Goal: Task Accomplishment & Management: Use online tool/utility

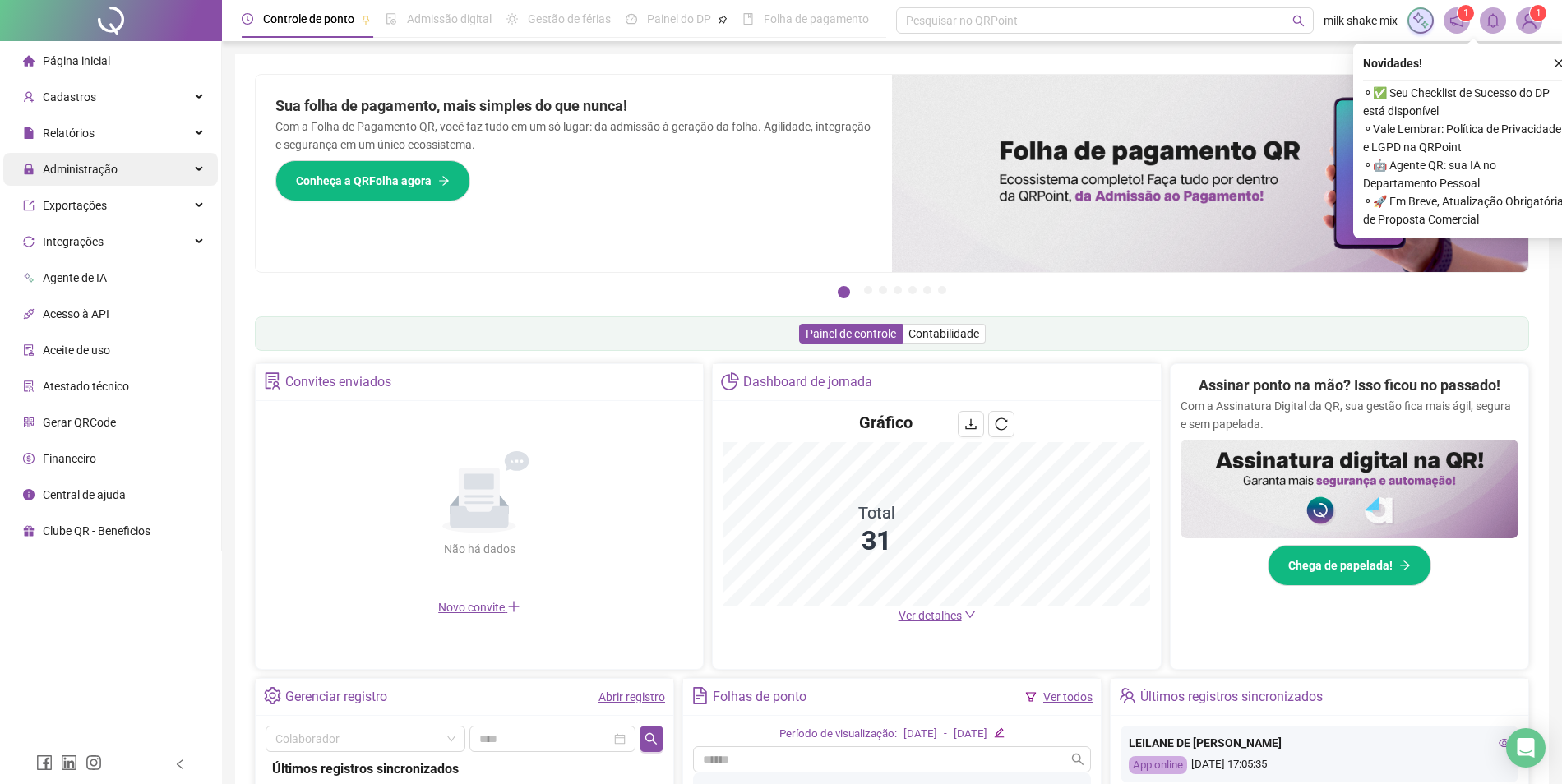
click at [89, 175] on span "Administração" at bounding box center [80, 169] width 75 height 13
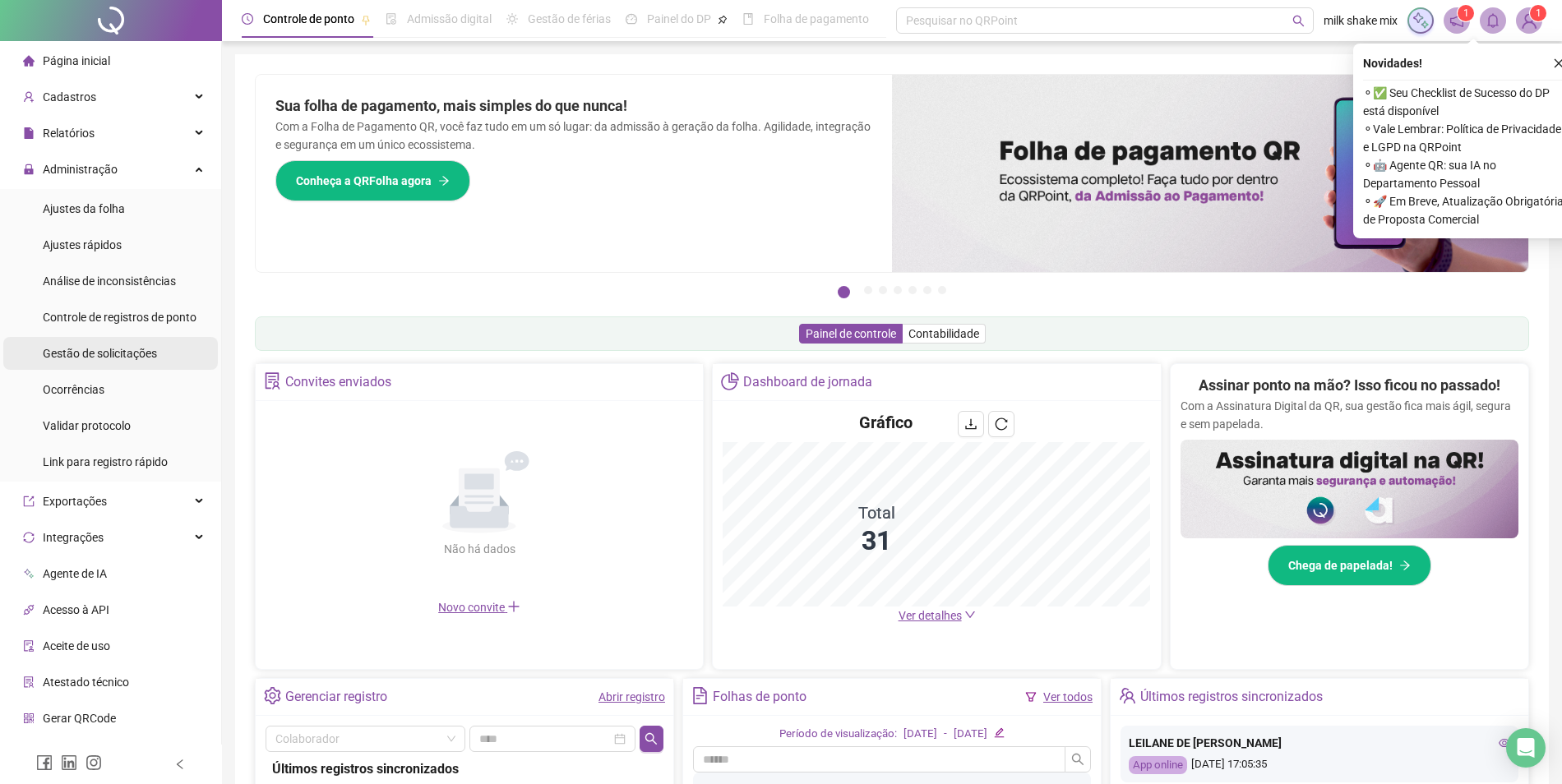
click at [129, 343] on div "Gestão de solicitações" at bounding box center [100, 353] width 114 height 33
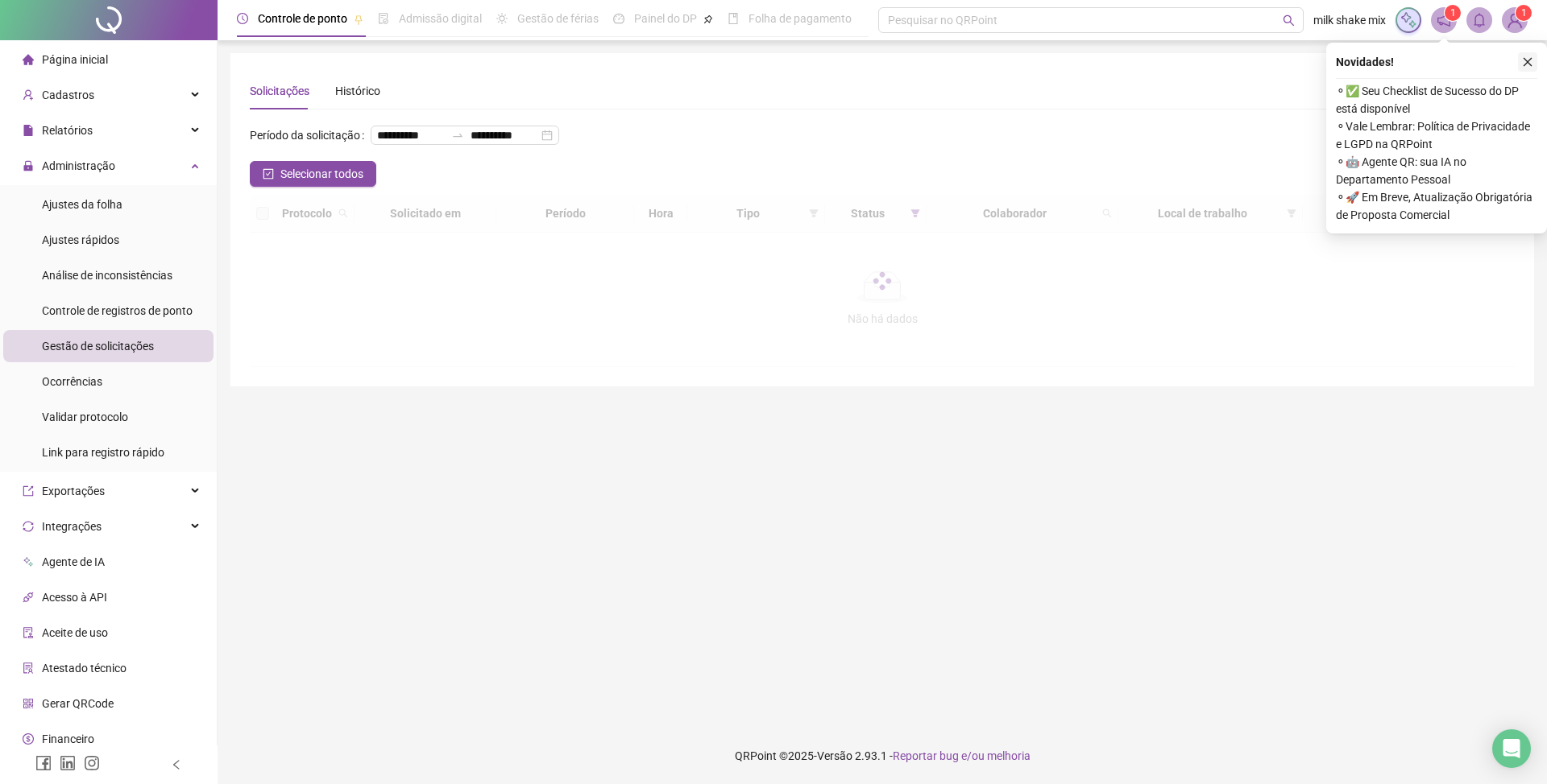
click at [1526, 64] on icon "close" at bounding box center [1528, 62] width 11 height 11
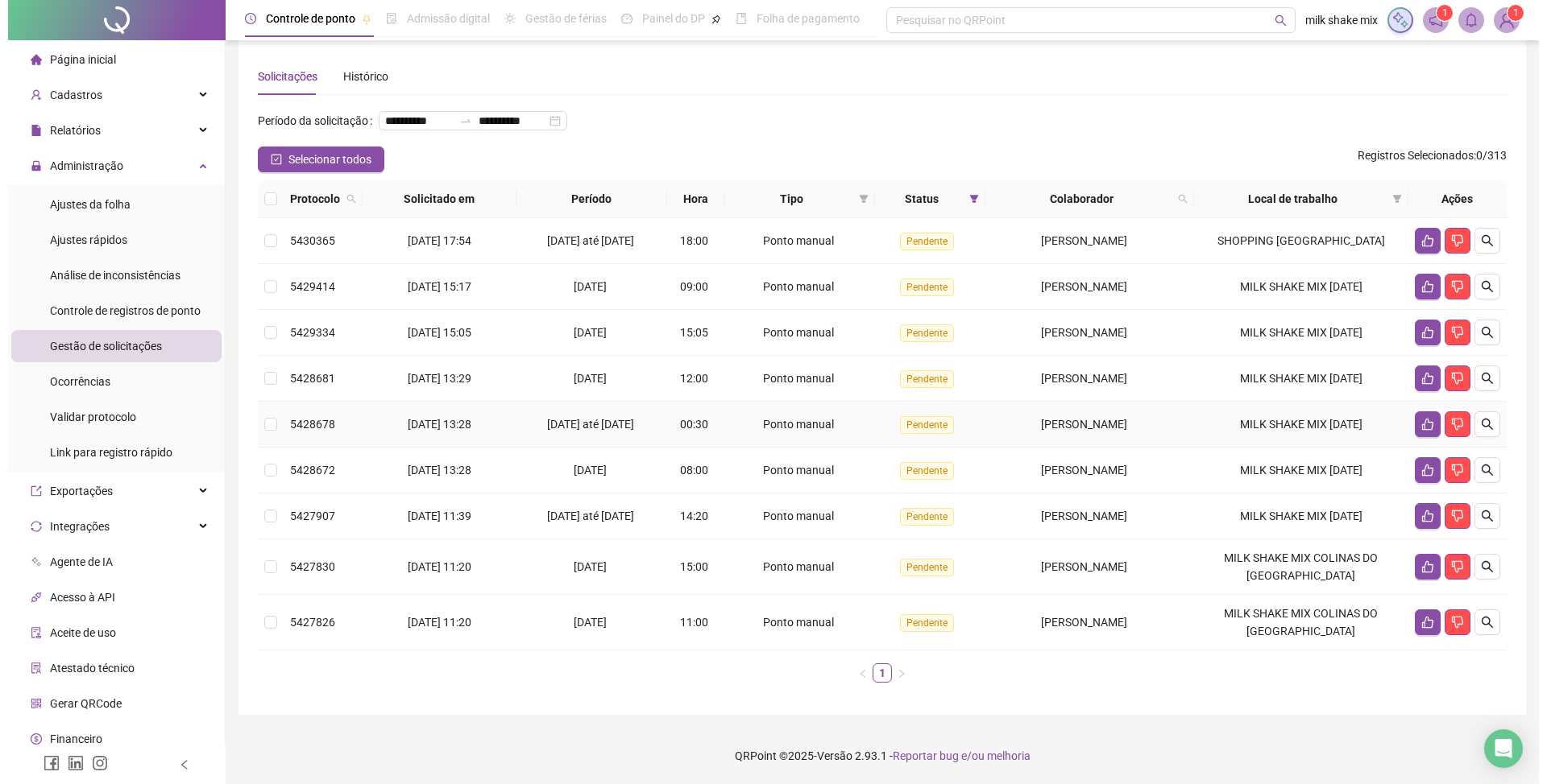
scroll to position [101, 0]
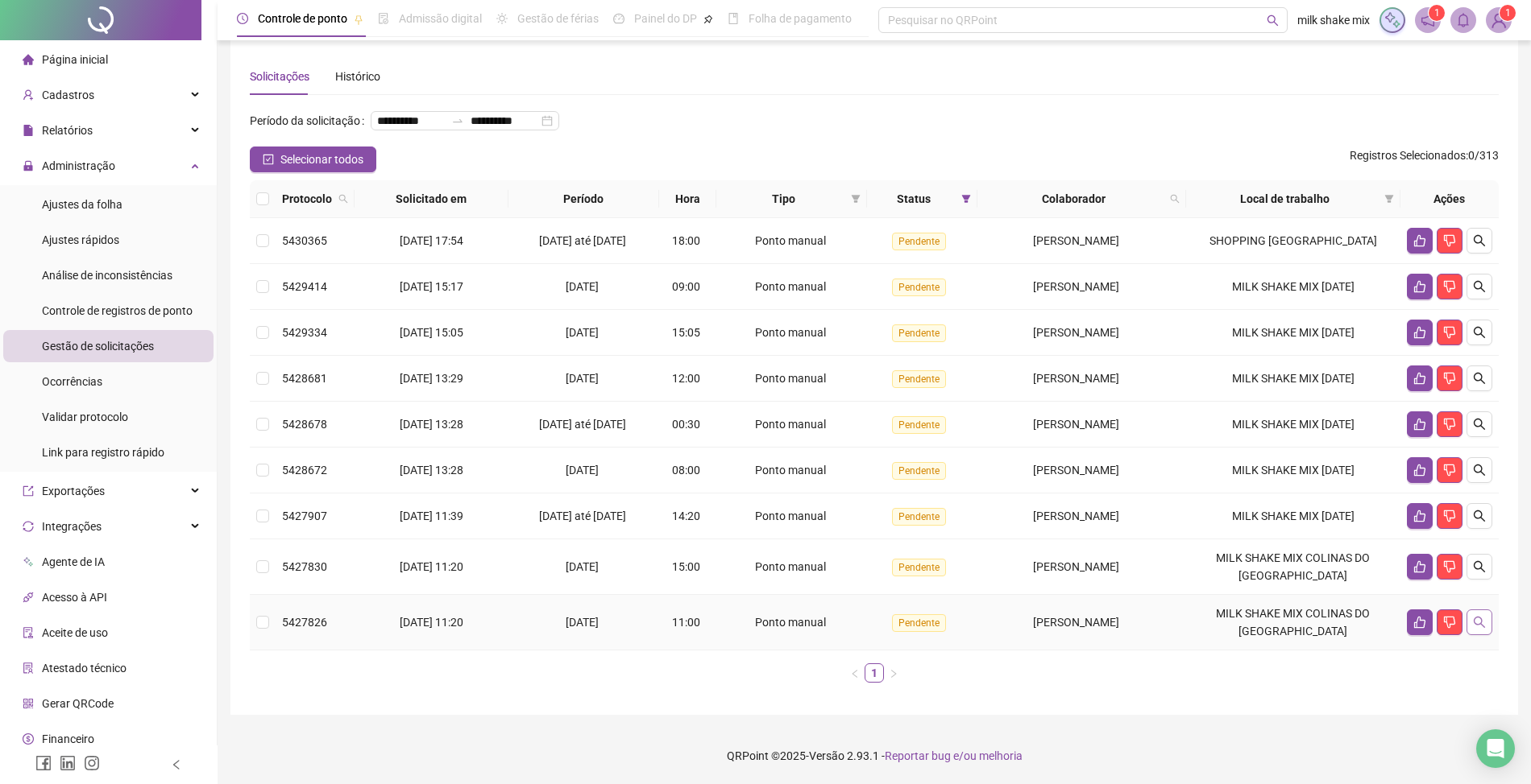
click at [1487, 616] on button "button" at bounding box center [1479, 622] width 26 height 26
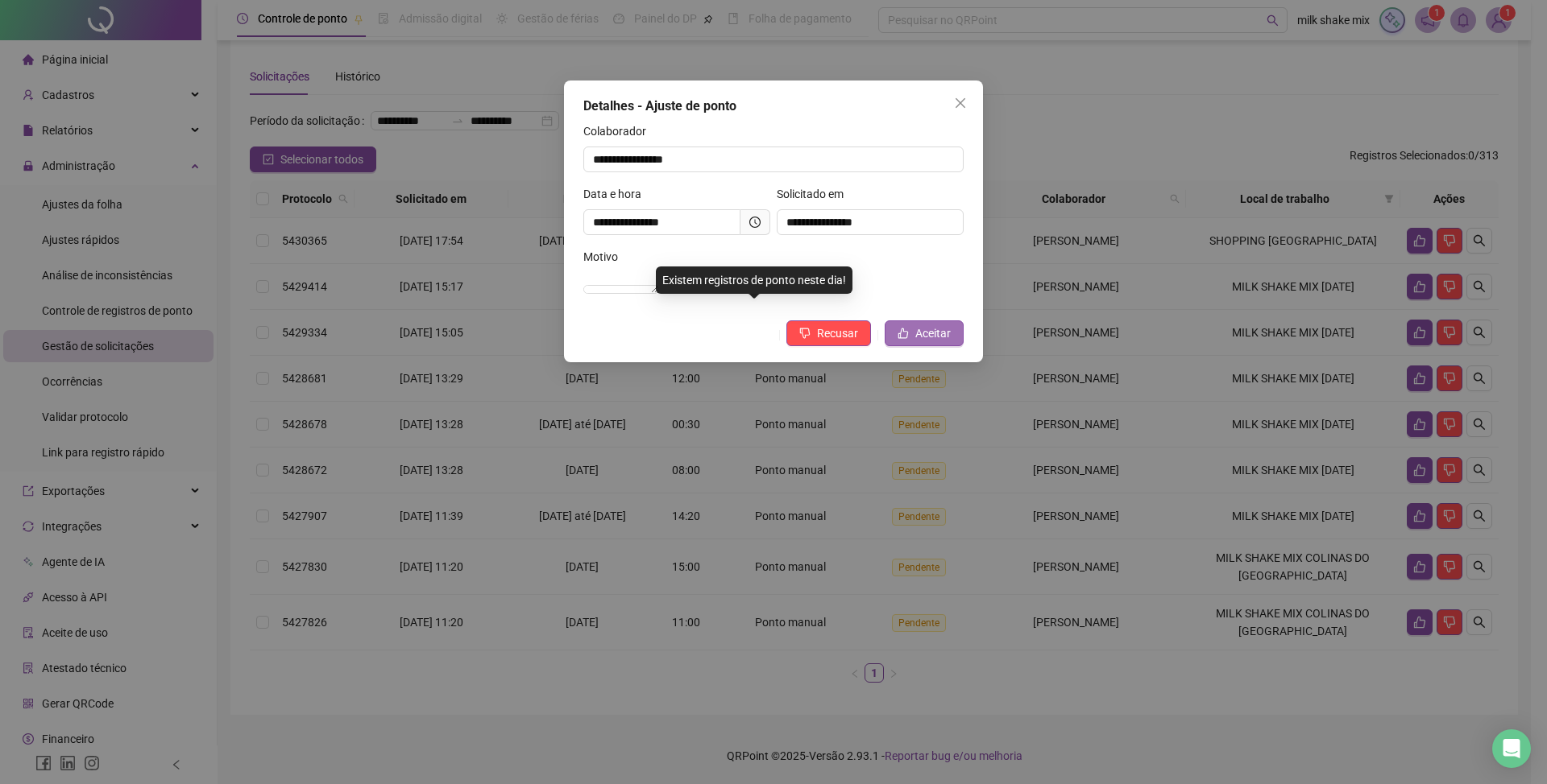
click at [955, 347] on button "Aceitar" at bounding box center [925, 333] width 79 height 26
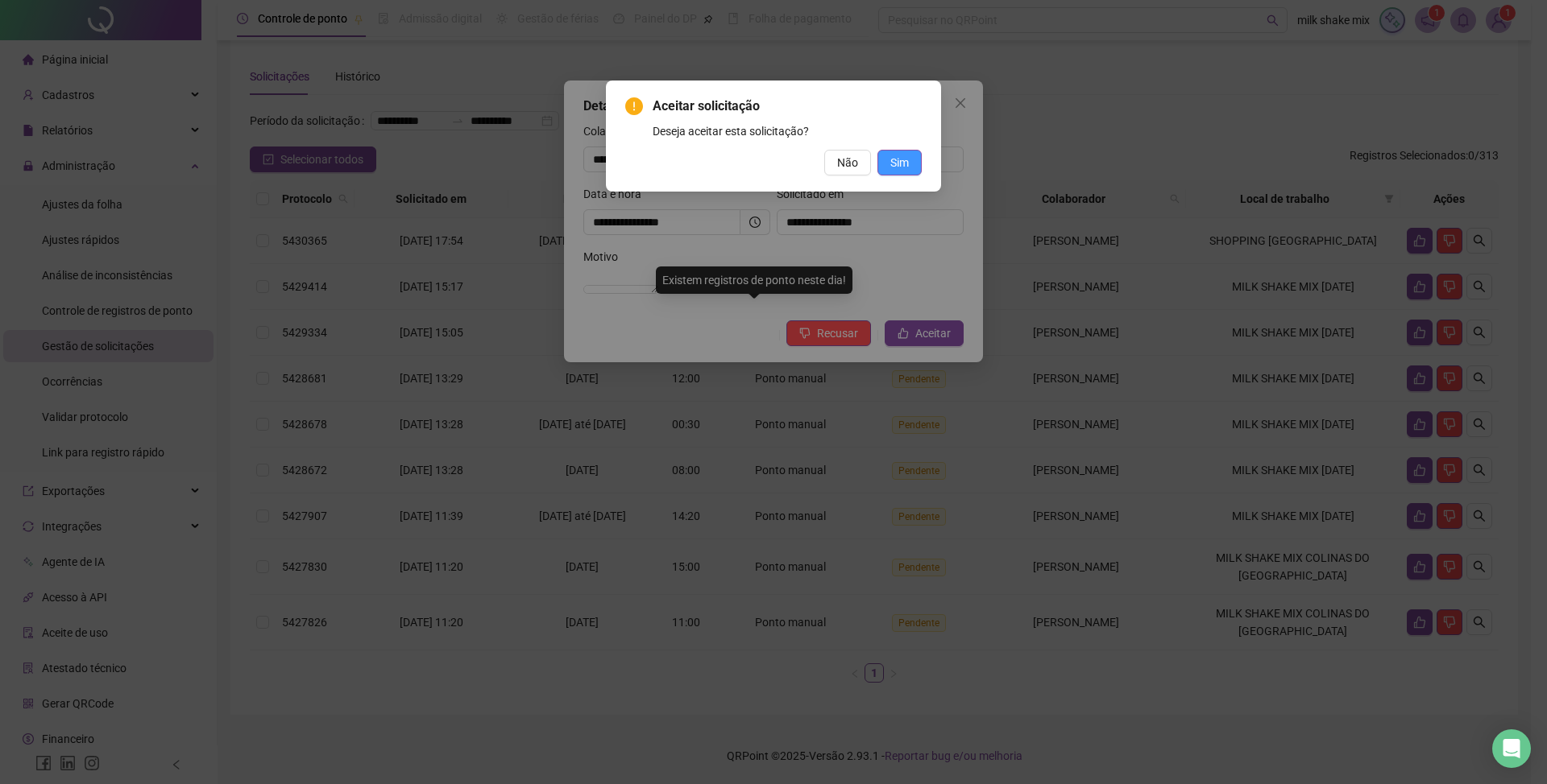
click at [886, 166] on button "Sim" at bounding box center [900, 163] width 44 height 26
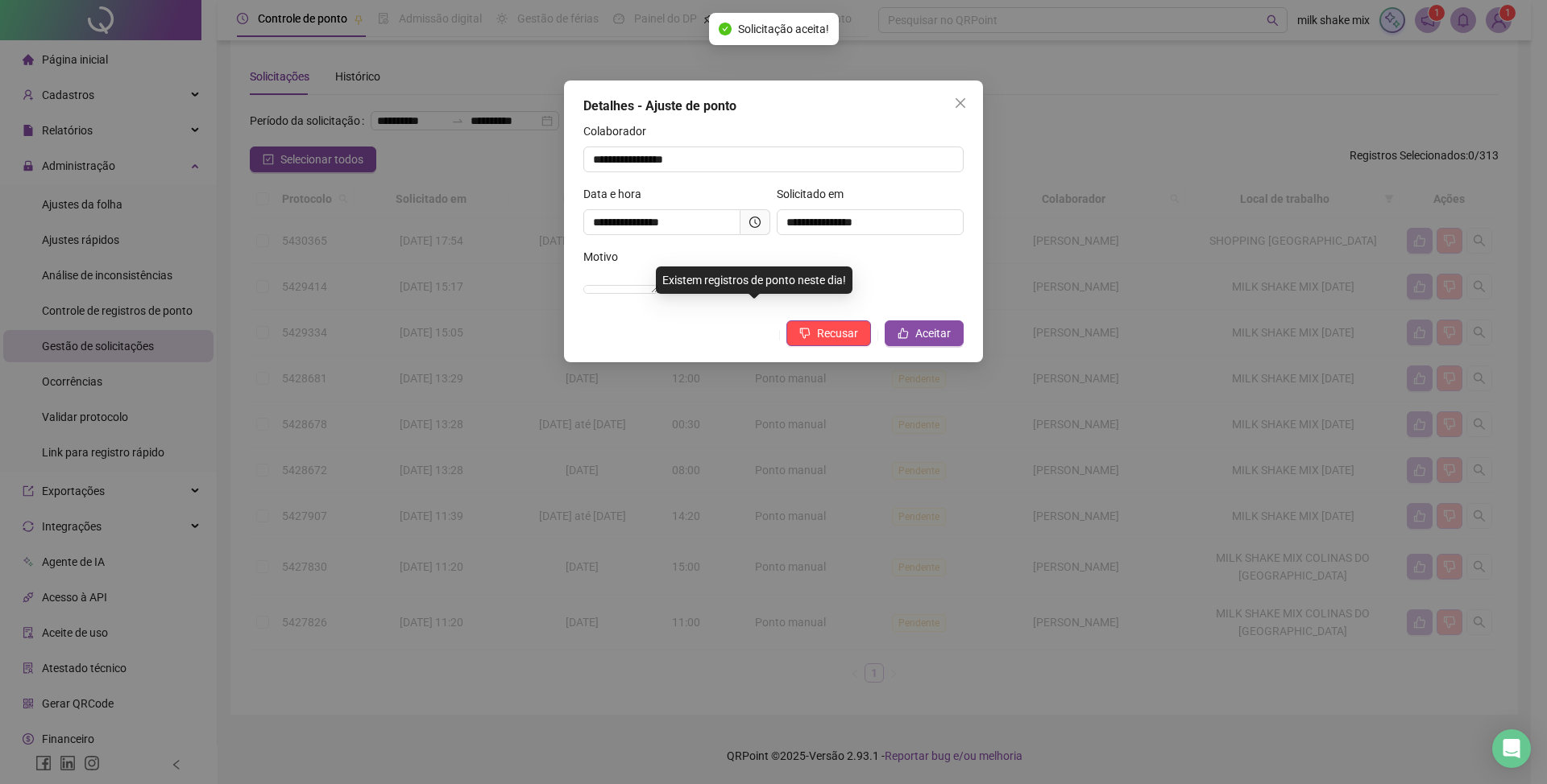
scroll to position [45, 0]
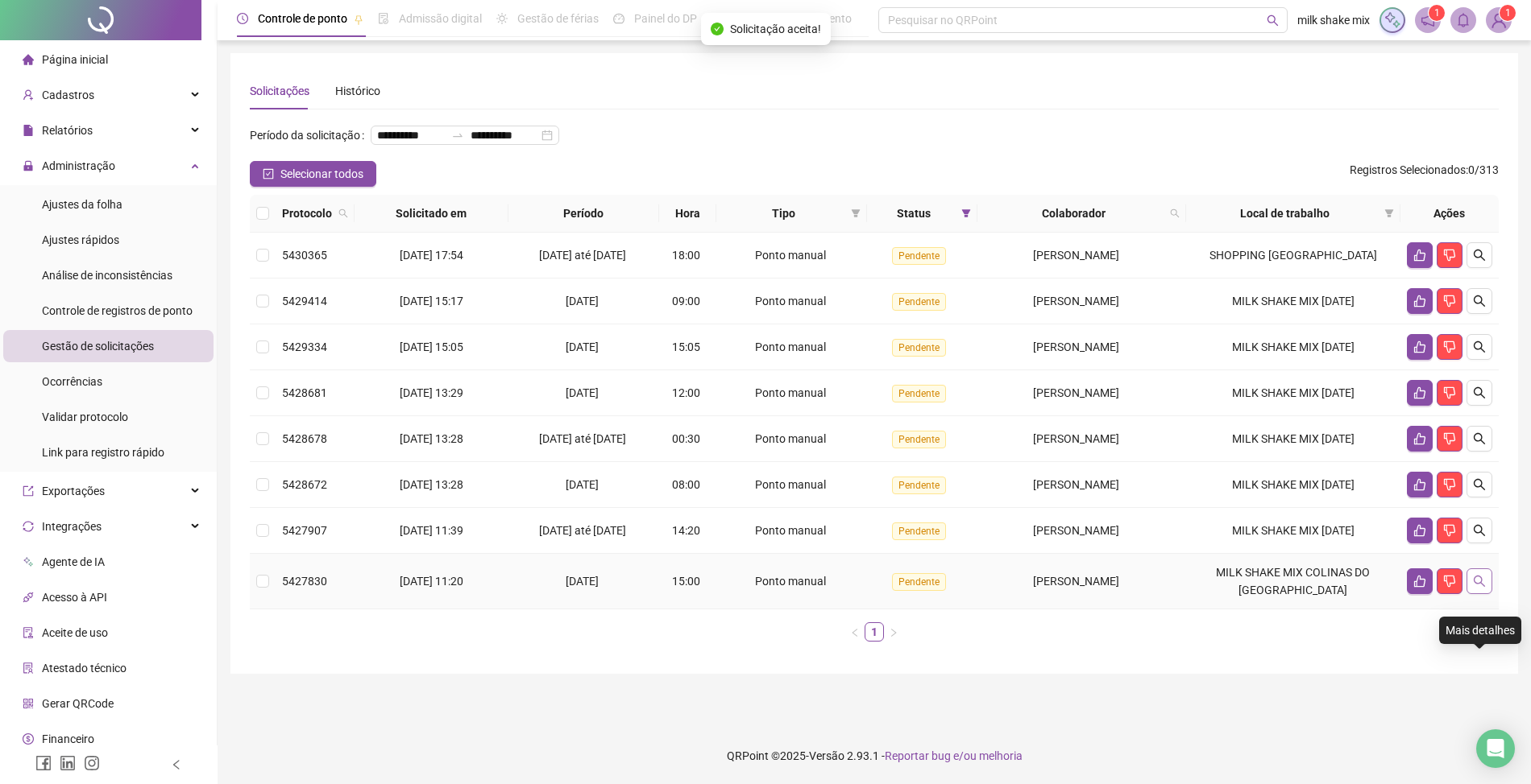
click at [1484, 595] on button "button" at bounding box center [1479, 582] width 26 height 26
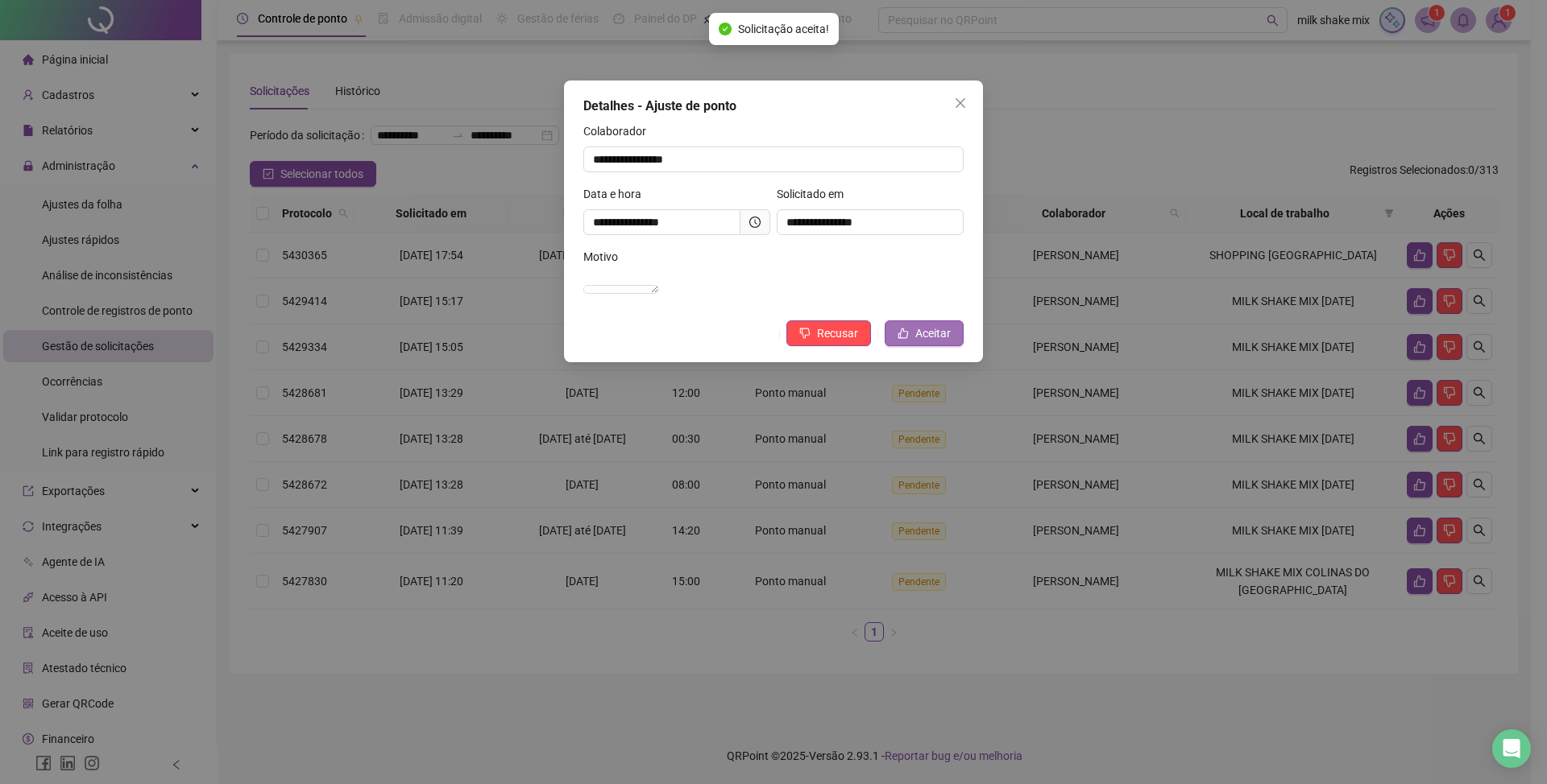
click at [922, 347] on button "Aceitar" at bounding box center [925, 333] width 79 height 26
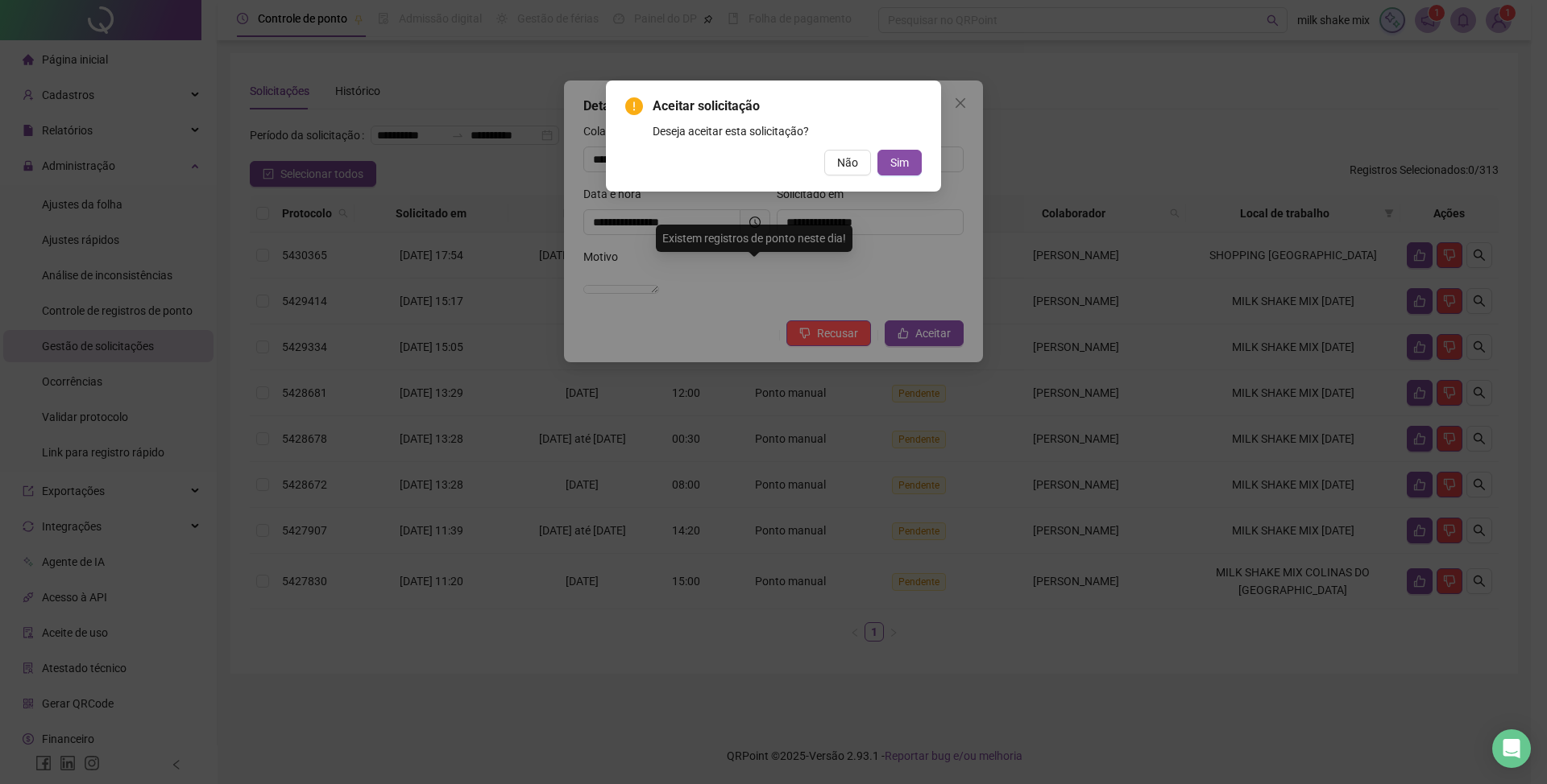
click at [913, 146] on div "Aceitar solicitação Deseja aceitar esta solicitação? Não Sim" at bounding box center [774, 136] width 297 height 79
click at [915, 156] on button "Sim" at bounding box center [900, 163] width 44 height 26
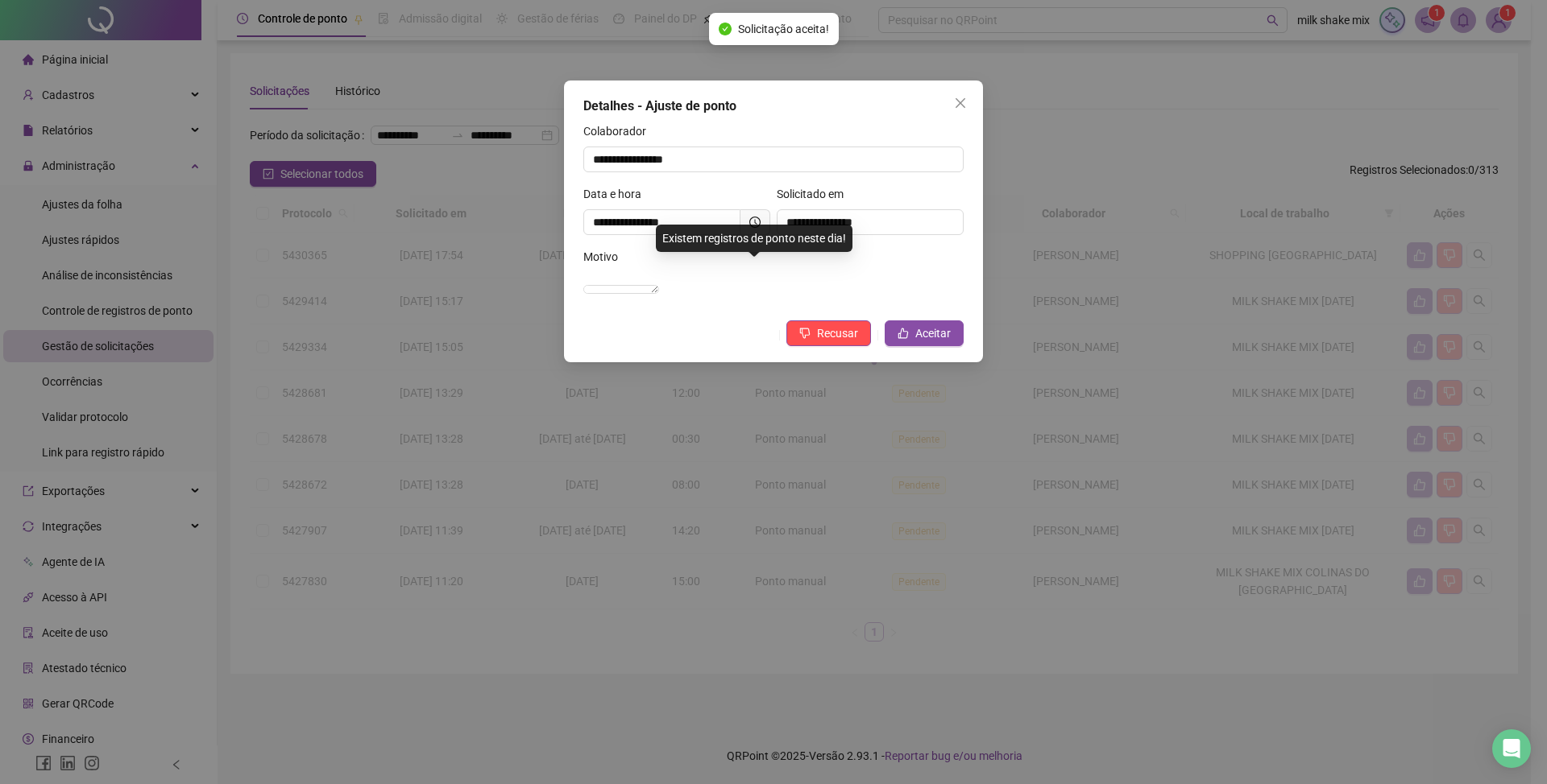
scroll to position [0, 0]
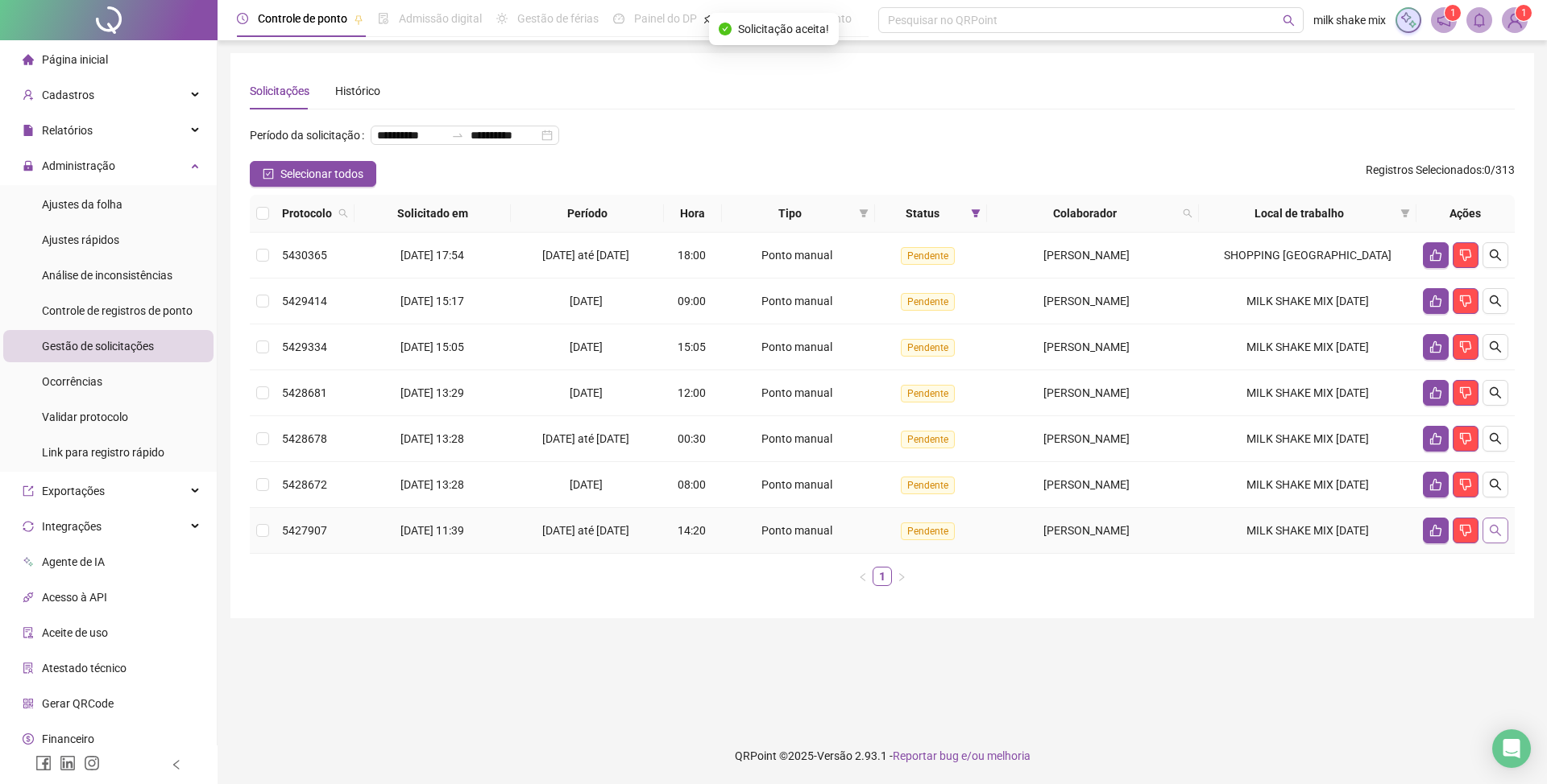
click at [1485, 543] on button "button" at bounding box center [1496, 531] width 26 height 26
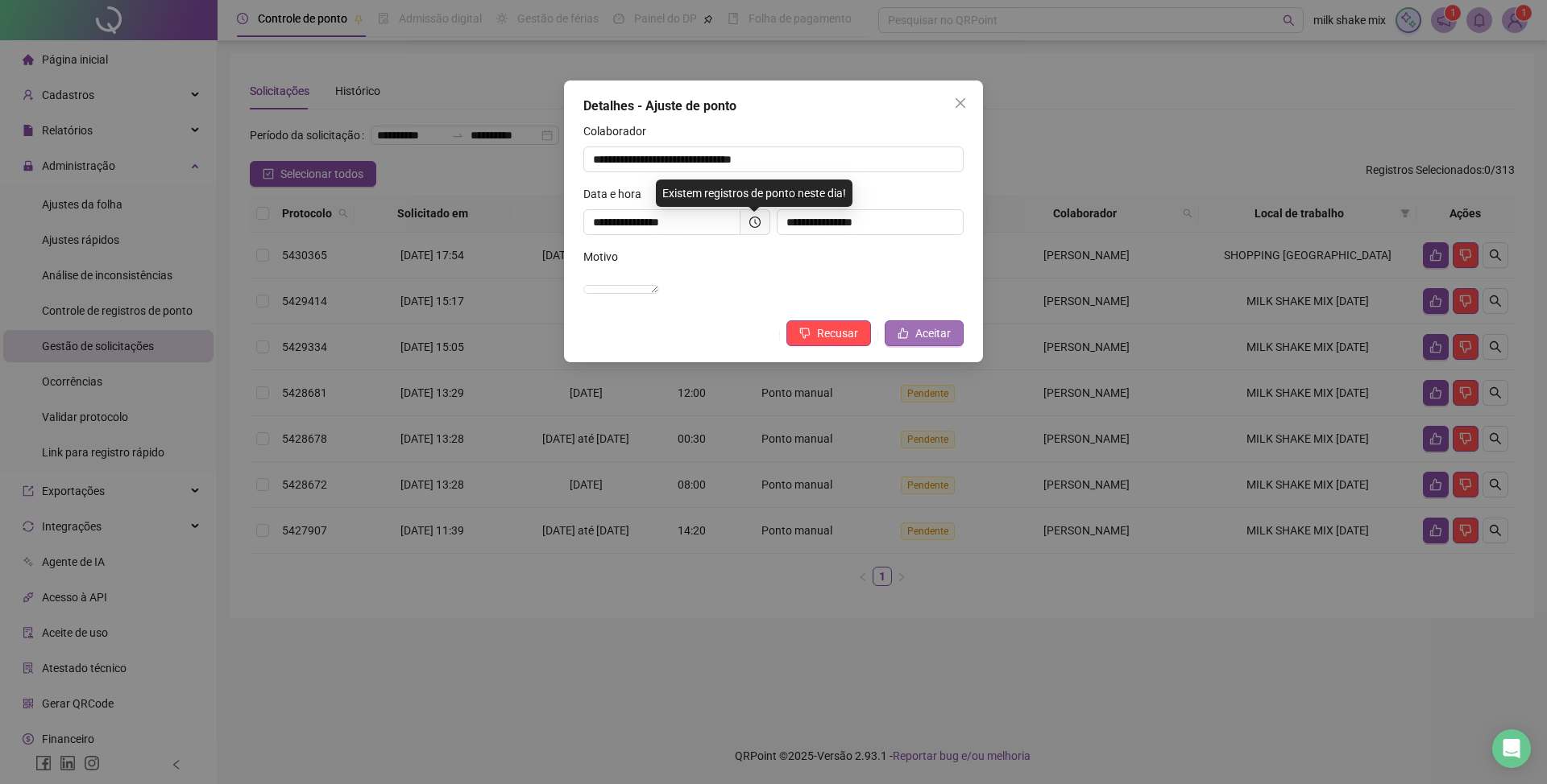
click at [909, 347] on button "Aceitar" at bounding box center [925, 333] width 79 height 26
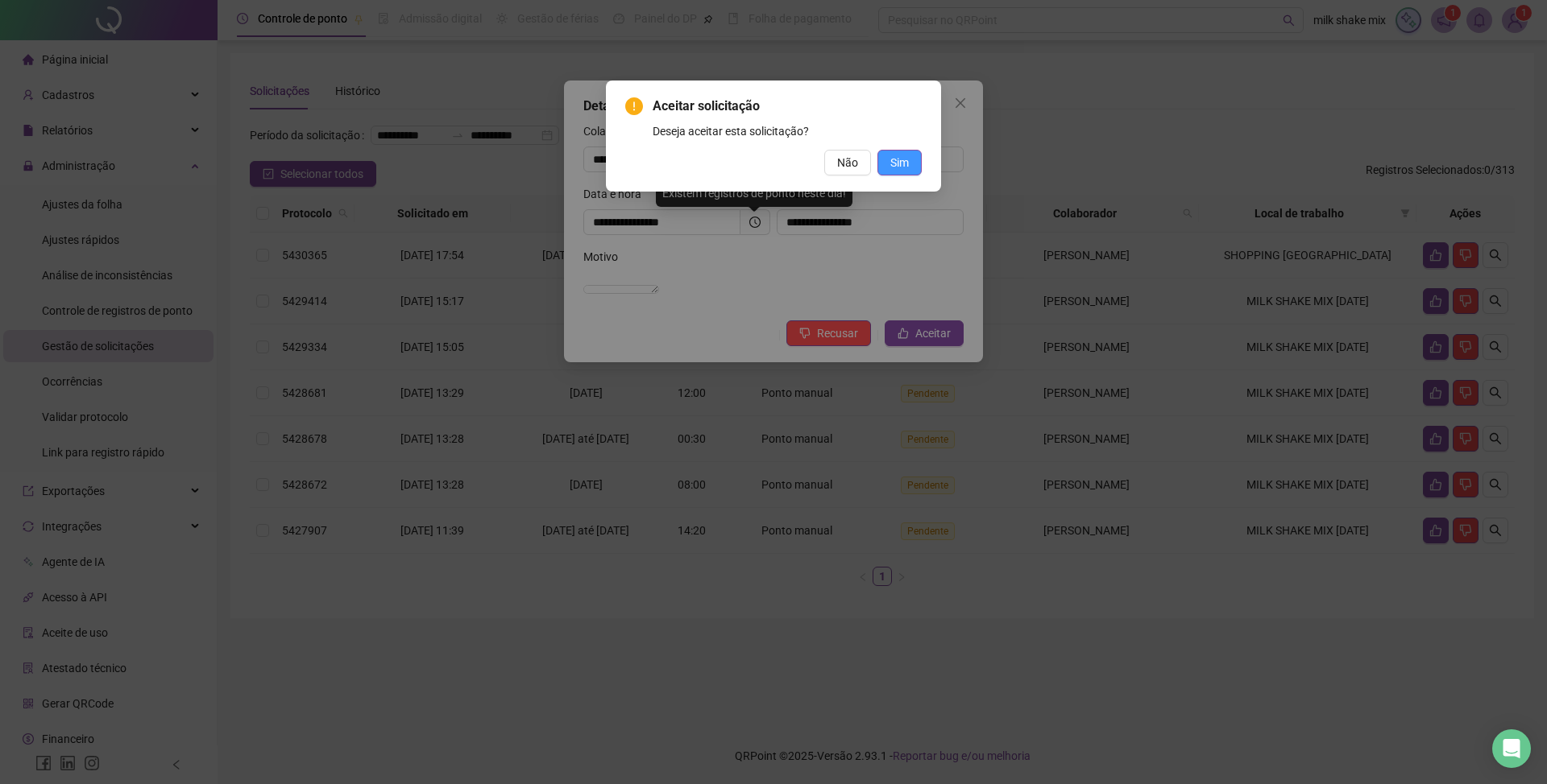
click at [904, 158] on span "Sim" at bounding box center [900, 162] width 18 height 17
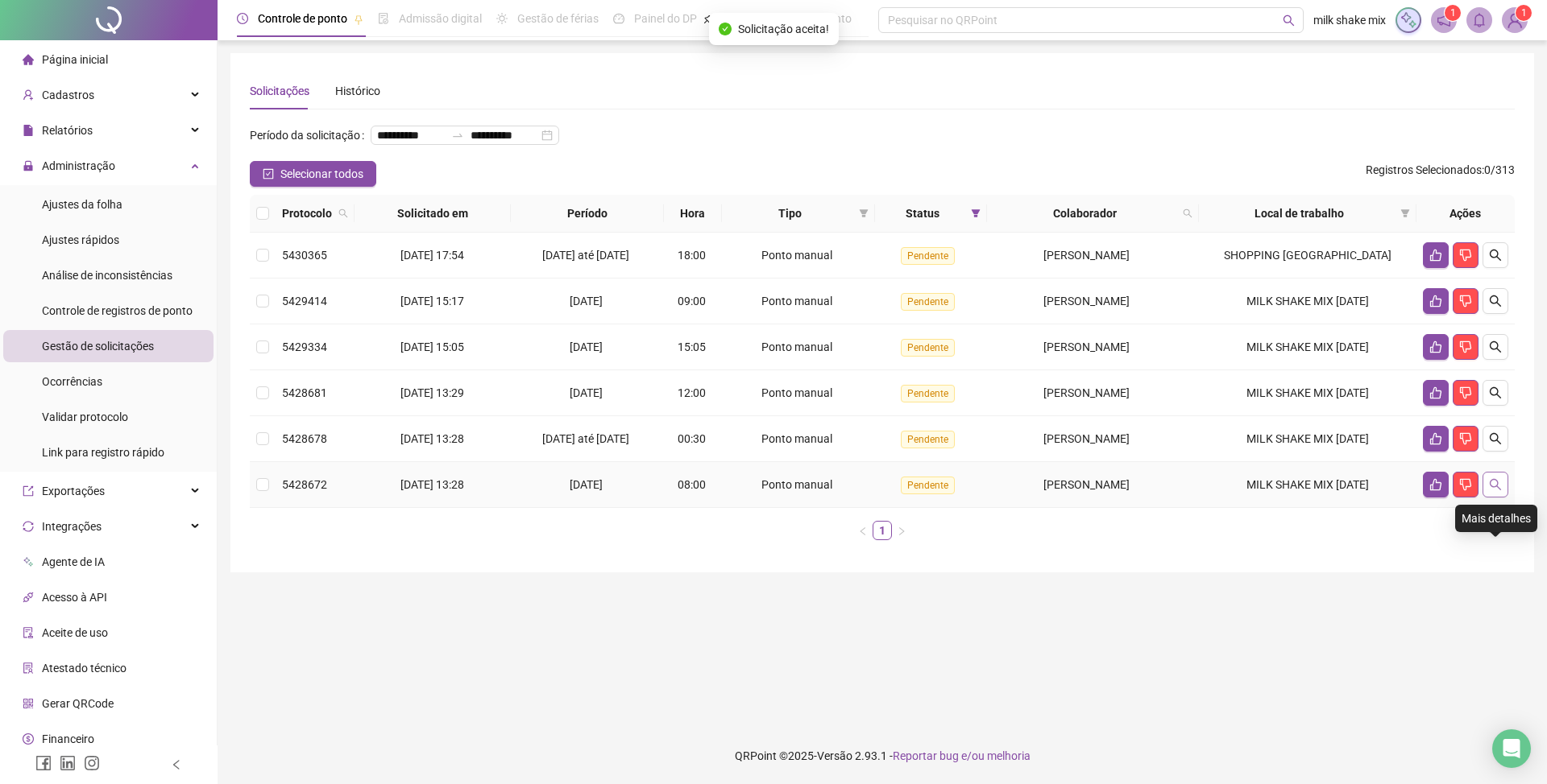
click at [1496, 491] on icon "search" at bounding box center [1496, 485] width 13 height 13
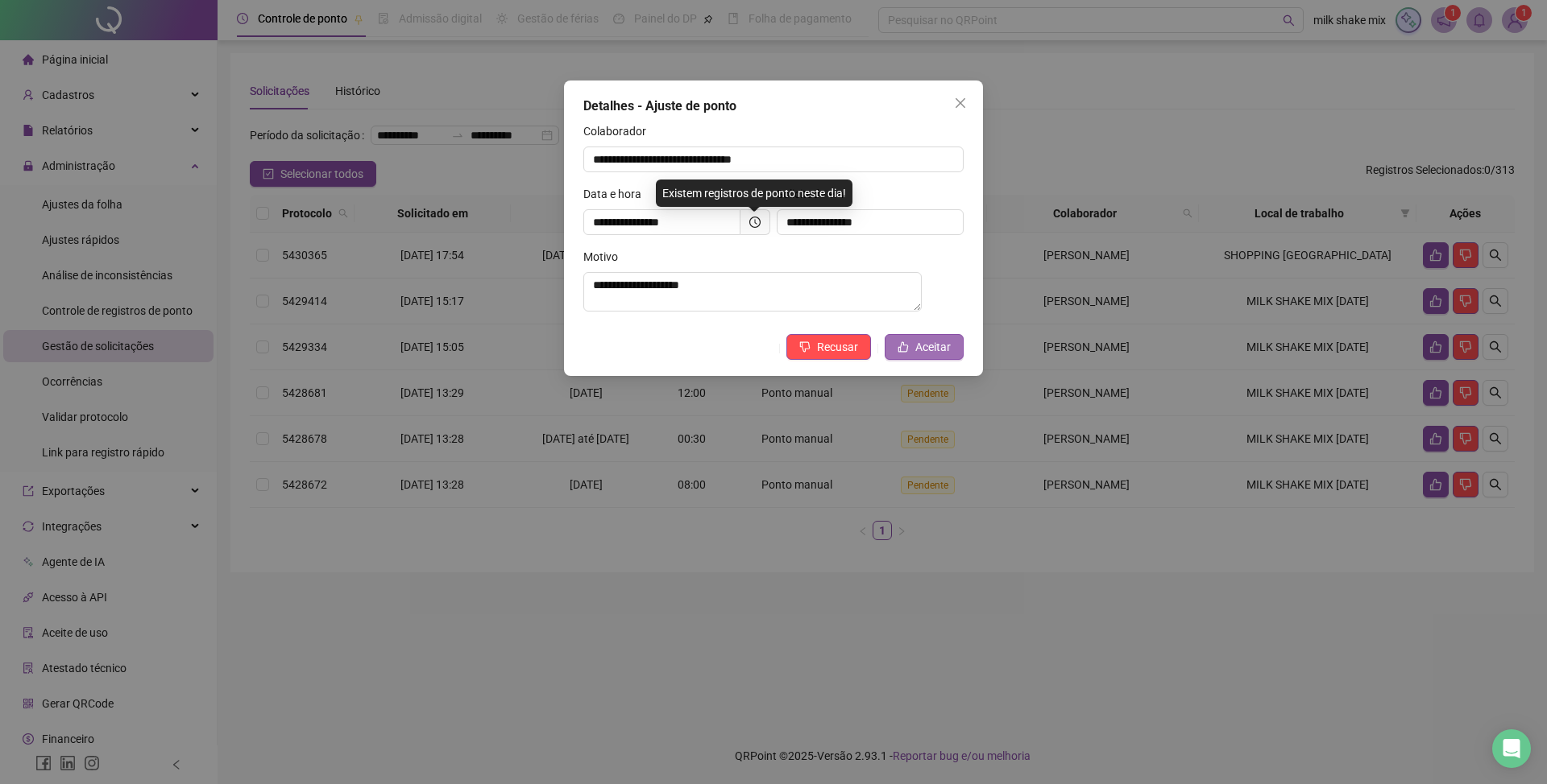
click at [926, 356] on span "Aceitar" at bounding box center [933, 347] width 36 height 17
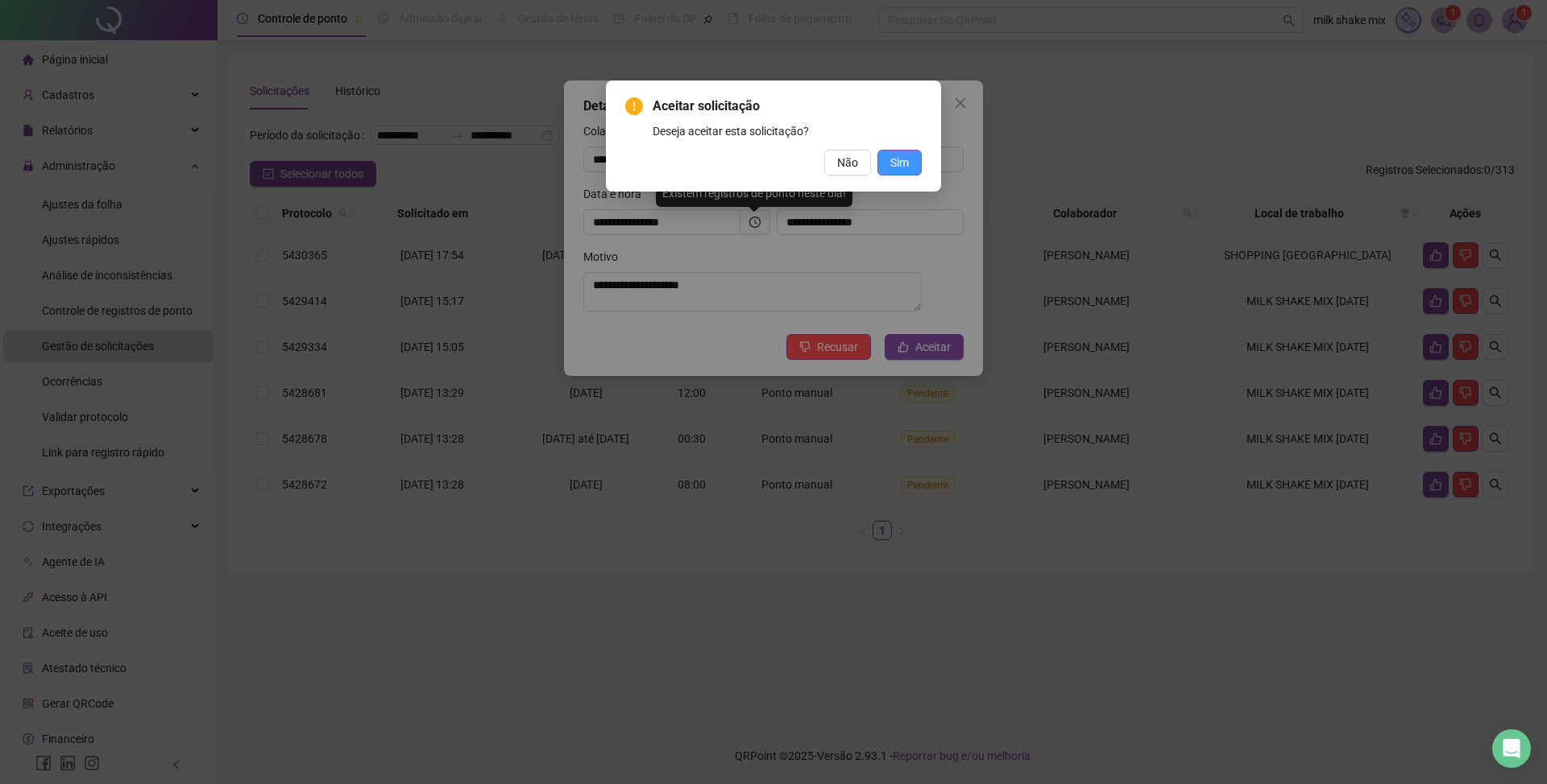
click at [906, 172] on button "Sim" at bounding box center [900, 163] width 44 height 26
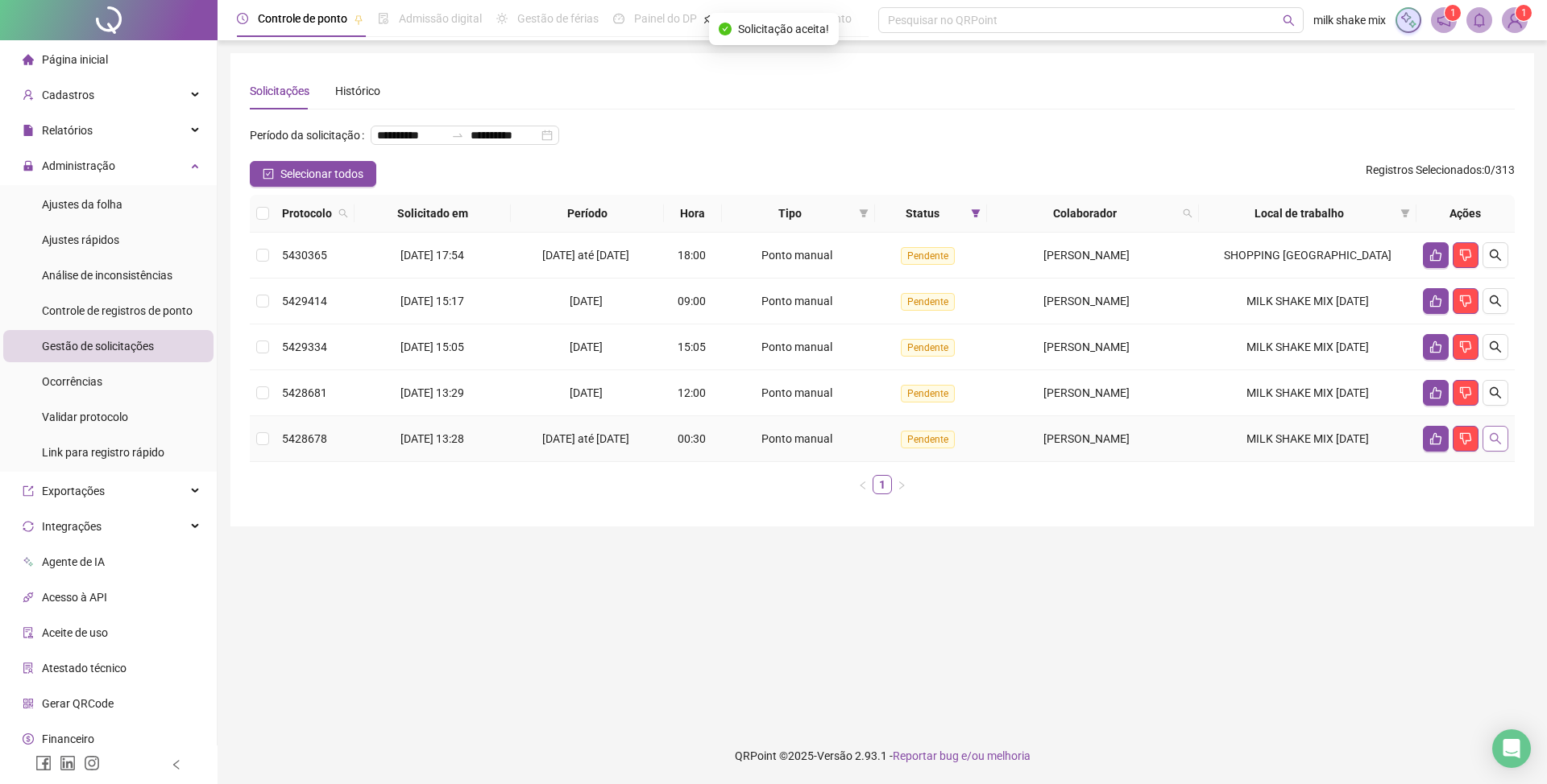
click at [1486, 452] on button "button" at bounding box center [1496, 439] width 26 height 26
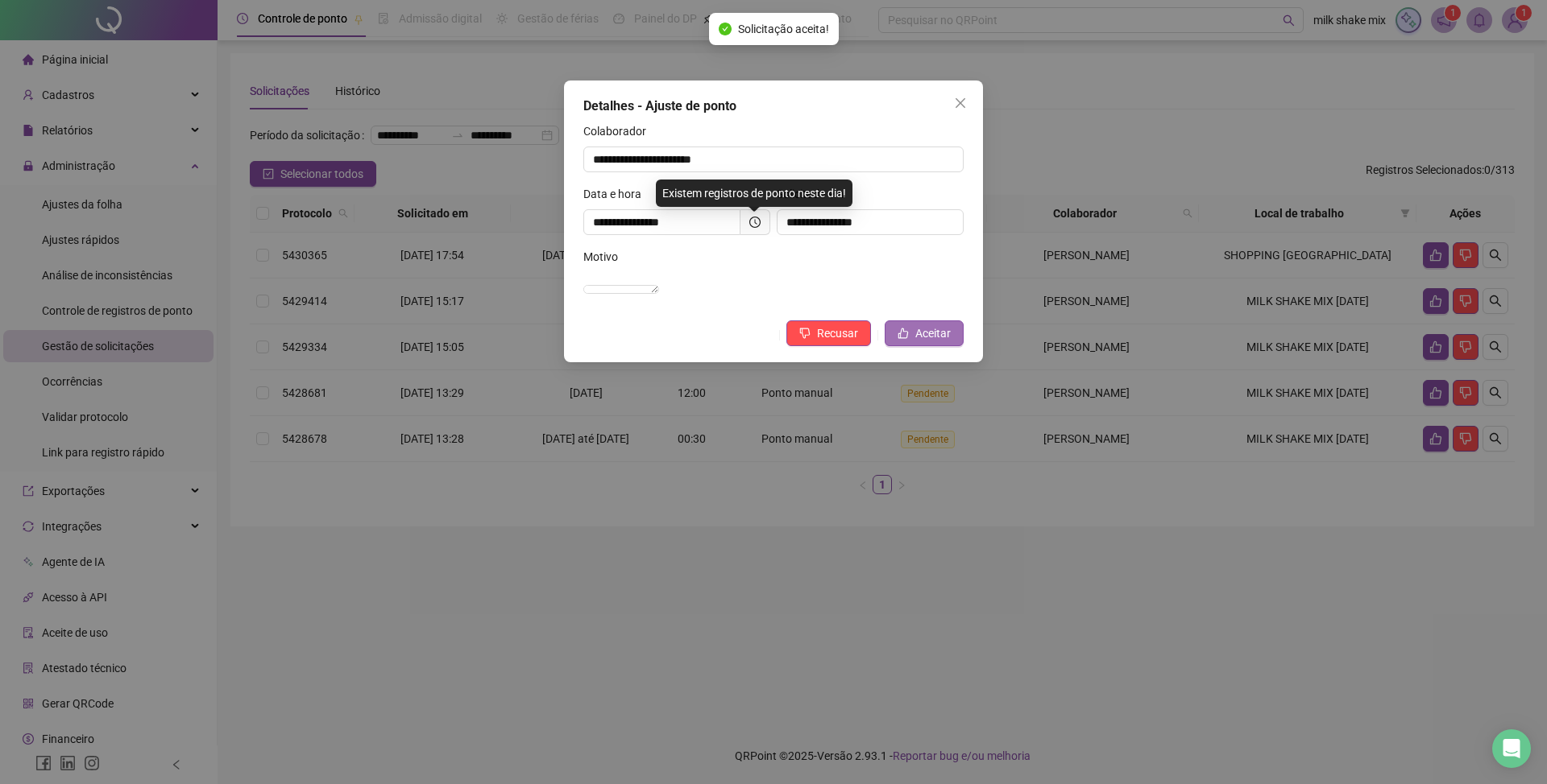
click at [949, 342] on span "Aceitar" at bounding box center [933, 333] width 36 height 17
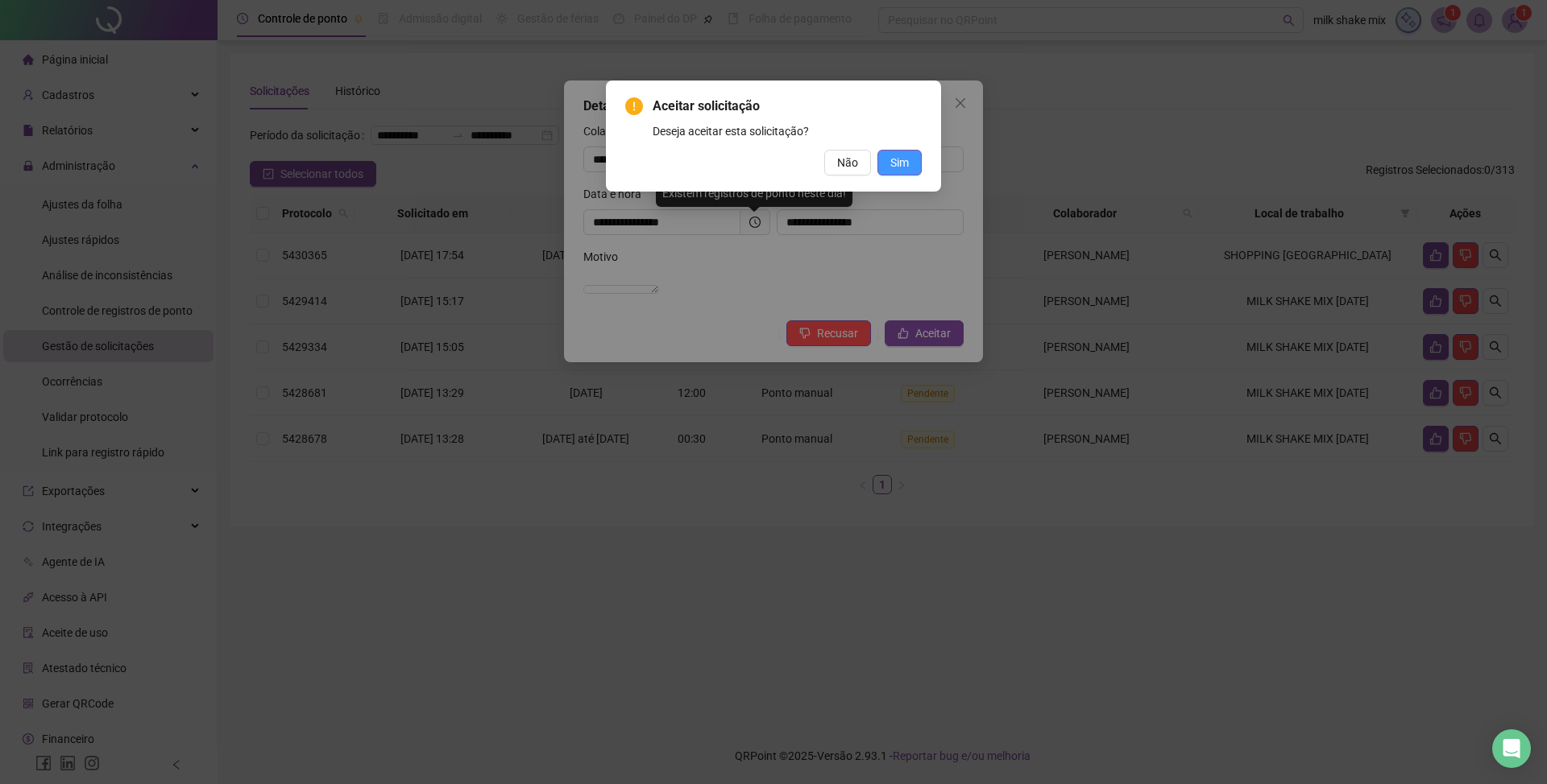
click at [903, 158] on span "Sim" at bounding box center [900, 162] width 18 height 17
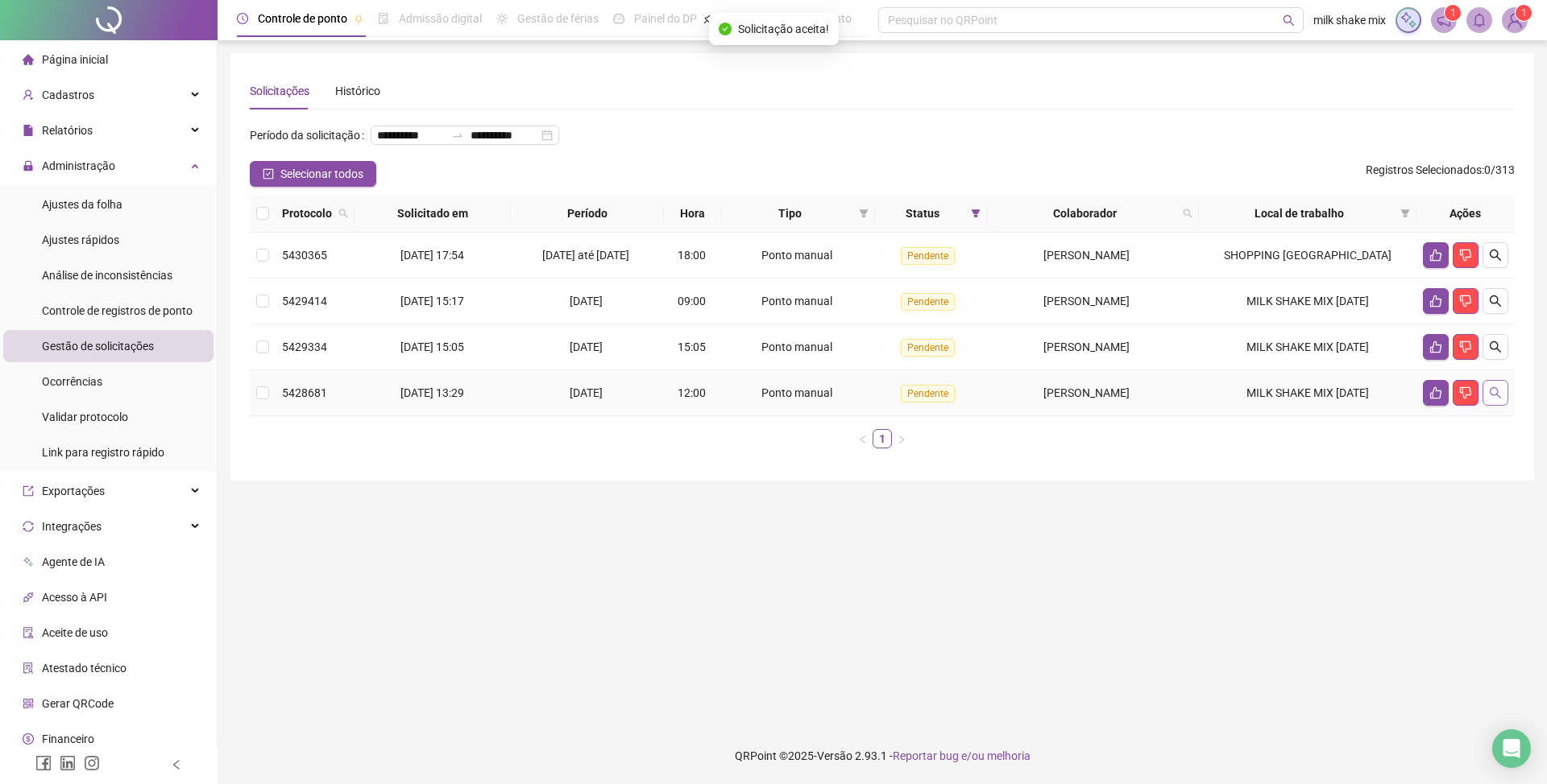
click at [1506, 406] on button "button" at bounding box center [1496, 393] width 26 height 26
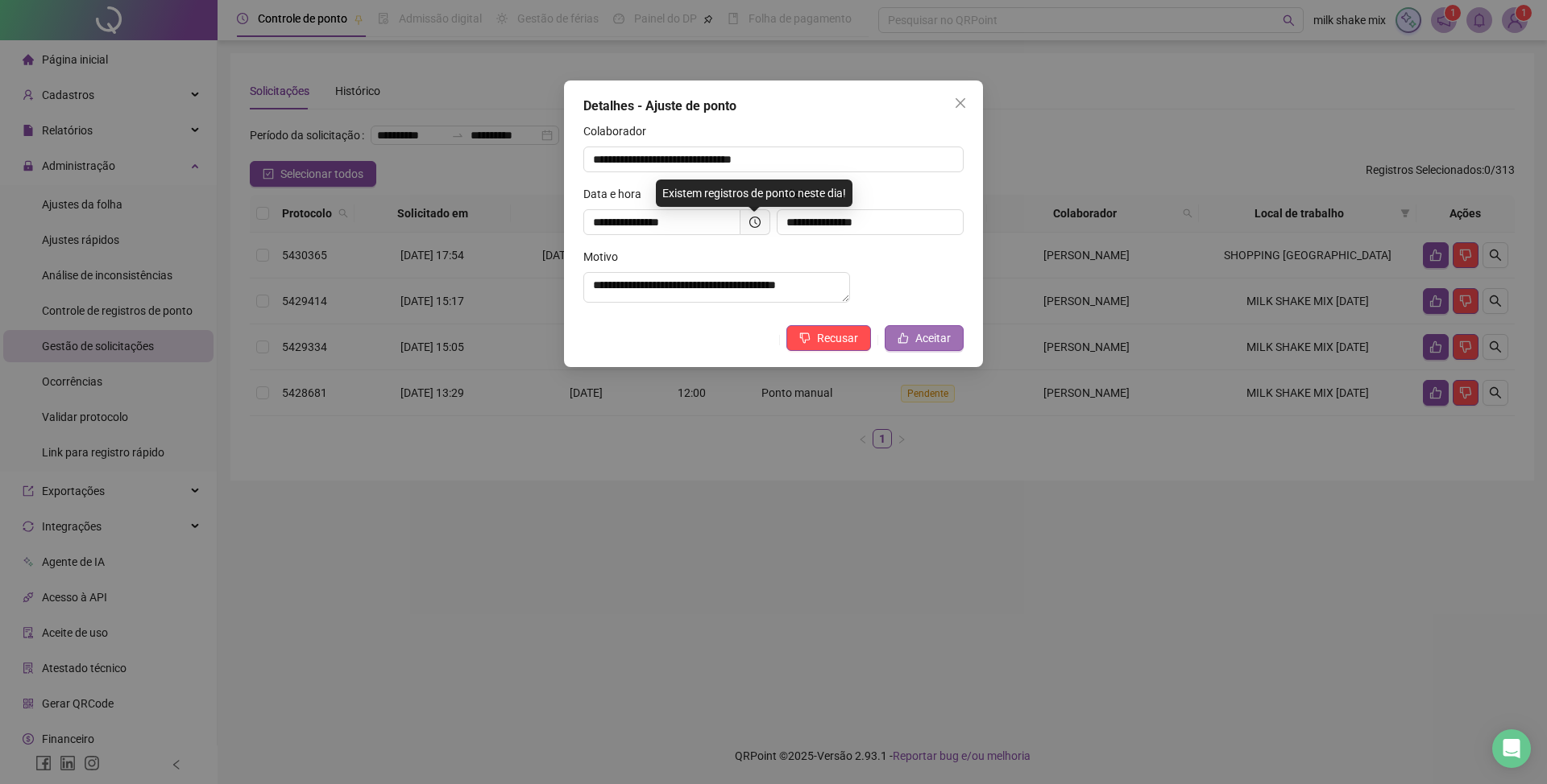
click at [929, 347] on span "Aceitar" at bounding box center [933, 338] width 36 height 17
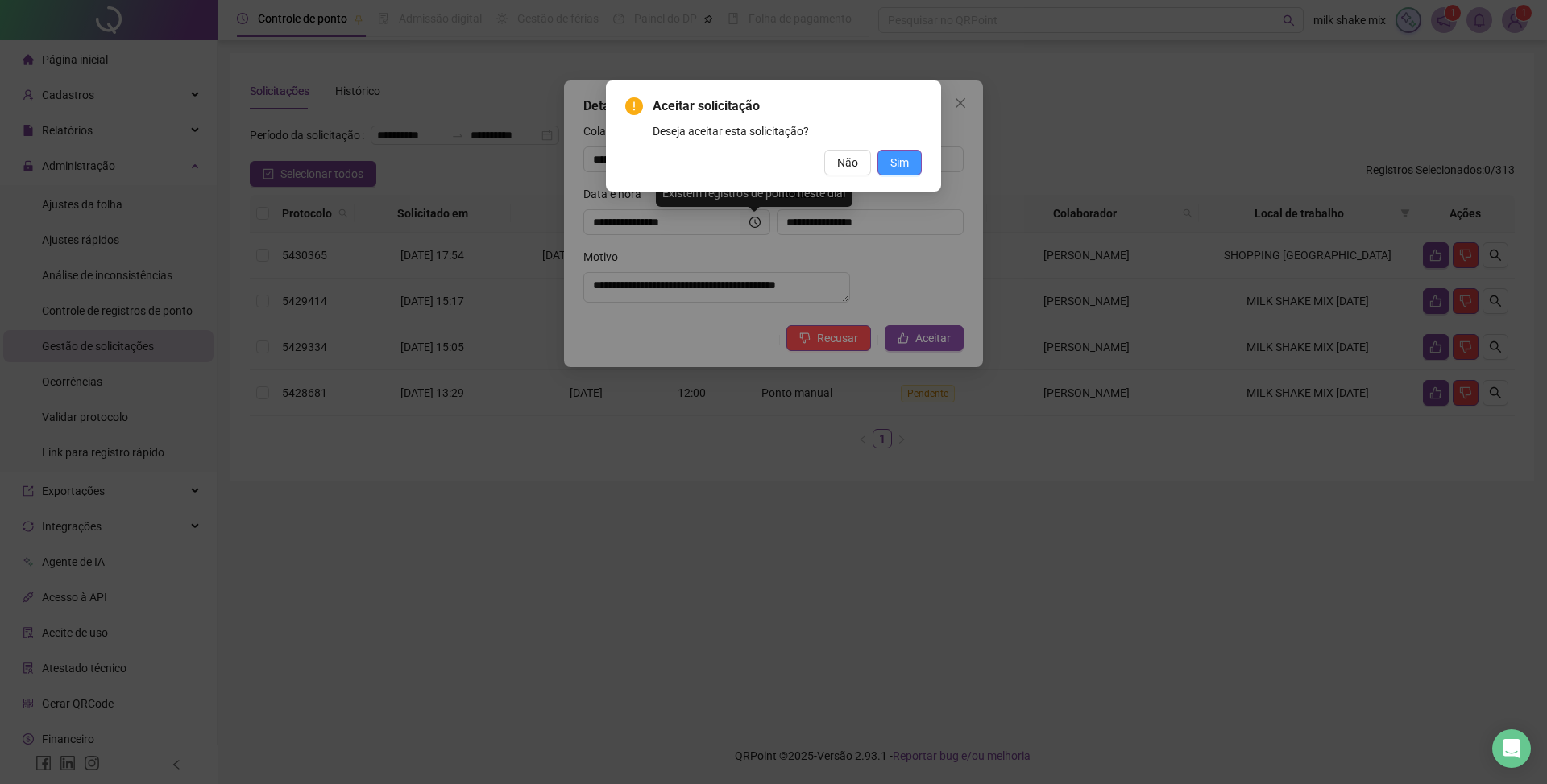
click at [887, 158] on button "Sim" at bounding box center [900, 163] width 44 height 26
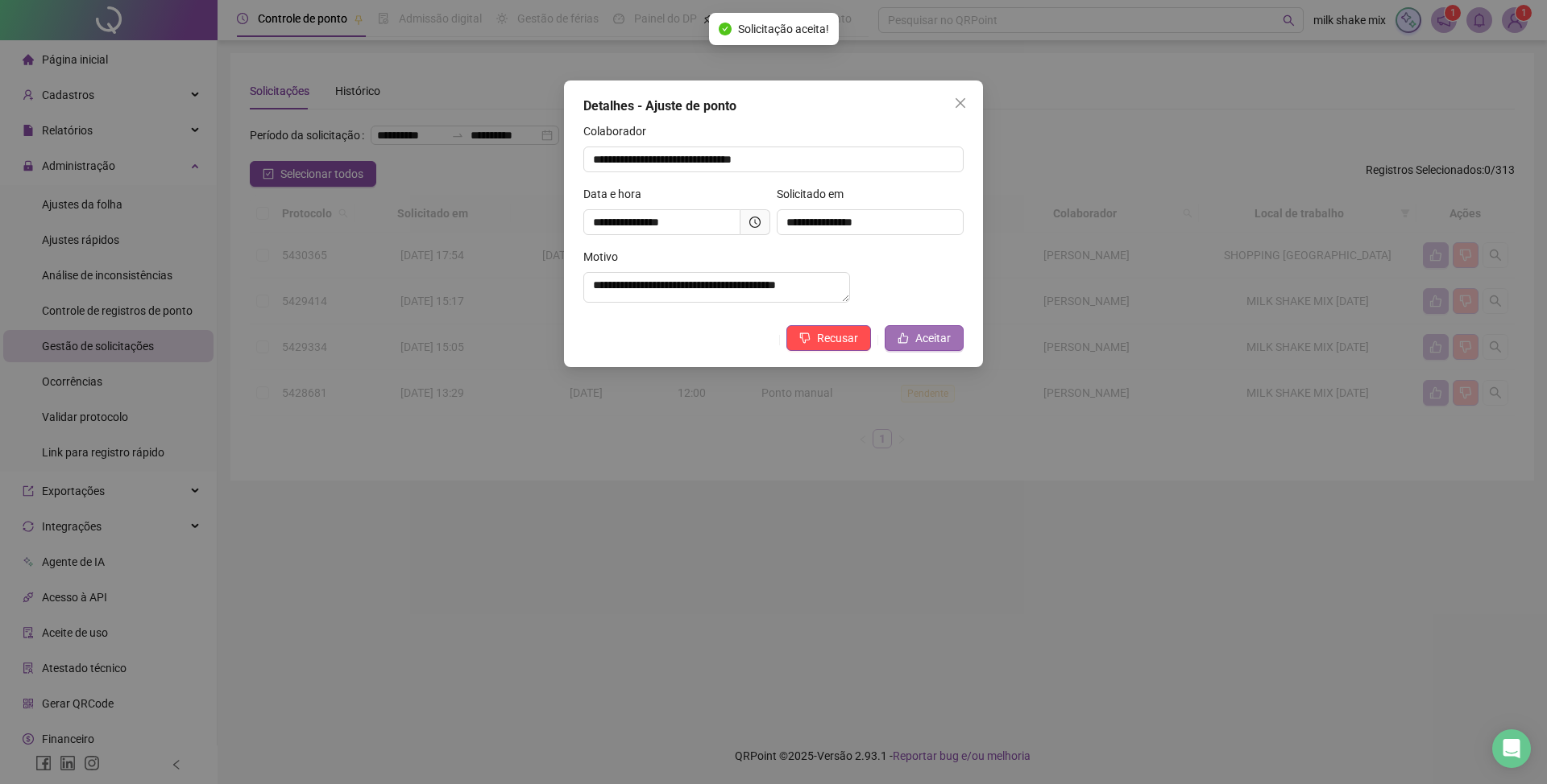
click at [936, 343] on span "Aceitar" at bounding box center [933, 338] width 36 height 17
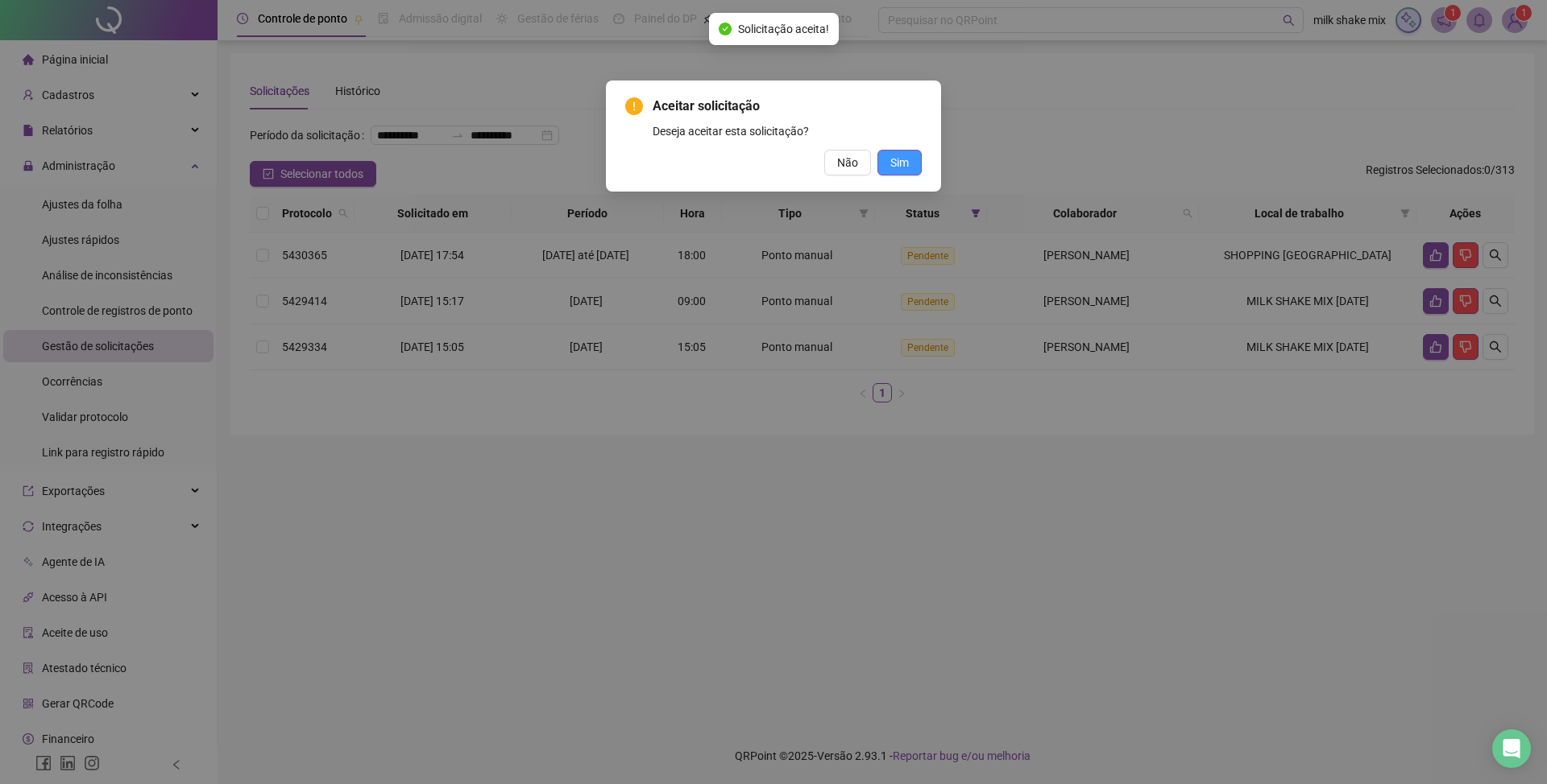
click at [898, 169] on span "Sim" at bounding box center [900, 162] width 18 height 17
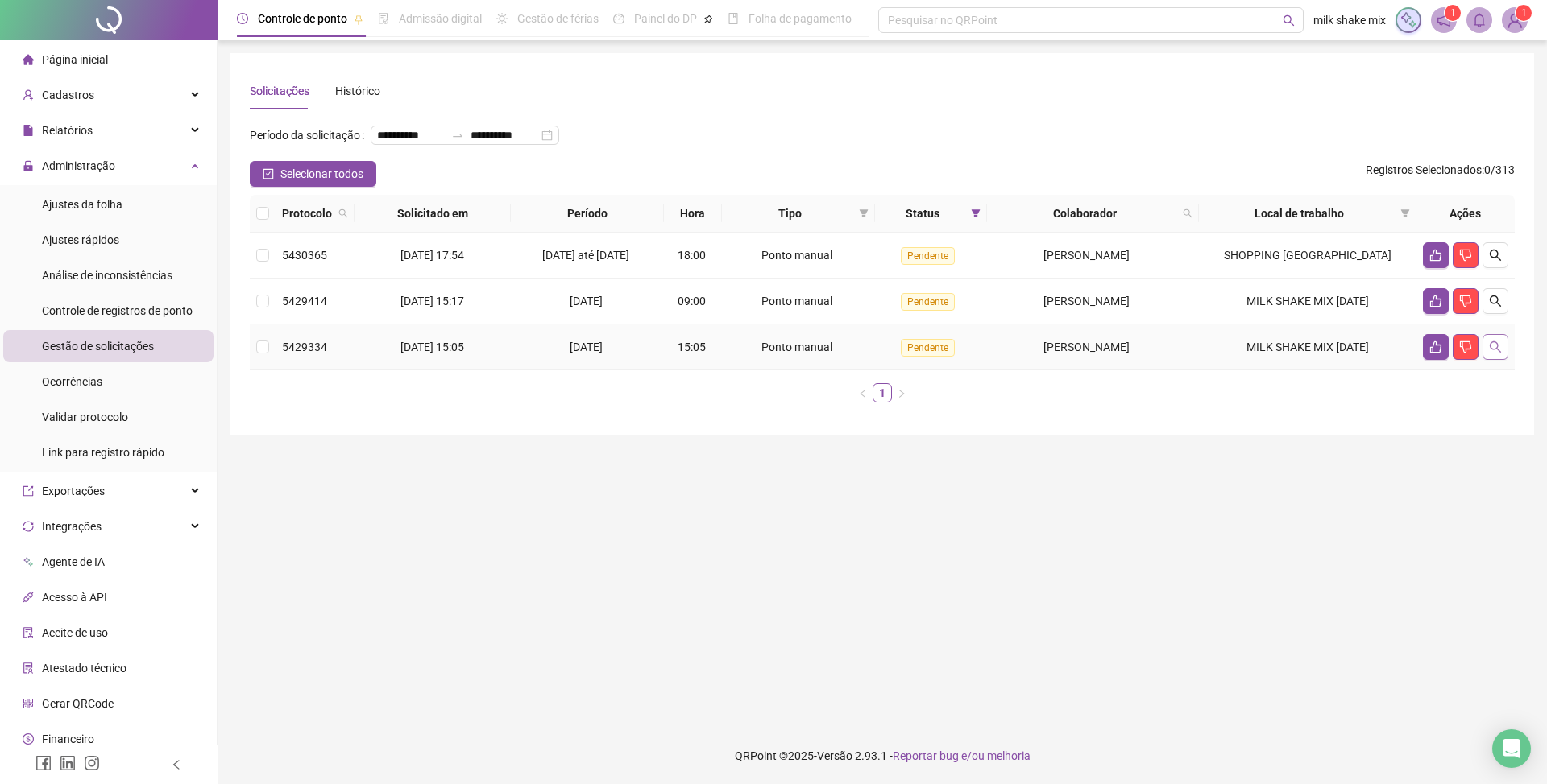
click at [1493, 353] on icon "search" at bounding box center [1496, 347] width 13 height 13
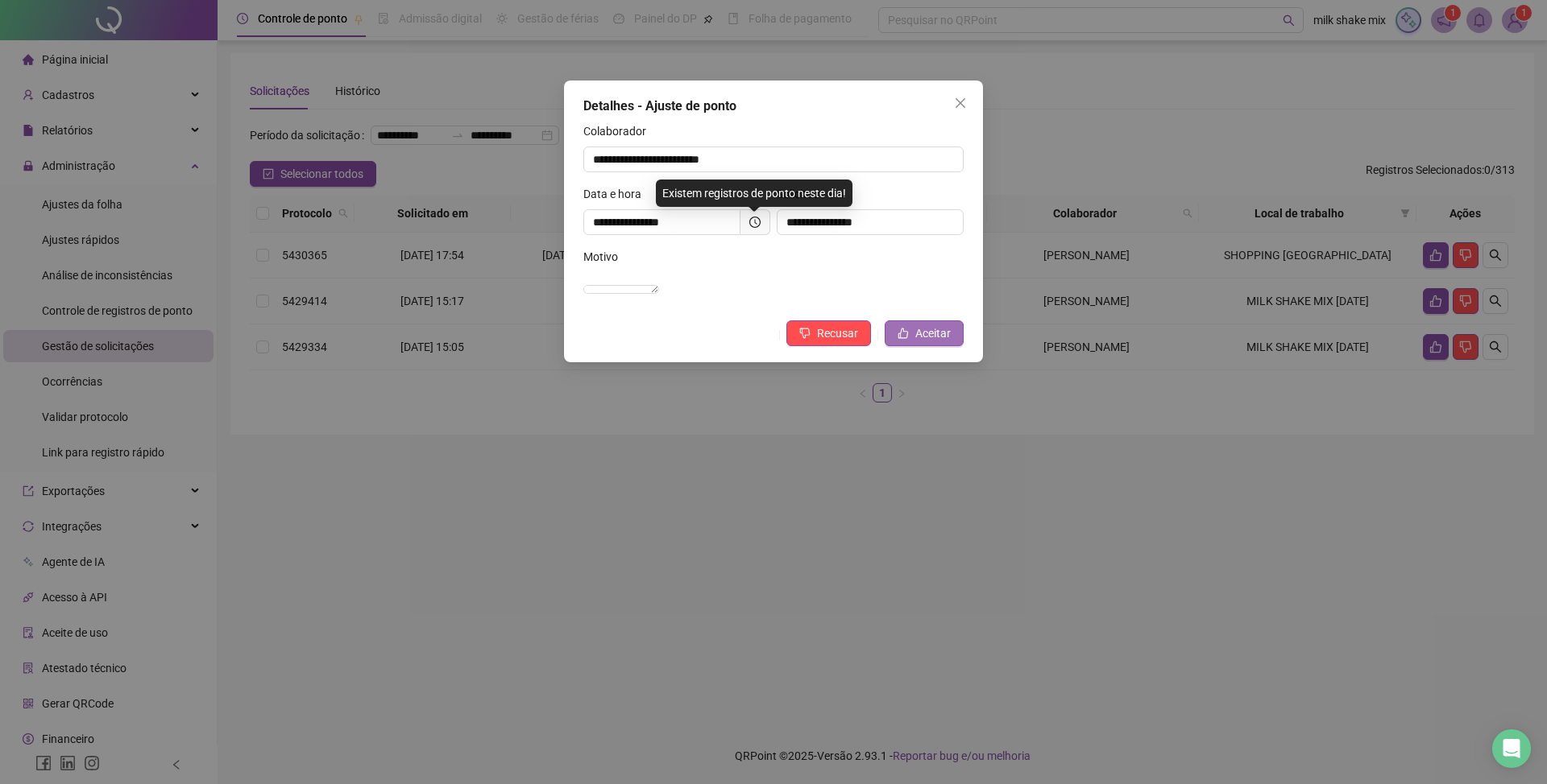
click at [933, 342] on span "Aceitar" at bounding box center [933, 333] width 36 height 17
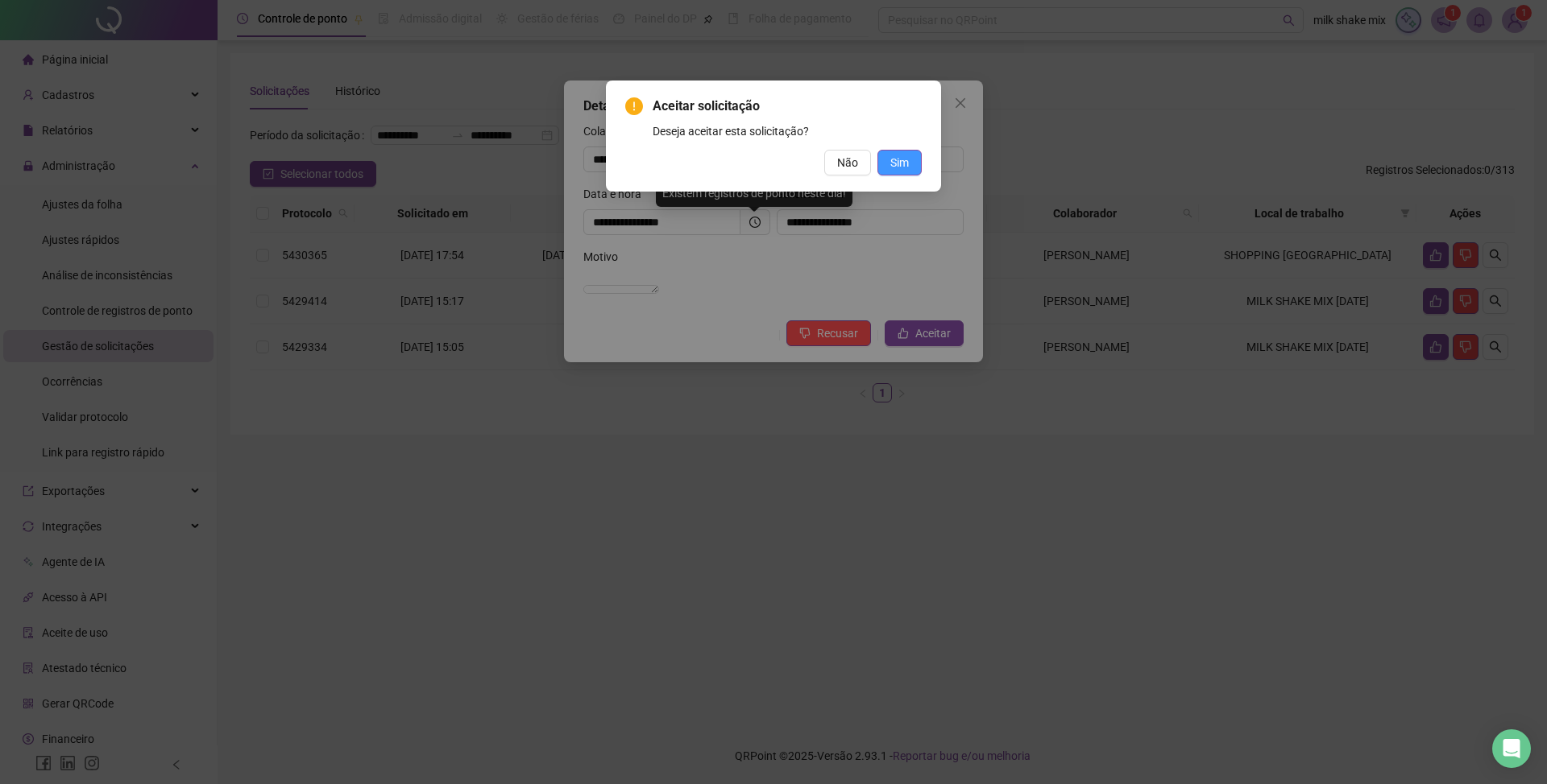
click at [899, 162] on span "Sim" at bounding box center [900, 162] width 18 height 17
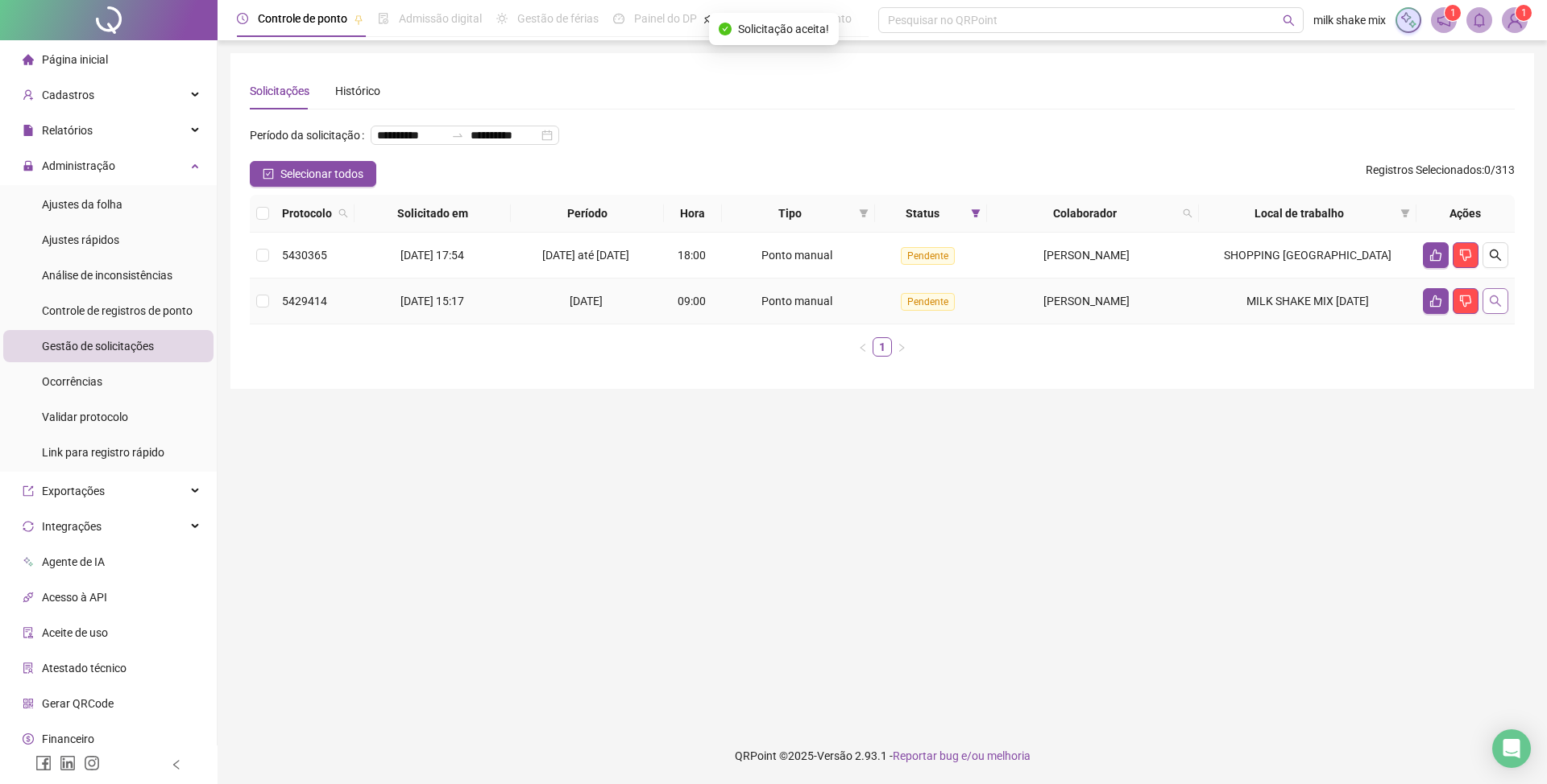
click at [1499, 307] on icon "search" at bounding box center [1496, 301] width 13 height 13
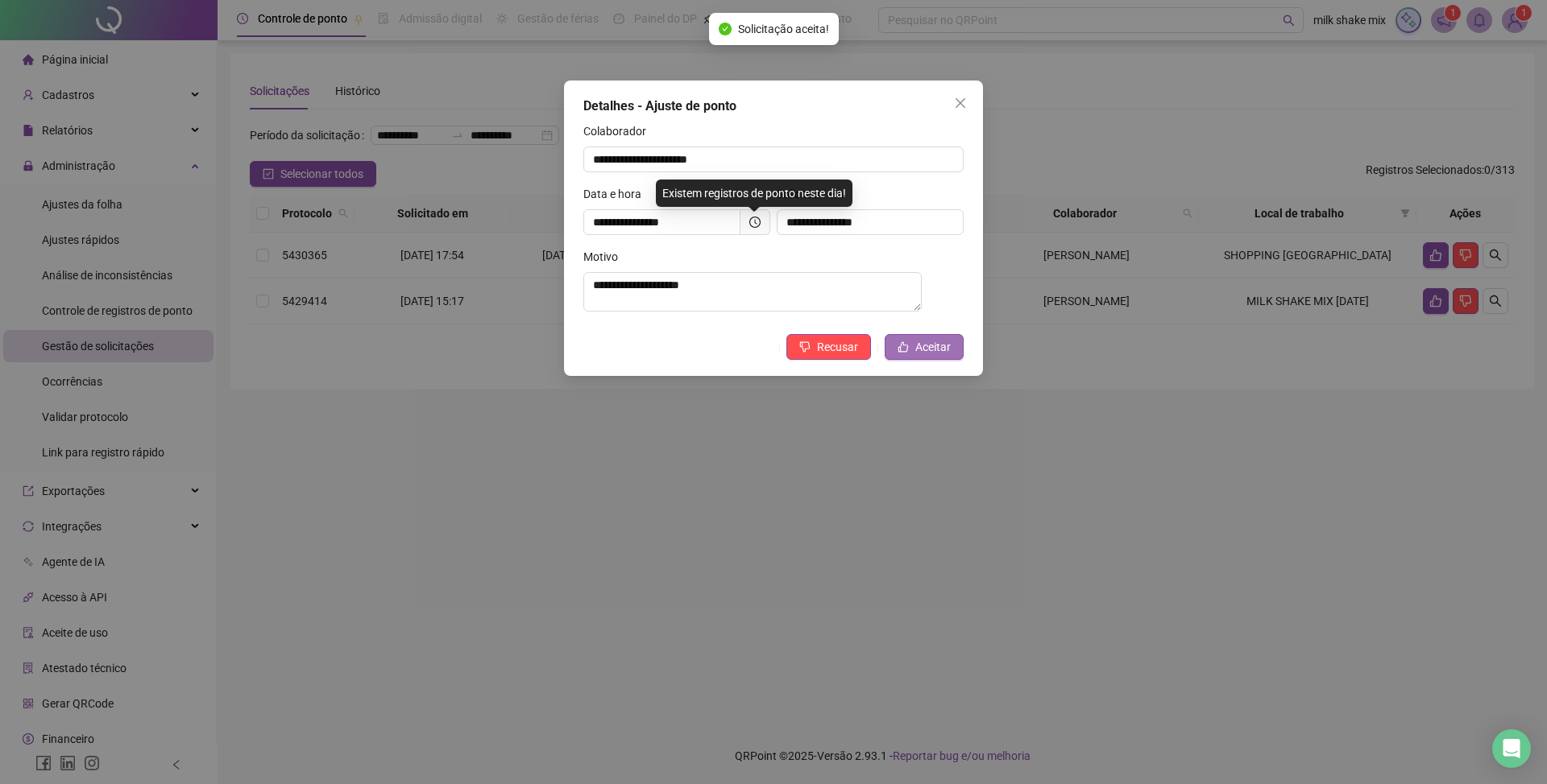
click at [942, 349] on span "Aceitar" at bounding box center [933, 347] width 36 height 17
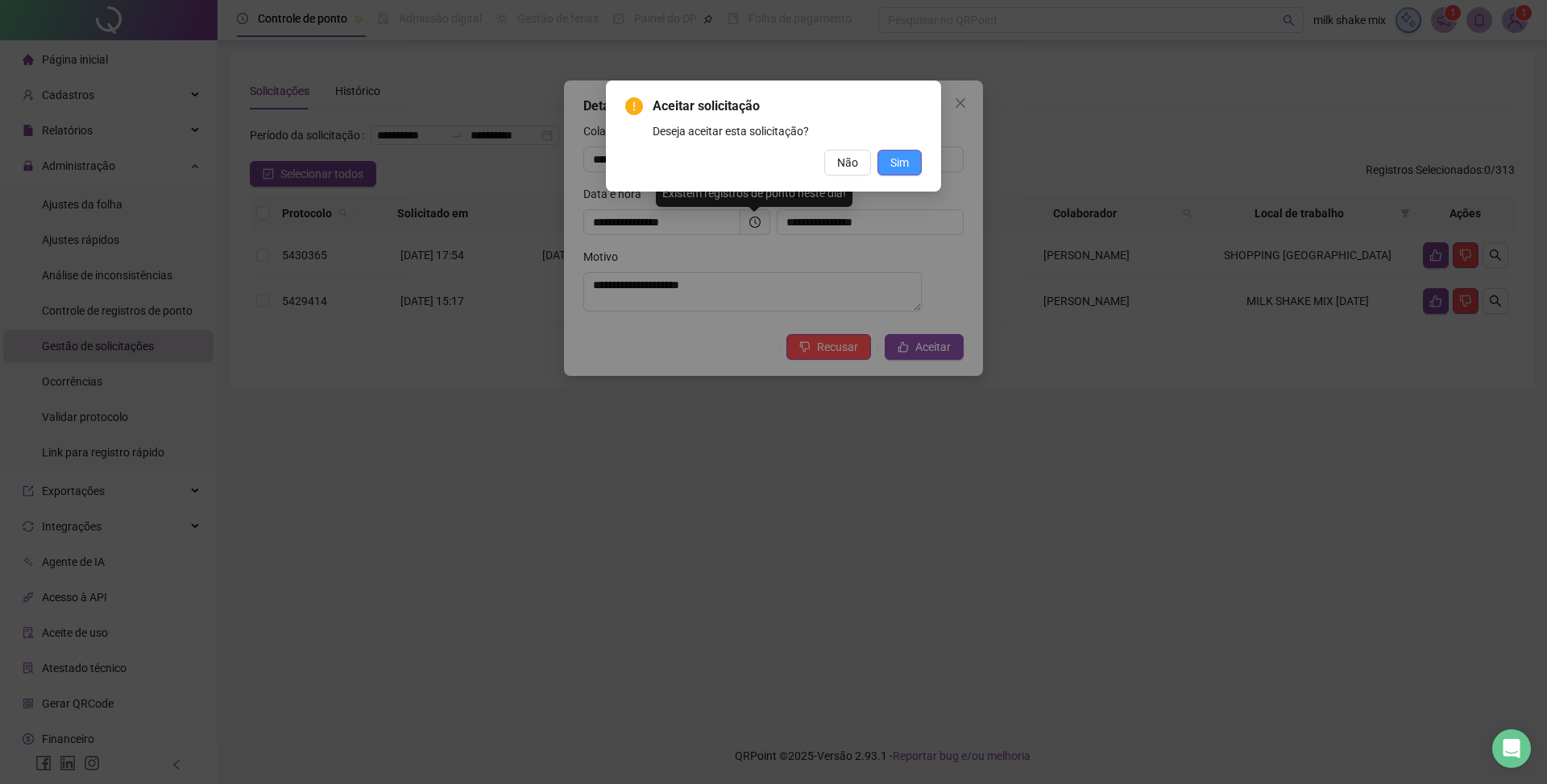
click at [913, 167] on button "Sim" at bounding box center [900, 163] width 44 height 26
click at [904, 169] on span "Sim" at bounding box center [900, 162] width 18 height 17
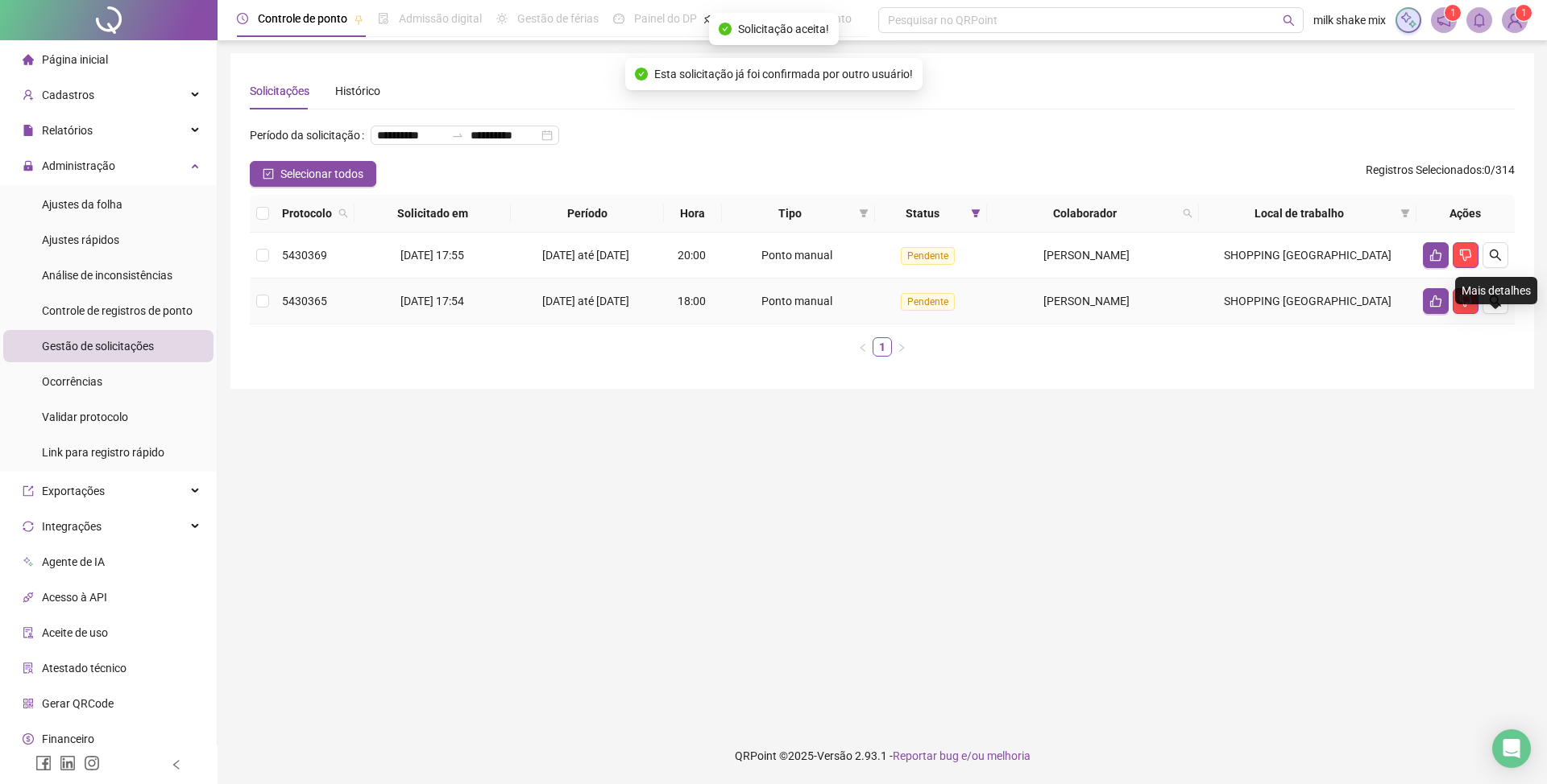
click at [1491, 286] on div "Mais detalhes" at bounding box center [1497, 291] width 82 height 27
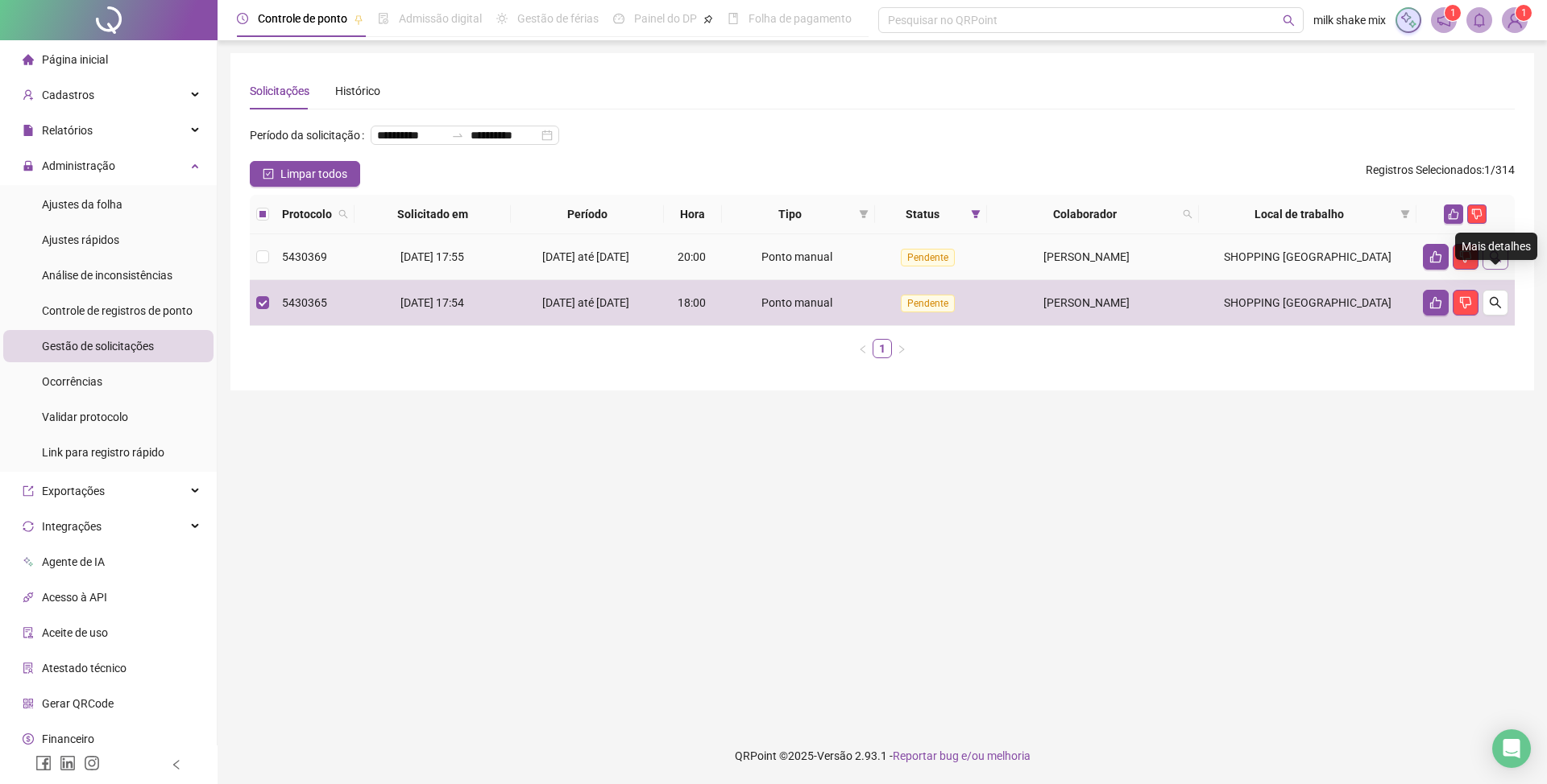
click at [1502, 270] on button "button" at bounding box center [1496, 257] width 26 height 26
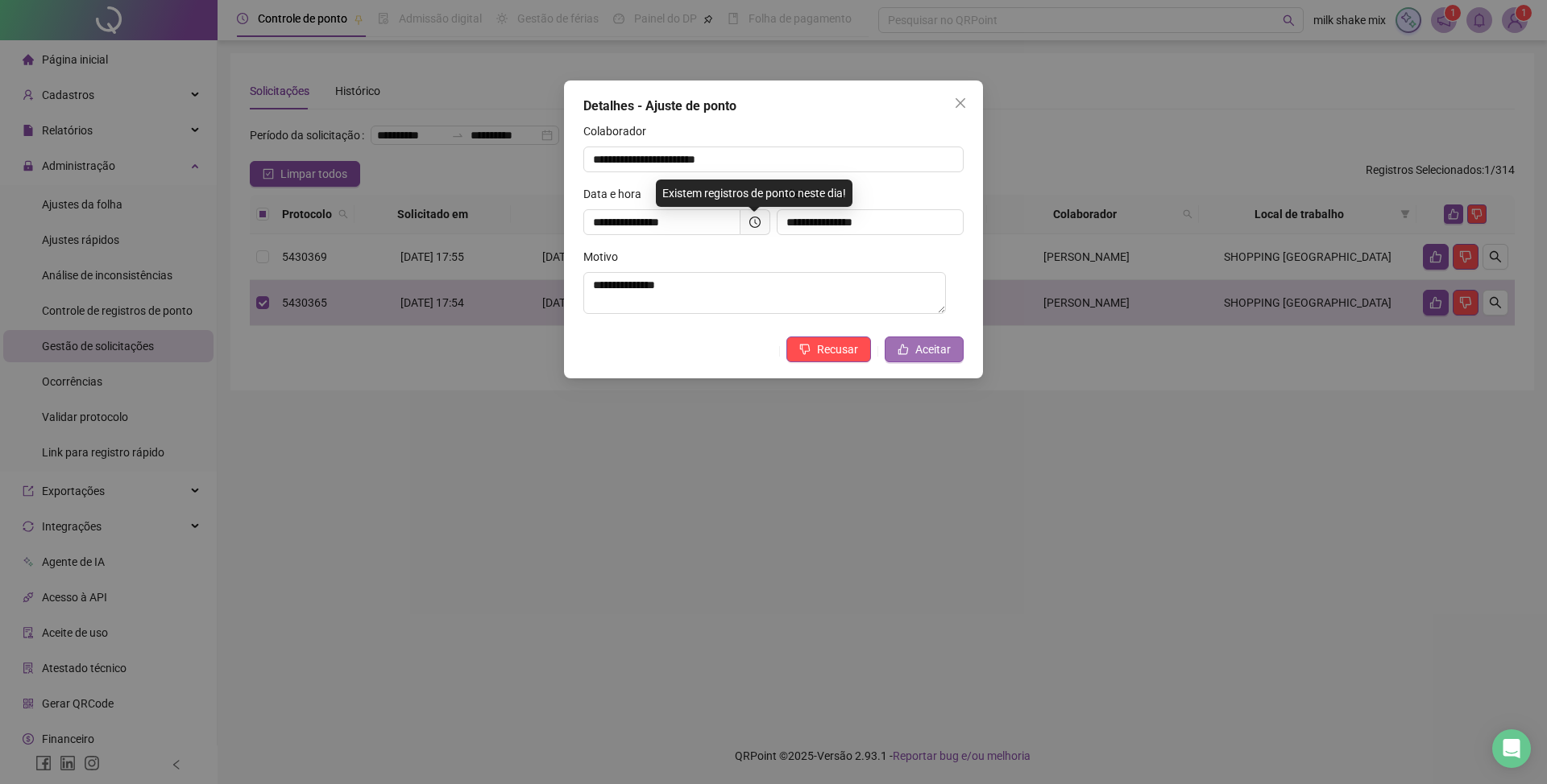
click at [952, 354] on button "Aceitar" at bounding box center [925, 349] width 79 height 26
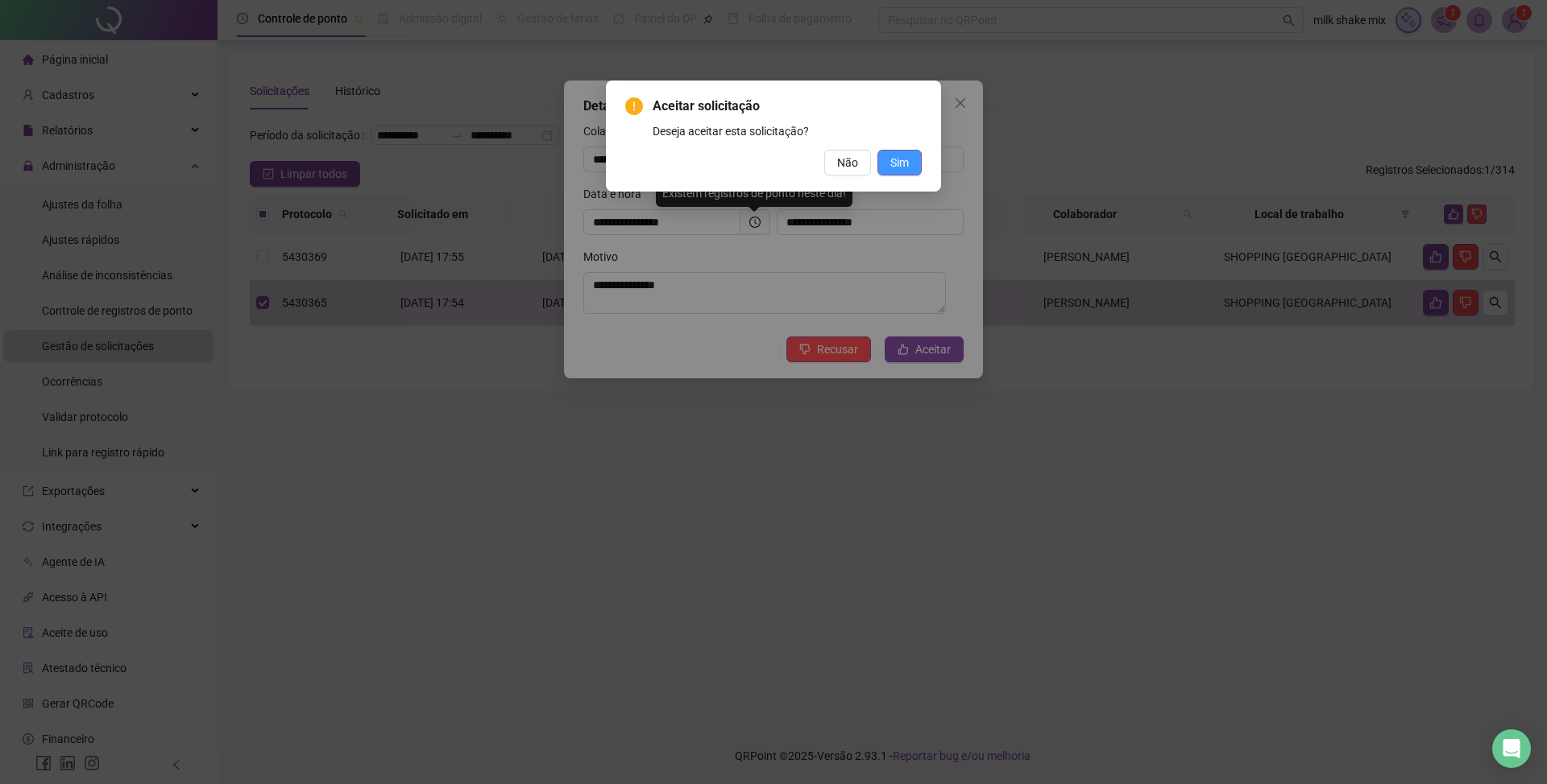
click at [885, 167] on button "Sim" at bounding box center [900, 163] width 44 height 26
click at [924, 158] on div "Aceitar solicitação Deseja aceitar esta solicitação? Não Sim" at bounding box center [774, 135] width 335 height 111
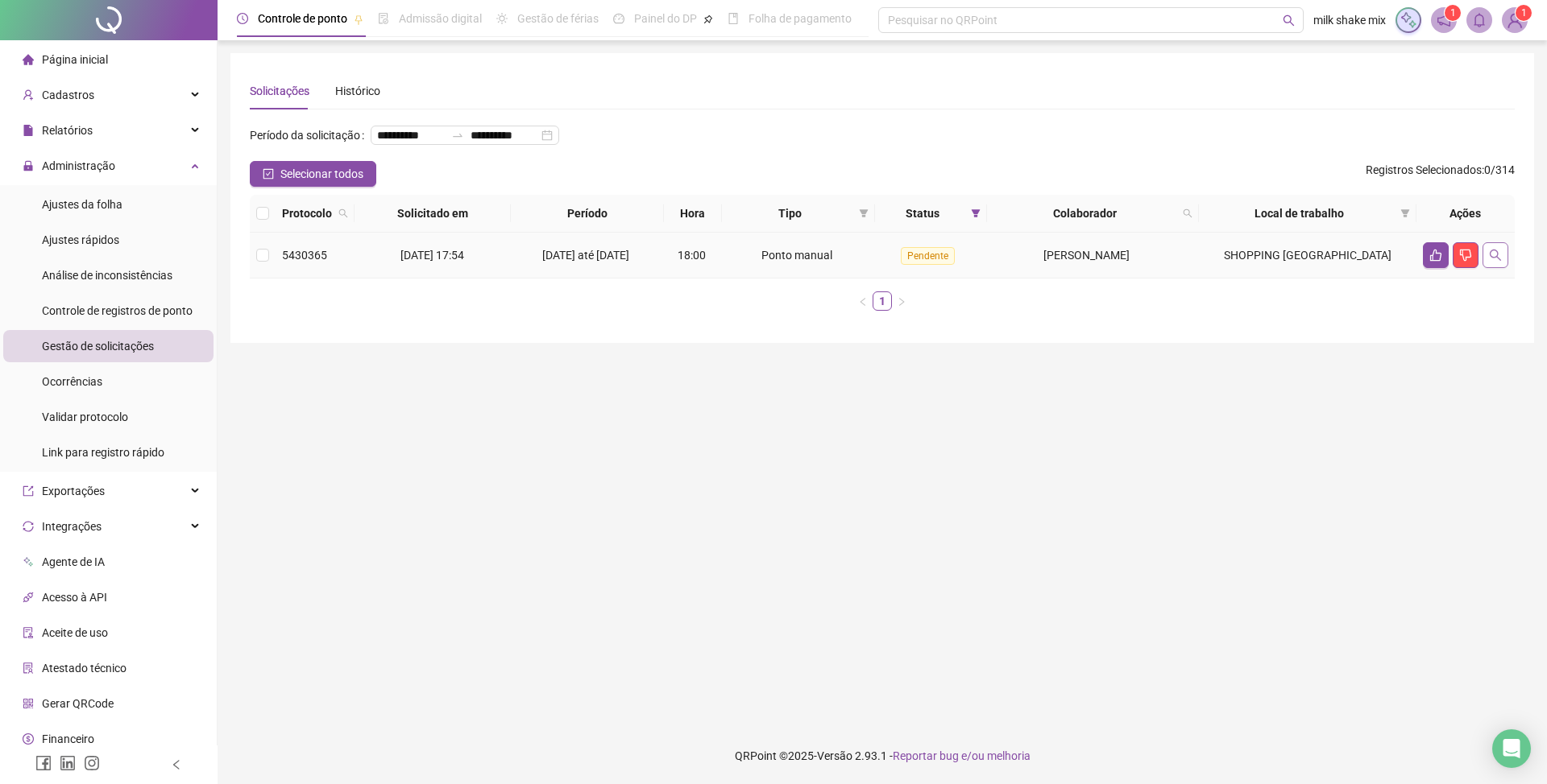
click at [1498, 262] on icon "search" at bounding box center [1496, 255] width 13 height 13
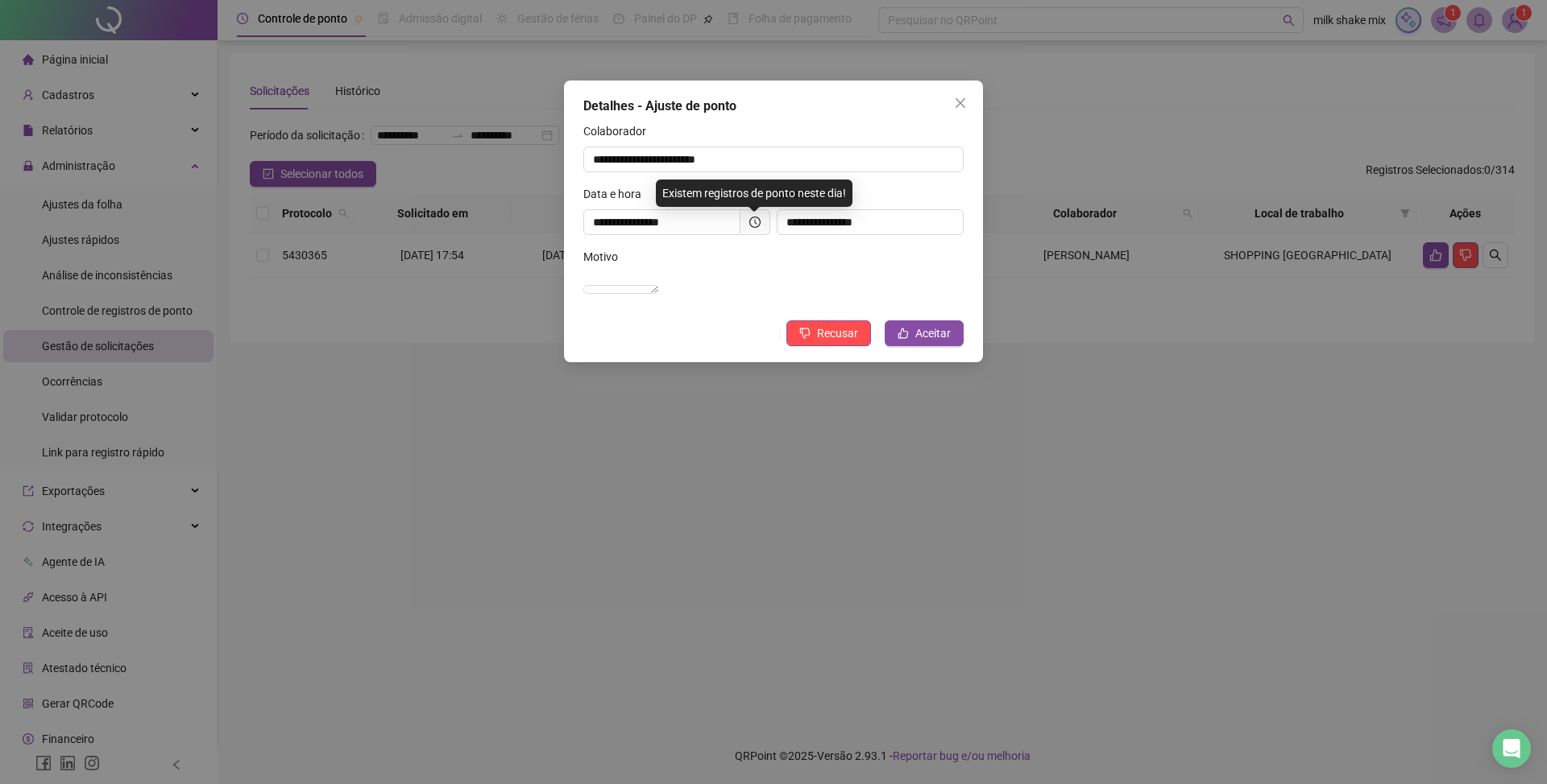
click at [933, 330] on div "**********" at bounding box center [774, 221] width 419 height 282
click at [939, 342] on span "Aceitar" at bounding box center [933, 333] width 36 height 17
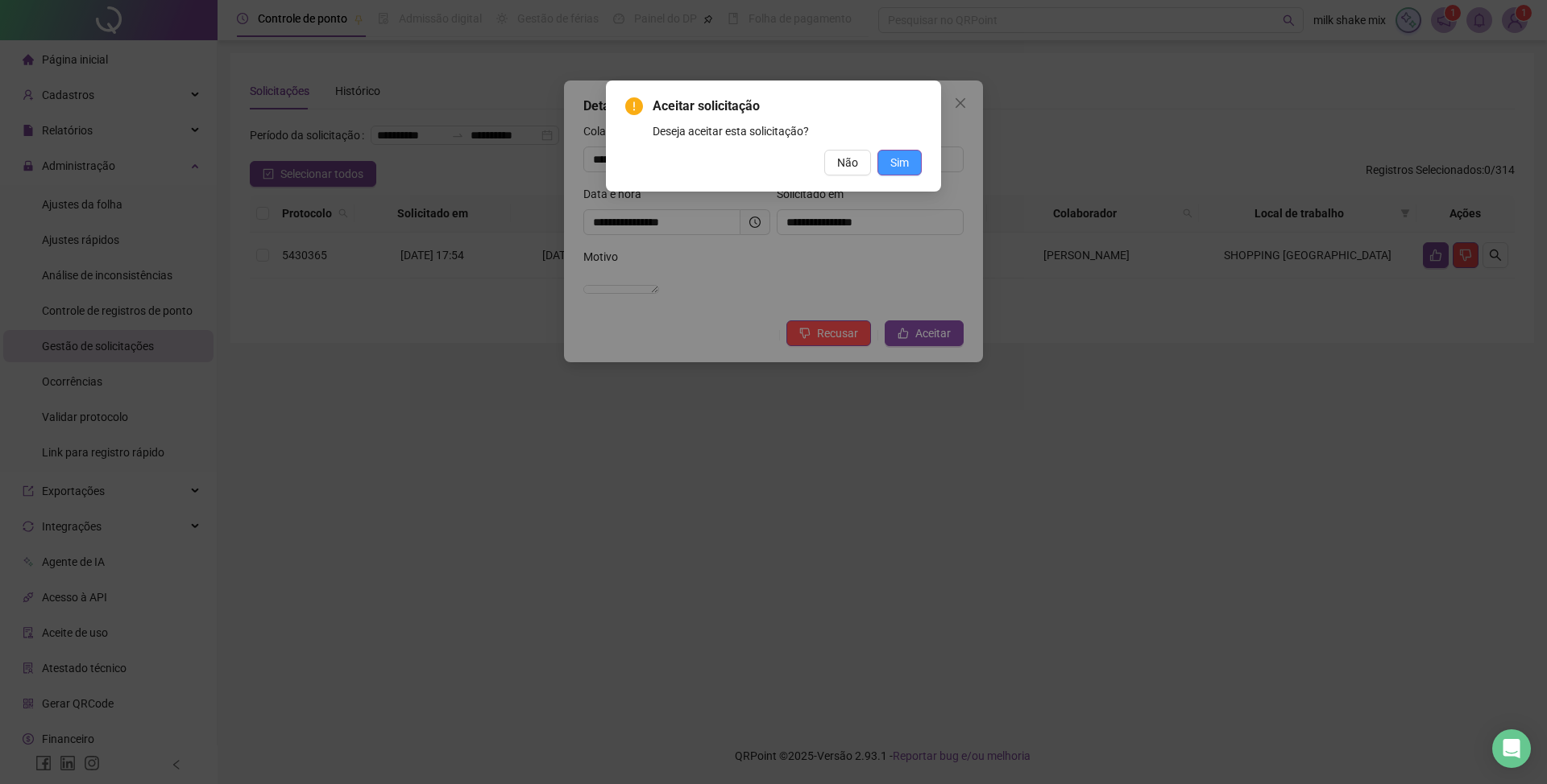
click at [903, 166] on span "Sim" at bounding box center [900, 162] width 18 height 17
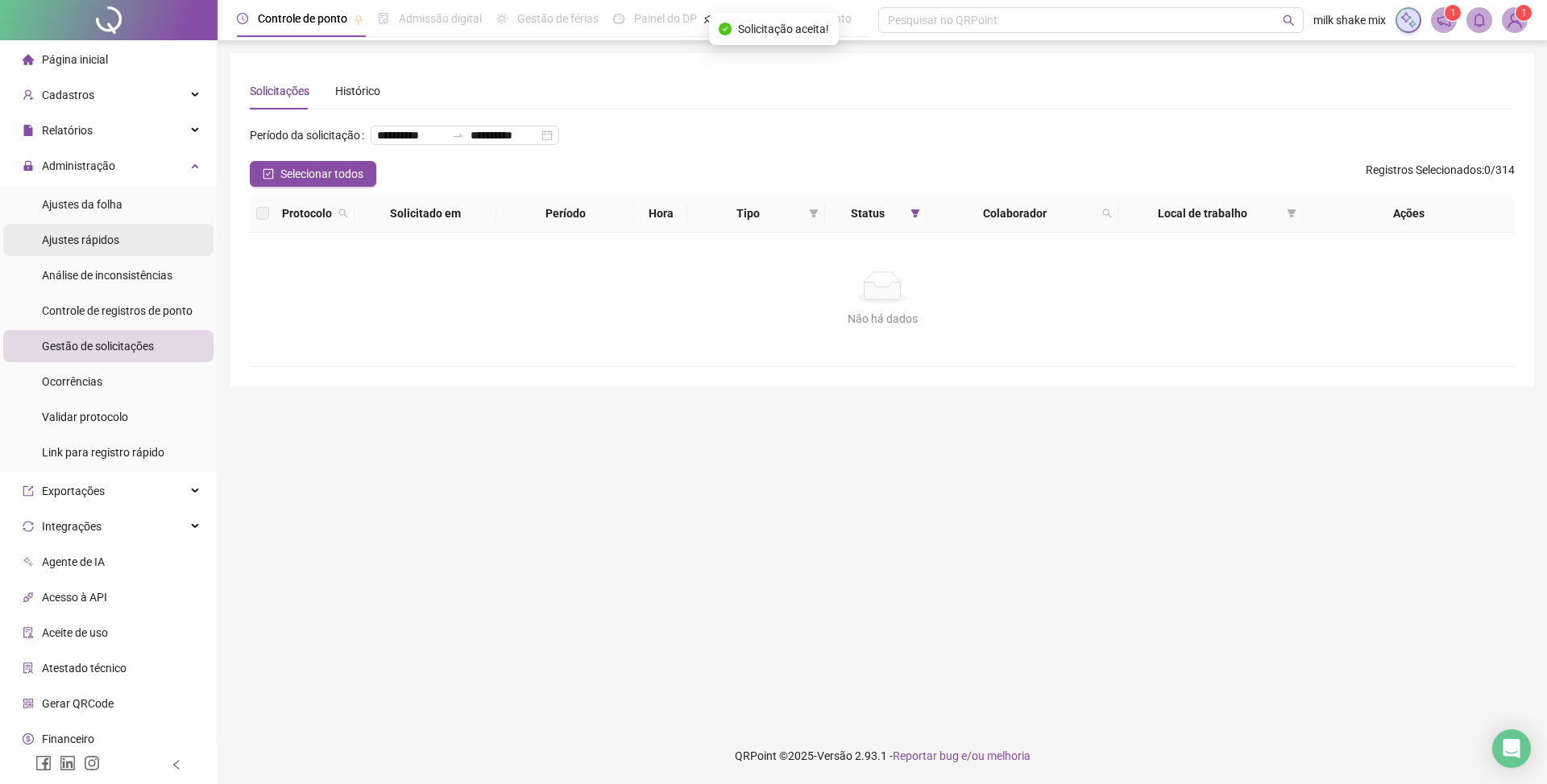
click at [81, 242] on span "Ajustes rápidos" at bounding box center [81, 240] width 78 height 13
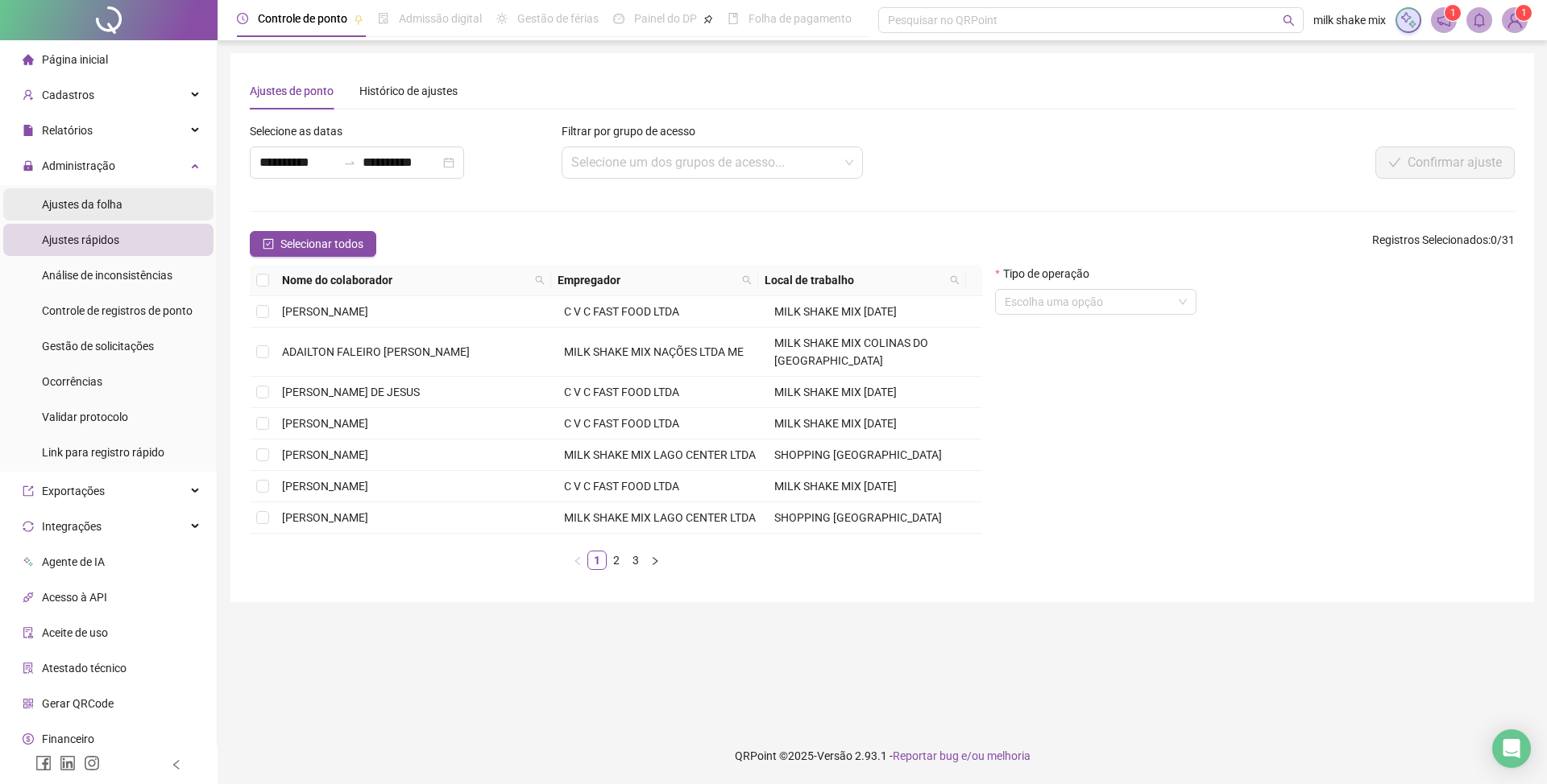
click at [47, 201] on span "Ajustes da folha" at bounding box center [82, 205] width 81 height 13
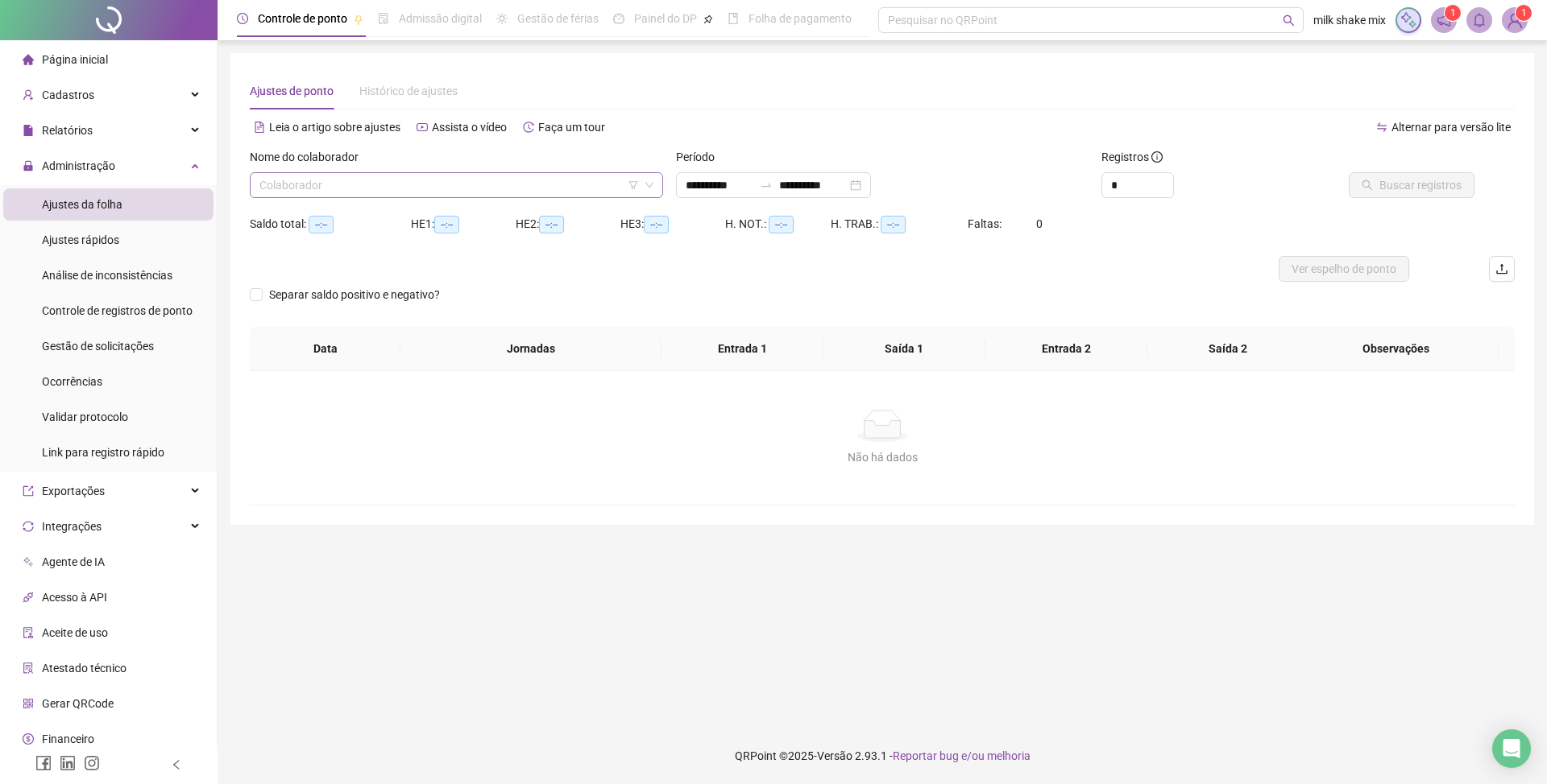
type input "**********"
click at [723, 188] on input "**********" at bounding box center [719, 185] width 68 height 17
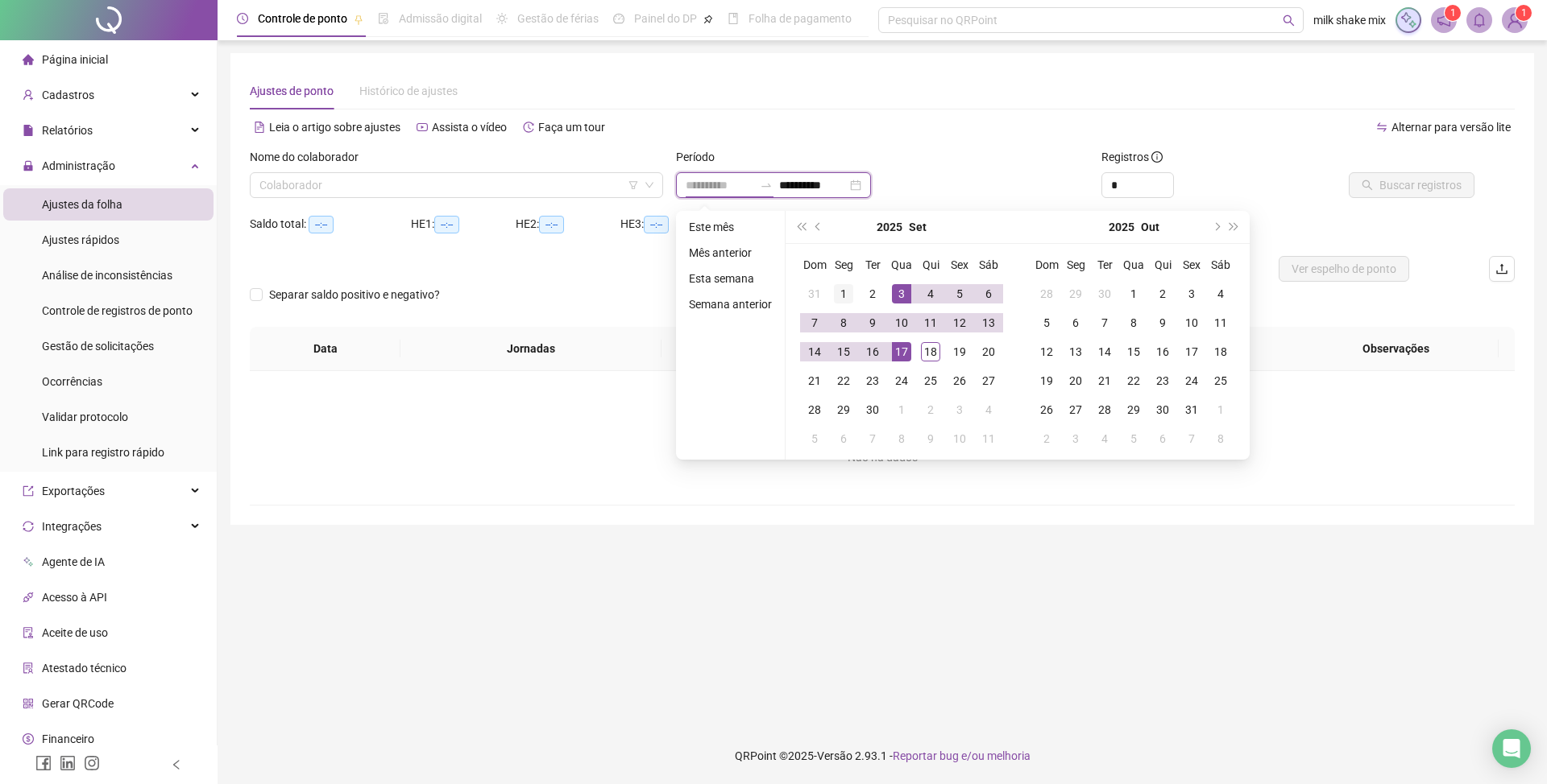
type input "**********"
click at [848, 296] on div "1" at bounding box center [843, 294] width 19 height 19
type input "**********"
click at [926, 345] on div "18" at bounding box center [930, 351] width 19 height 19
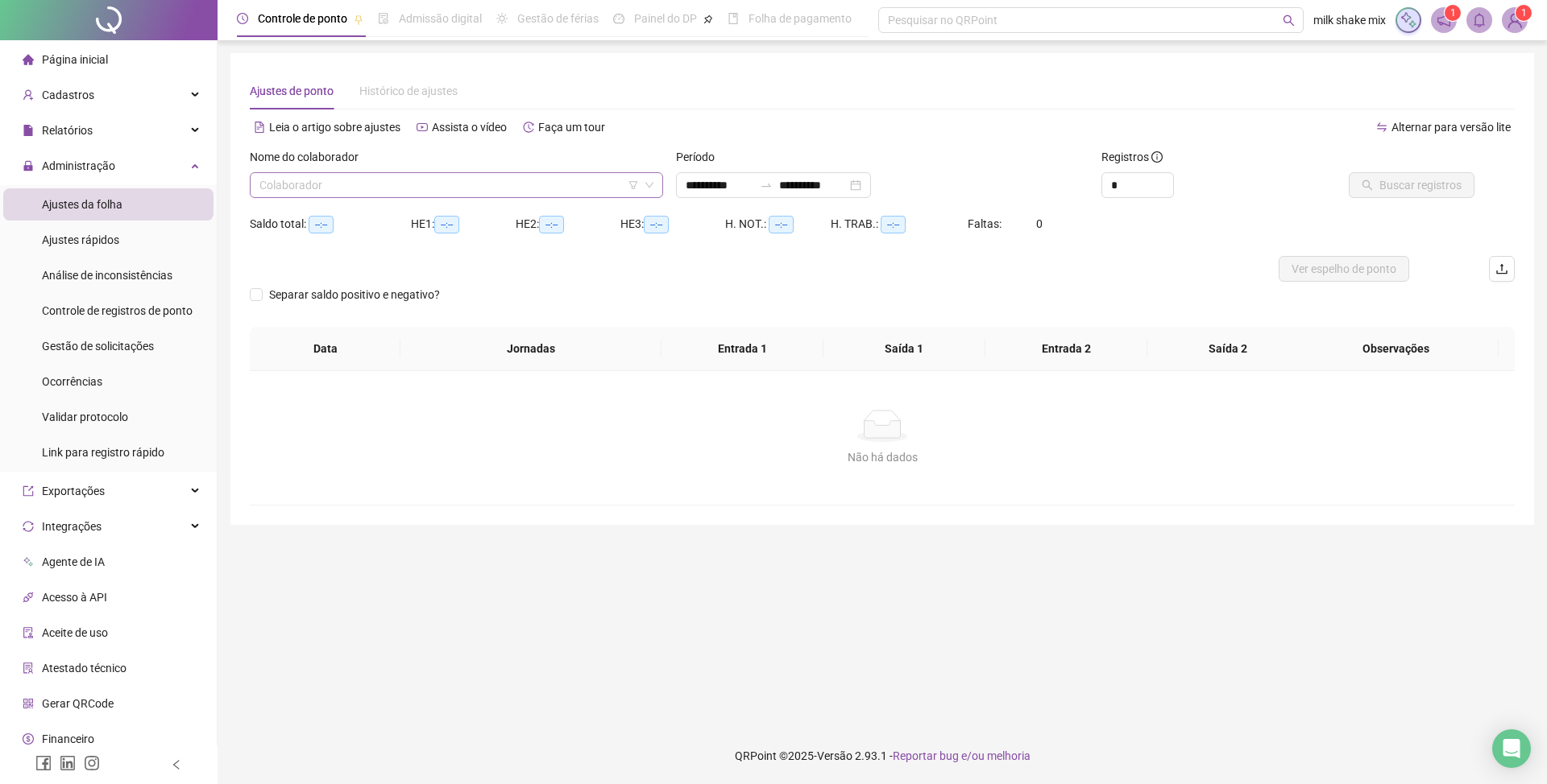
click at [455, 190] on input "search" at bounding box center [449, 185] width 380 height 24
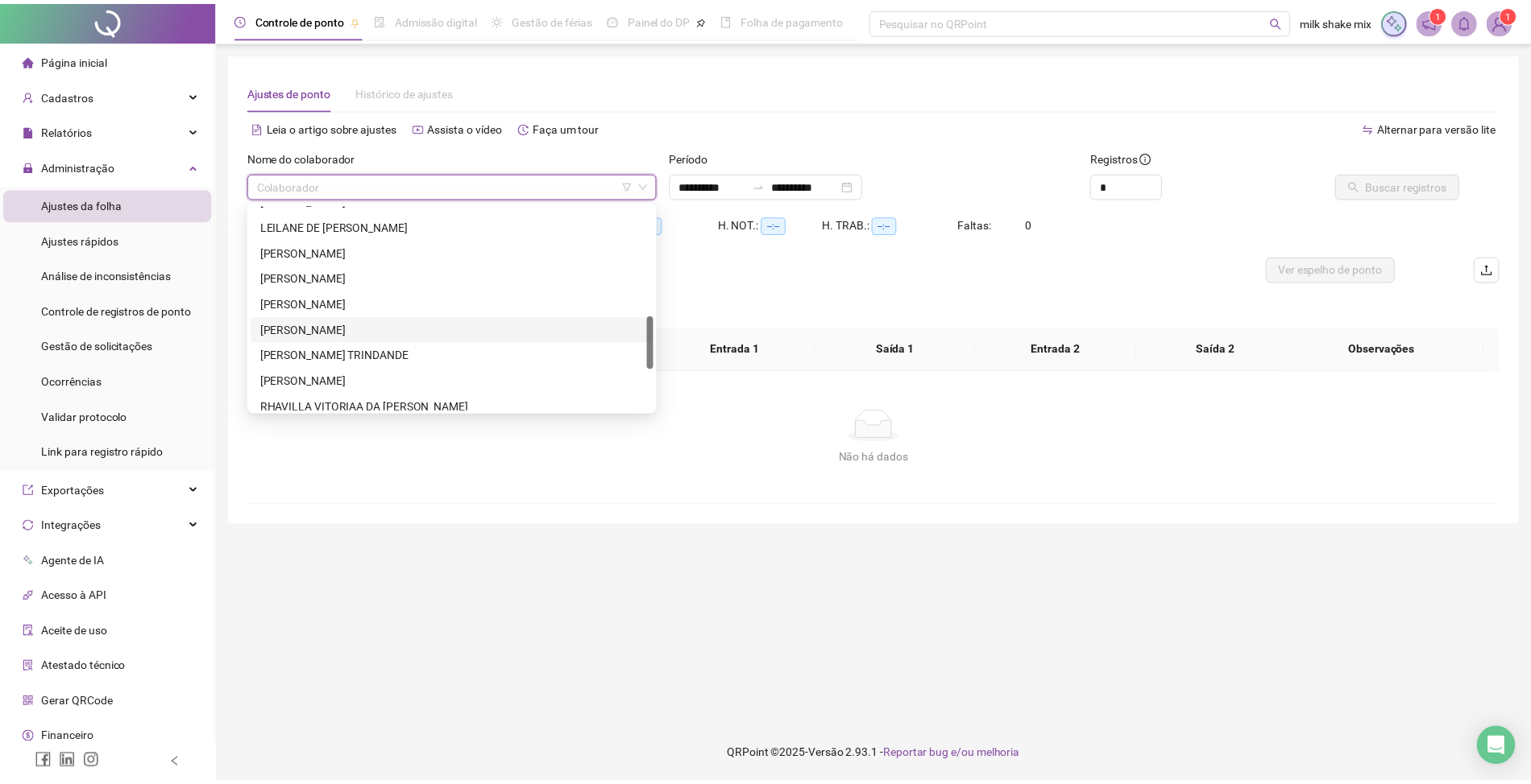
scroll to position [593, 0]
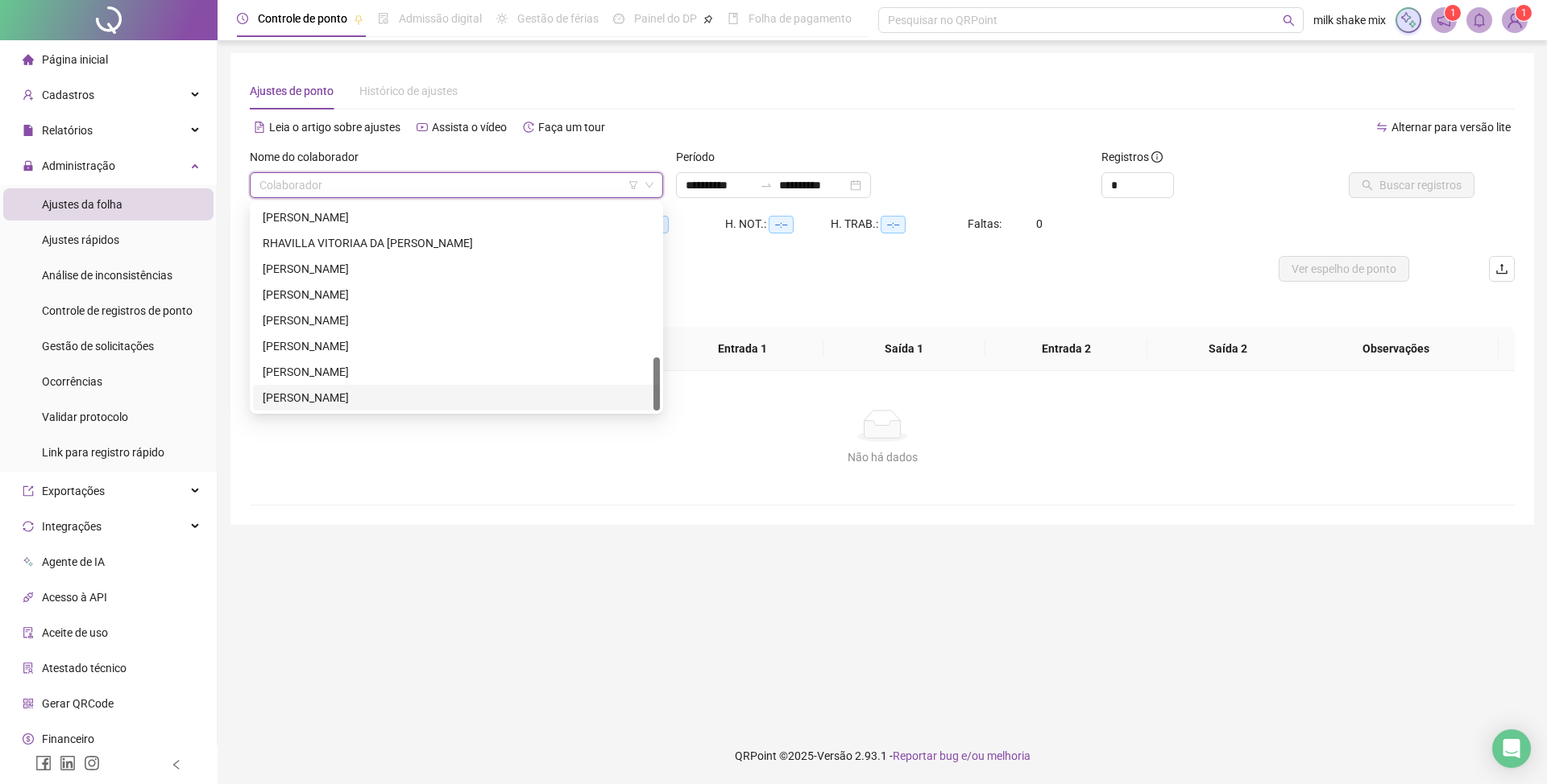
click at [340, 401] on div "[PERSON_NAME]" at bounding box center [456, 397] width 387 height 17
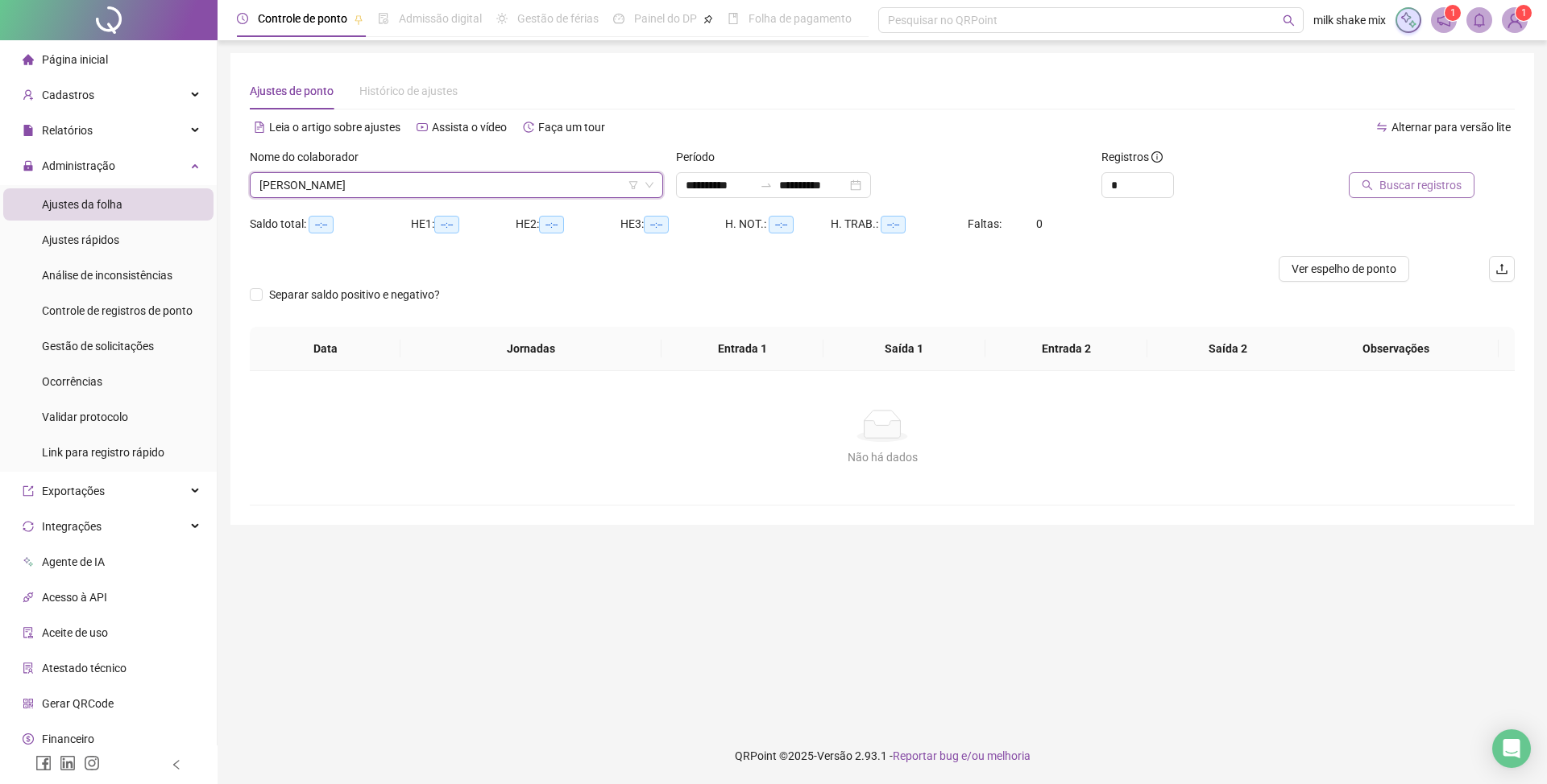
click at [1417, 182] on span "Buscar registros" at bounding box center [1421, 185] width 82 height 17
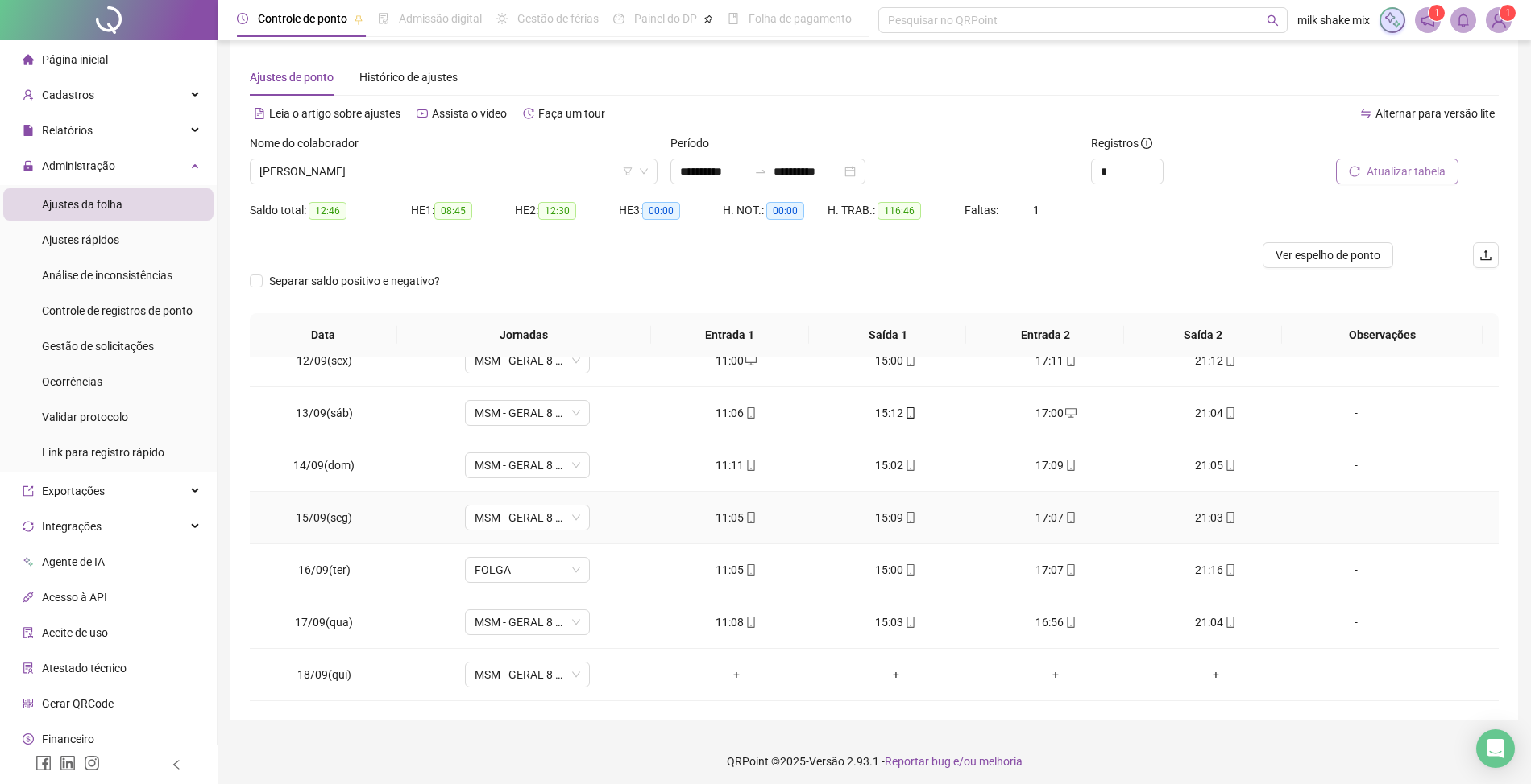
scroll to position [0, 0]
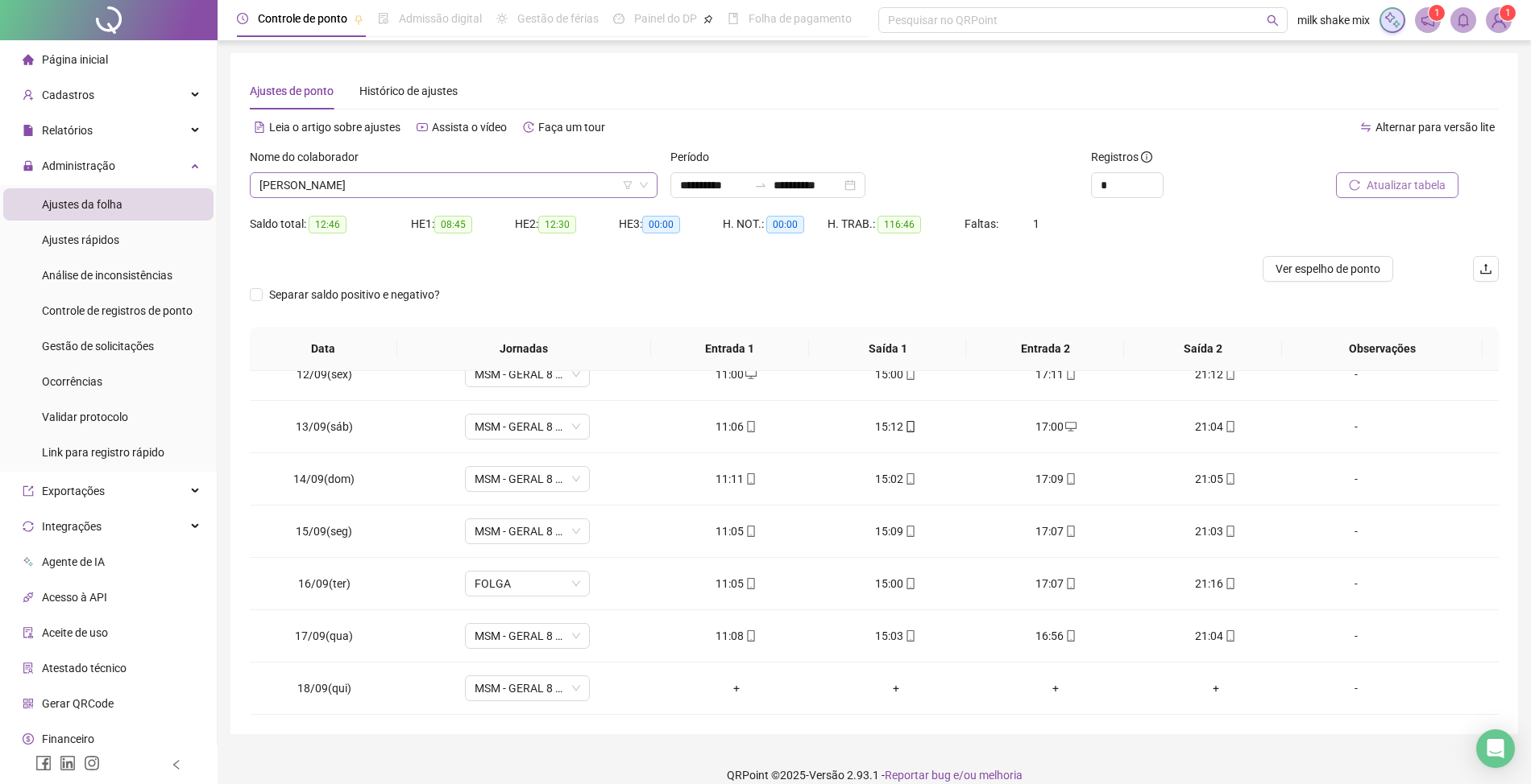
click at [542, 192] on span "[PERSON_NAME]" at bounding box center [453, 185] width 388 height 24
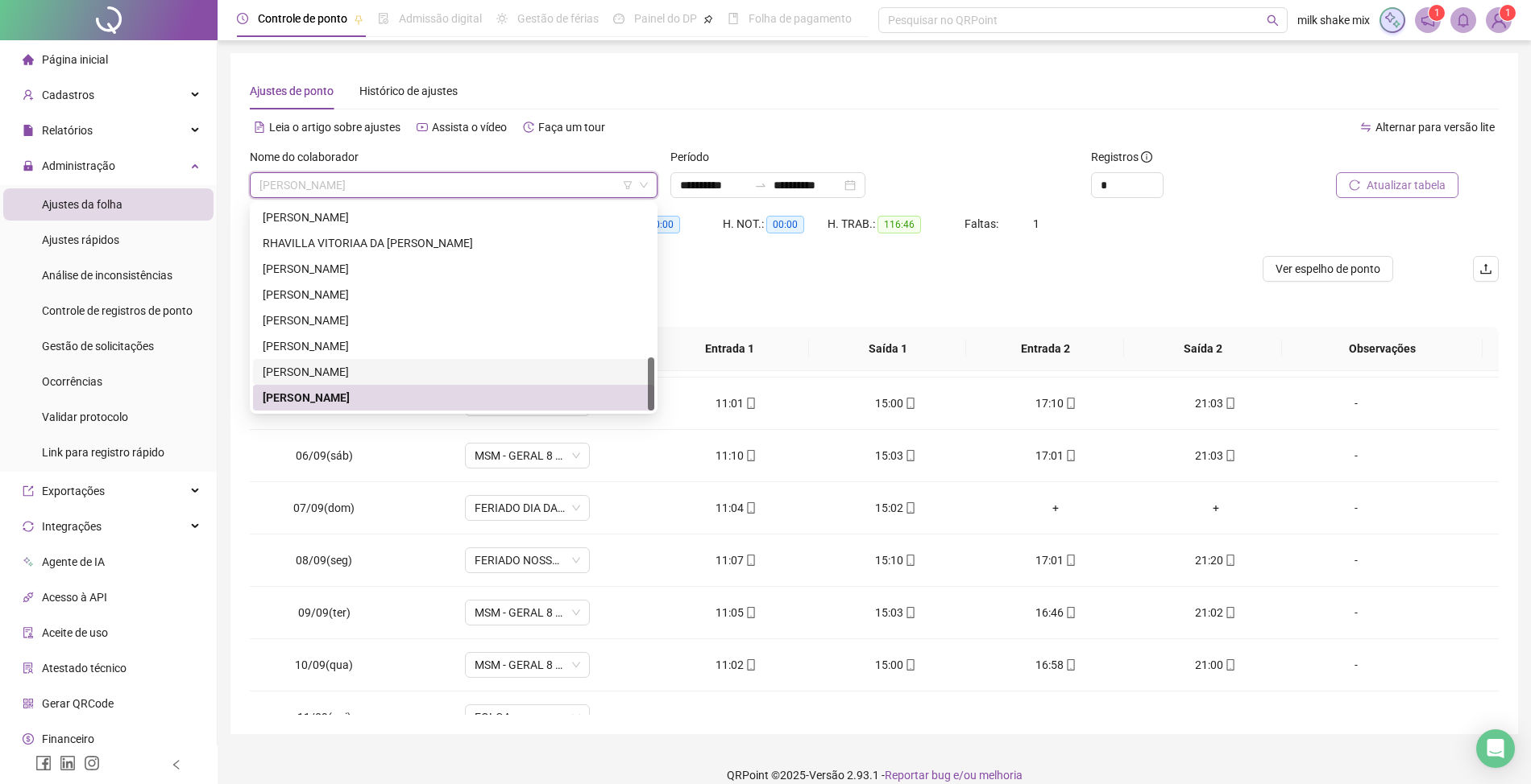
scroll to position [174, 0]
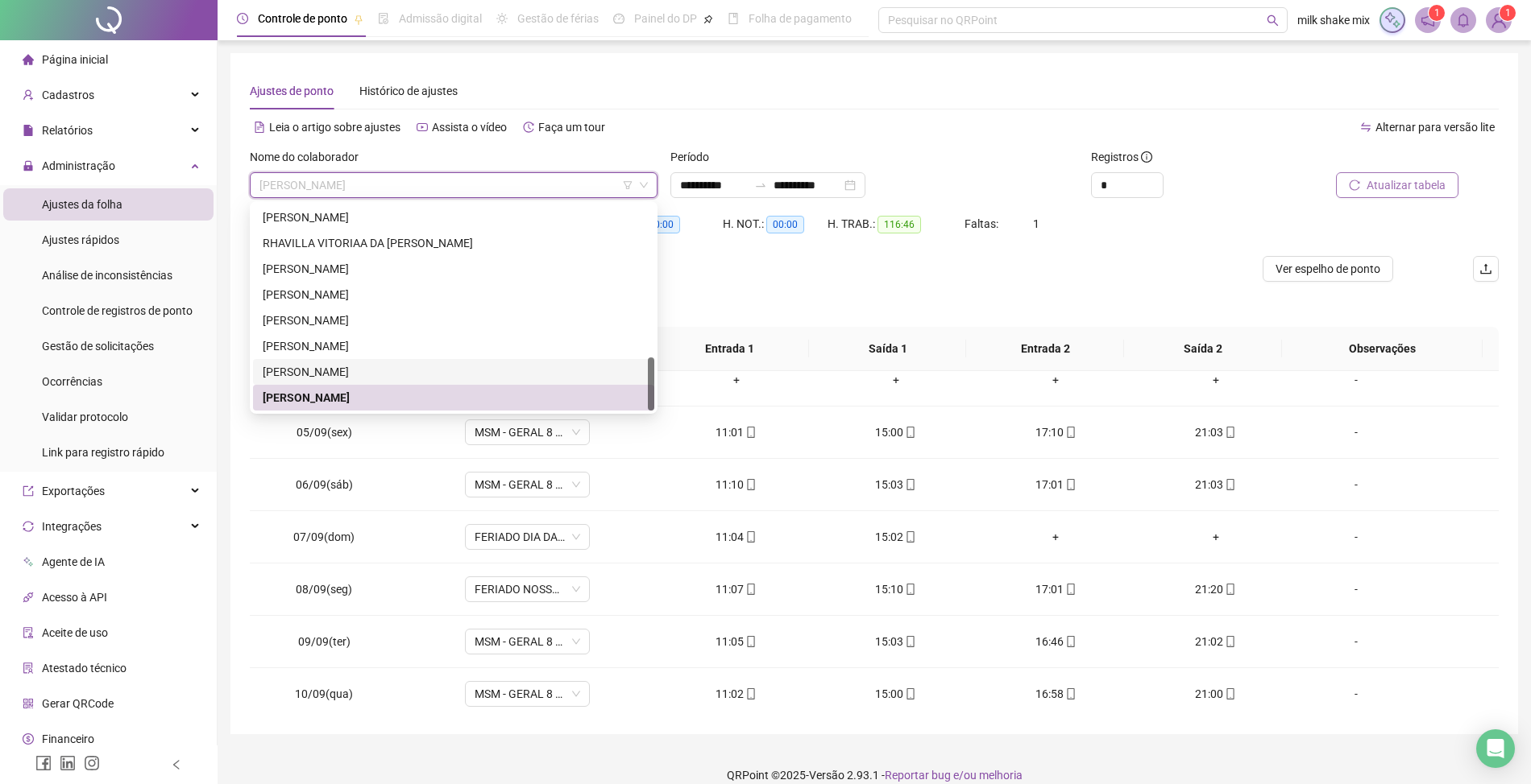
click at [449, 371] on div "[PERSON_NAME]" at bounding box center [453, 371] width 382 height 17
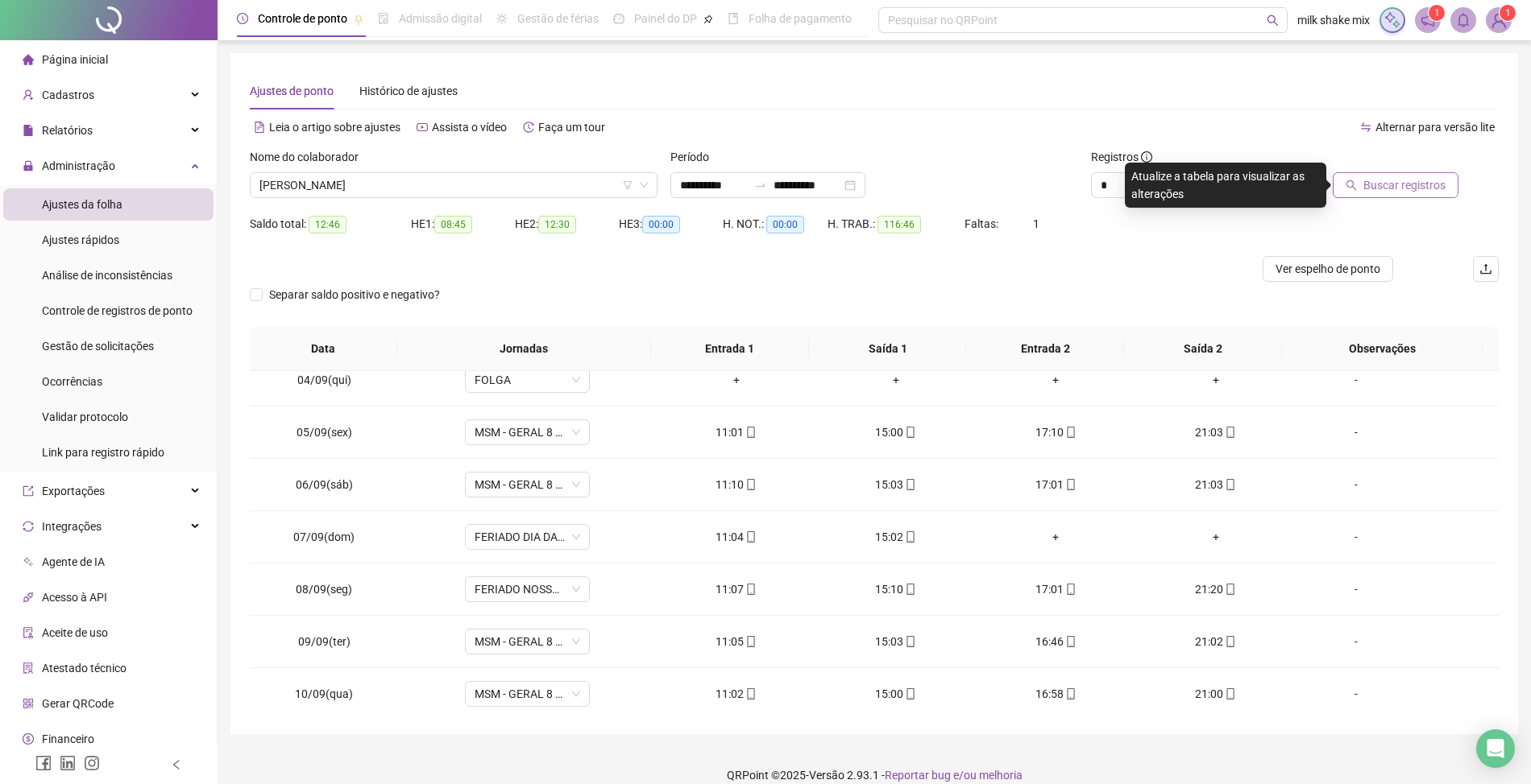
click at [1408, 178] on span "Buscar registros" at bounding box center [1405, 185] width 82 height 17
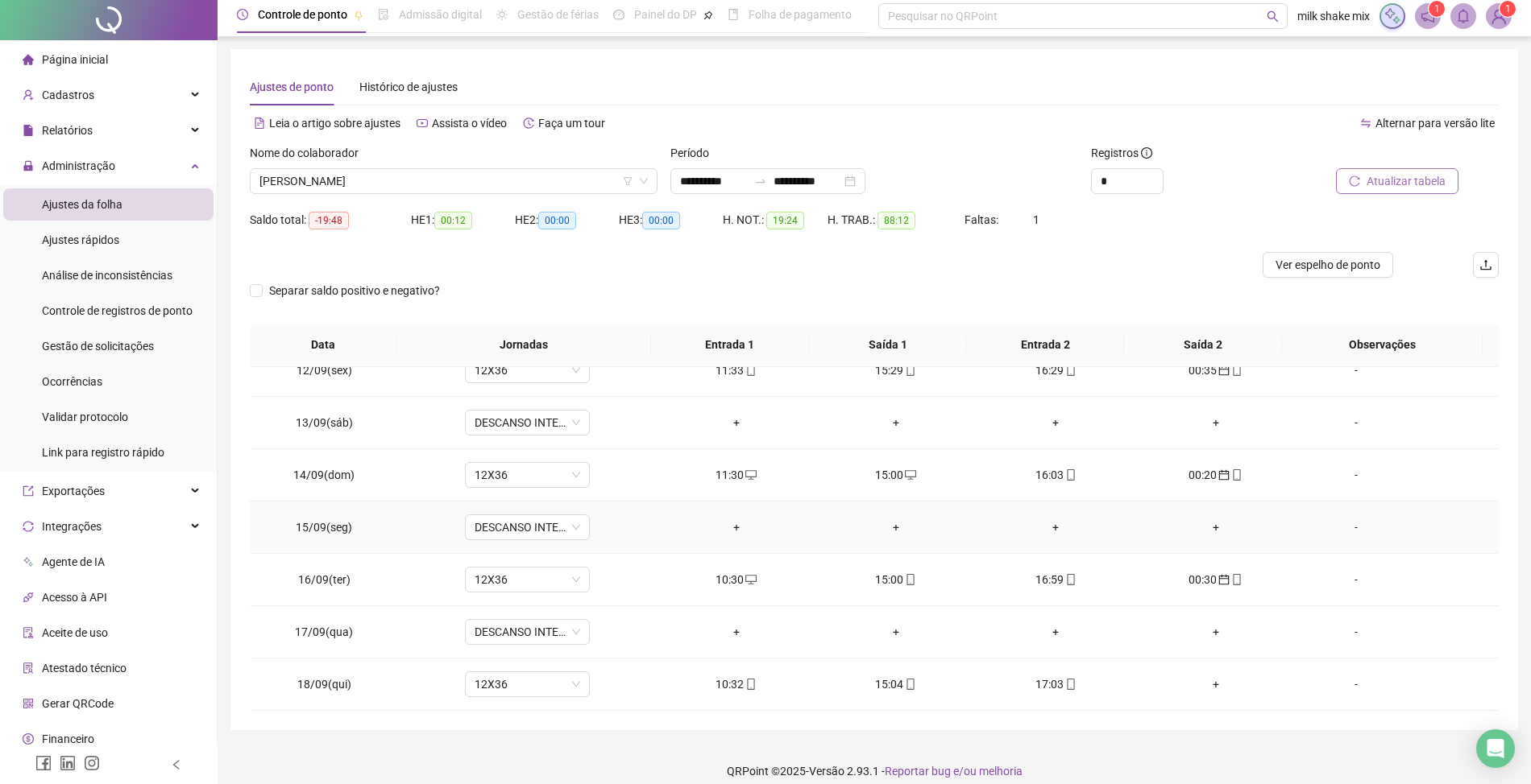
scroll to position [19, 0]
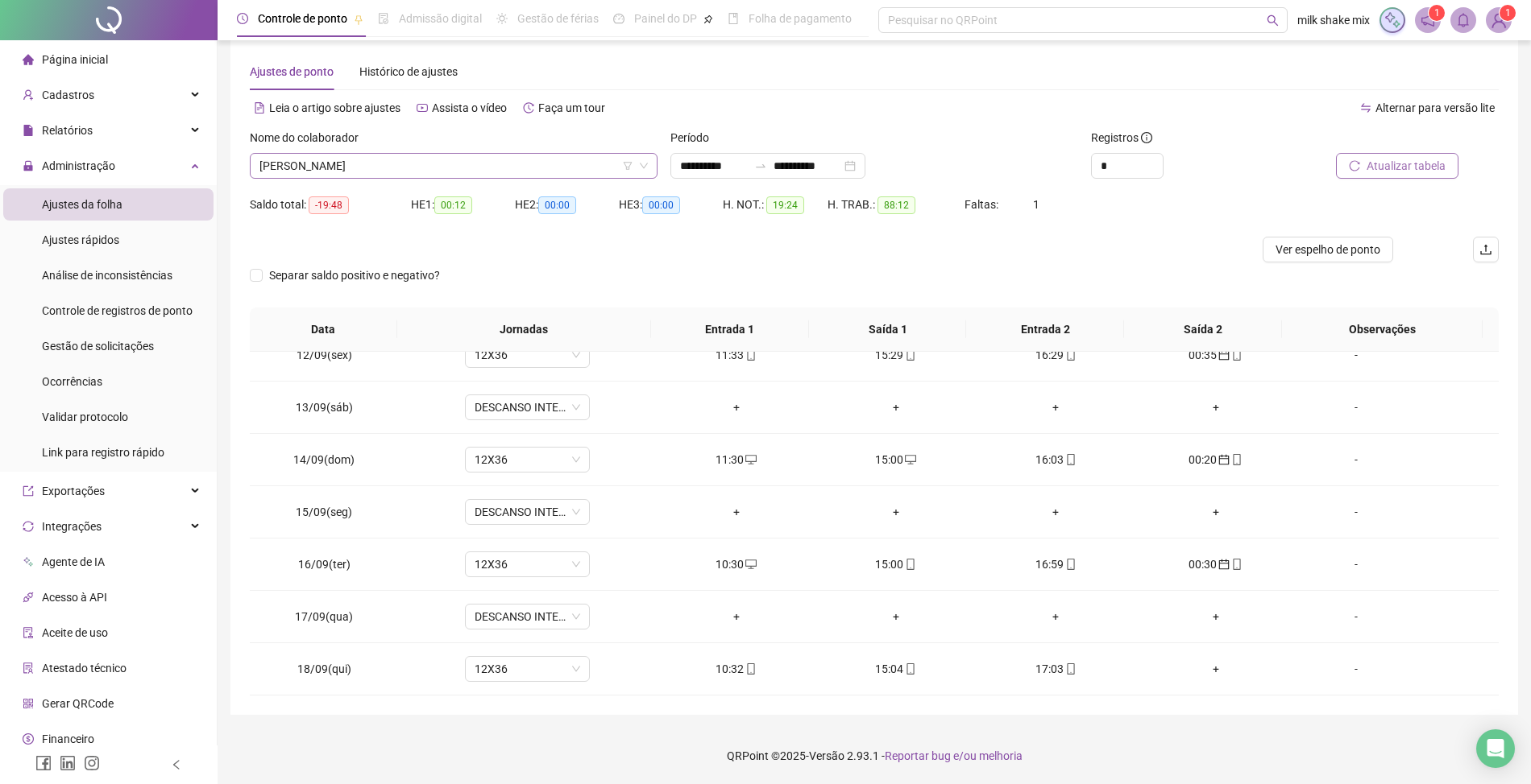
click at [535, 177] on span "[PERSON_NAME]" at bounding box center [453, 166] width 388 height 24
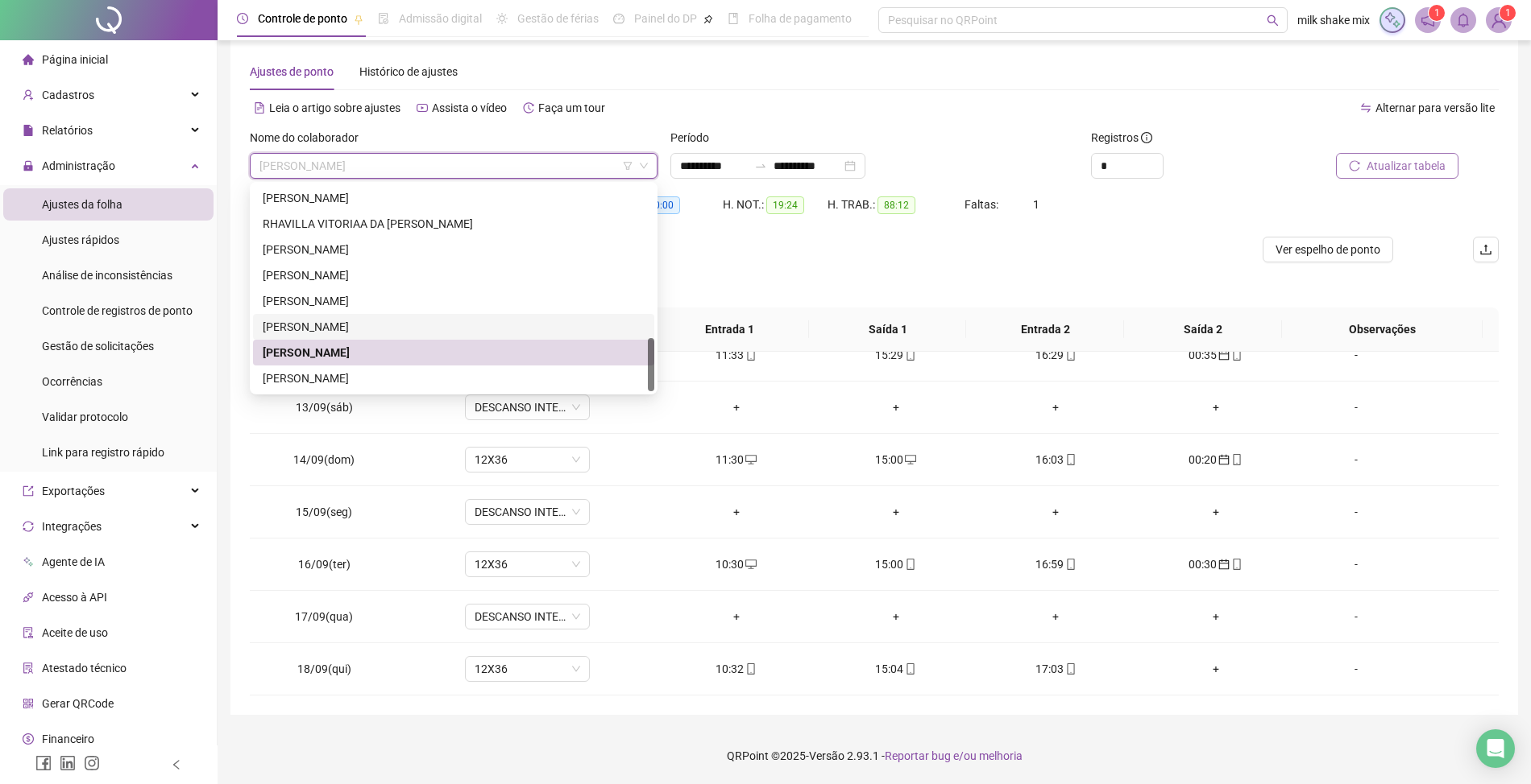
click at [428, 327] on div "[PERSON_NAME]" at bounding box center [453, 327] width 382 height 17
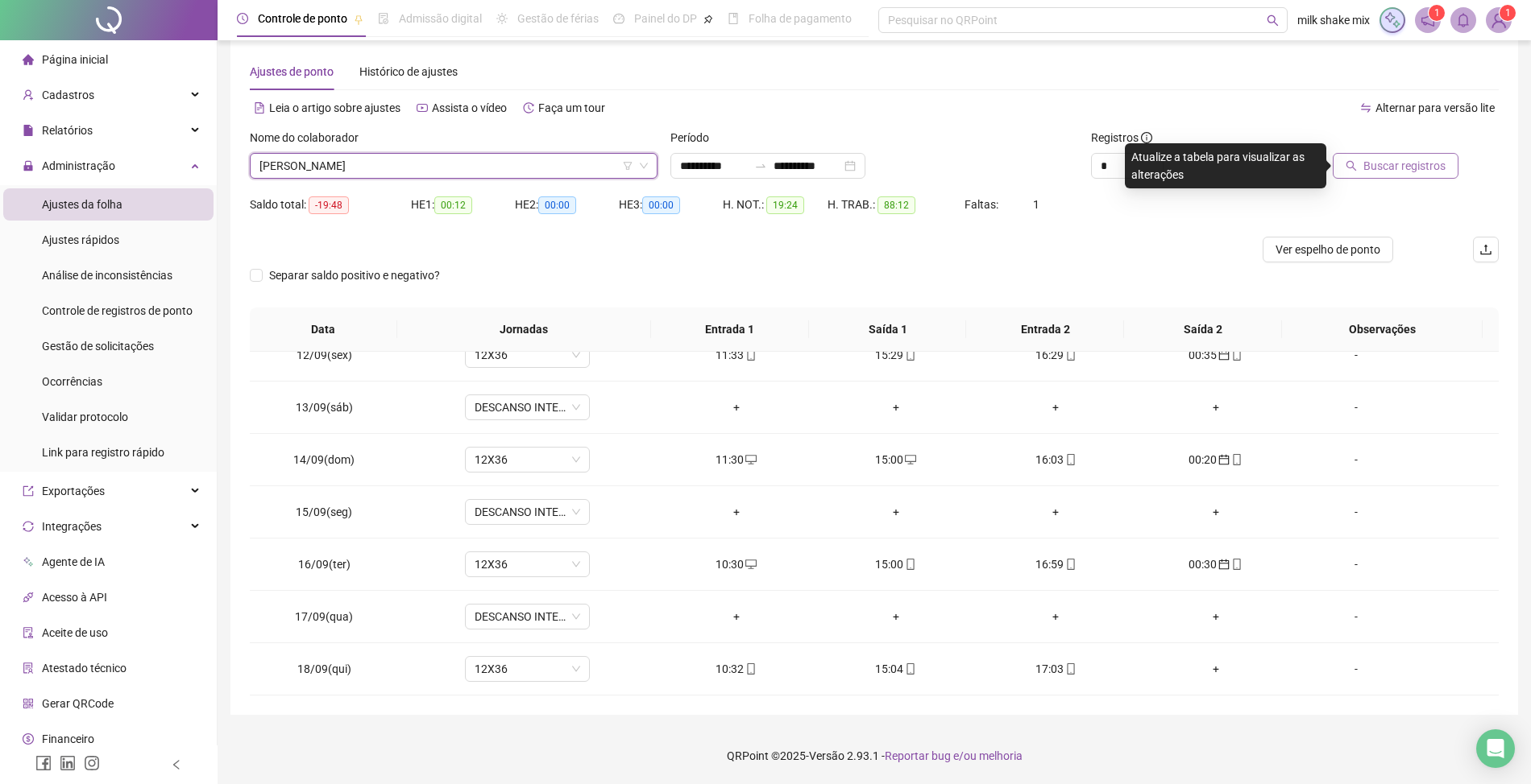
click at [1398, 176] on button "Buscar registros" at bounding box center [1395, 166] width 125 height 26
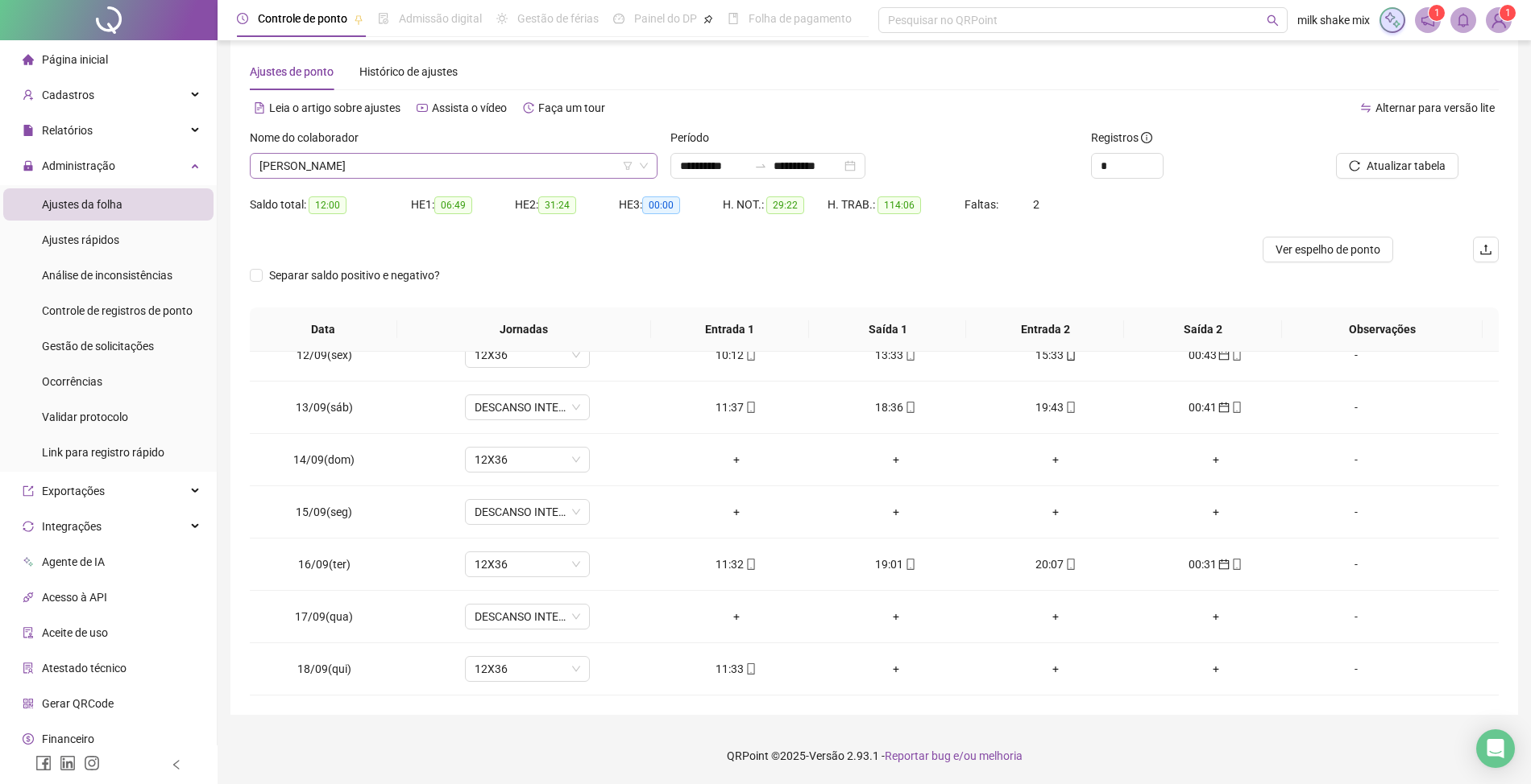
click at [458, 161] on span "[PERSON_NAME]" at bounding box center [453, 166] width 388 height 24
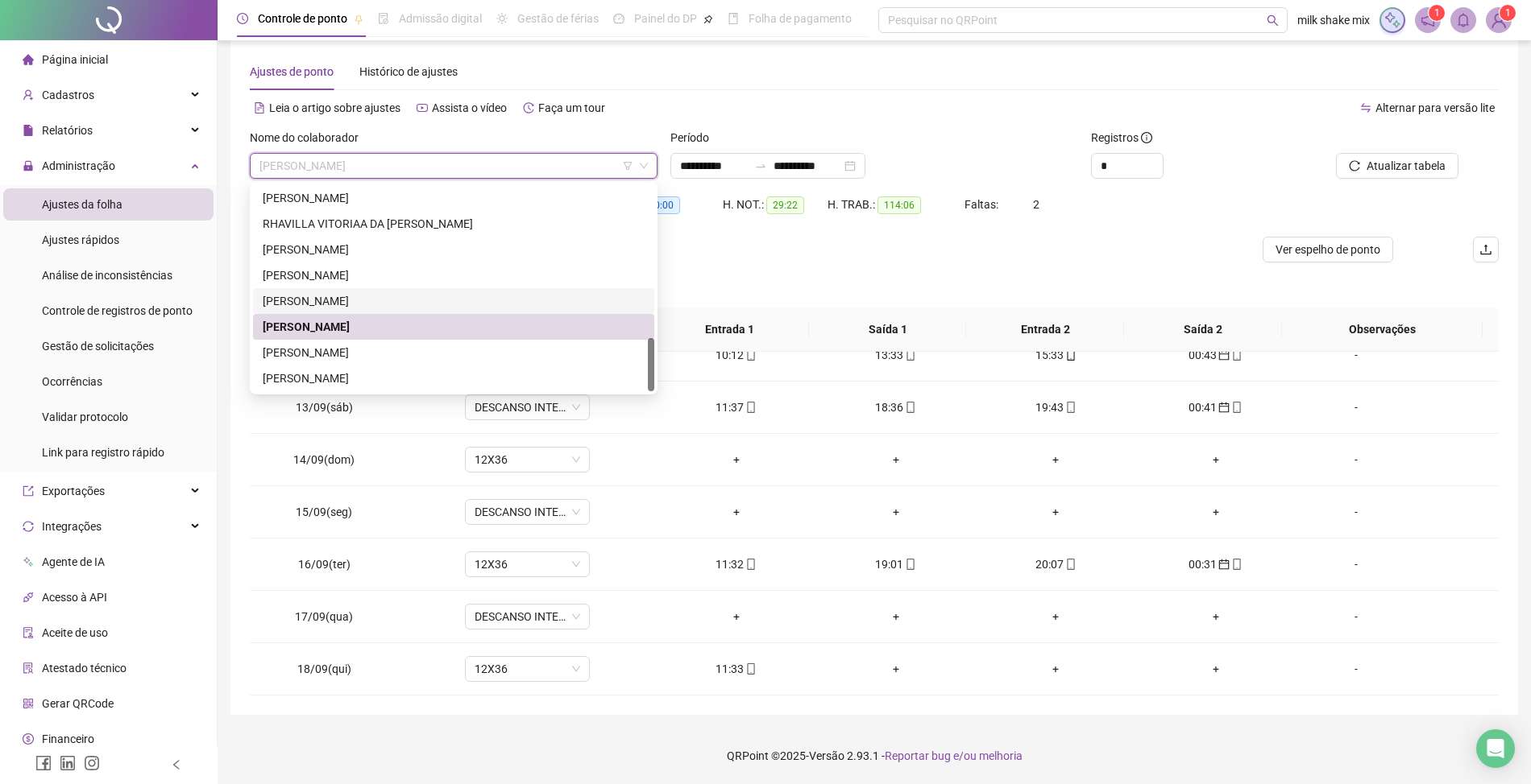
click at [314, 304] on div "[PERSON_NAME]" at bounding box center [453, 301] width 382 height 17
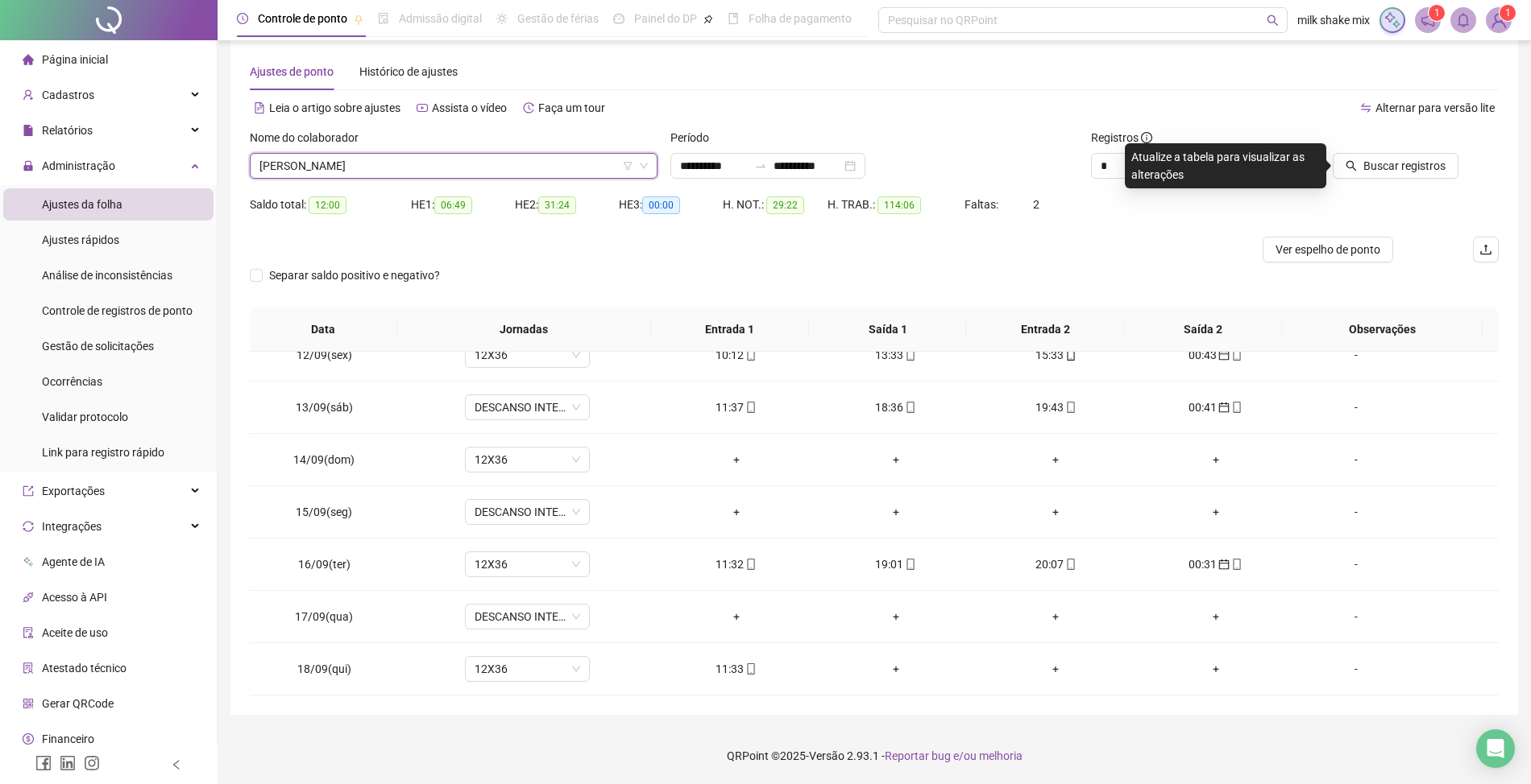
click at [1404, 180] on div "Buscar registros" at bounding box center [1400, 160] width 210 height 63
click at [1374, 162] on span "Buscar registros" at bounding box center [1405, 166] width 82 height 17
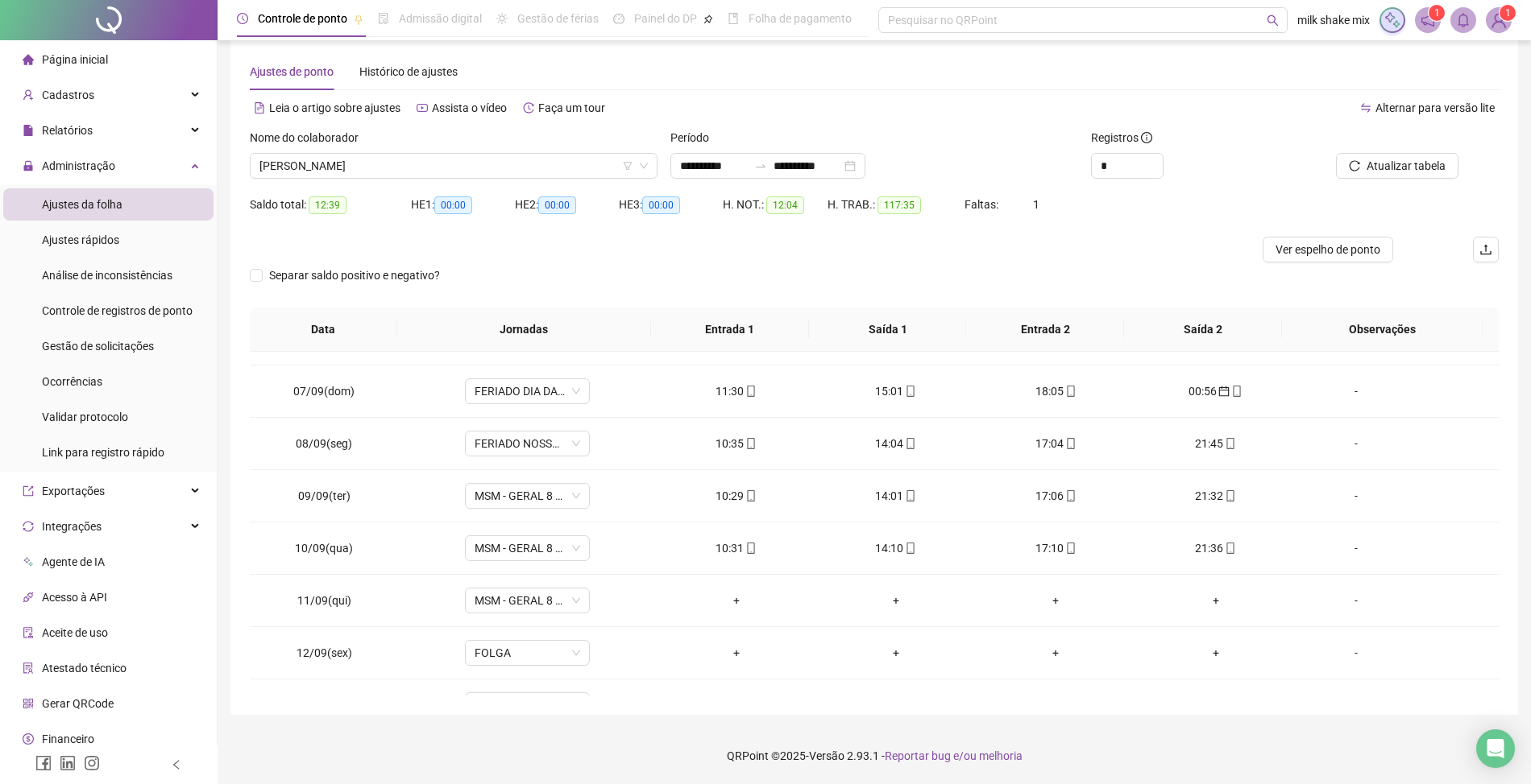
scroll to position [603, 0]
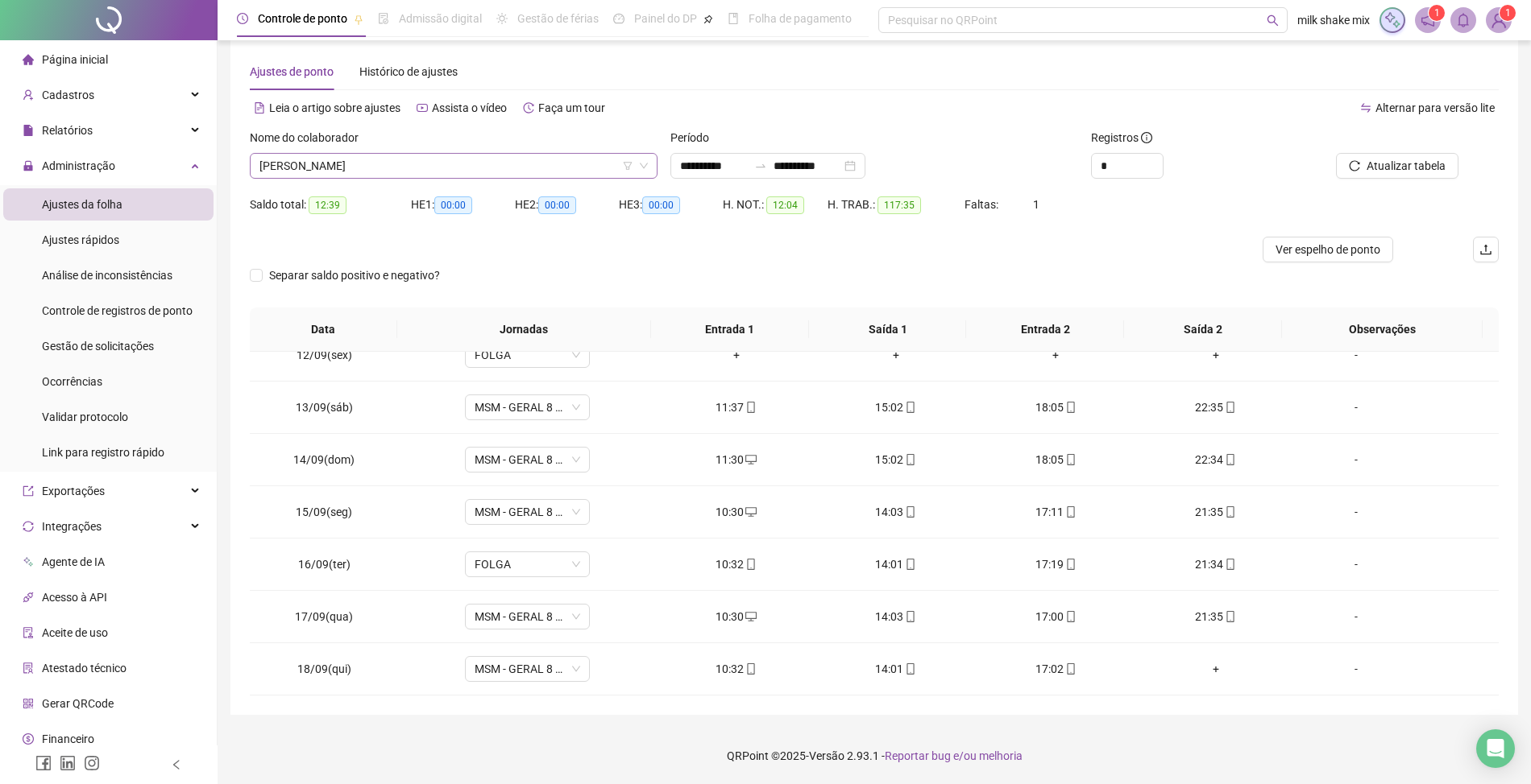
click at [552, 174] on span "[PERSON_NAME]" at bounding box center [453, 166] width 388 height 24
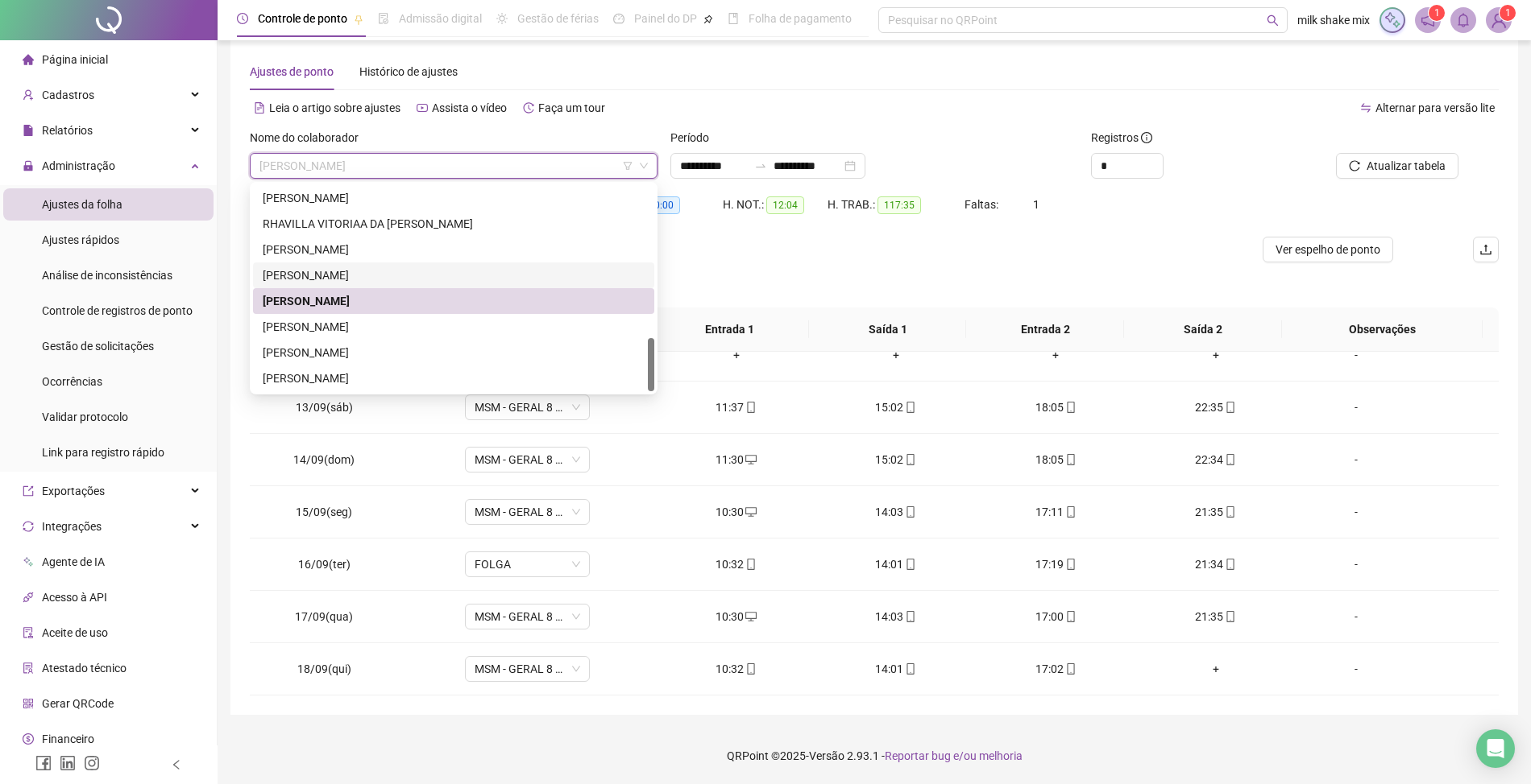
click at [407, 274] on div "[PERSON_NAME]" at bounding box center [453, 274] width 382 height 17
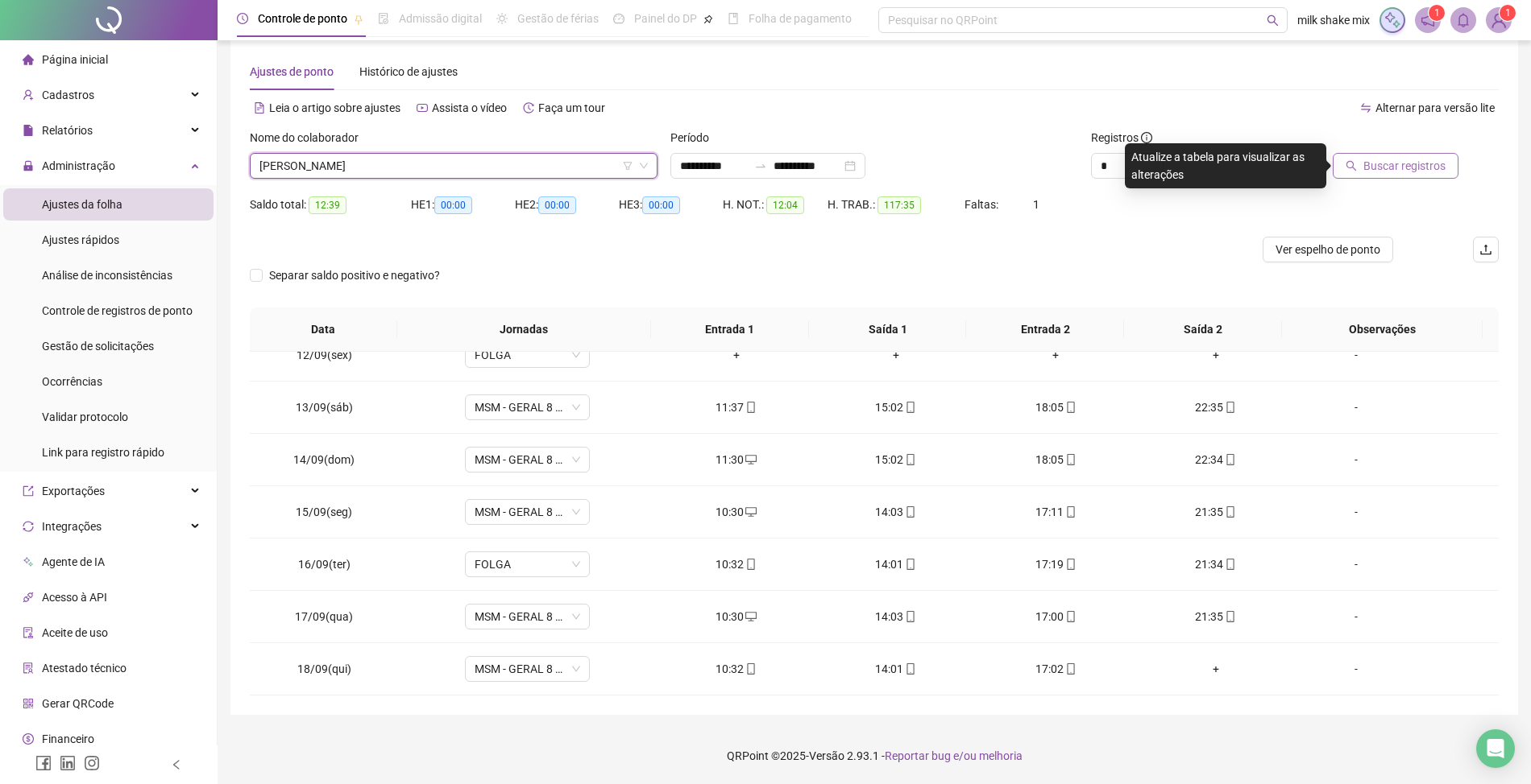
click at [1429, 158] on span "Buscar registros" at bounding box center [1405, 166] width 82 height 17
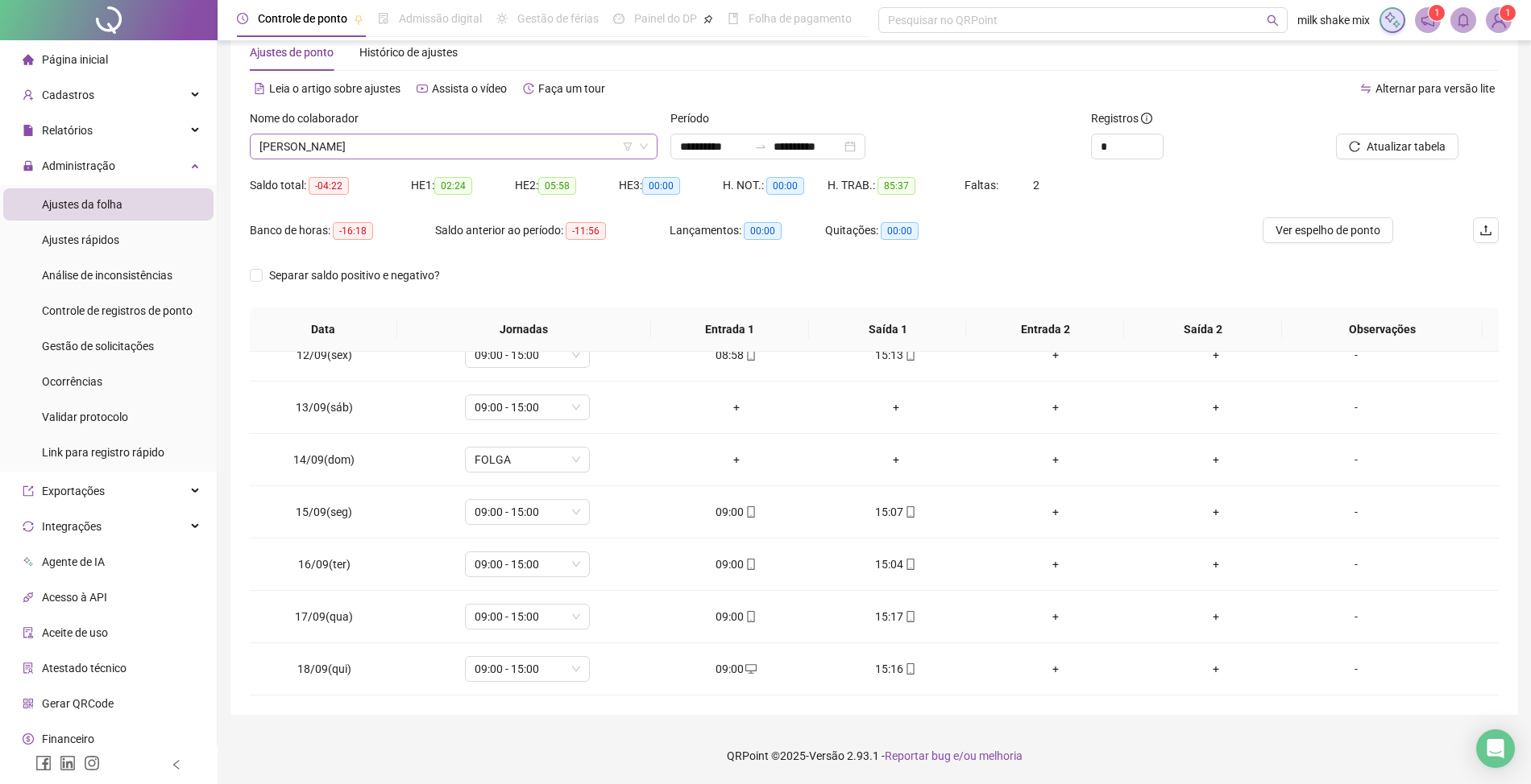
click at [590, 145] on span "[PERSON_NAME]" at bounding box center [453, 146] width 388 height 24
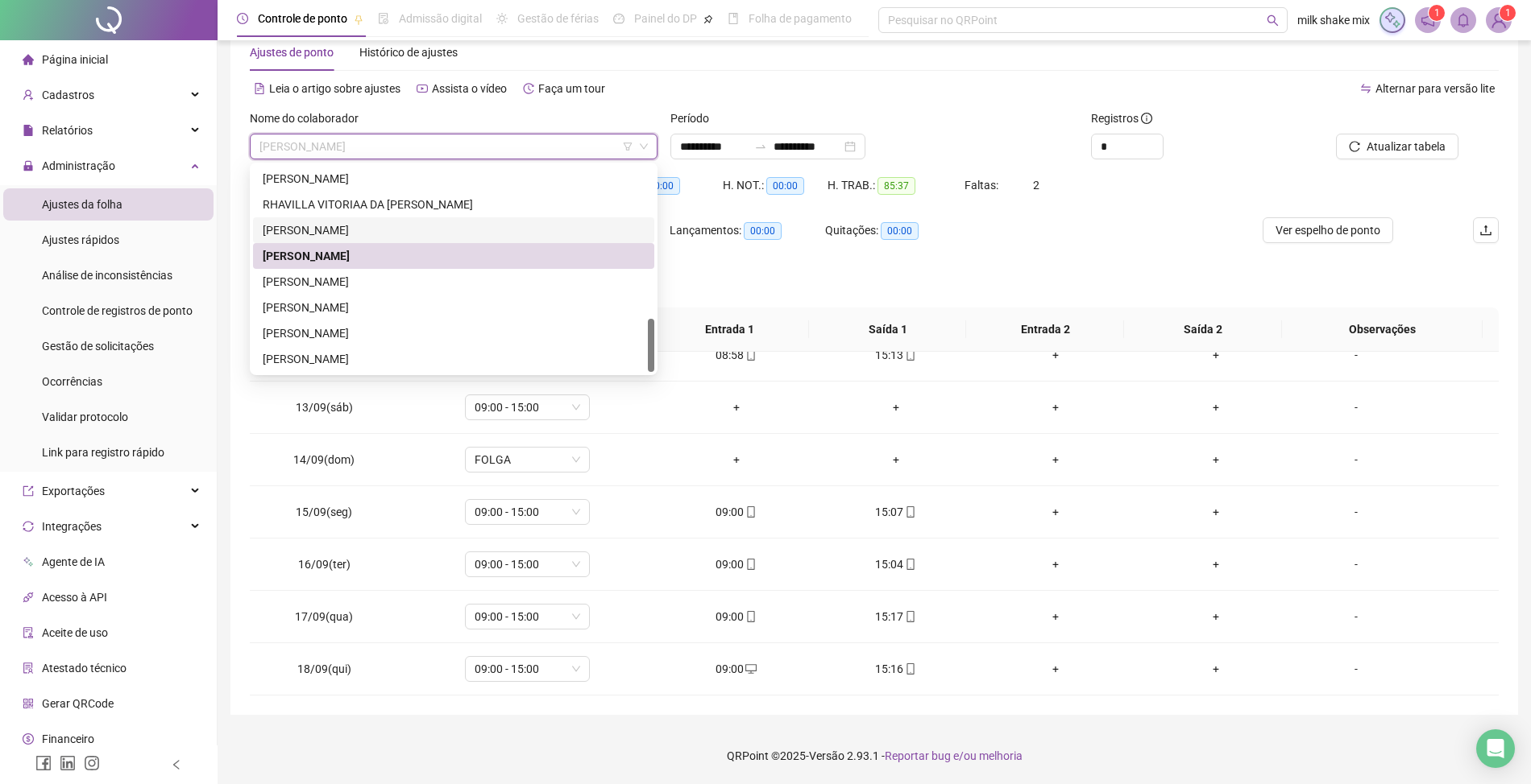
click at [400, 224] on div "[PERSON_NAME]" at bounding box center [453, 230] width 382 height 17
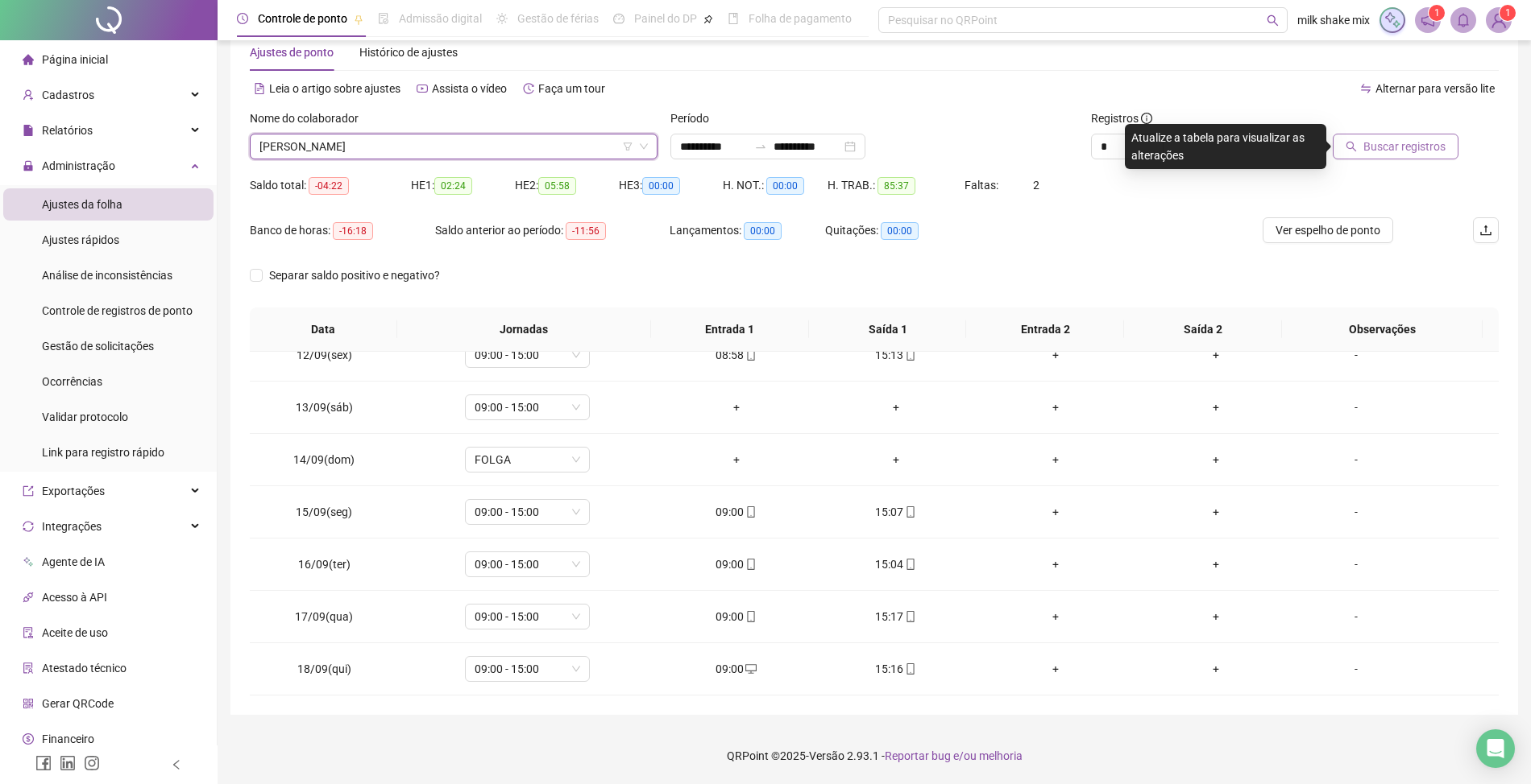
click at [1394, 138] on span "Buscar registros" at bounding box center [1405, 146] width 82 height 17
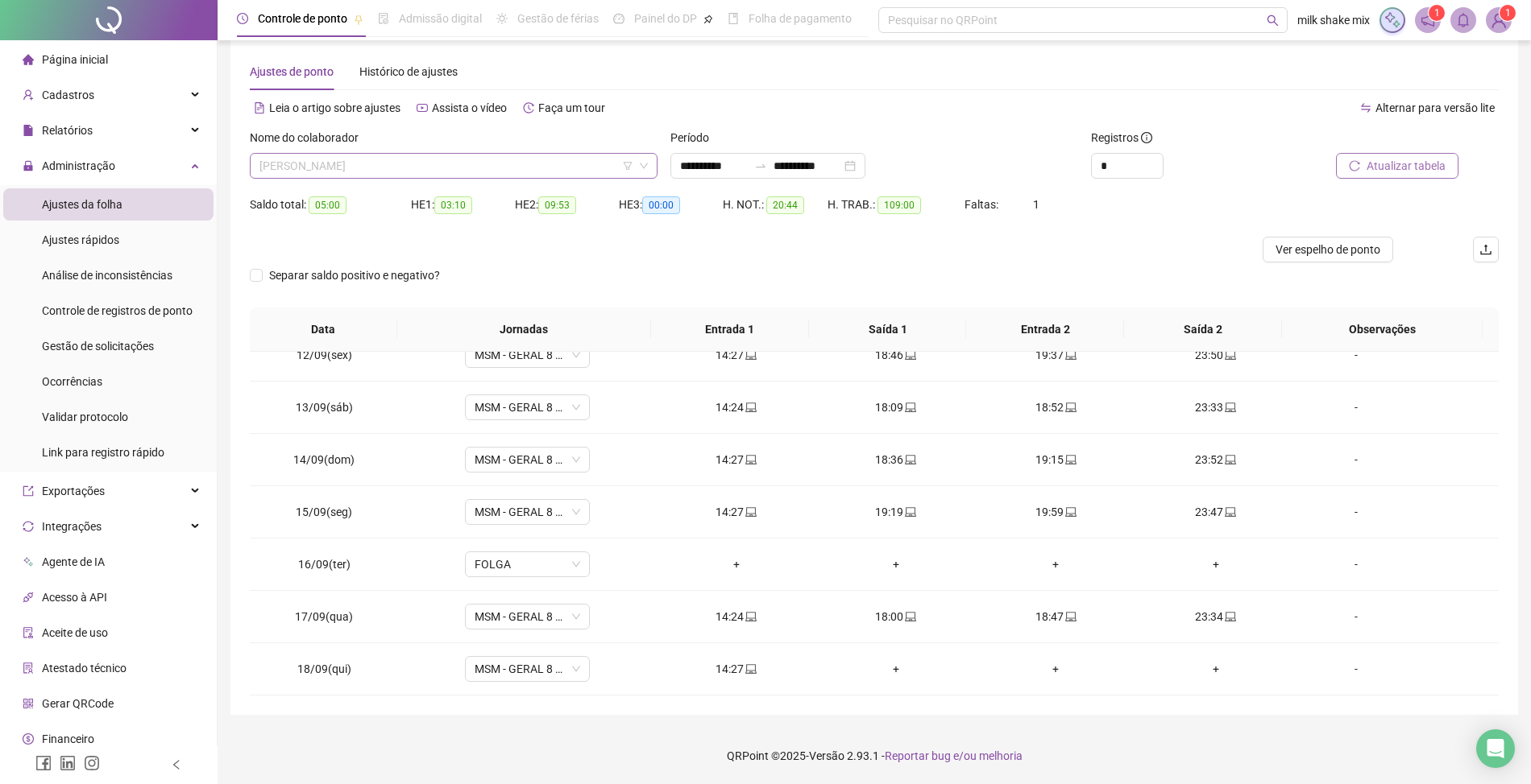
click at [468, 162] on span "[PERSON_NAME]" at bounding box center [453, 166] width 388 height 24
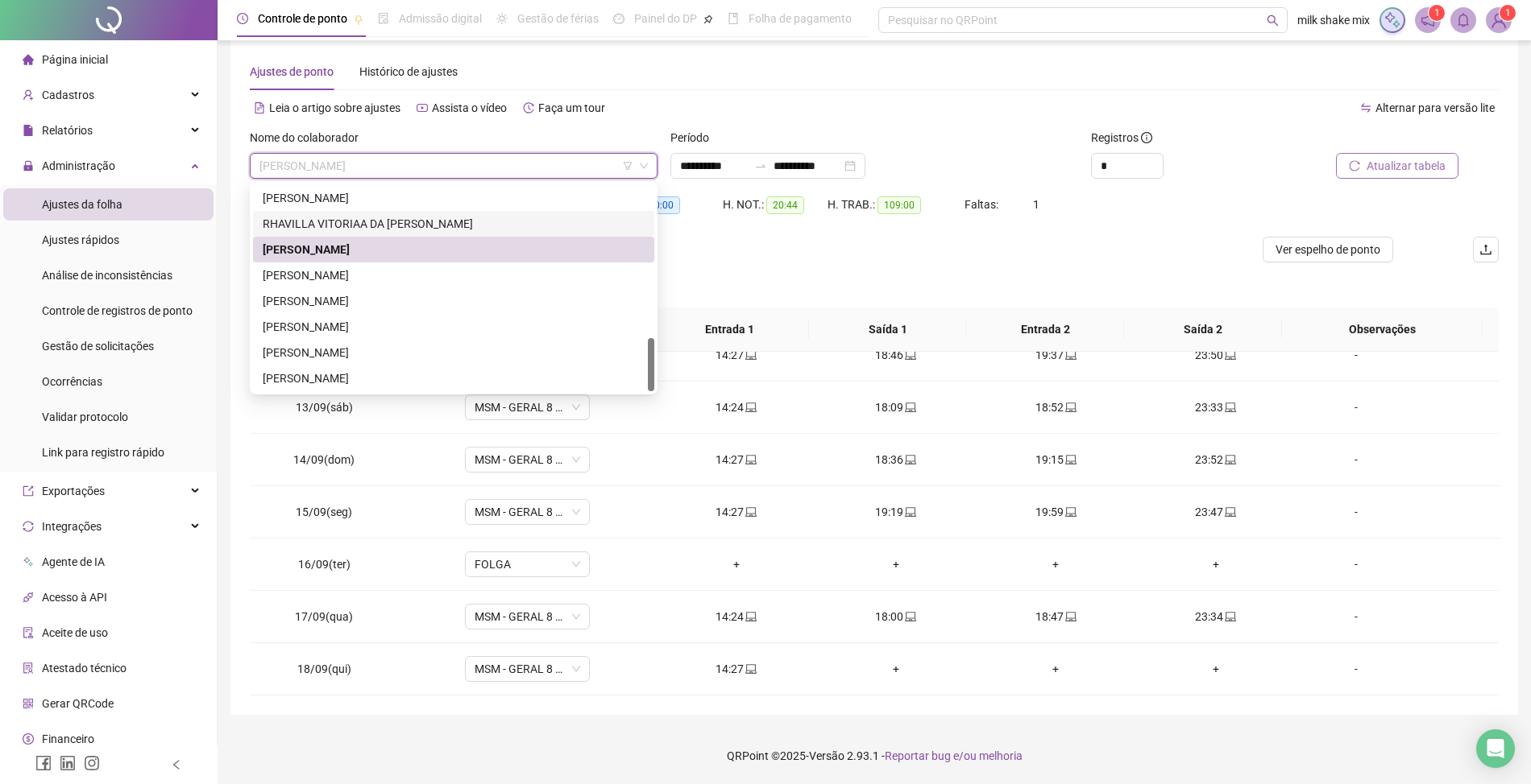
click at [462, 235] on div "RHAVILLA VITORIAA DA [PERSON_NAME]" at bounding box center [453, 224] width 401 height 26
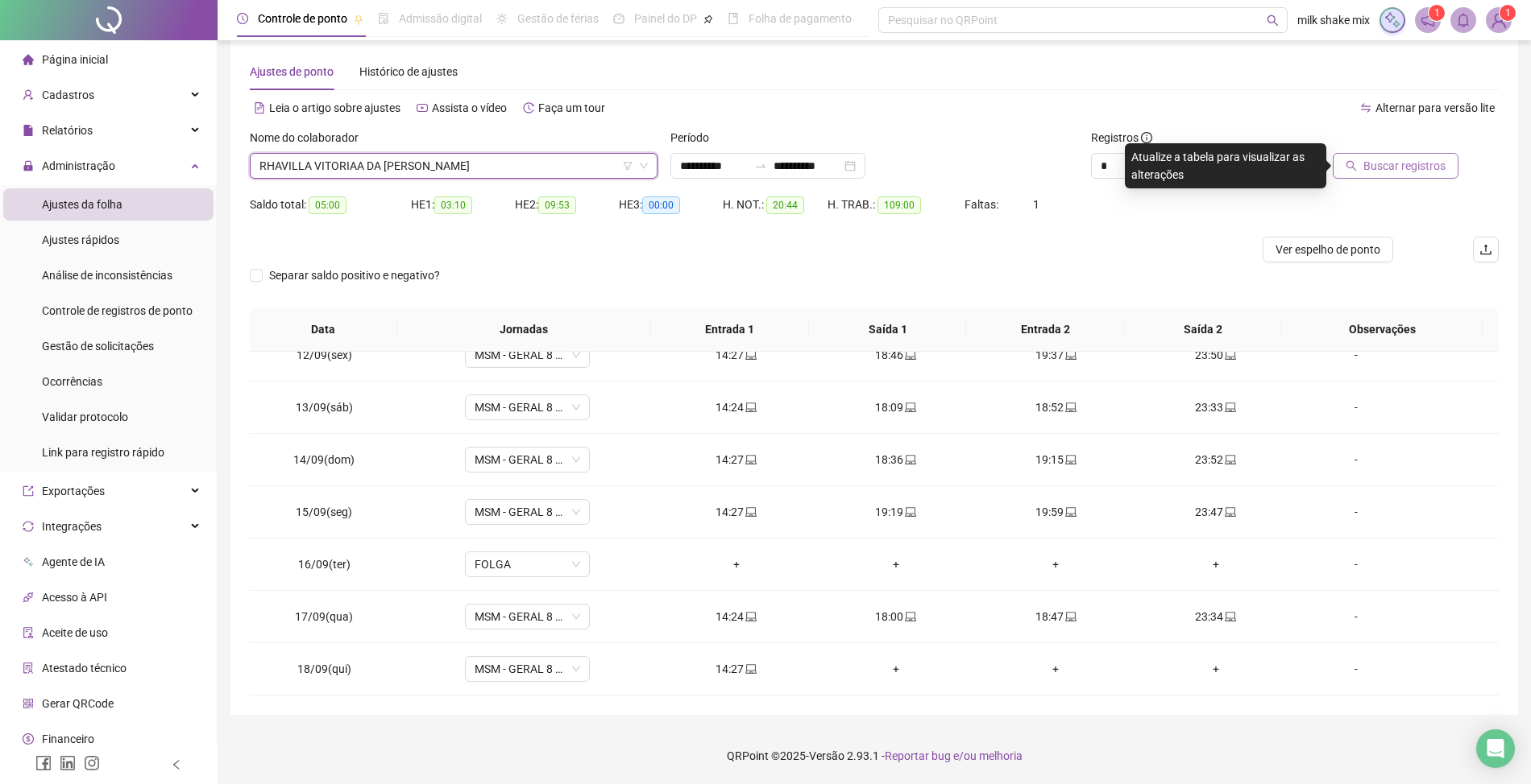
click at [1425, 165] on span "Buscar registros" at bounding box center [1405, 166] width 82 height 17
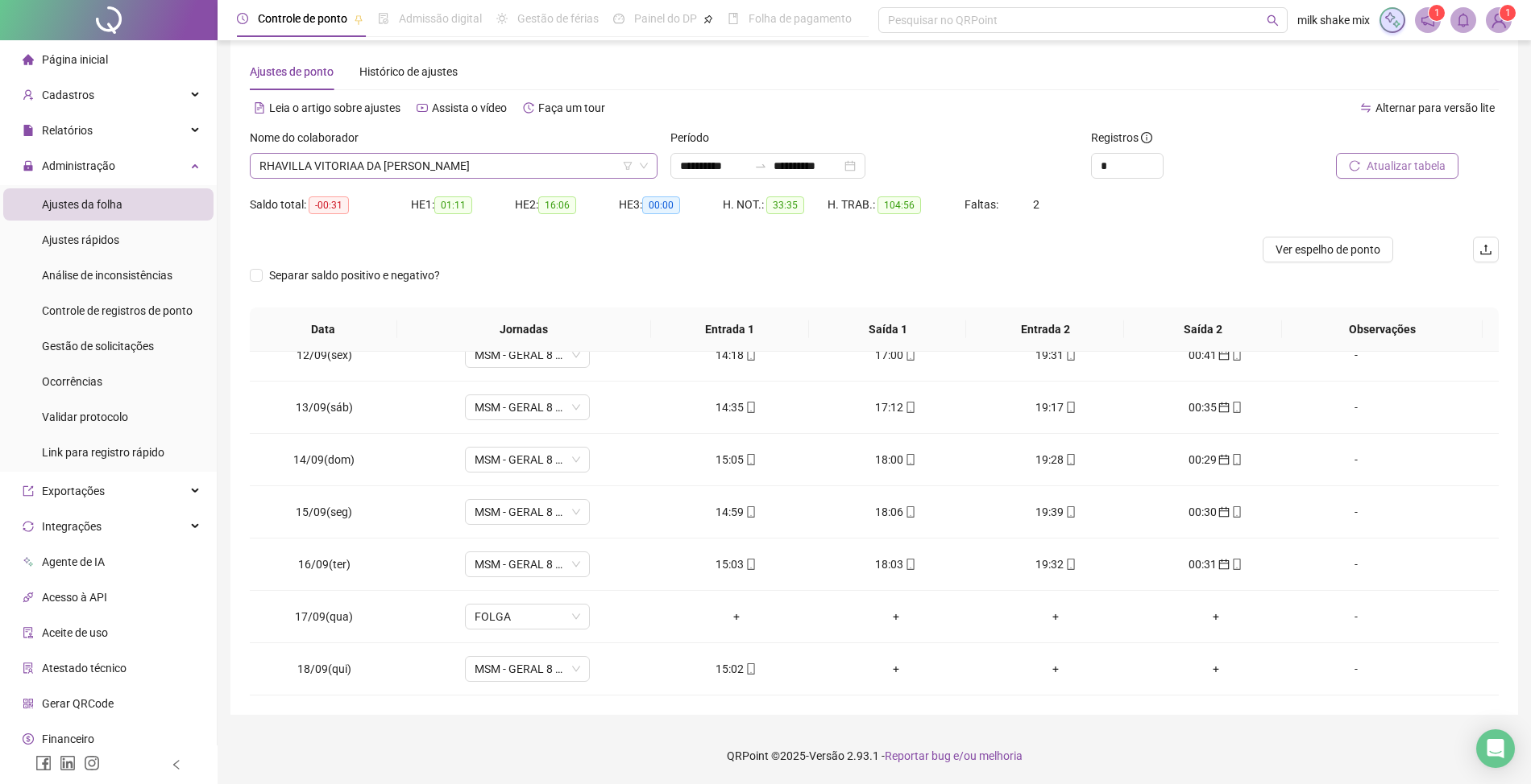
click at [465, 169] on span "RHAVILLA VITORIAA DA [PERSON_NAME]" at bounding box center [453, 166] width 388 height 24
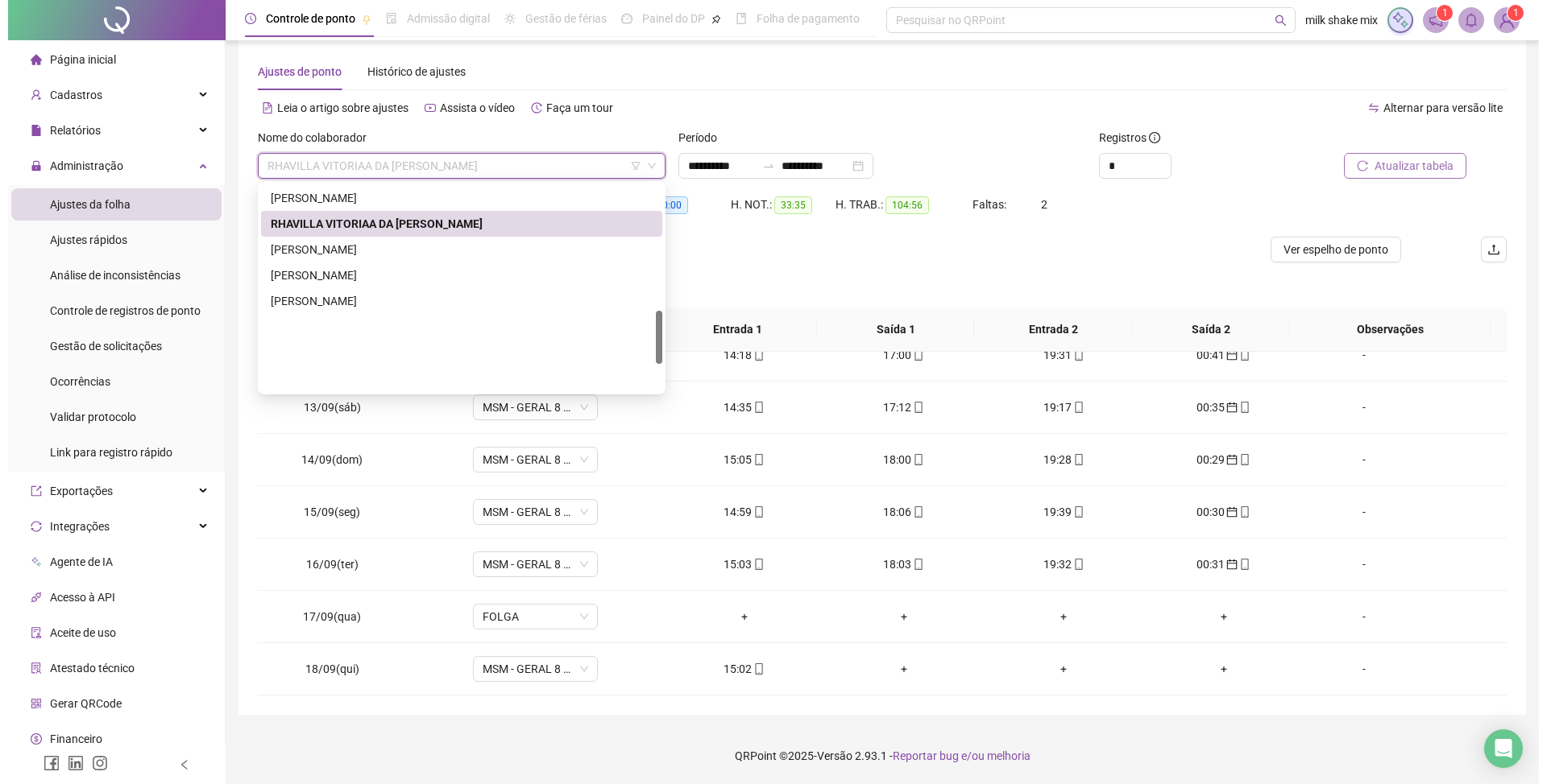
scroll to position [485, 0]
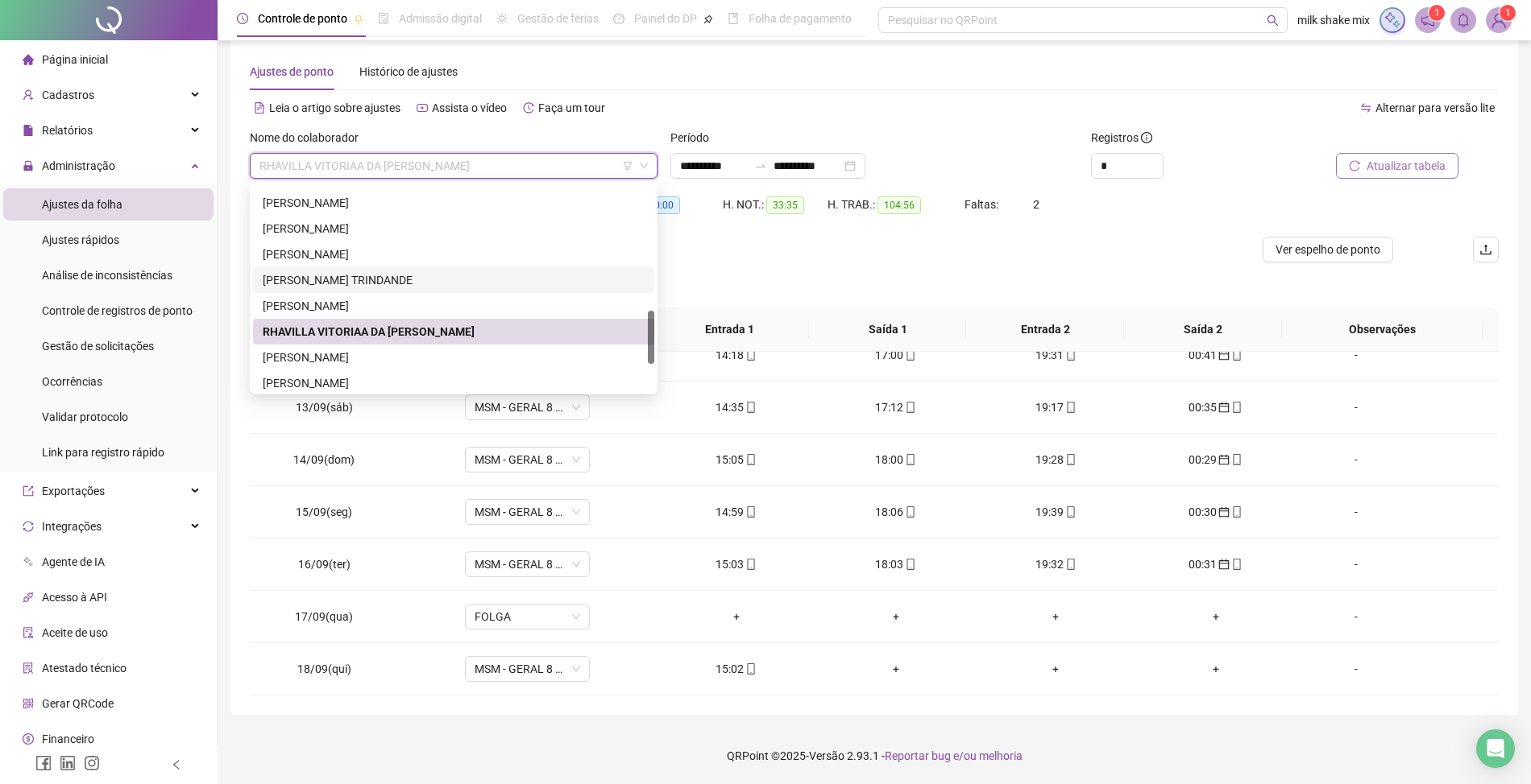
click at [358, 275] on div "[PERSON_NAME] TRINDANDE" at bounding box center [453, 280] width 382 height 17
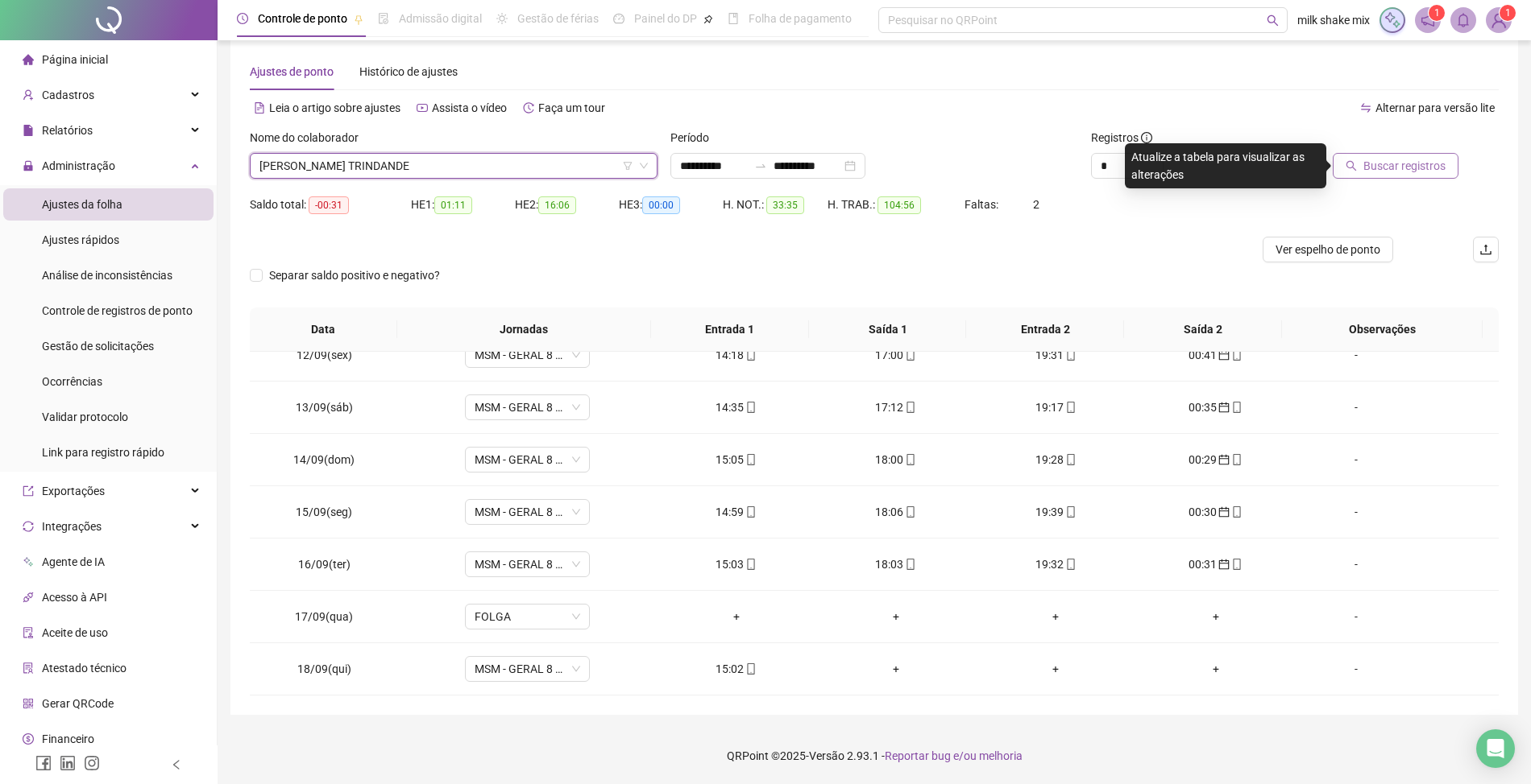
click at [1396, 165] on span "Buscar registros" at bounding box center [1405, 166] width 82 height 17
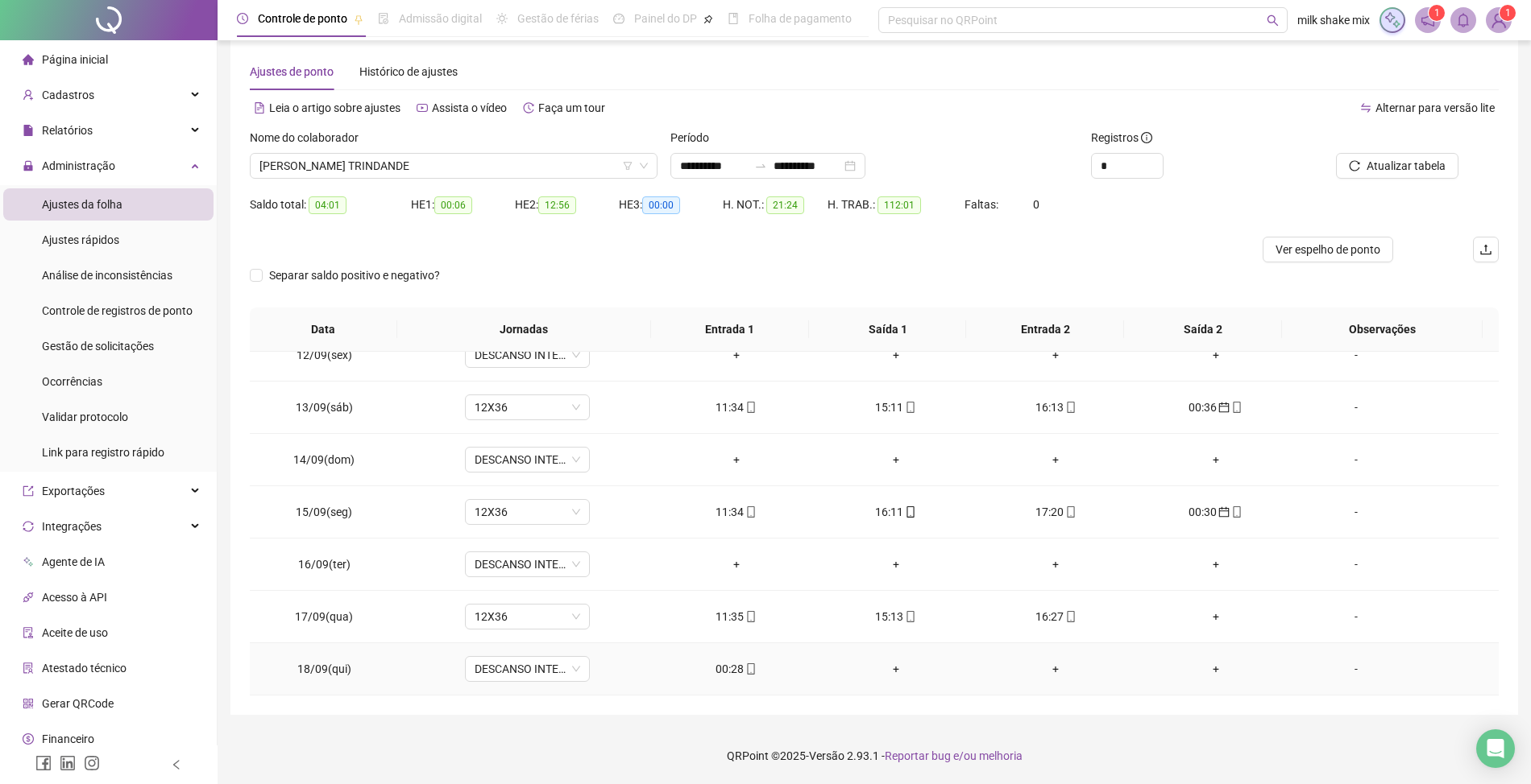
click at [725, 674] on div "00:28" at bounding box center [736, 669] width 134 height 17
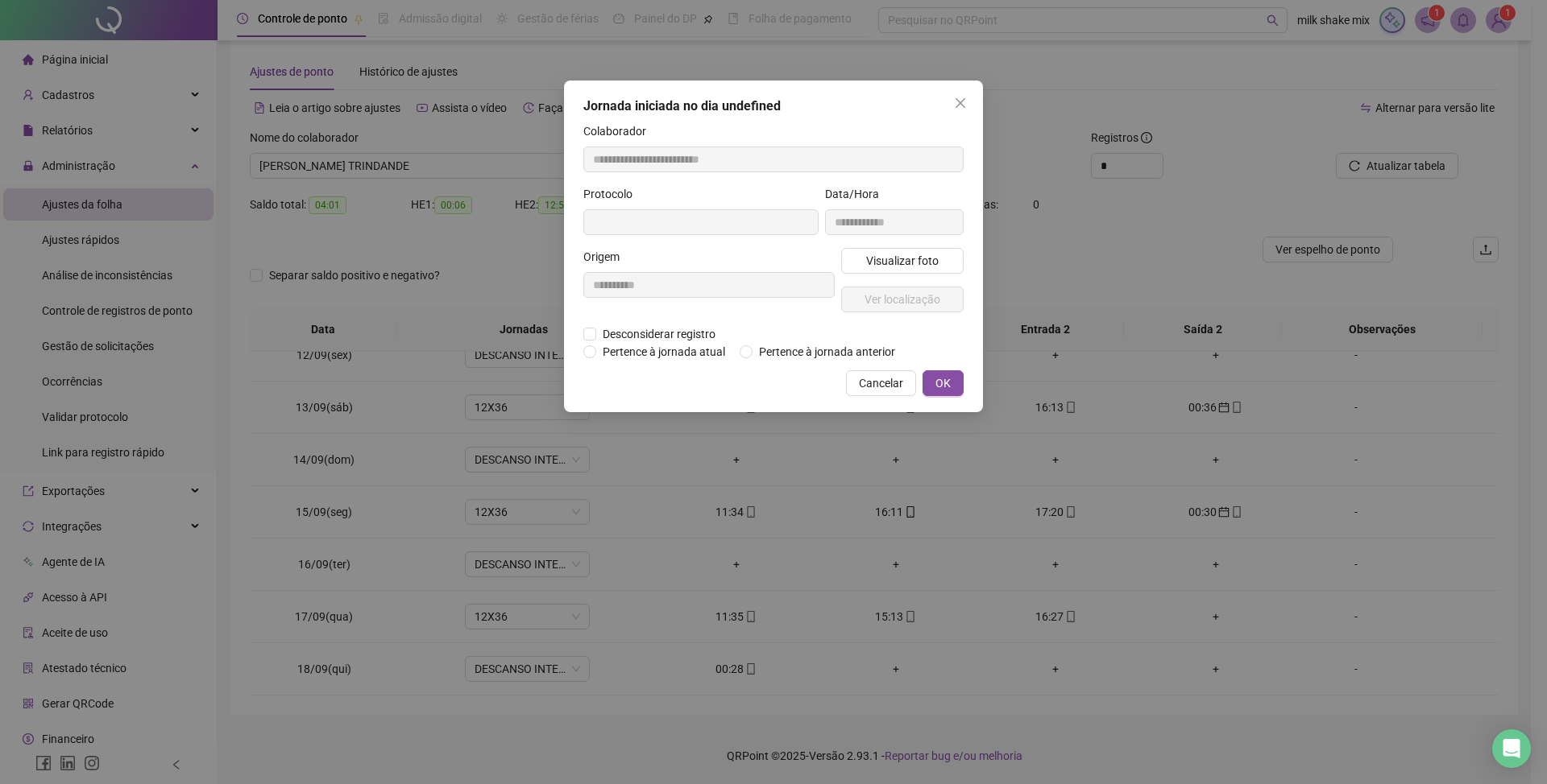
type input "**********"
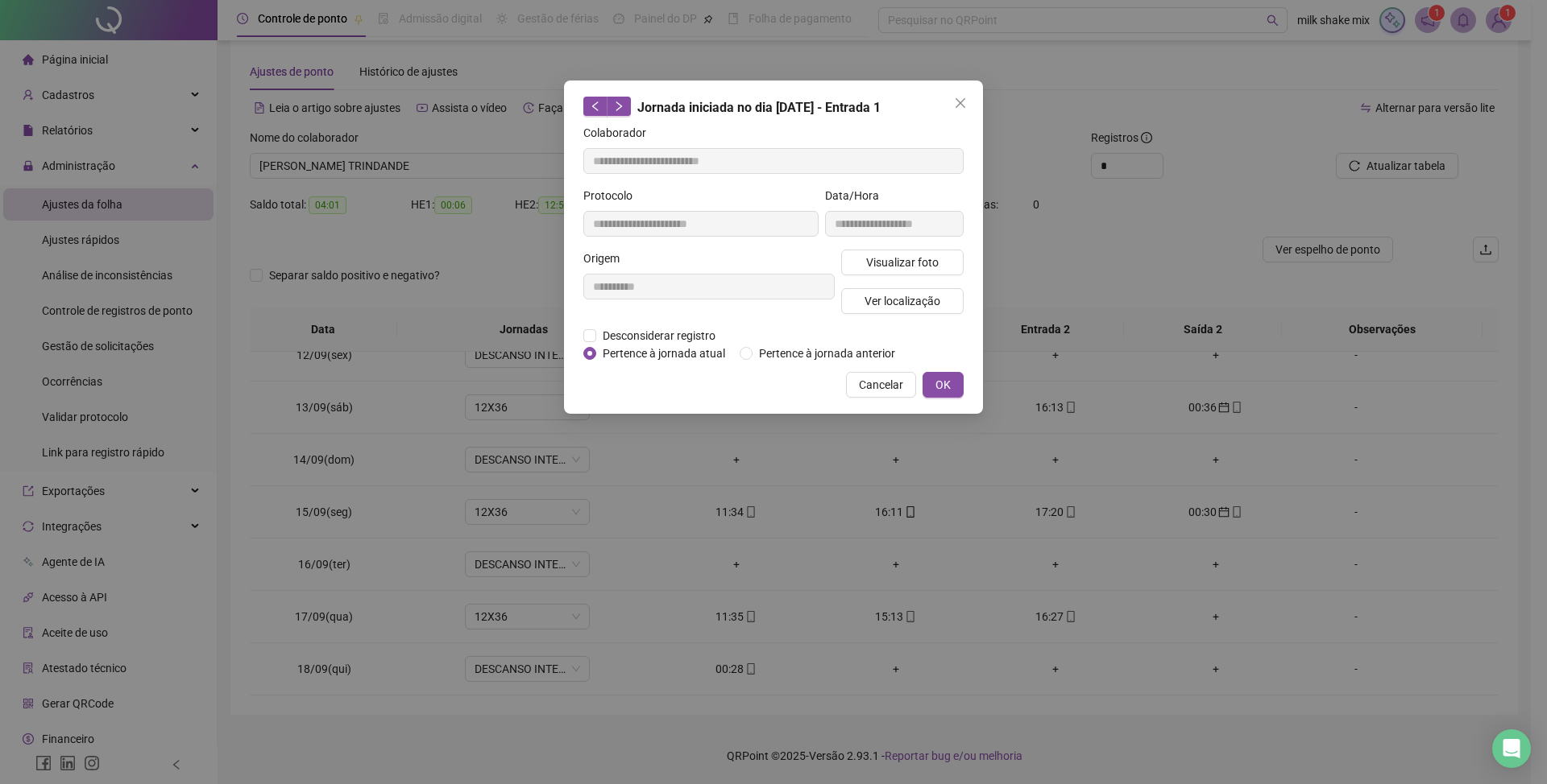
click at [806, 362] on div "**********" at bounding box center [774, 247] width 419 height 333
click at [843, 359] on span "Pertence à jornada anterior" at bounding box center [827, 353] width 149 height 17
click at [942, 387] on span "OK" at bounding box center [943, 384] width 16 height 17
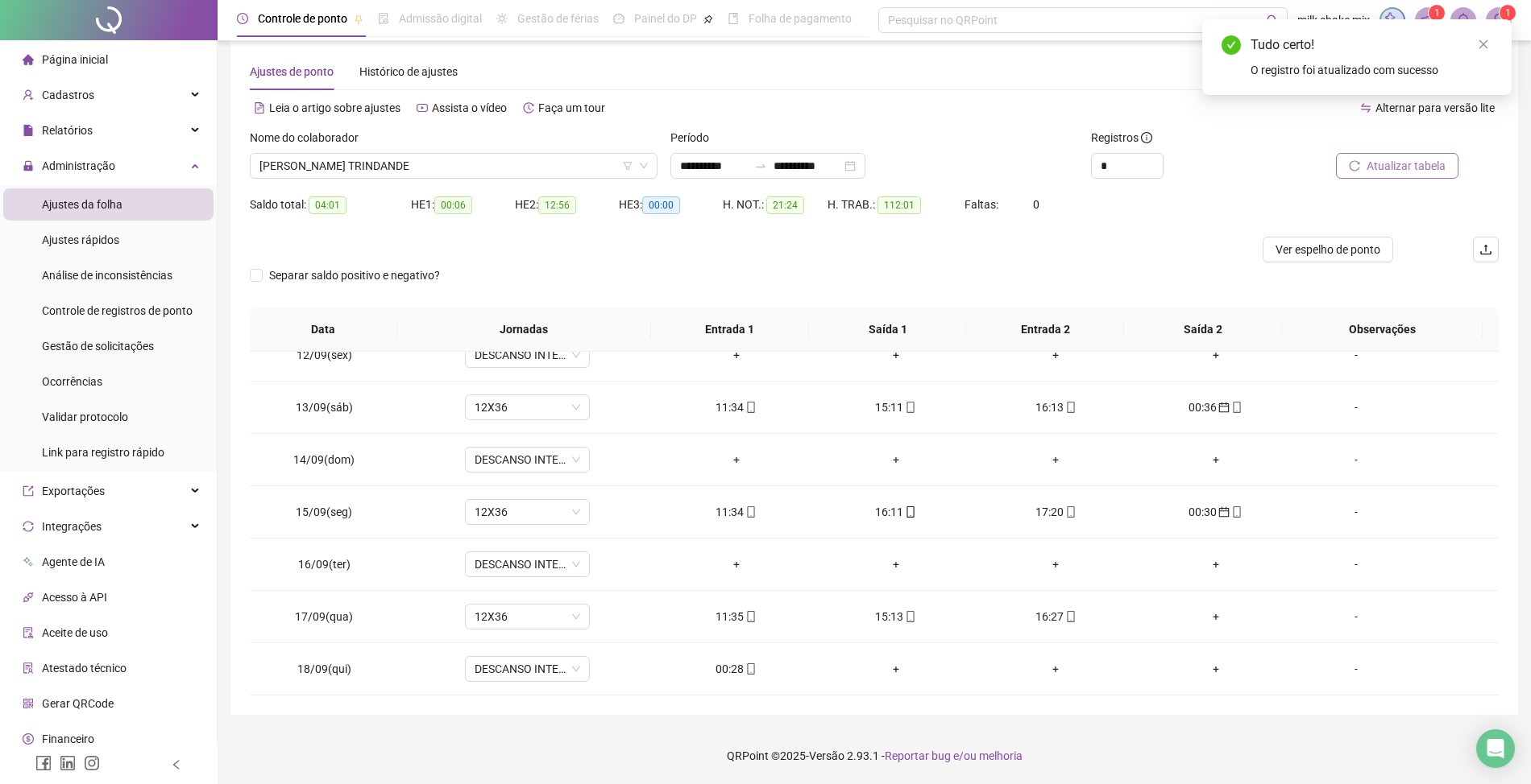
click at [1423, 169] on span "Atualizar tabela" at bounding box center [1406, 166] width 79 height 17
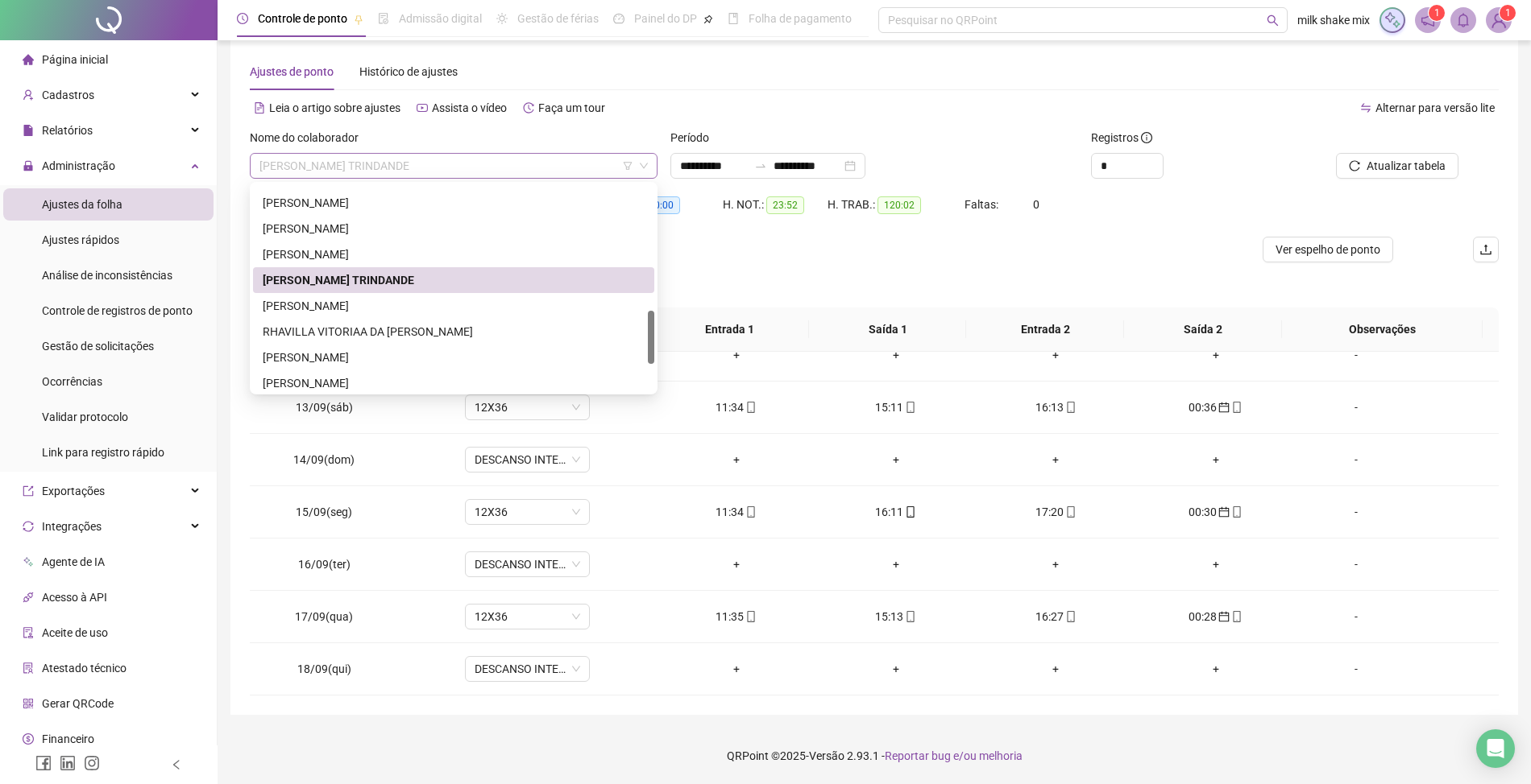
click at [433, 167] on span "[PERSON_NAME] TRINDANDE" at bounding box center [453, 166] width 388 height 24
click at [340, 254] on div "[PERSON_NAME]" at bounding box center [453, 254] width 382 height 17
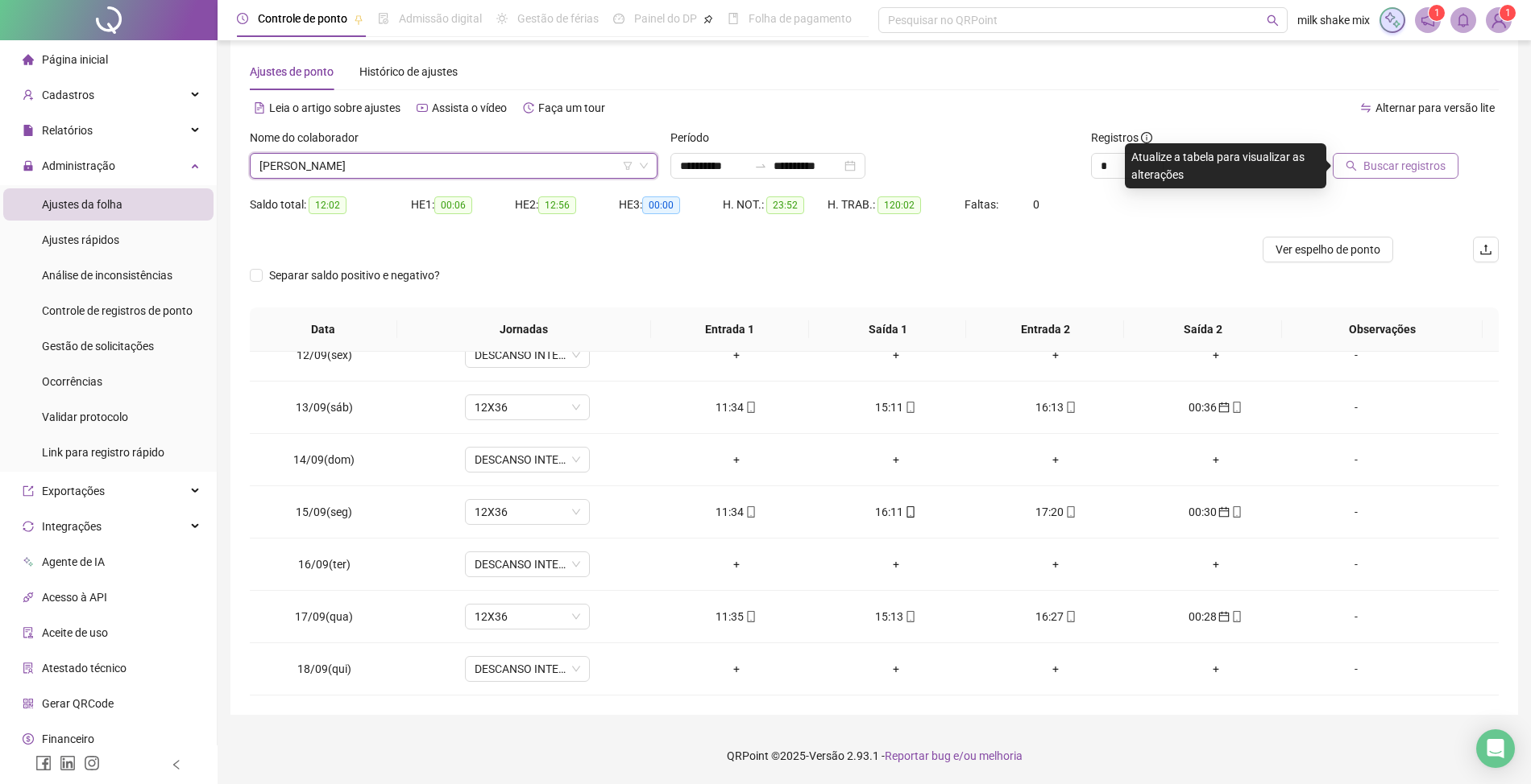
click at [1423, 165] on span "Buscar registros" at bounding box center [1405, 166] width 82 height 17
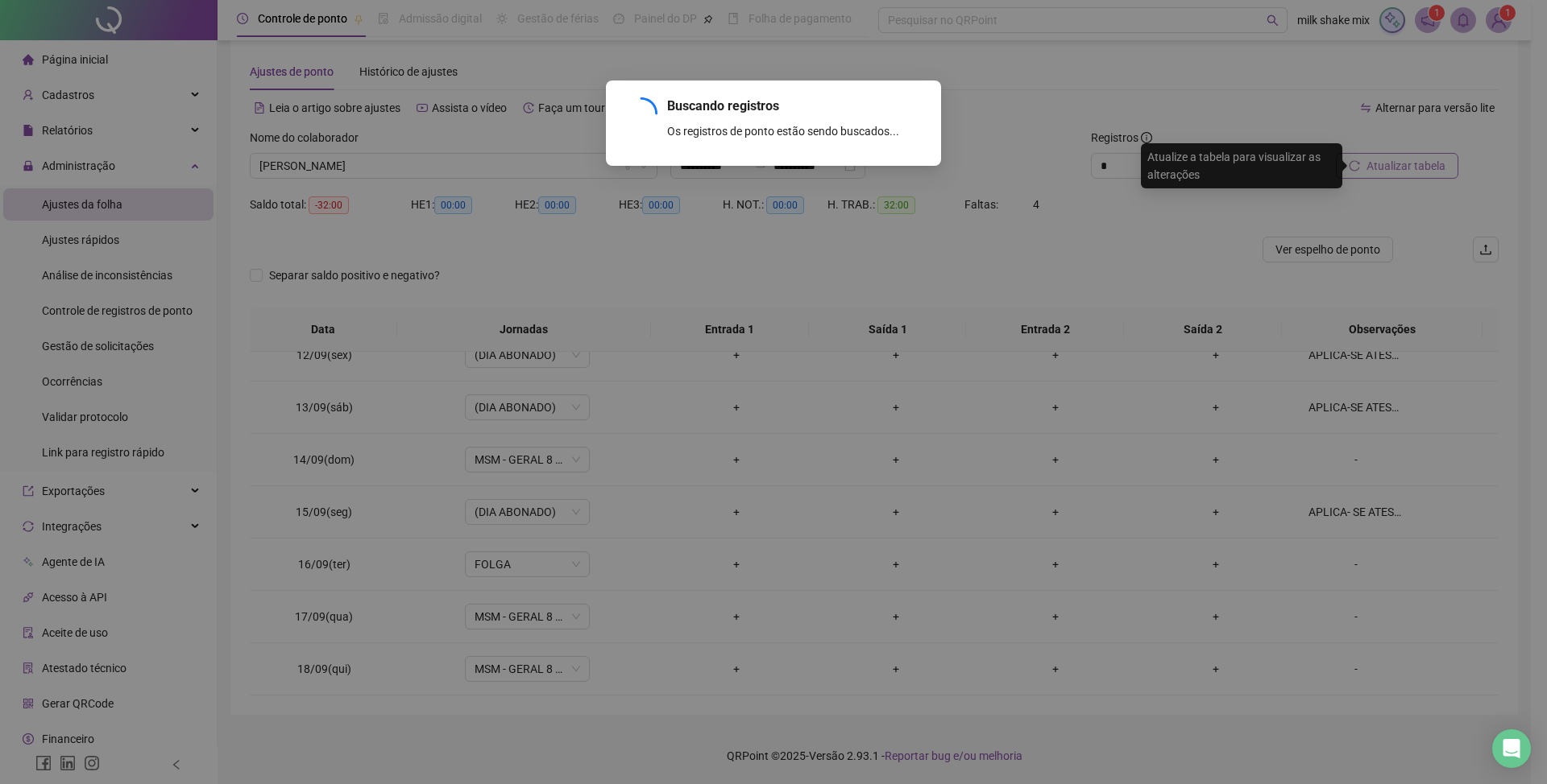
scroll to position [235, 0]
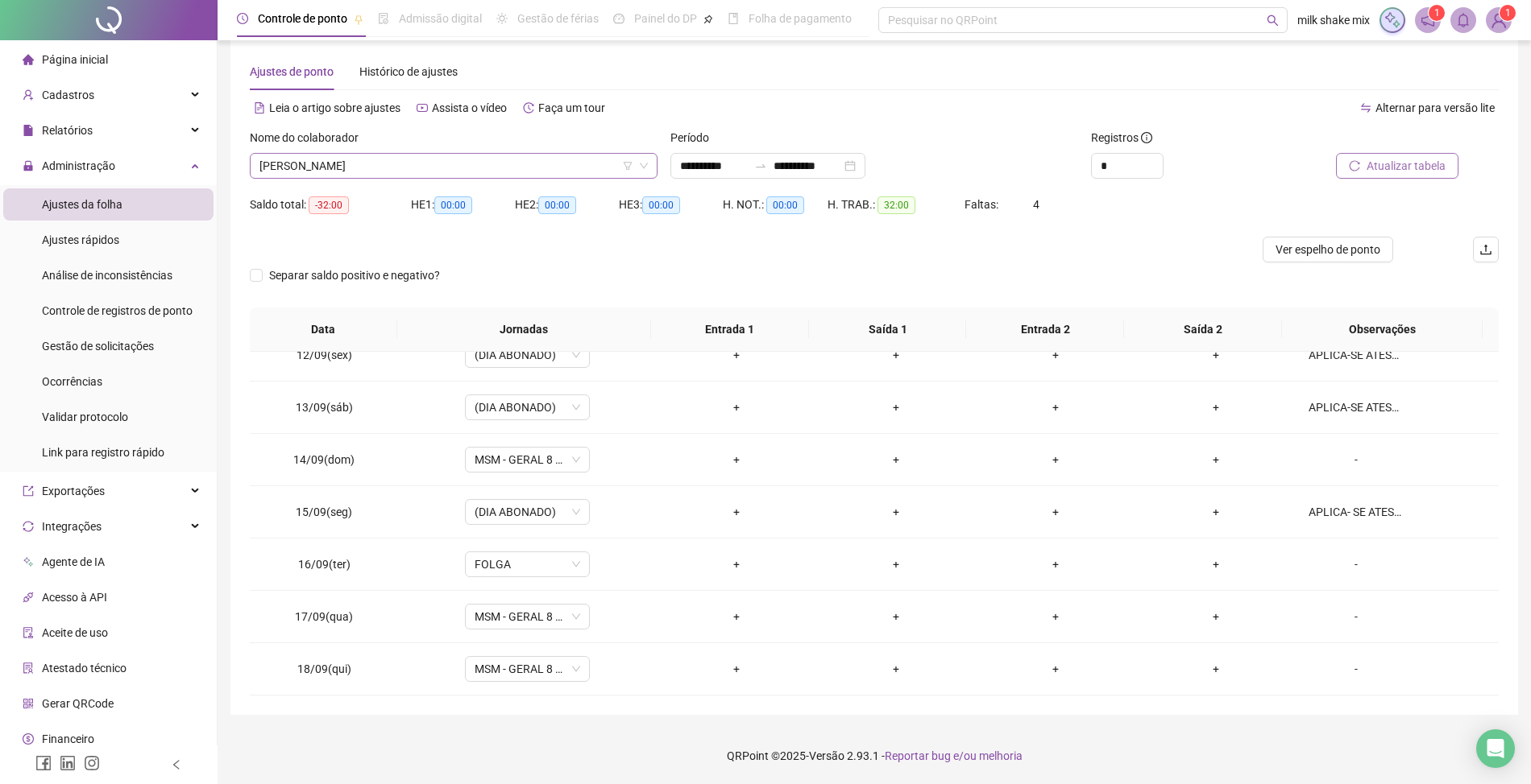
click at [442, 155] on span "[PERSON_NAME]" at bounding box center [453, 166] width 388 height 24
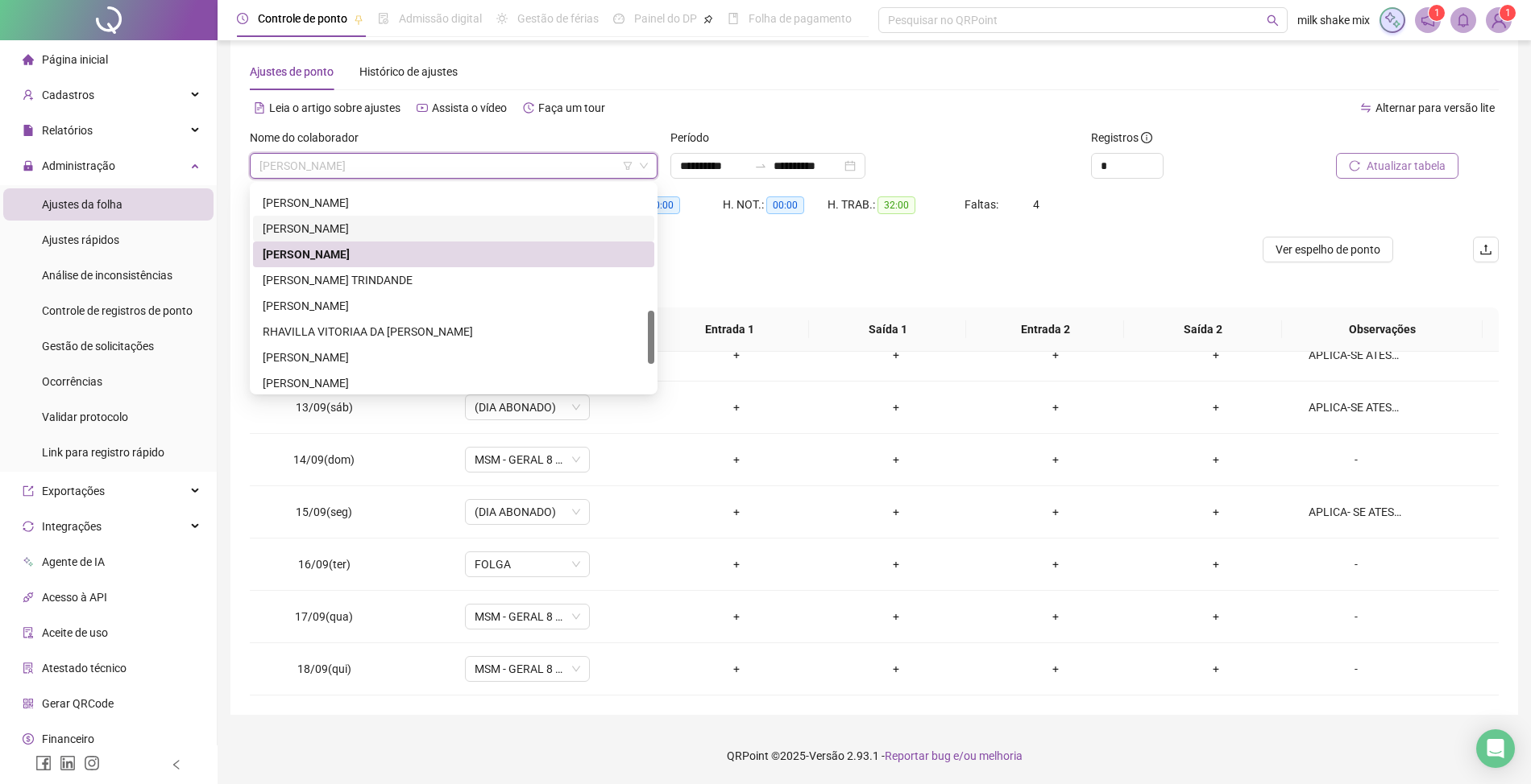
click at [364, 239] on div "[PERSON_NAME]" at bounding box center [453, 229] width 401 height 26
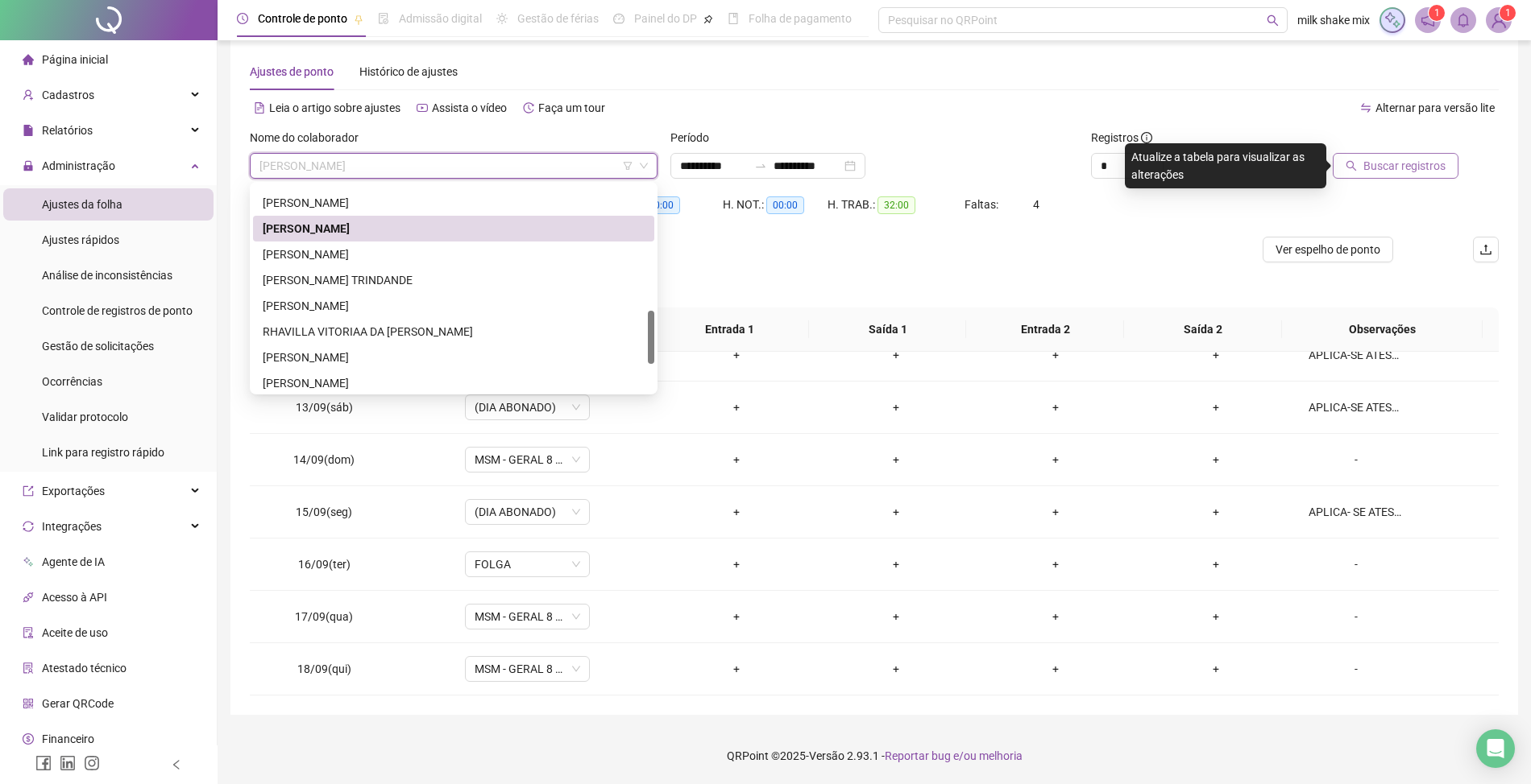
click at [474, 161] on span "[PERSON_NAME]" at bounding box center [453, 166] width 388 height 24
click at [398, 209] on div "[PERSON_NAME]" at bounding box center [453, 202] width 382 height 17
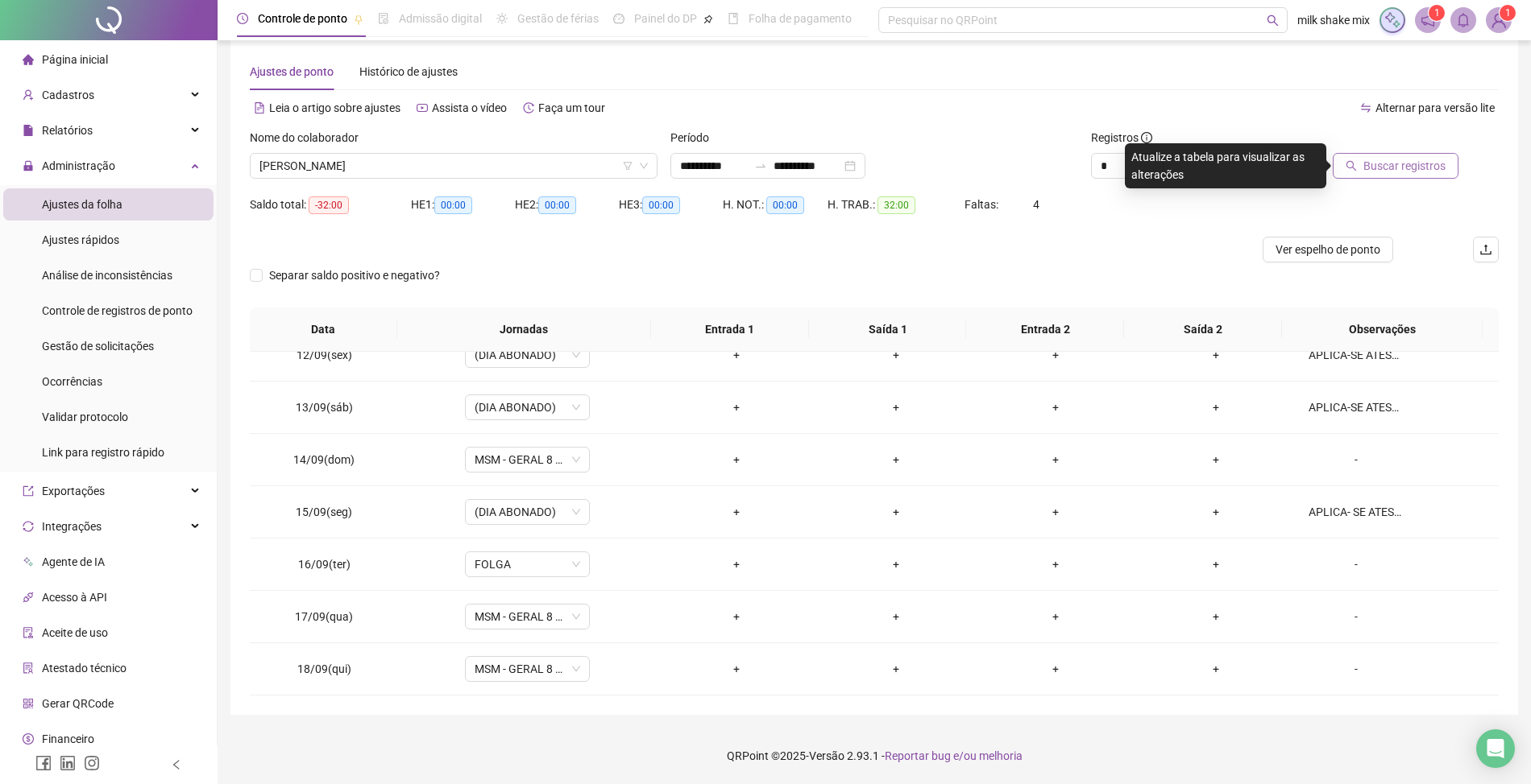
click at [1398, 159] on span "Buscar registros" at bounding box center [1405, 166] width 82 height 17
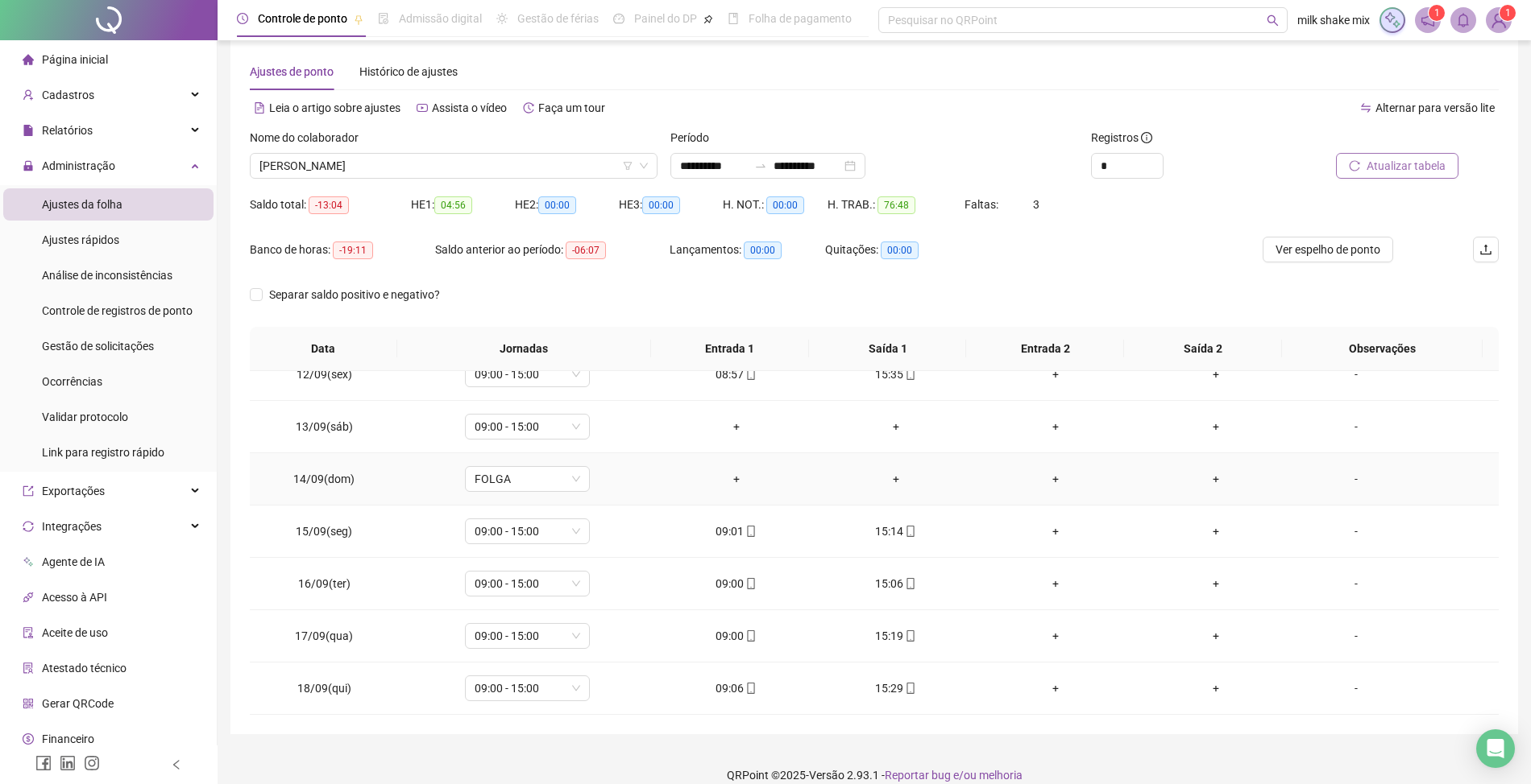
scroll to position [38, 0]
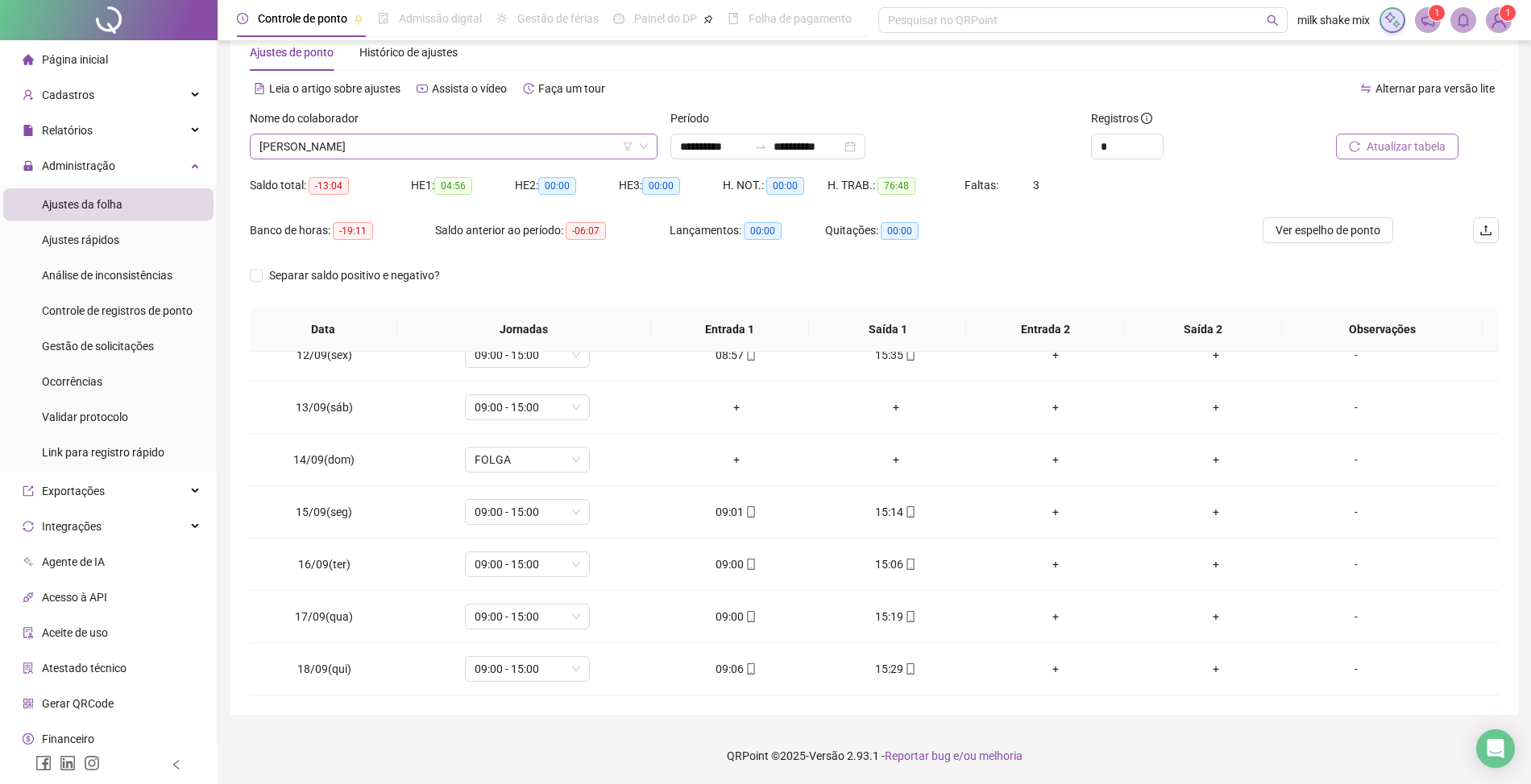
click at [595, 142] on span "[PERSON_NAME]" at bounding box center [453, 146] width 388 height 24
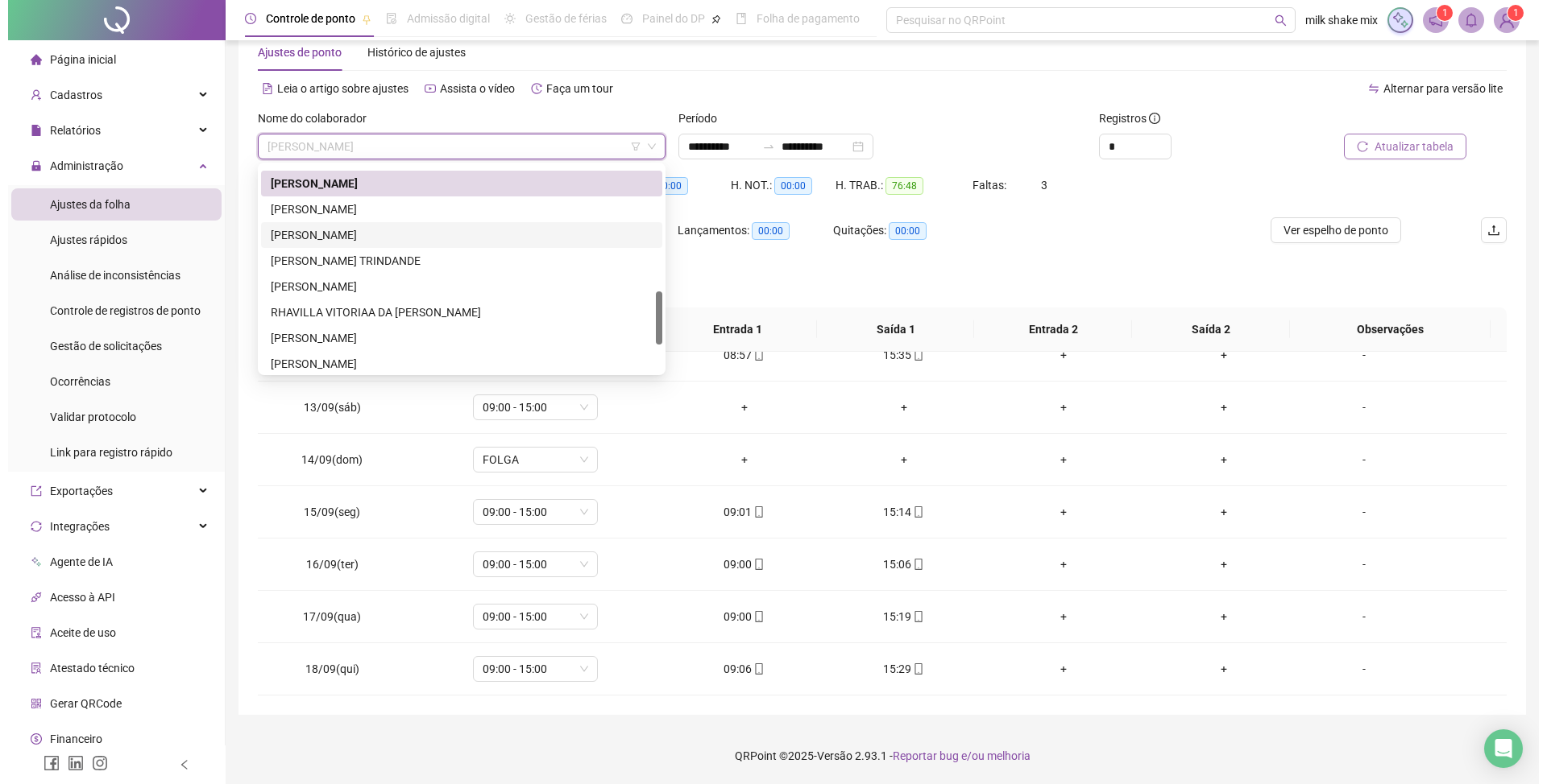
scroll to position [378, 0]
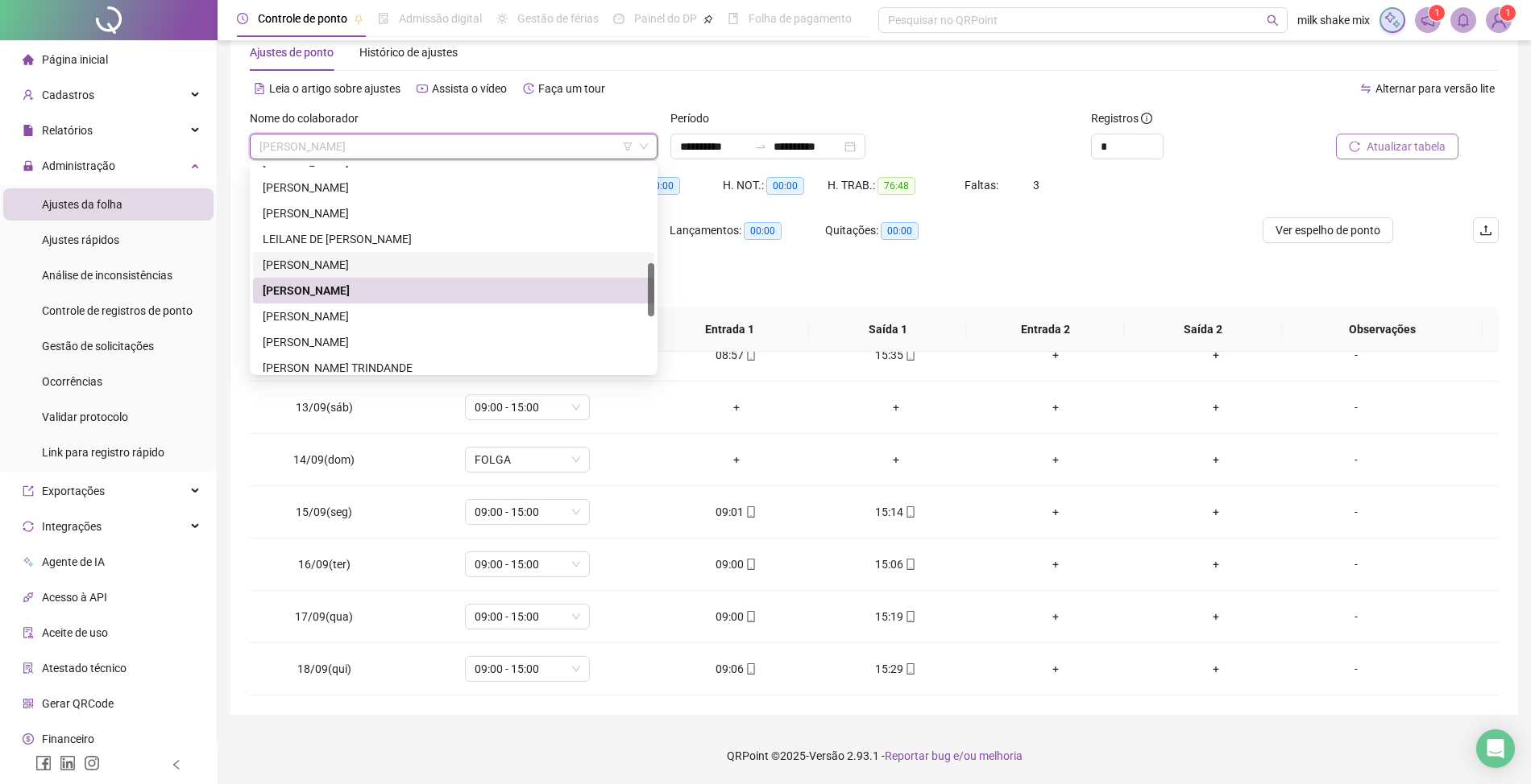
click at [324, 261] on div "[PERSON_NAME]" at bounding box center [453, 264] width 382 height 17
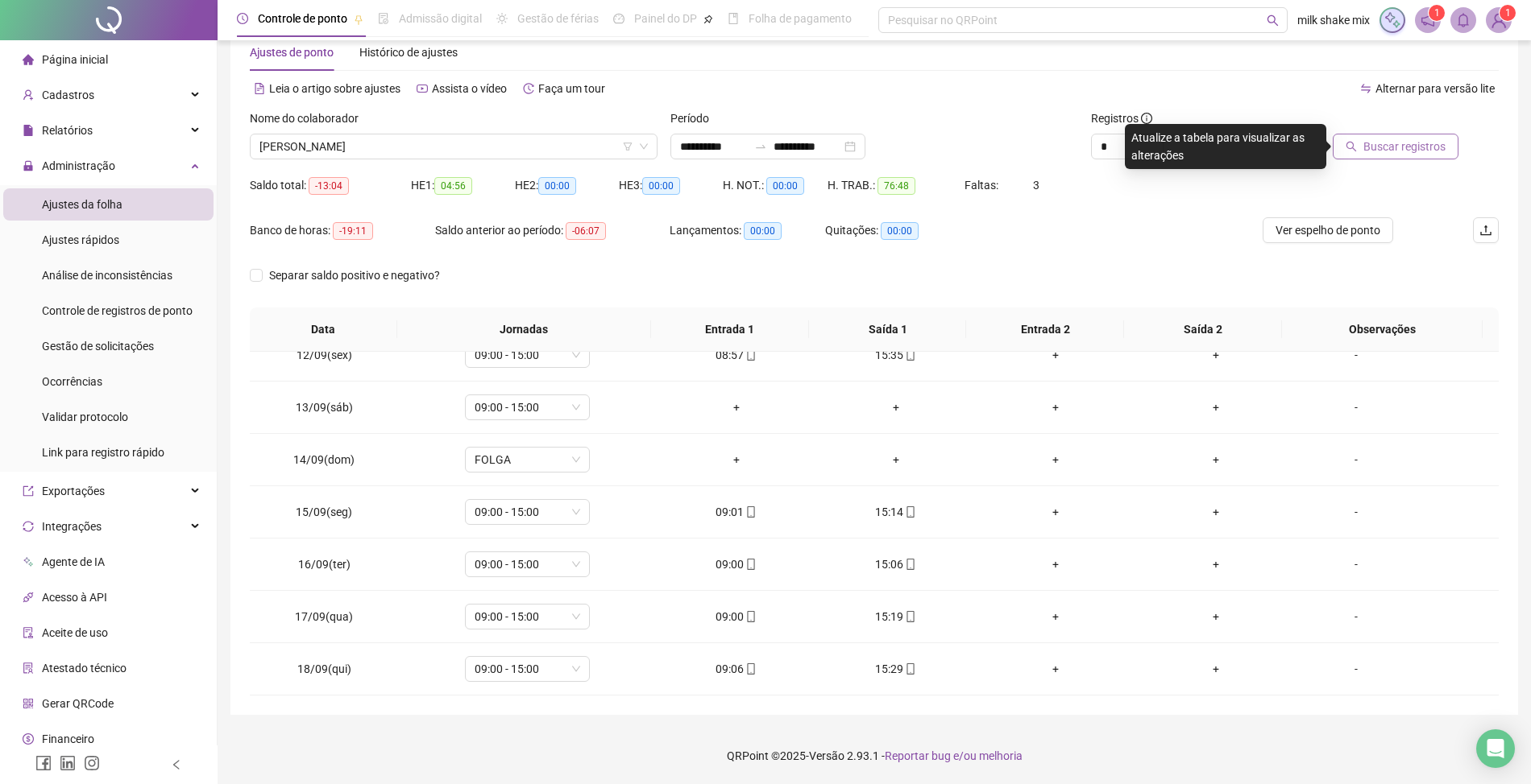
click at [1418, 155] on span "Buscar registros" at bounding box center [1405, 146] width 82 height 17
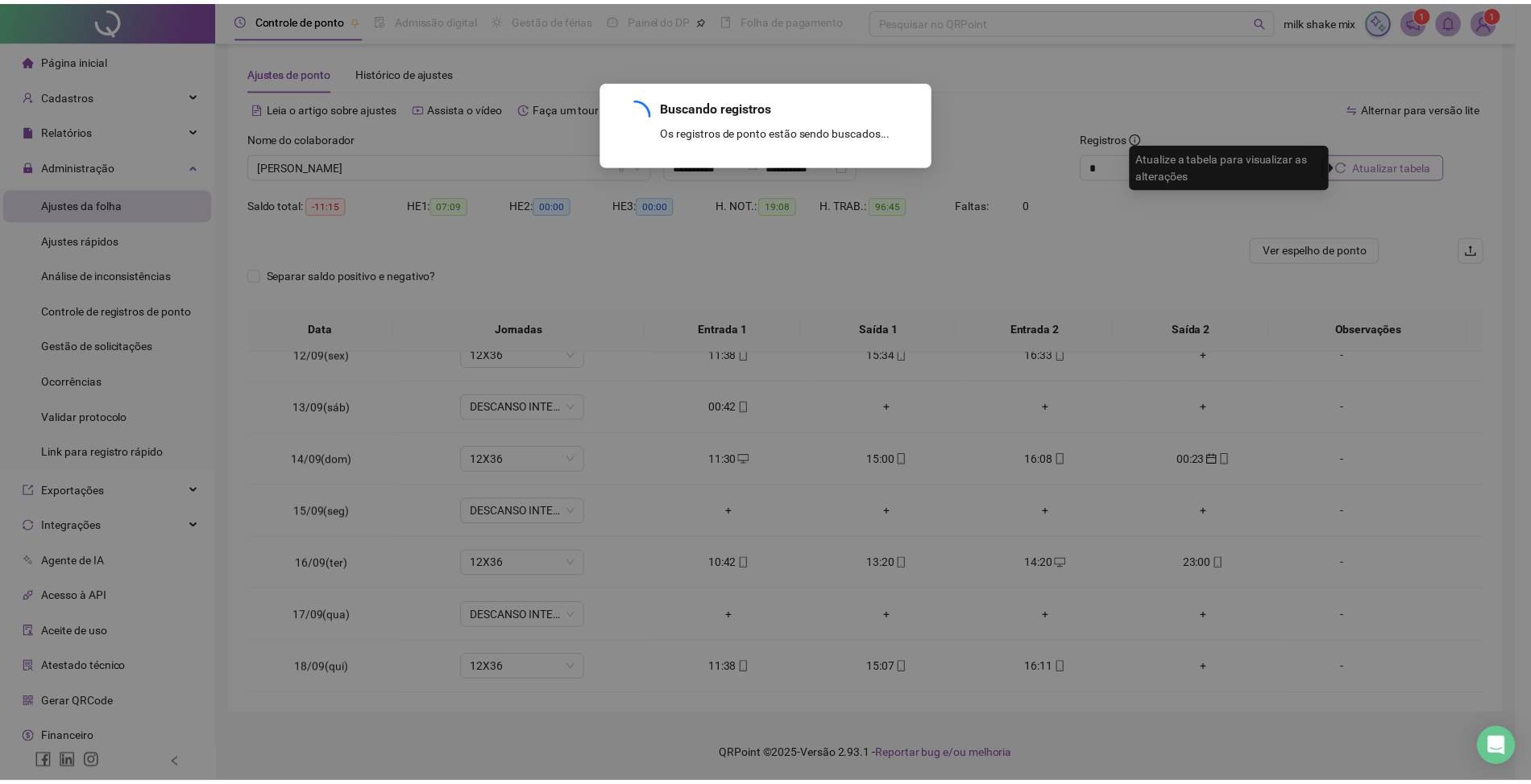
scroll to position [19, 0]
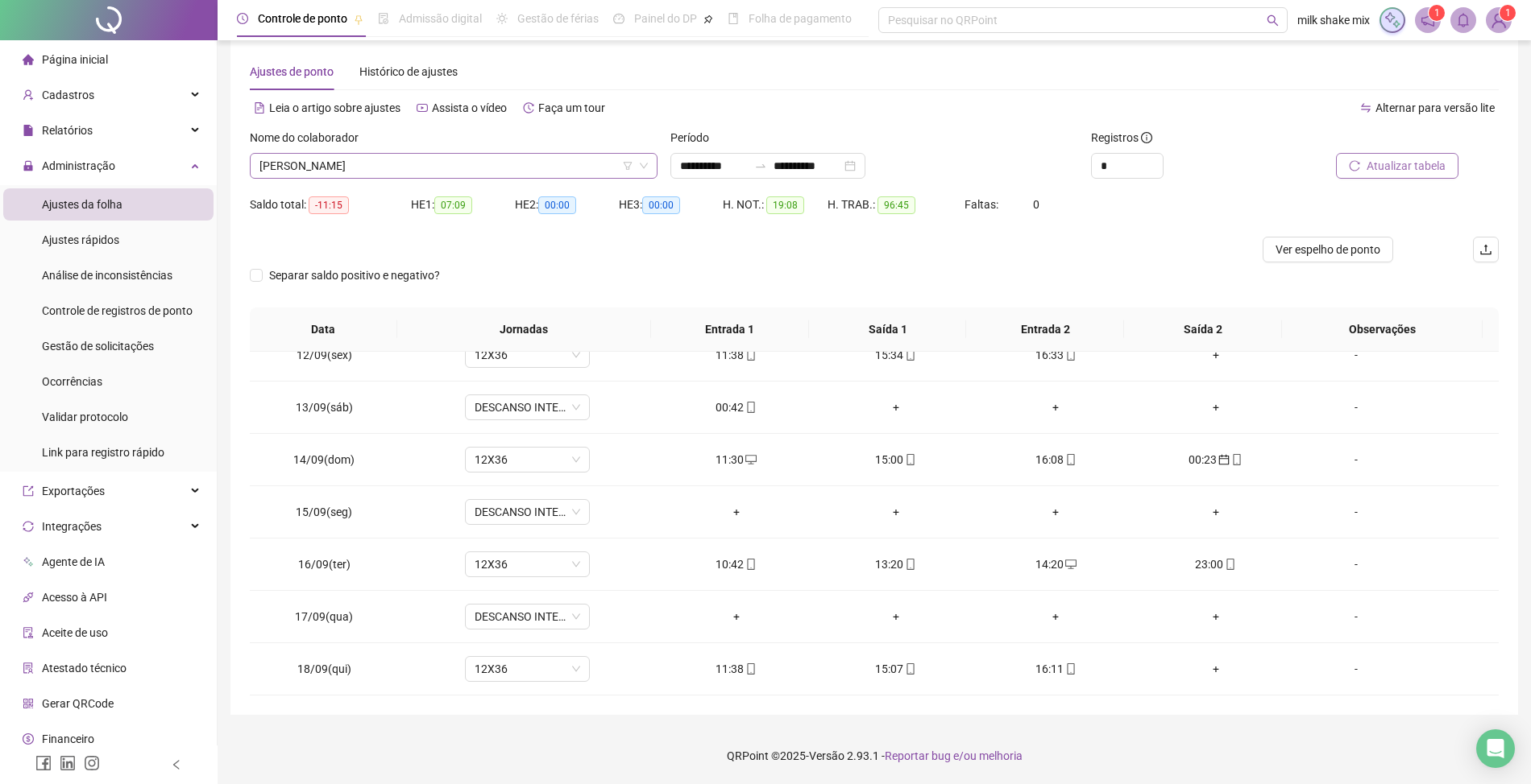
click at [516, 156] on span "[PERSON_NAME]" at bounding box center [453, 166] width 388 height 24
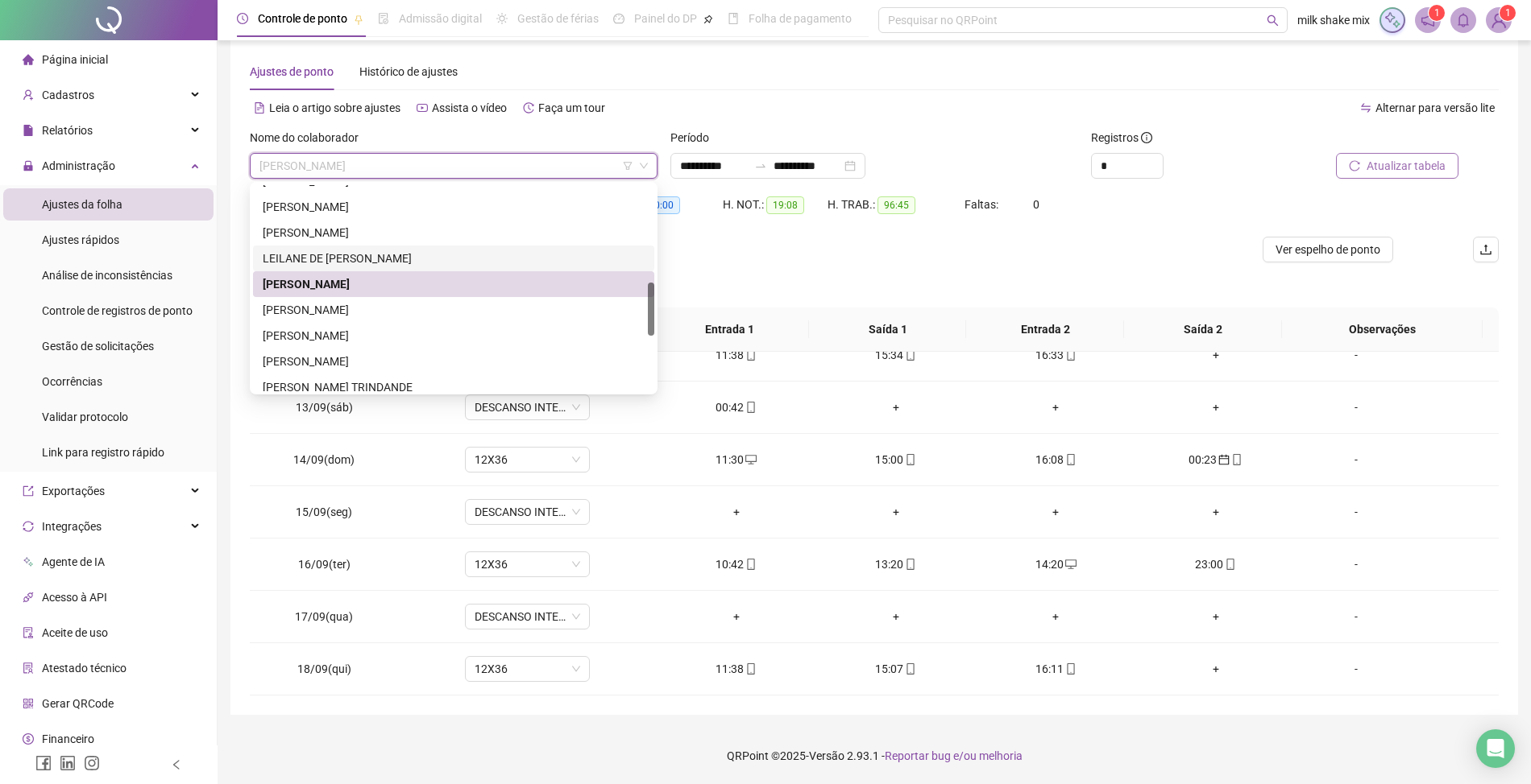
click at [388, 246] on div "LEILANE DE [PERSON_NAME]" at bounding box center [453, 259] width 401 height 26
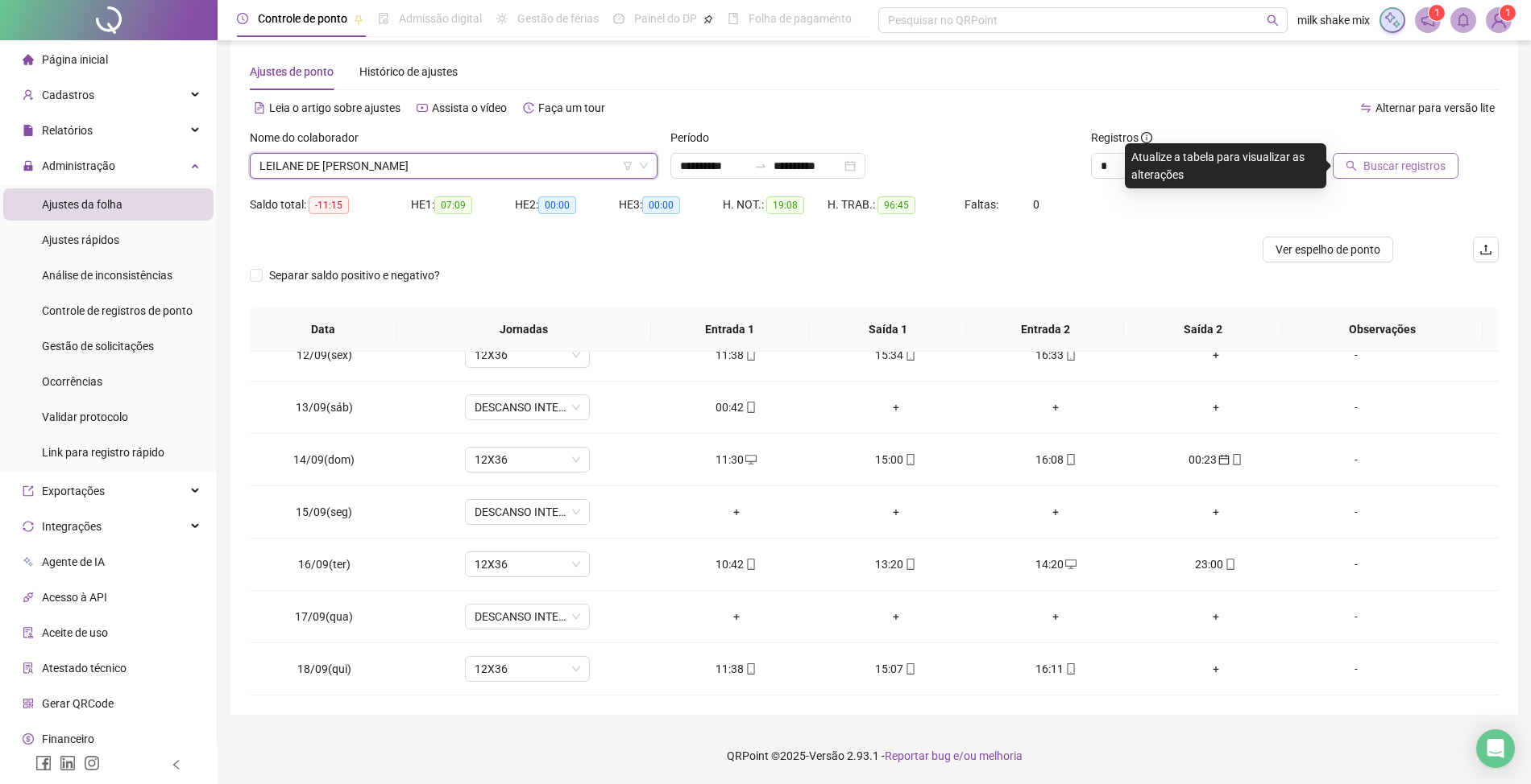
click at [1440, 165] on span "Buscar registros" at bounding box center [1405, 166] width 82 height 17
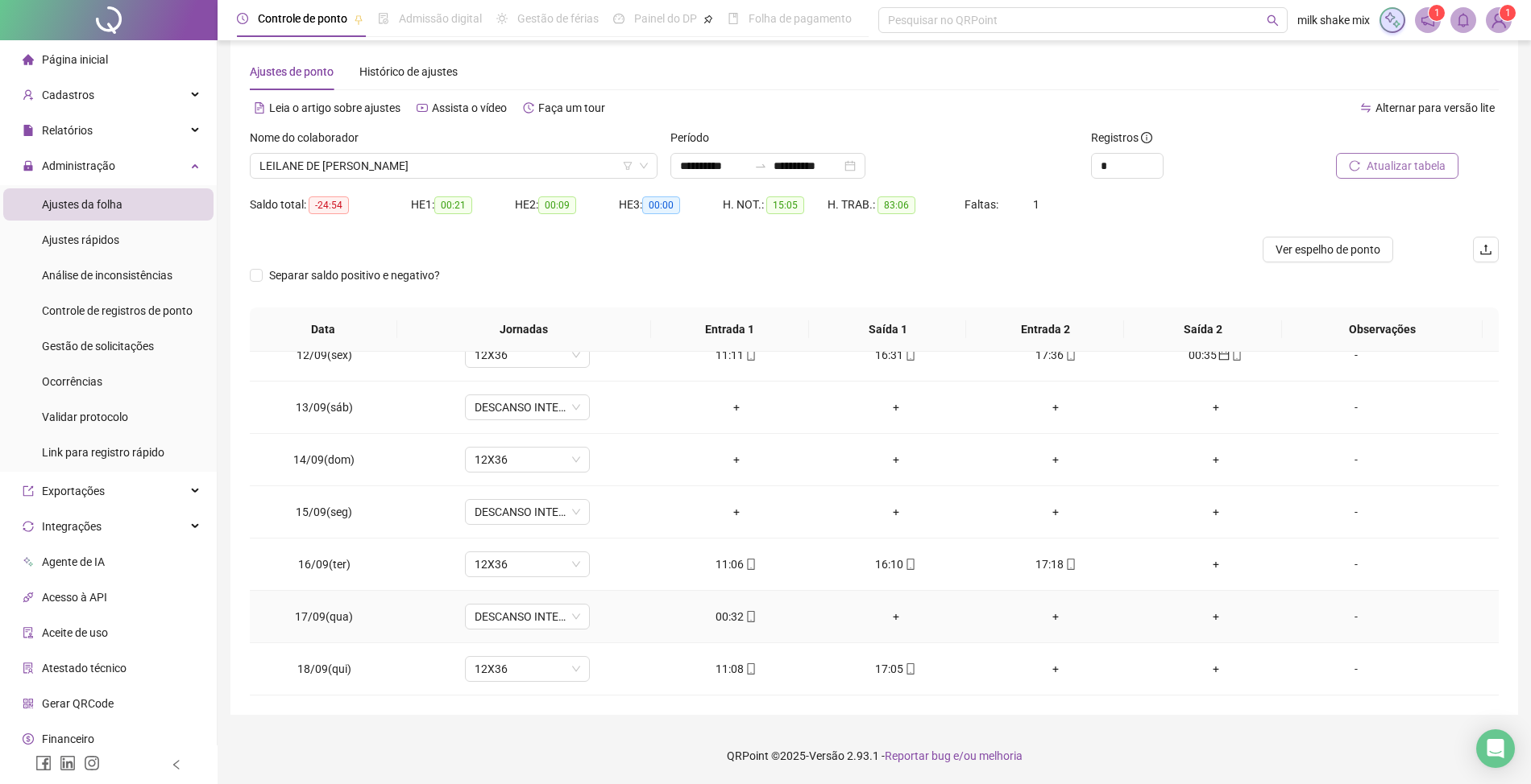
click at [728, 618] on div "00:32" at bounding box center [736, 617] width 134 height 17
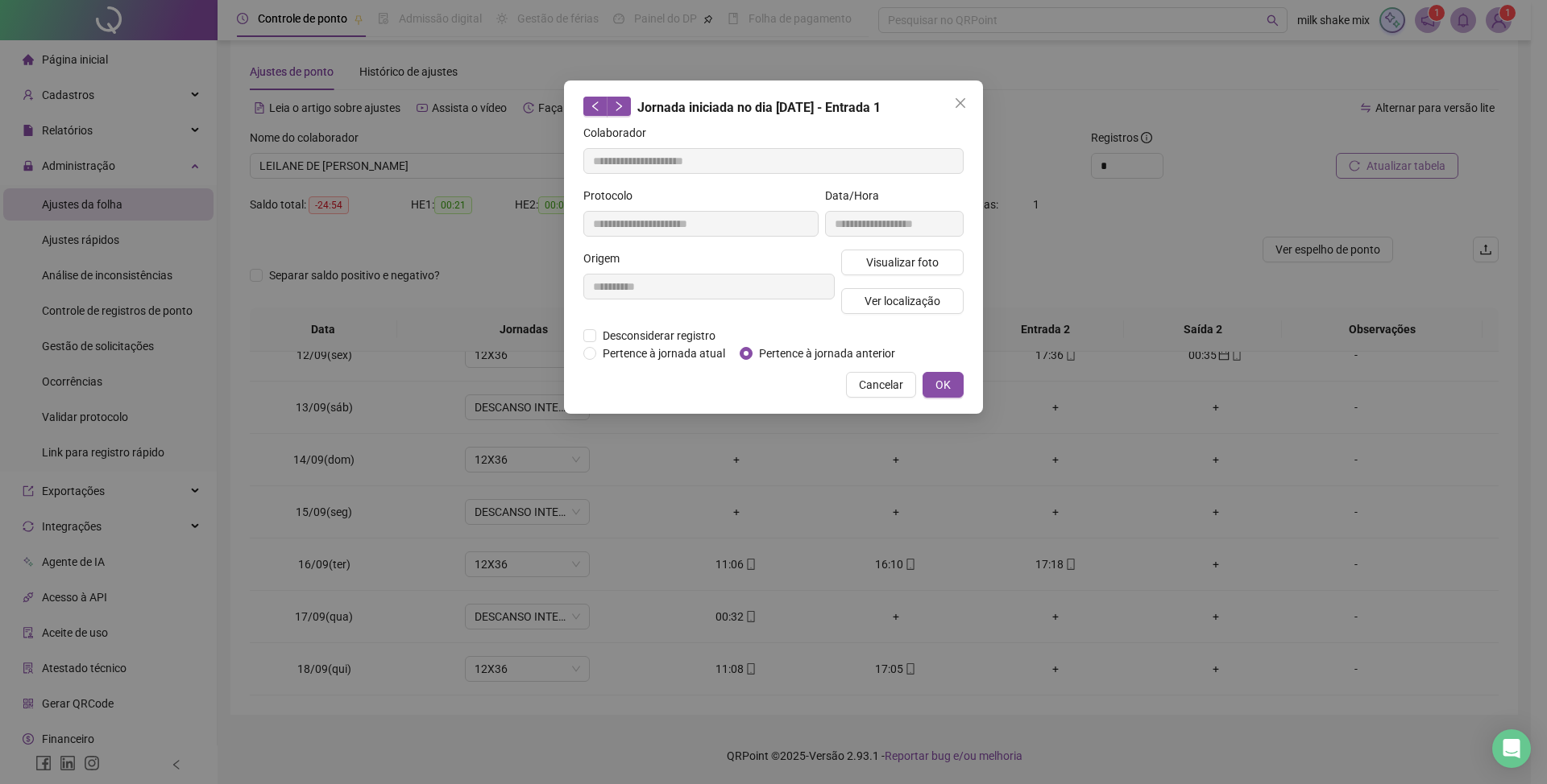
type input "**********"
click at [788, 356] on span "Pertence à jornada anterior" at bounding box center [827, 353] width 149 height 17
click at [933, 385] on button "OK" at bounding box center [943, 385] width 41 height 26
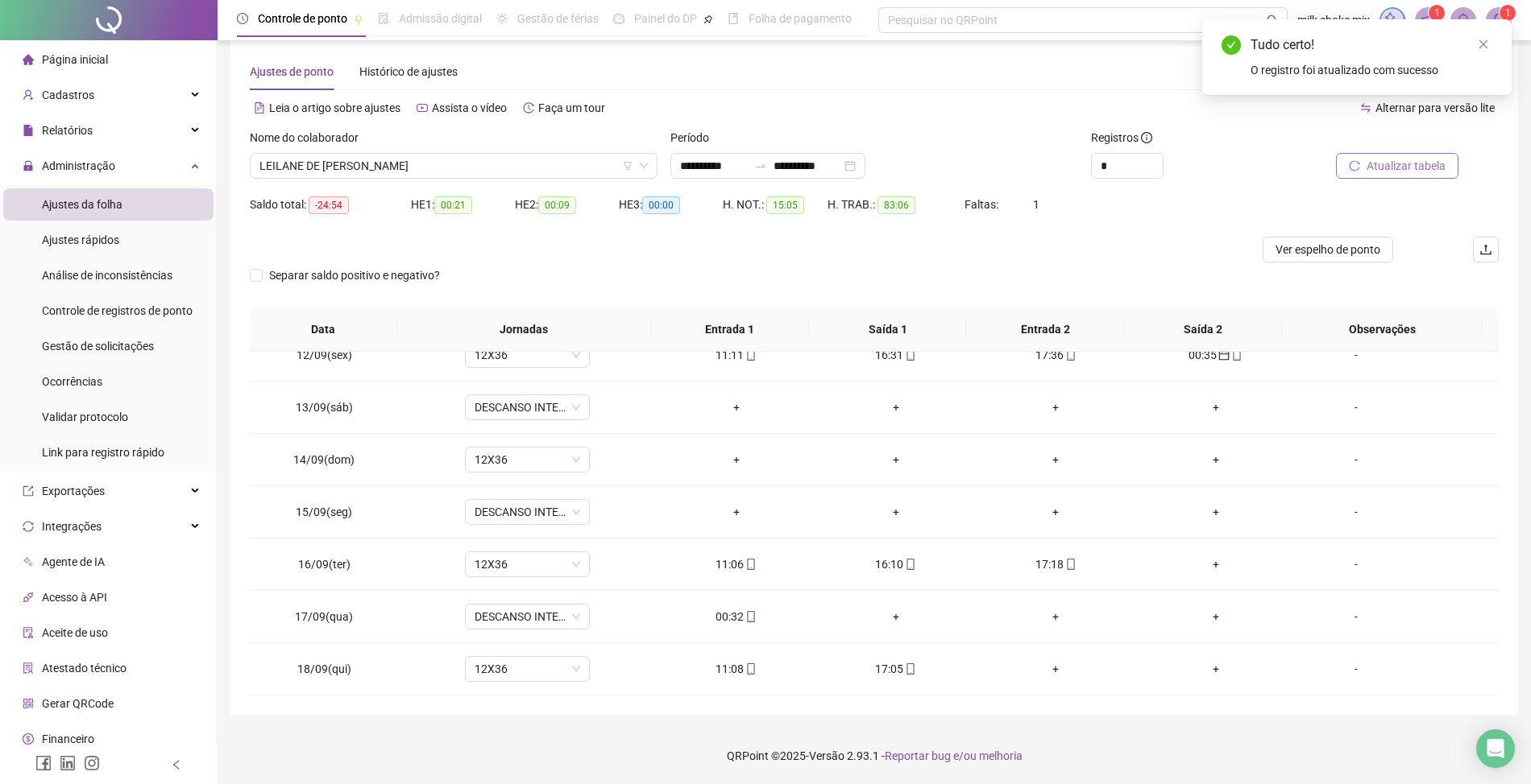
click at [1418, 158] on span "Atualizar tabela" at bounding box center [1406, 166] width 79 height 17
click at [397, 171] on span "LEILANE DE [PERSON_NAME]" at bounding box center [453, 166] width 388 height 24
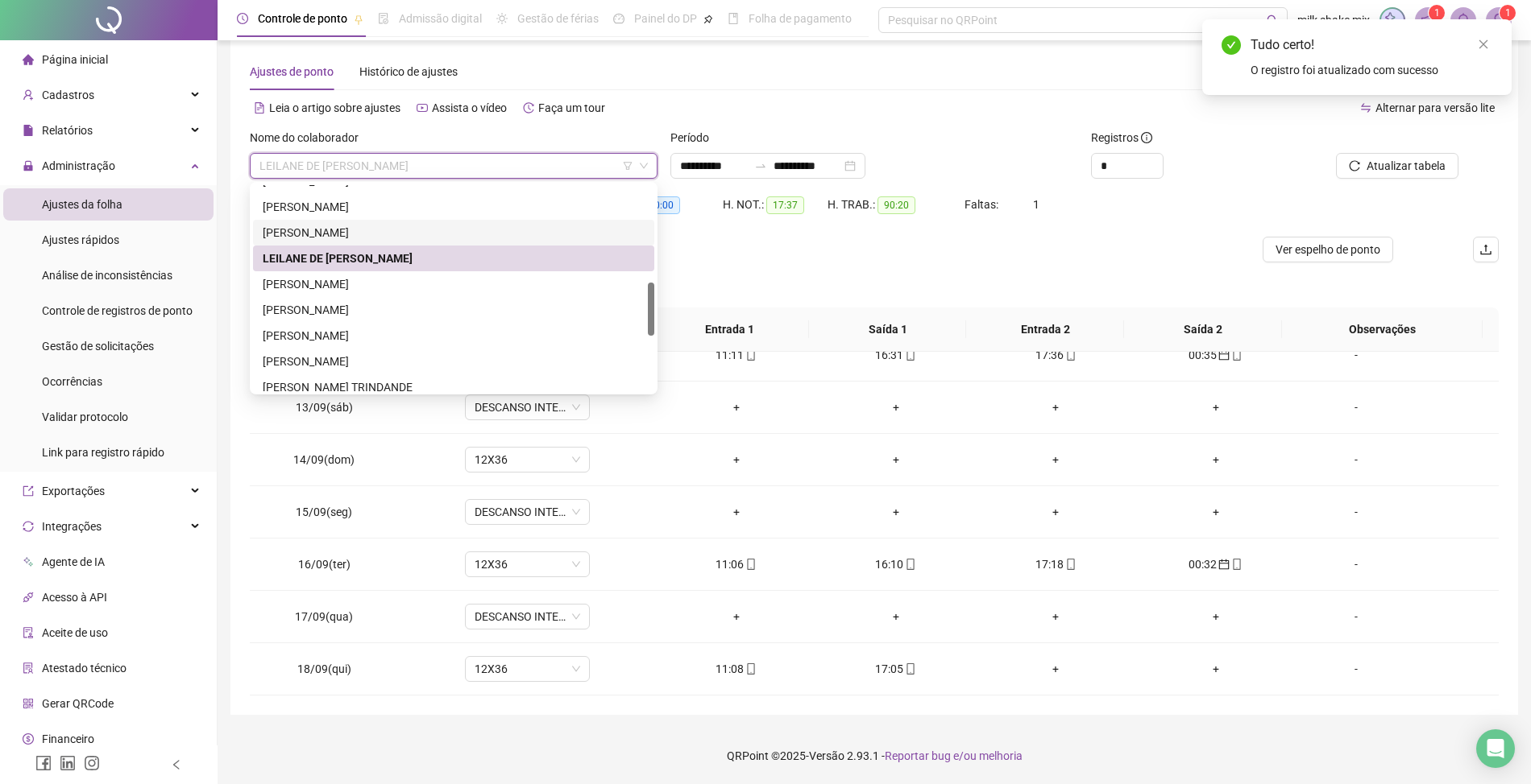
click at [374, 233] on div "[PERSON_NAME]" at bounding box center [453, 232] width 382 height 17
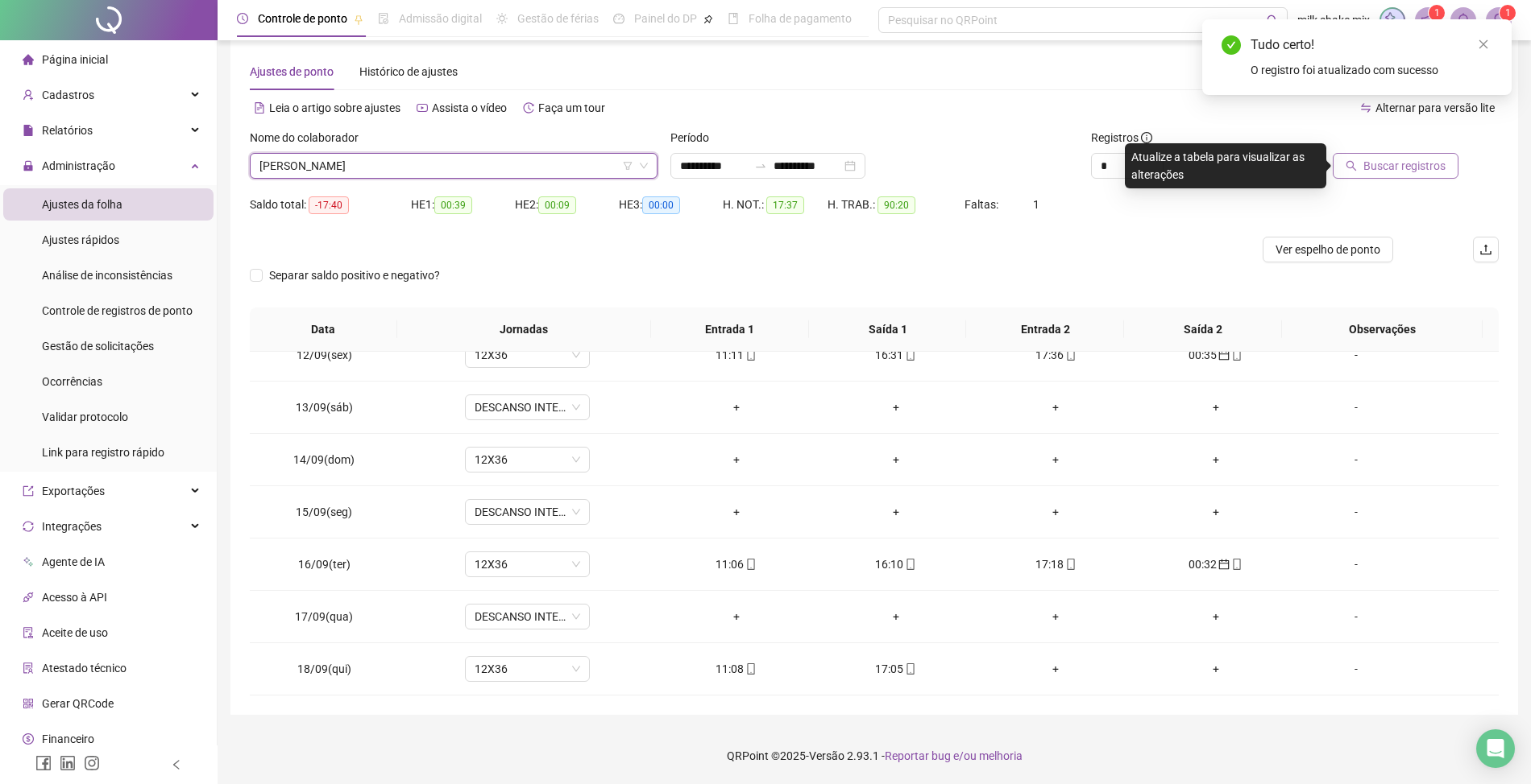
click at [1404, 167] on span "Buscar registros" at bounding box center [1405, 166] width 82 height 17
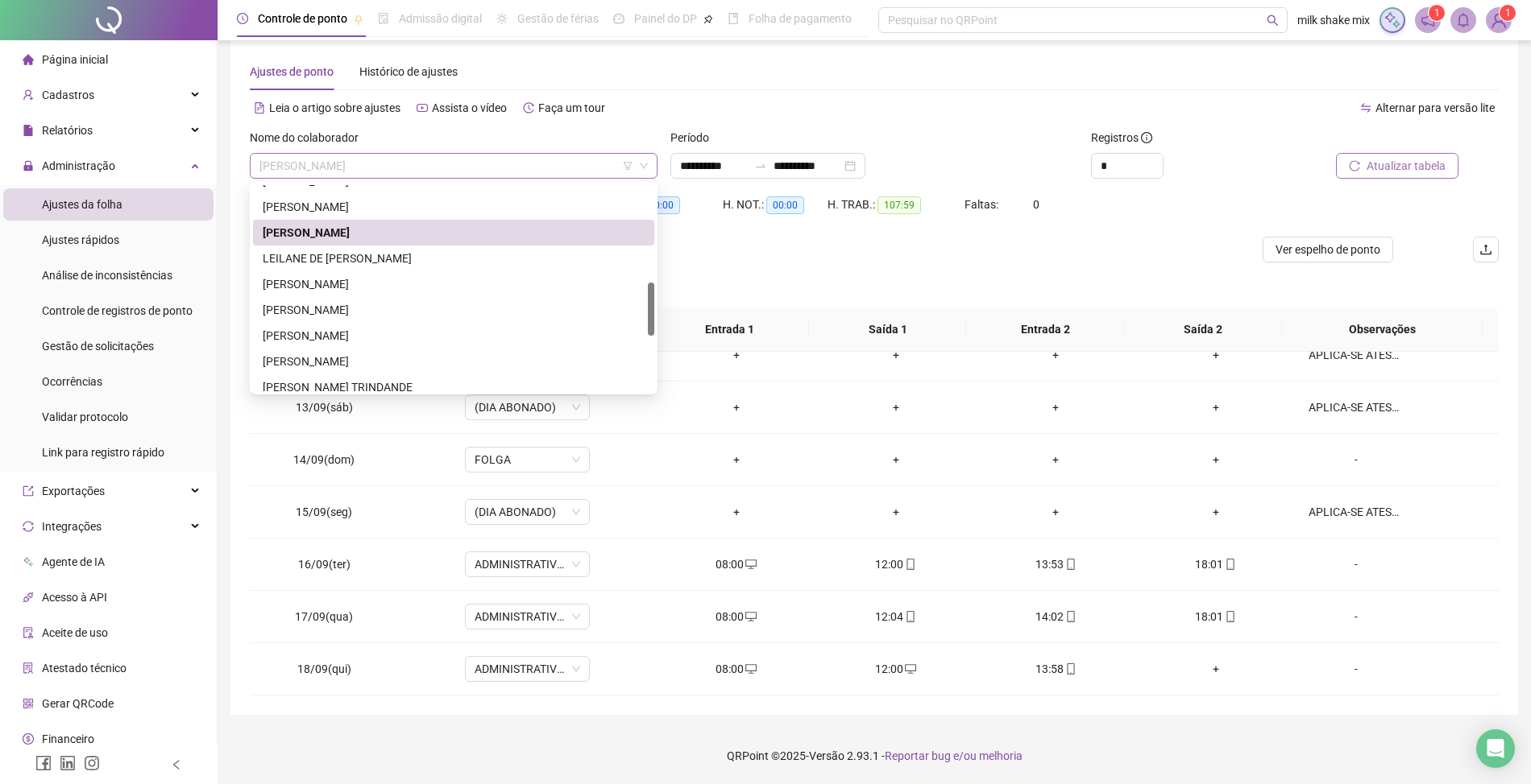
click at [517, 158] on span "[PERSON_NAME]" at bounding box center [453, 166] width 388 height 24
click at [414, 207] on div "[PERSON_NAME]" at bounding box center [453, 207] width 382 height 17
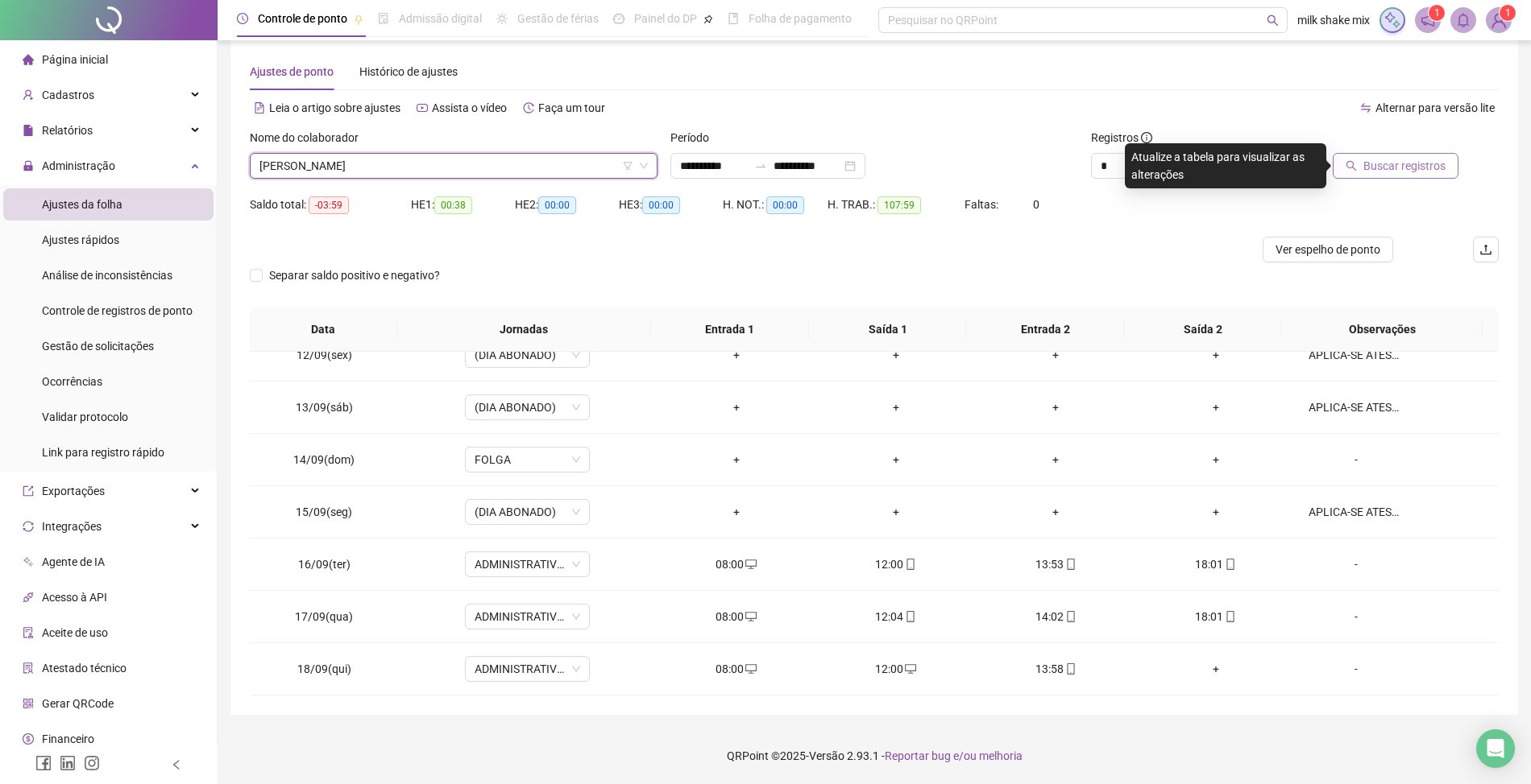
click at [419, 162] on span "[PERSON_NAME]" at bounding box center [453, 166] width 388 height 24
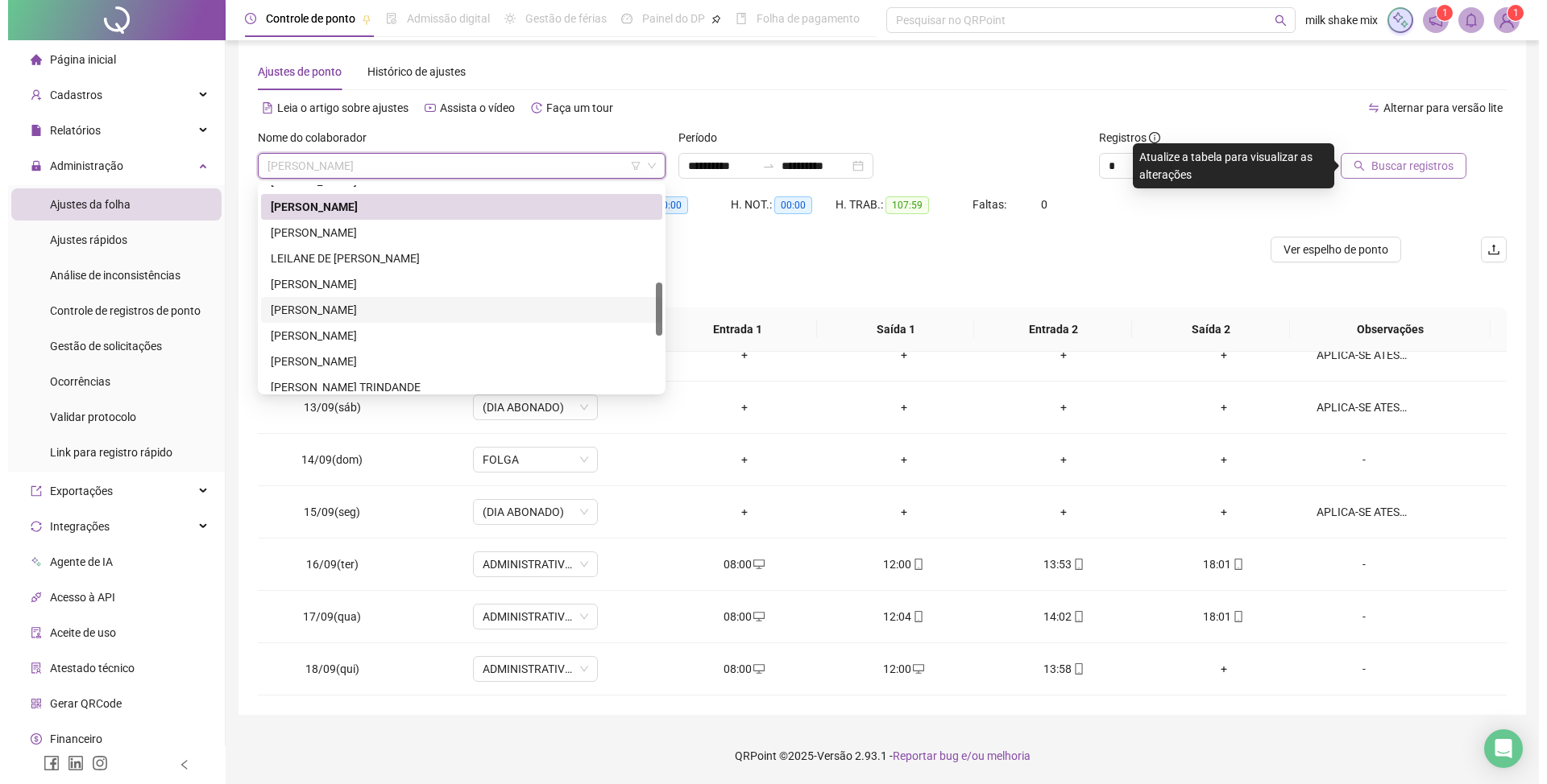
scroll to position [271, 0]
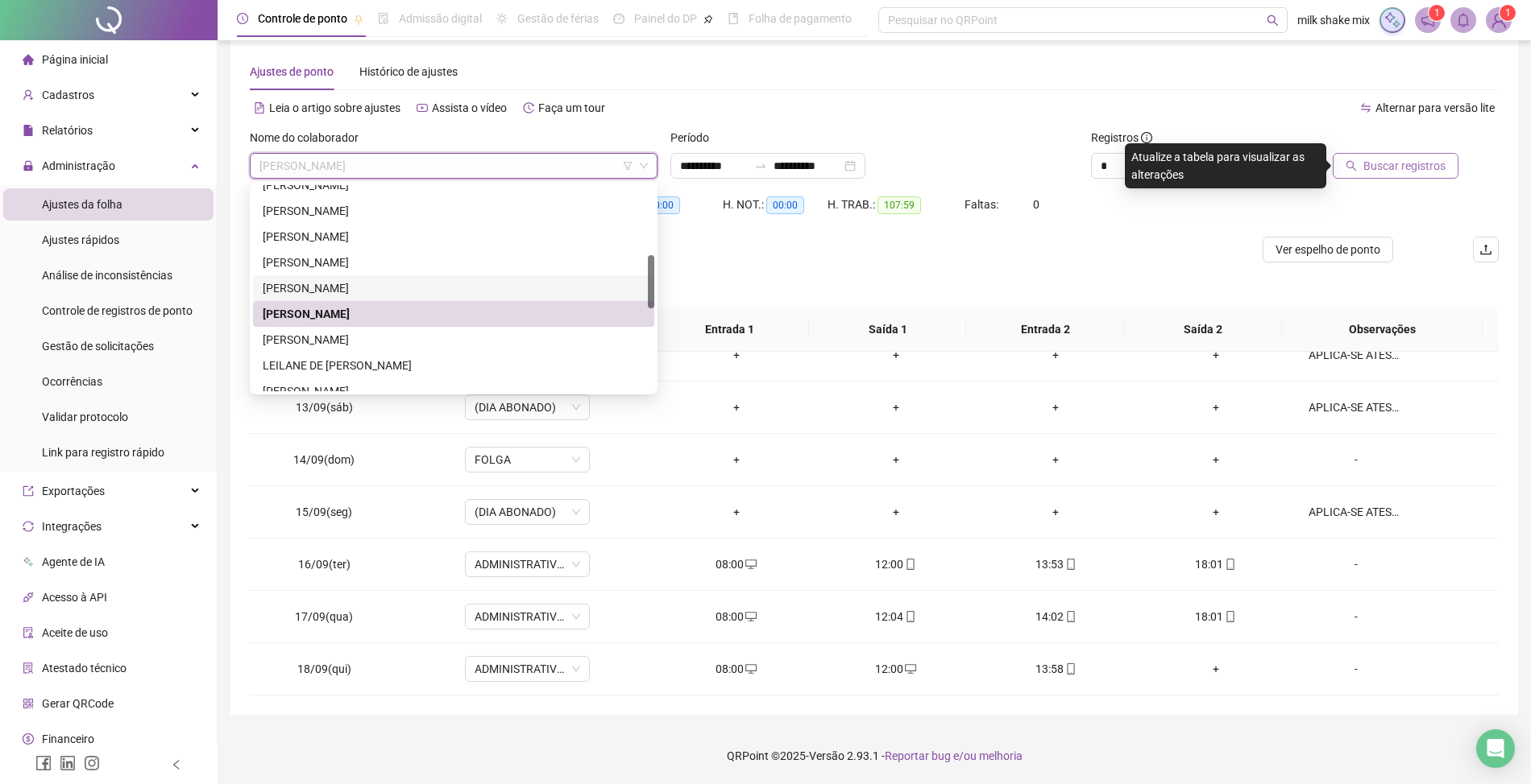
click at [374, 293] on div "[PERSON_NAME]" at bounding box center [453, 287] width 382 height 17
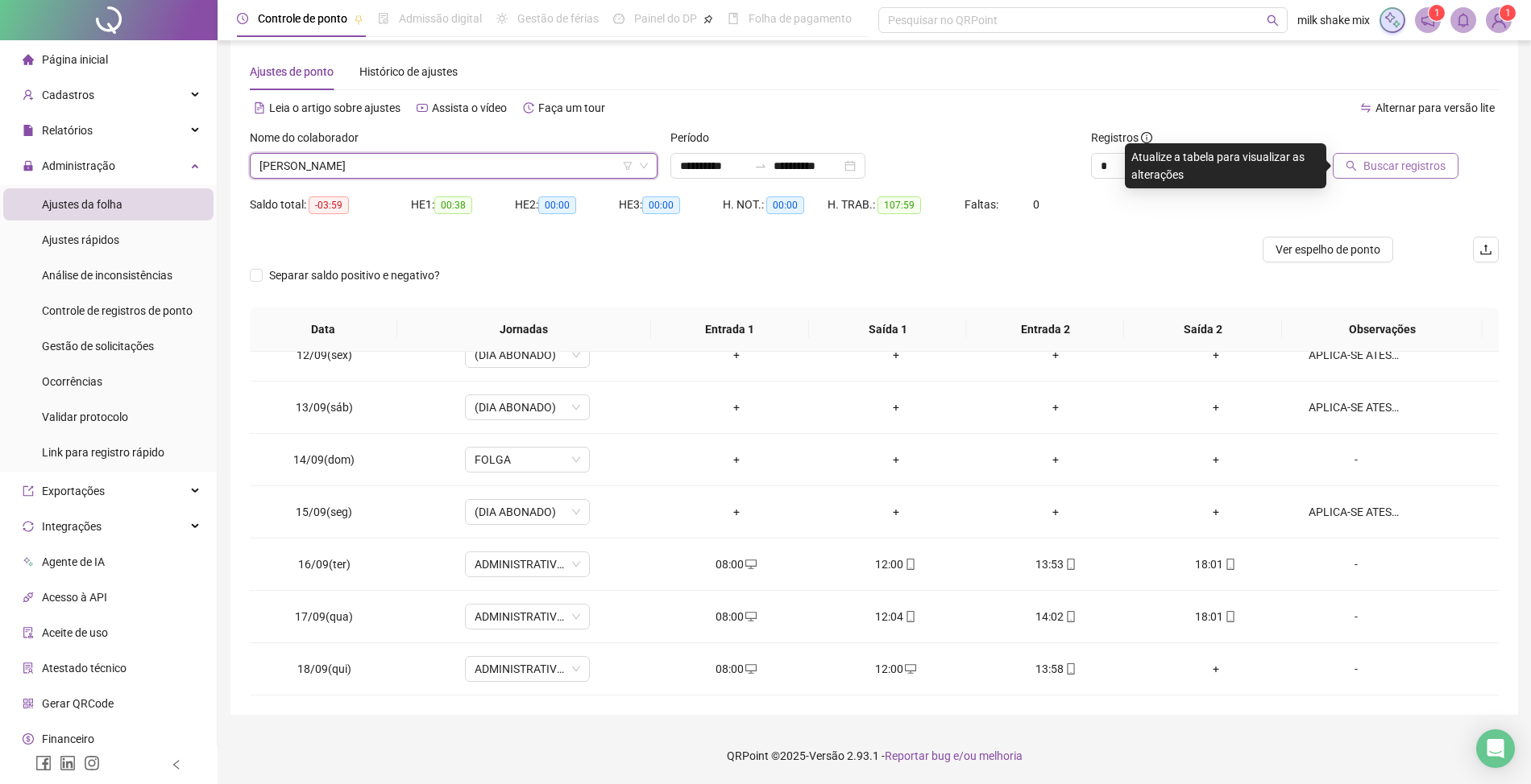
click at [1408, 172] on span "Buscar registros" at bounding box center [1405, 166] width 82 height 17
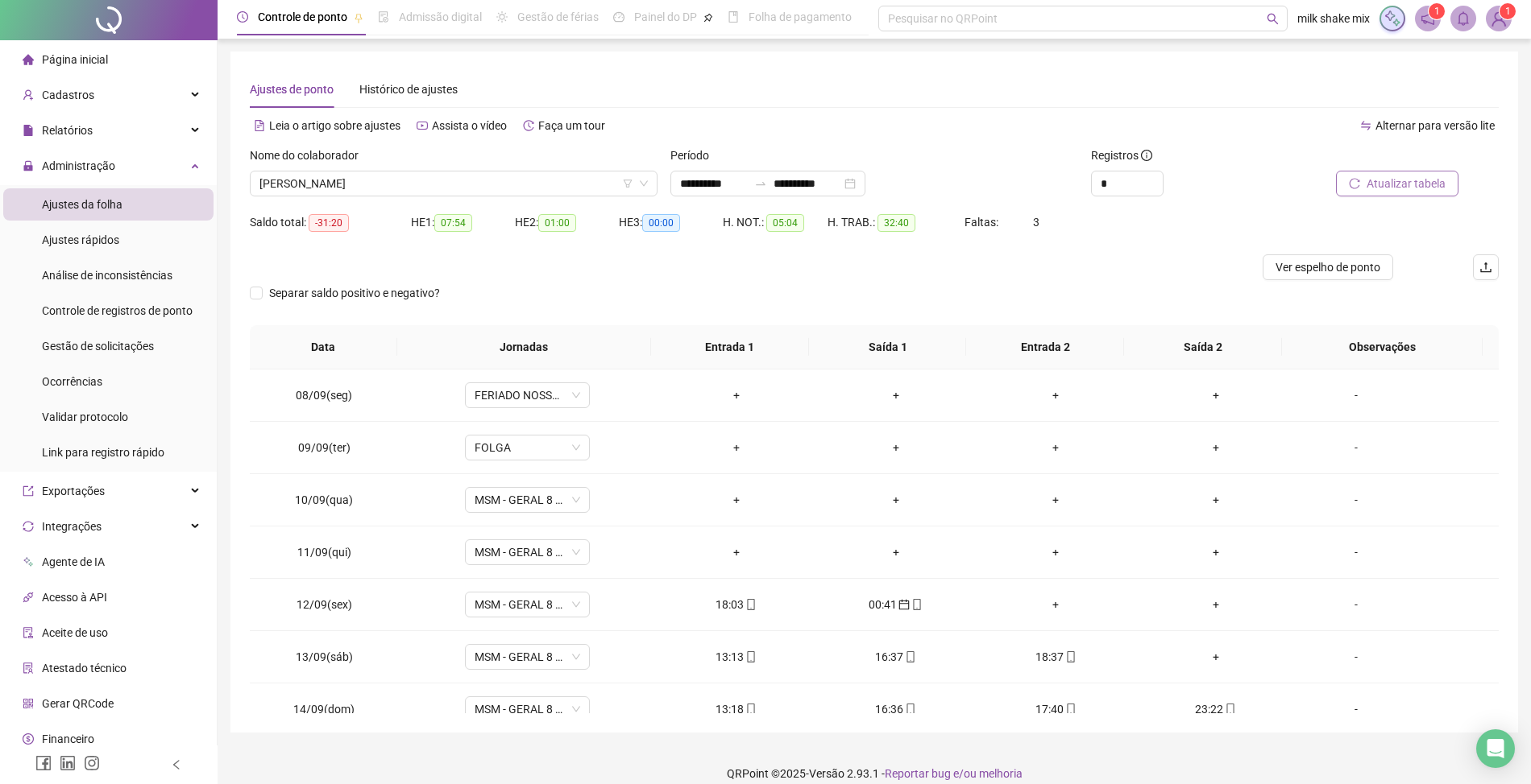
scroll to position [0, 0]
click at [1389, 177] on span "Atualizar tabela" at bounding box center [1406, 185] width 79 height 17
click at [1133, 191] on input "*" at bounding box center [1127, 185] width 70 height 24
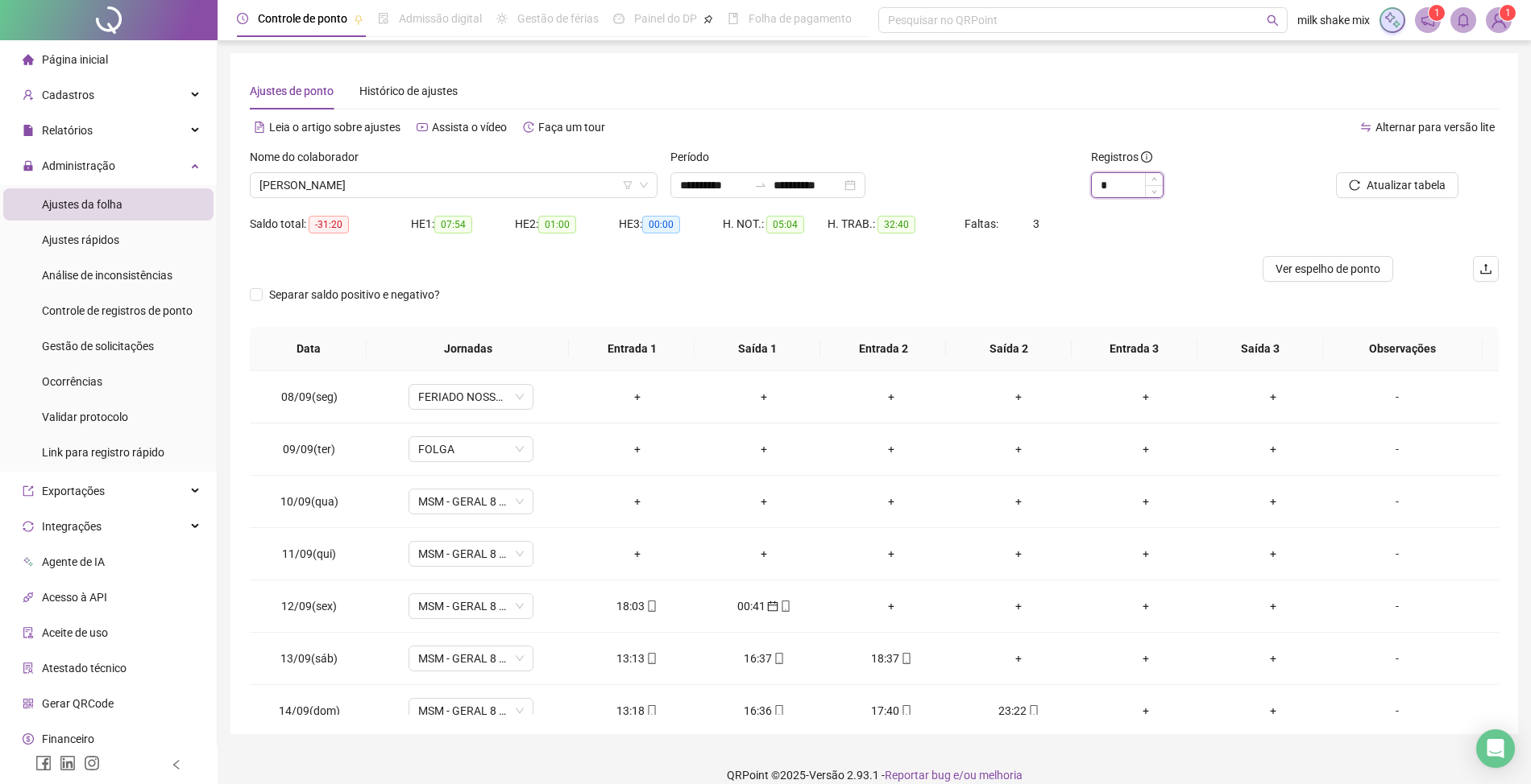
type input "*"
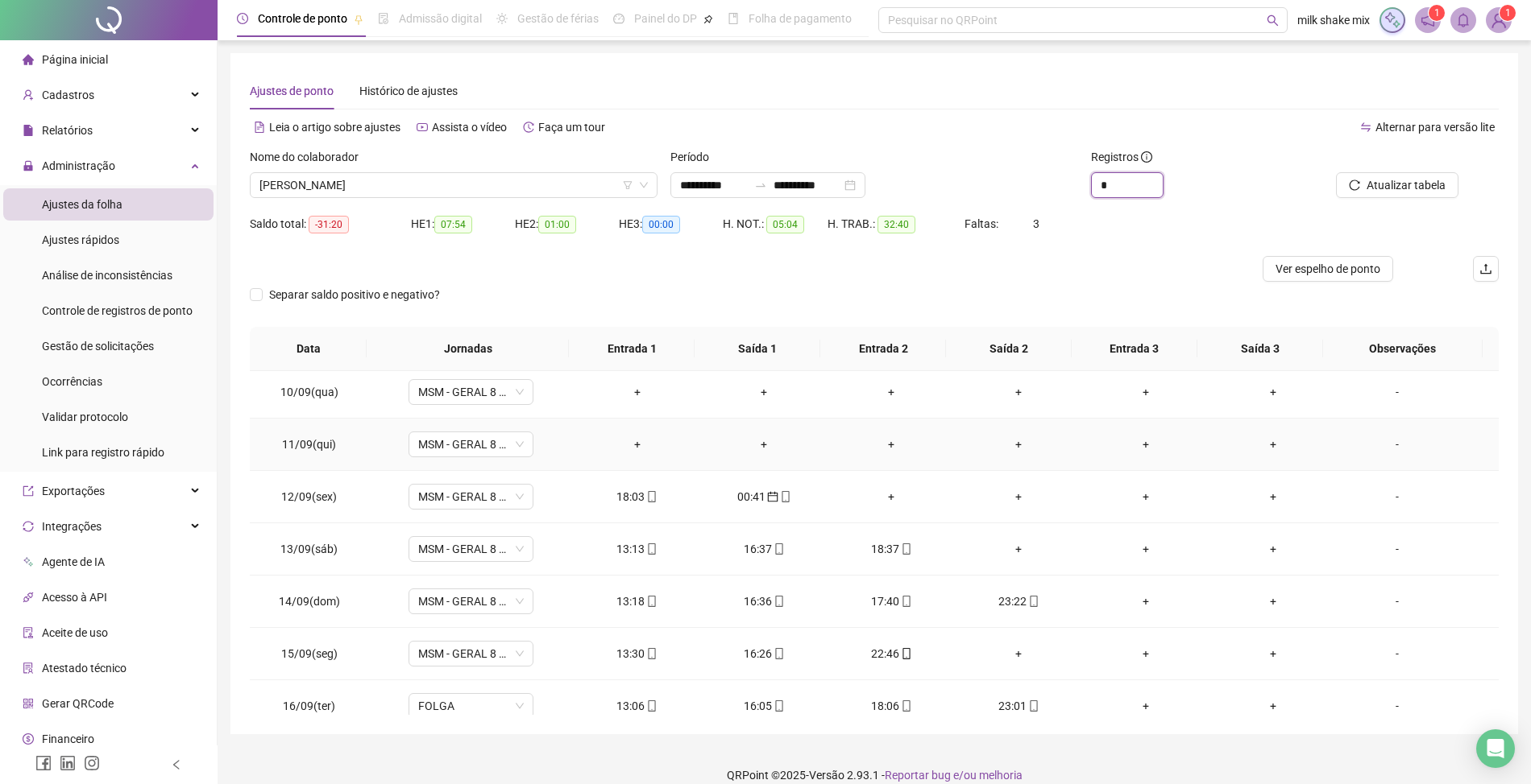
scroll to position [235, 0]
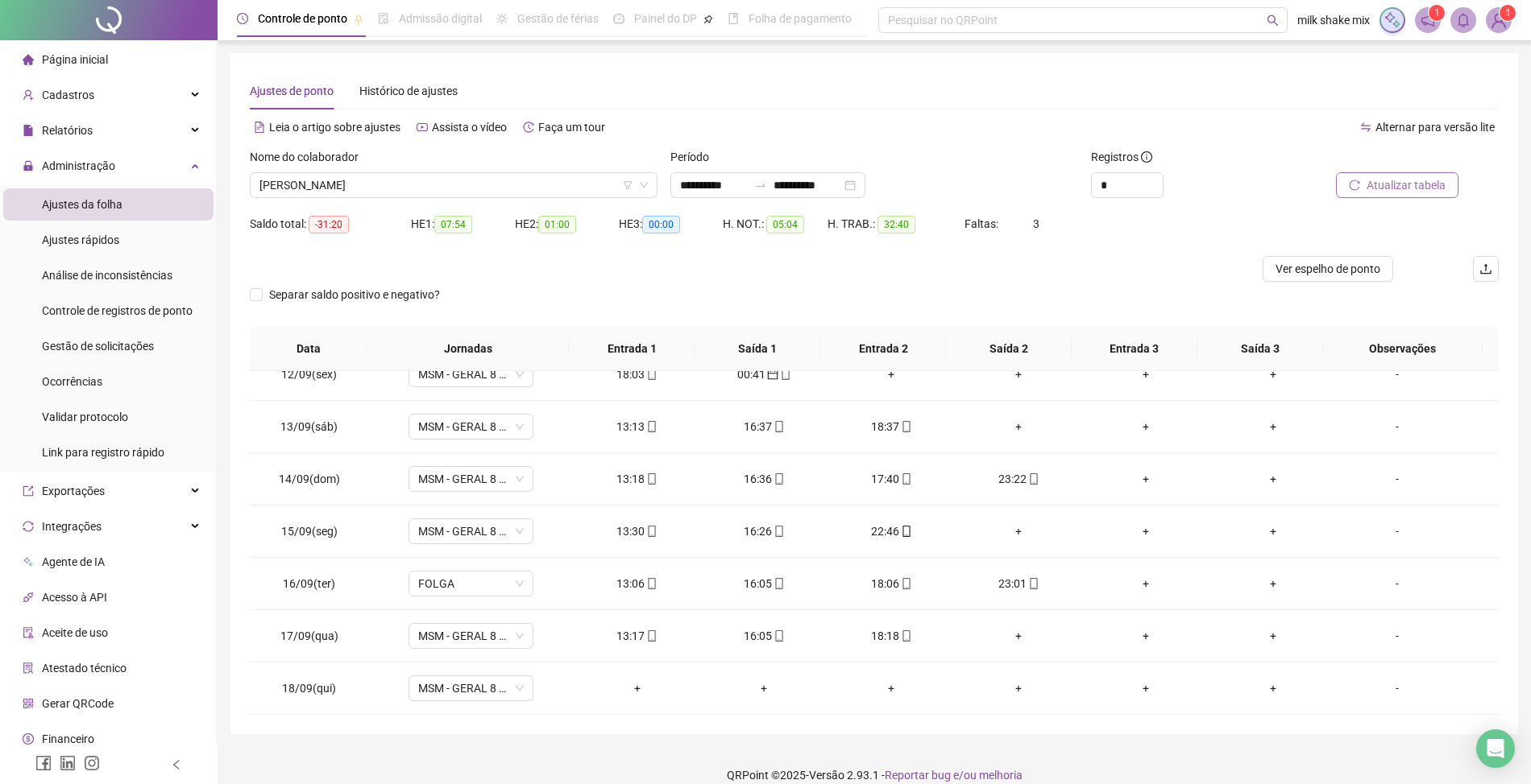
click at [1441, 188] on span "Atualizar tabela" at bounding box center [1406, 185] width 79 height 17
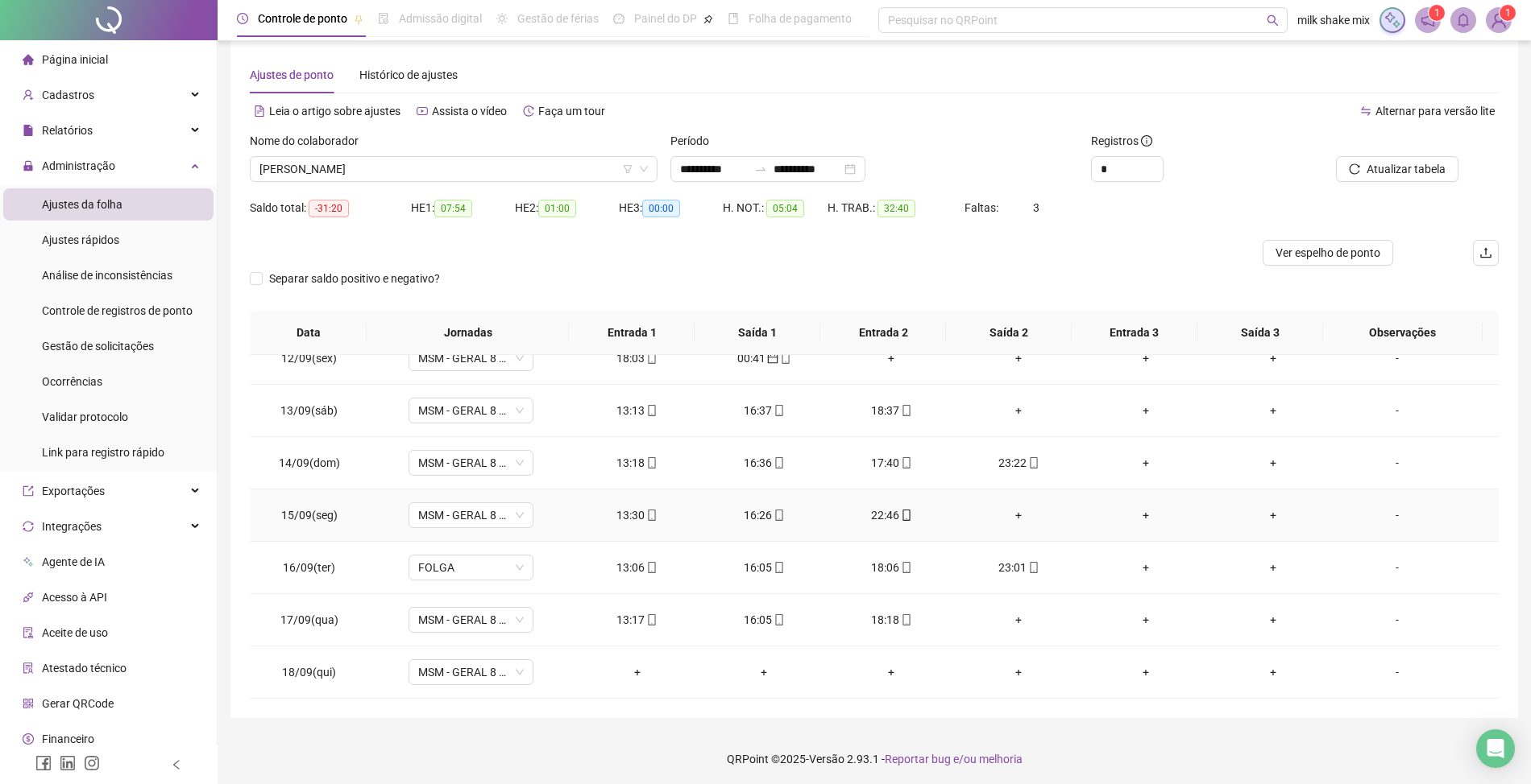
scroll to position [19, 0]
click at [430, 177] on span "[PERSON_NAME]" at bounding box center [453, 166] width 388 height 24
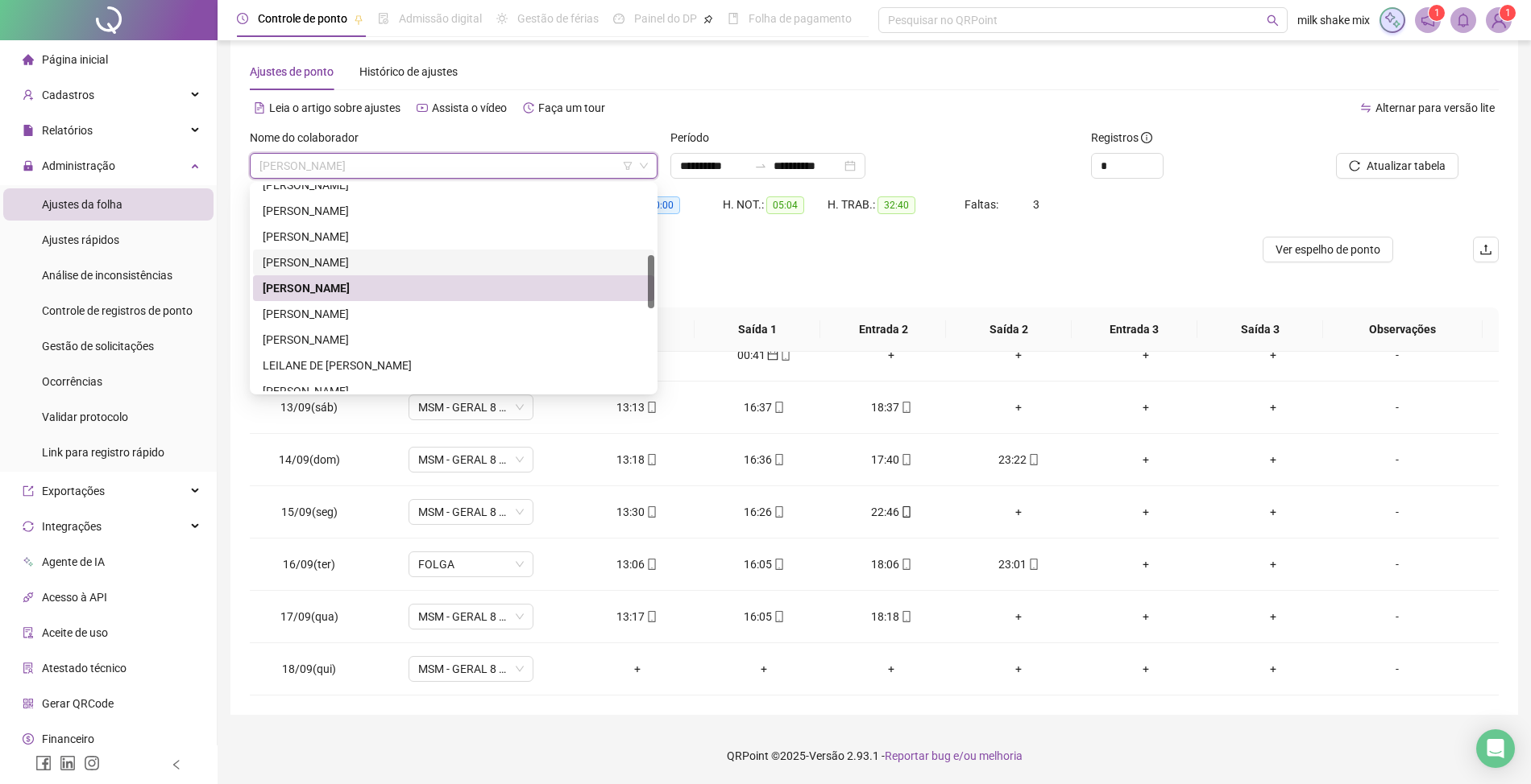
click at [317, 266] on div "[PERSON_NAME]" at bounding box center [453, 262] width 382 height 17
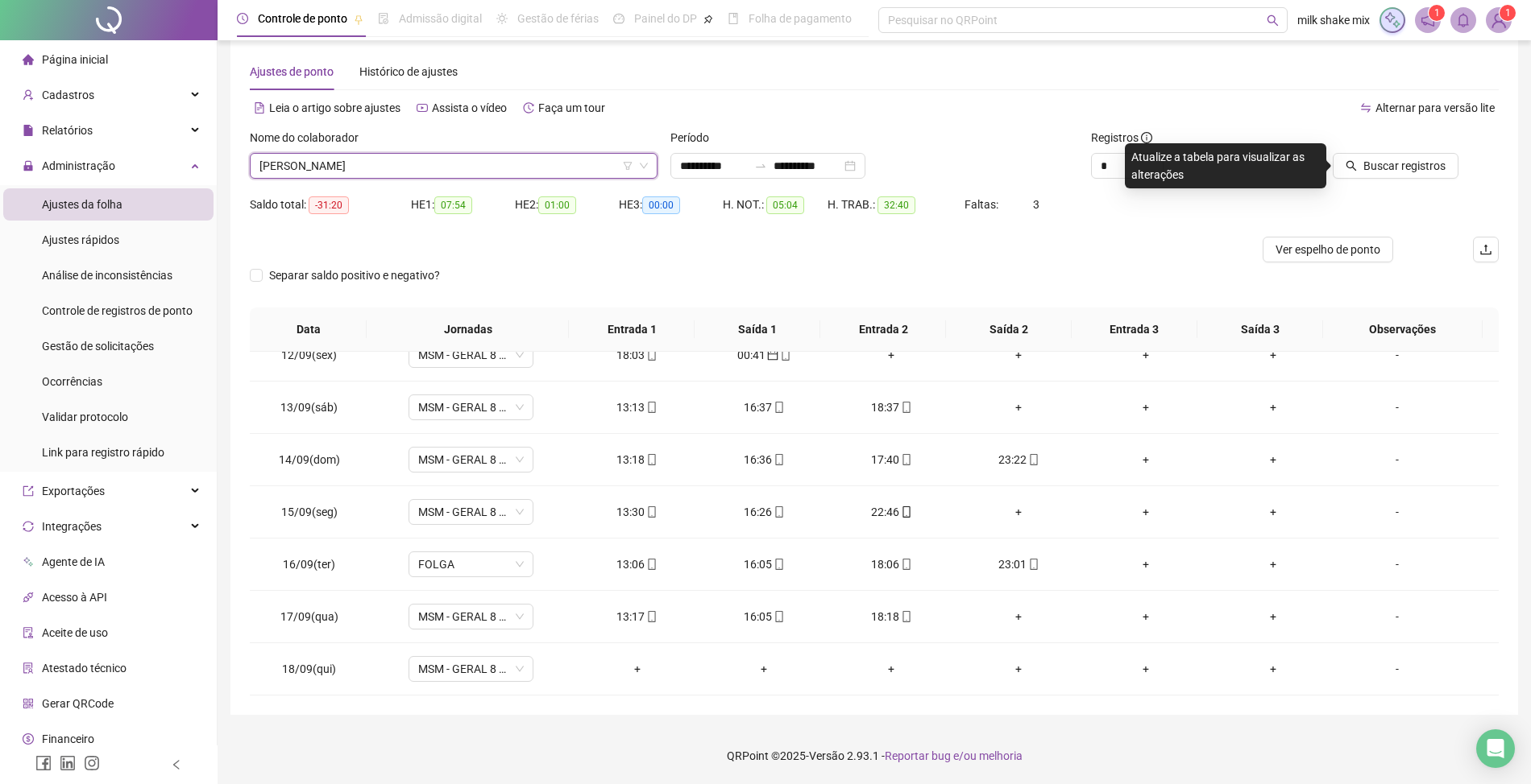
click at [1429, 180] on div "Buscar registros" at bounding box center [1400, 160] width 210 height 63
click at [1370, 165] on span "Buscar registros" at bounding box center [1405, 166] width 82 height 17
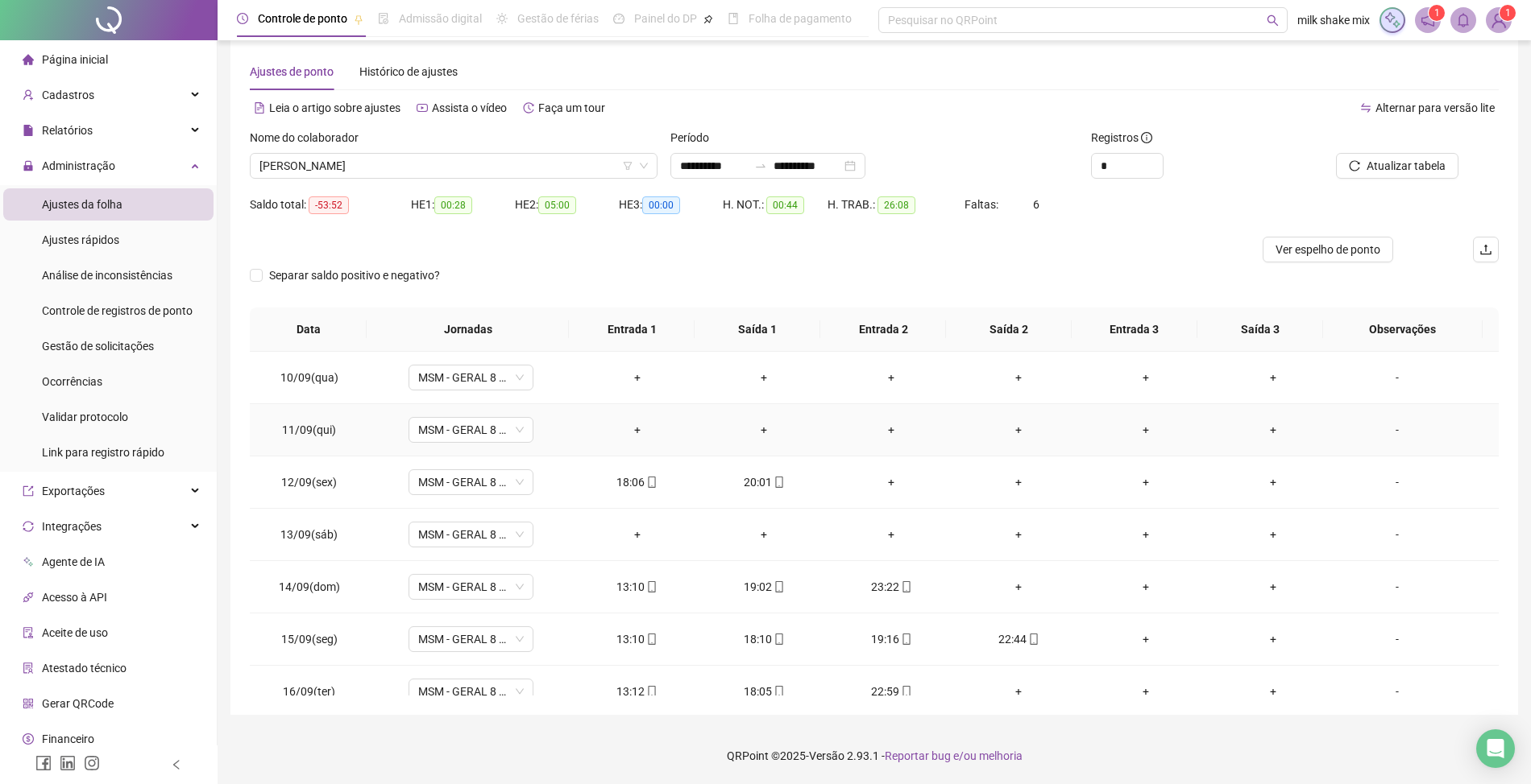
scroll to position [235, 0]
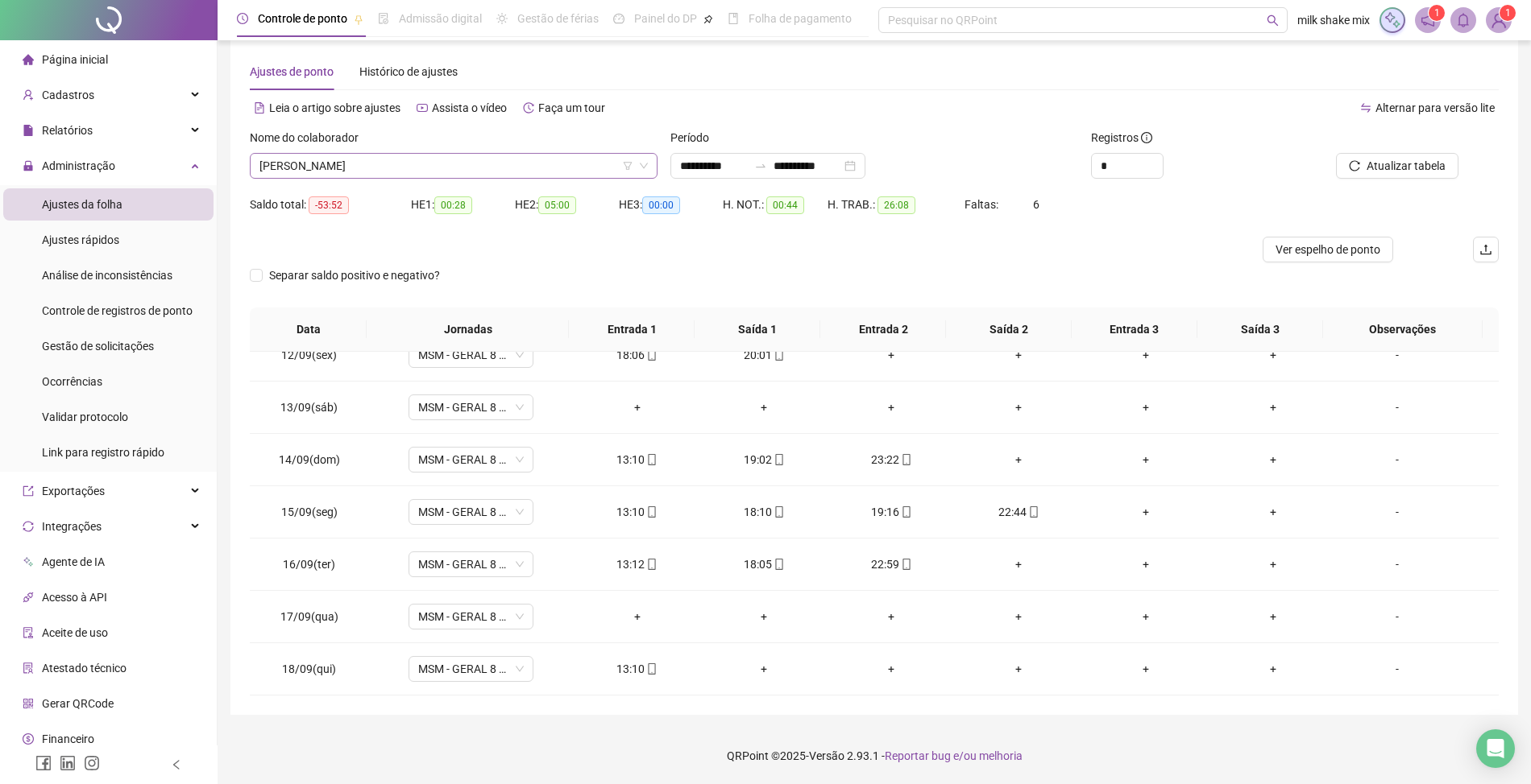
click at [545, 167] on span "[PERSON_NAME]" at bounding box center [453, 166] width 388 height 24
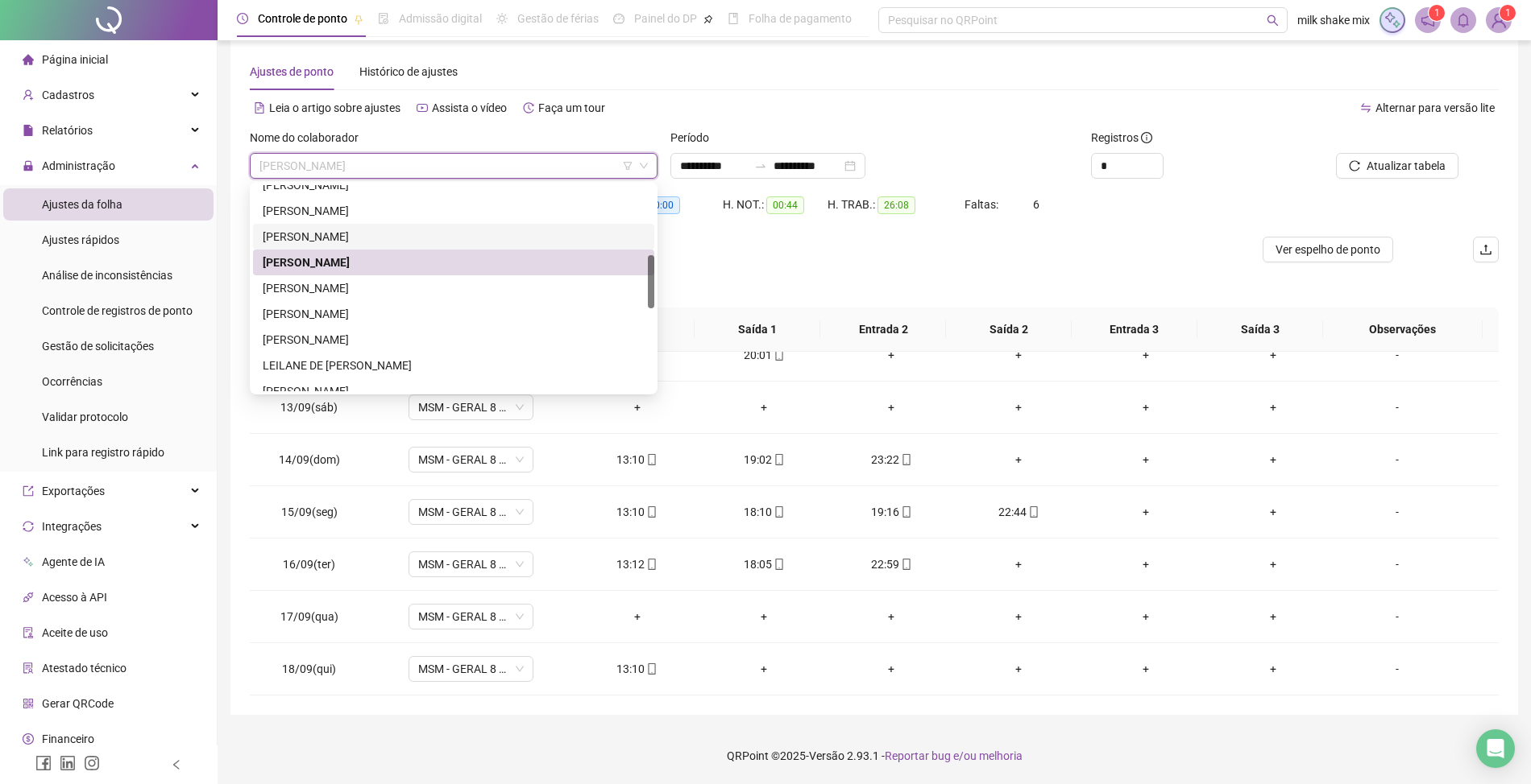
click at [314, 232] on div "[PERSON_NAME]" at bounding box center [453, 236] width 382 height 17
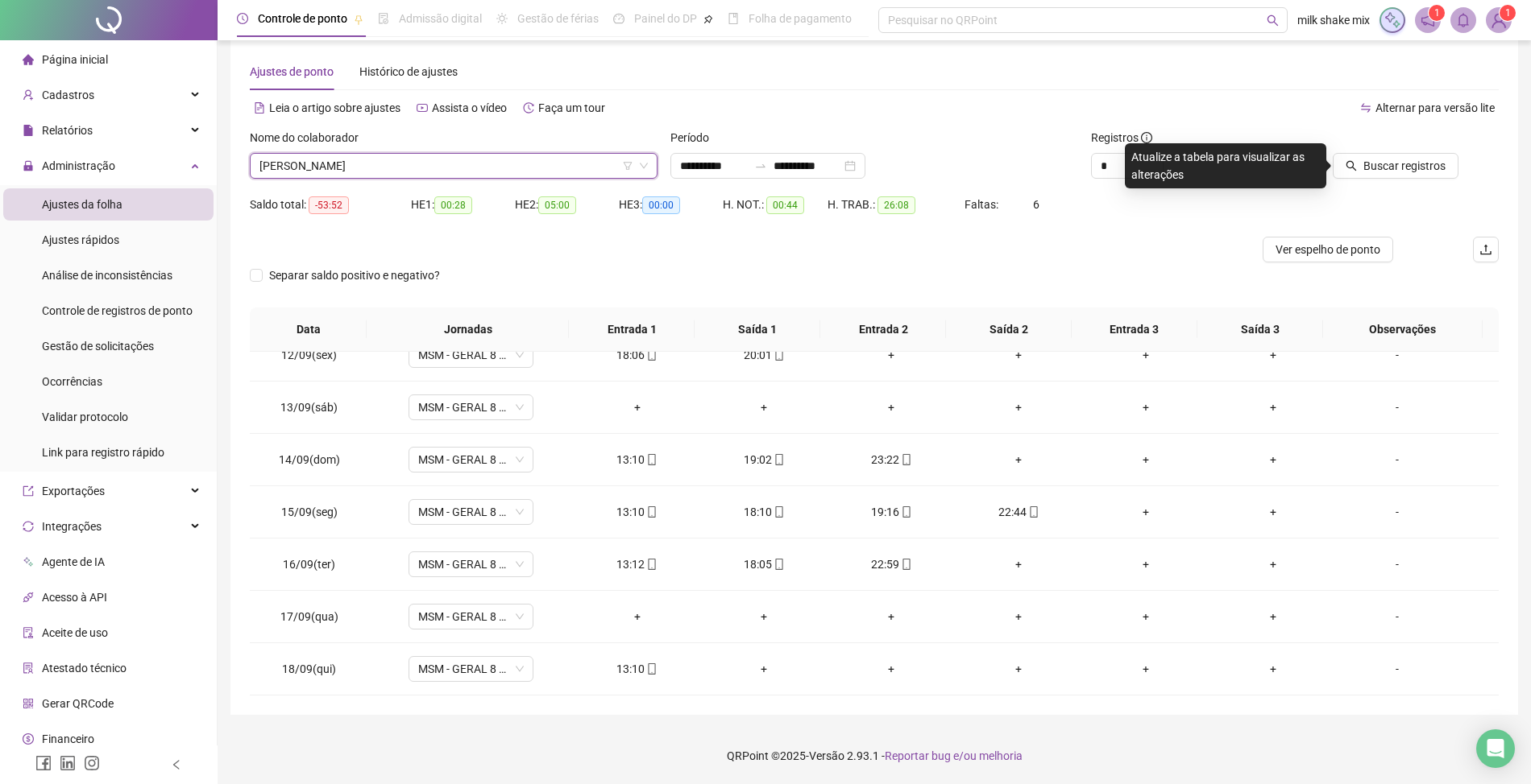
click at [1402, 149] on div at bounding box center [1380, 141] width 157 height 24
click at [1396, 153] on button "Buscar registros" at bounding box center [1395, 166] width 125 height 26
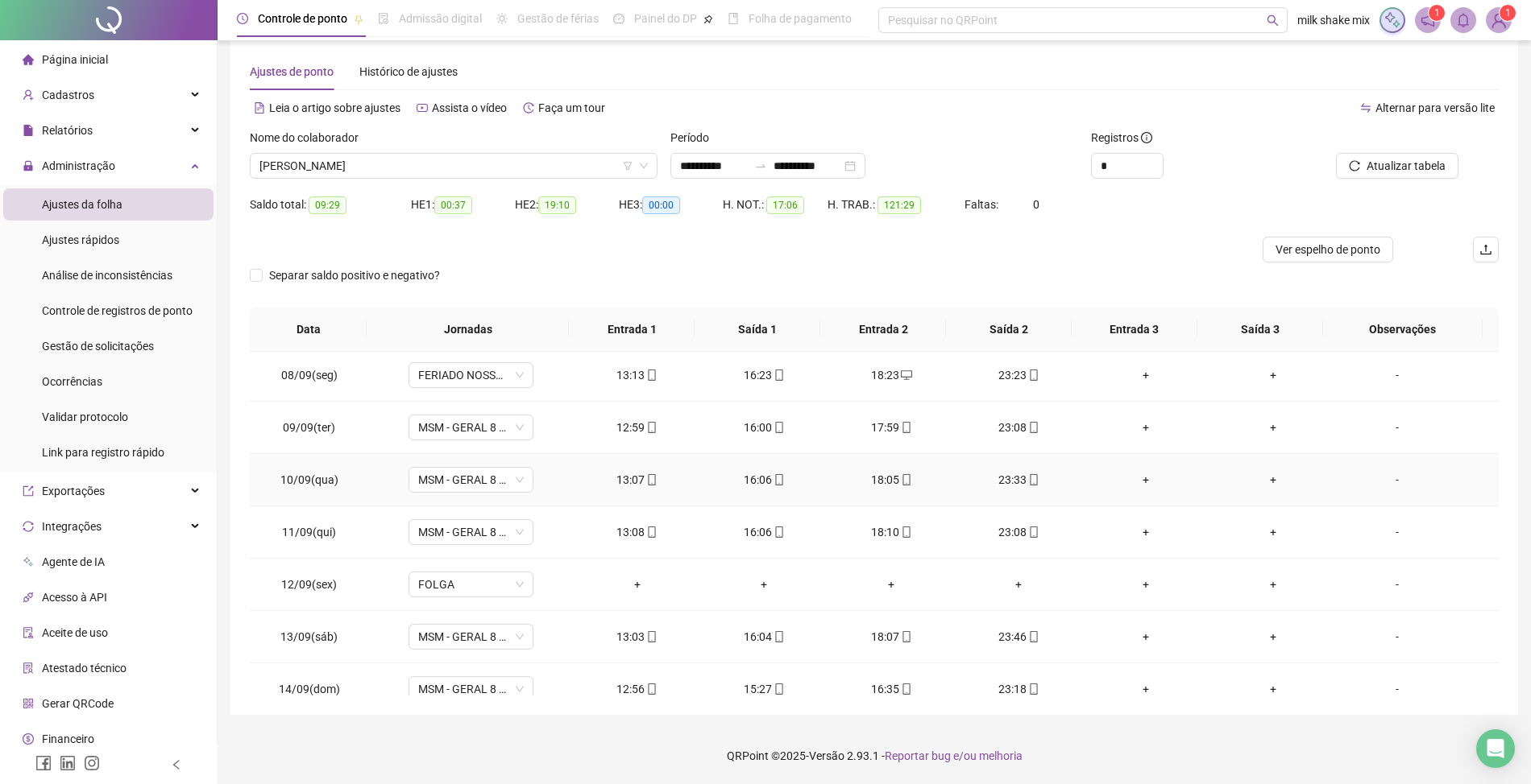
scroll to position [603, 0]
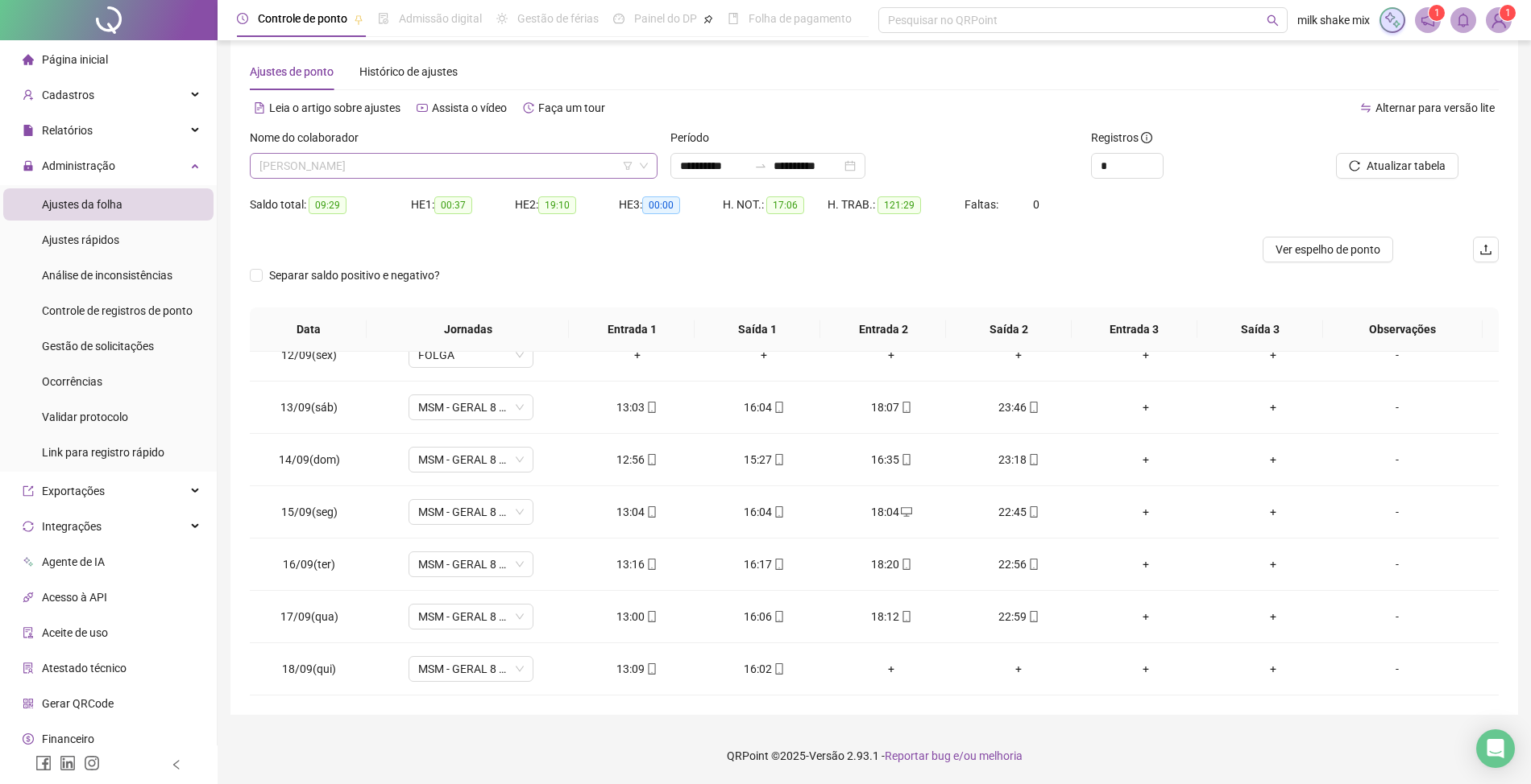
click at [478, 176] on span "[PERSON_NAME]" at bounding box center [453, 166] width 388 height 24
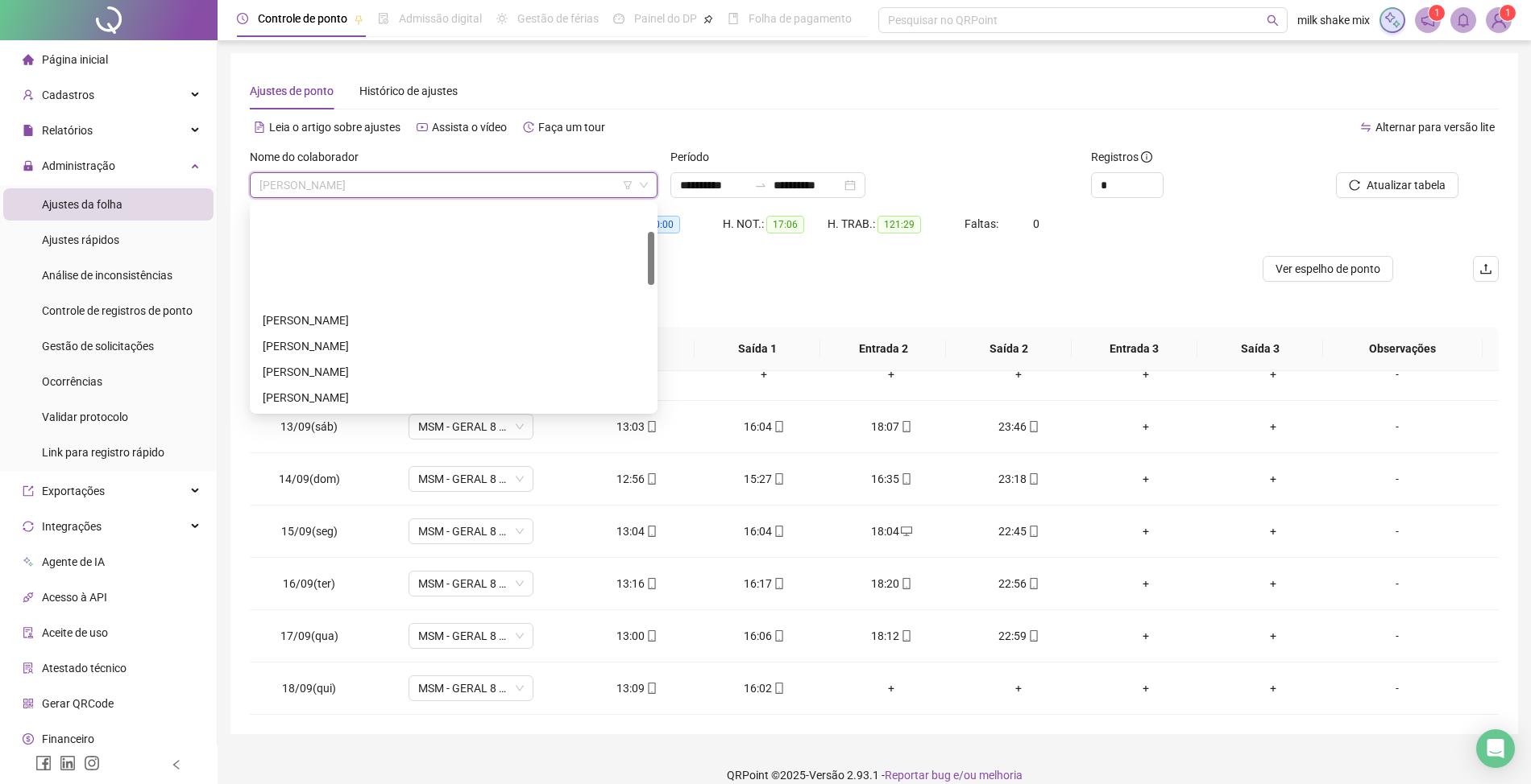
scroll to position [214, 0]
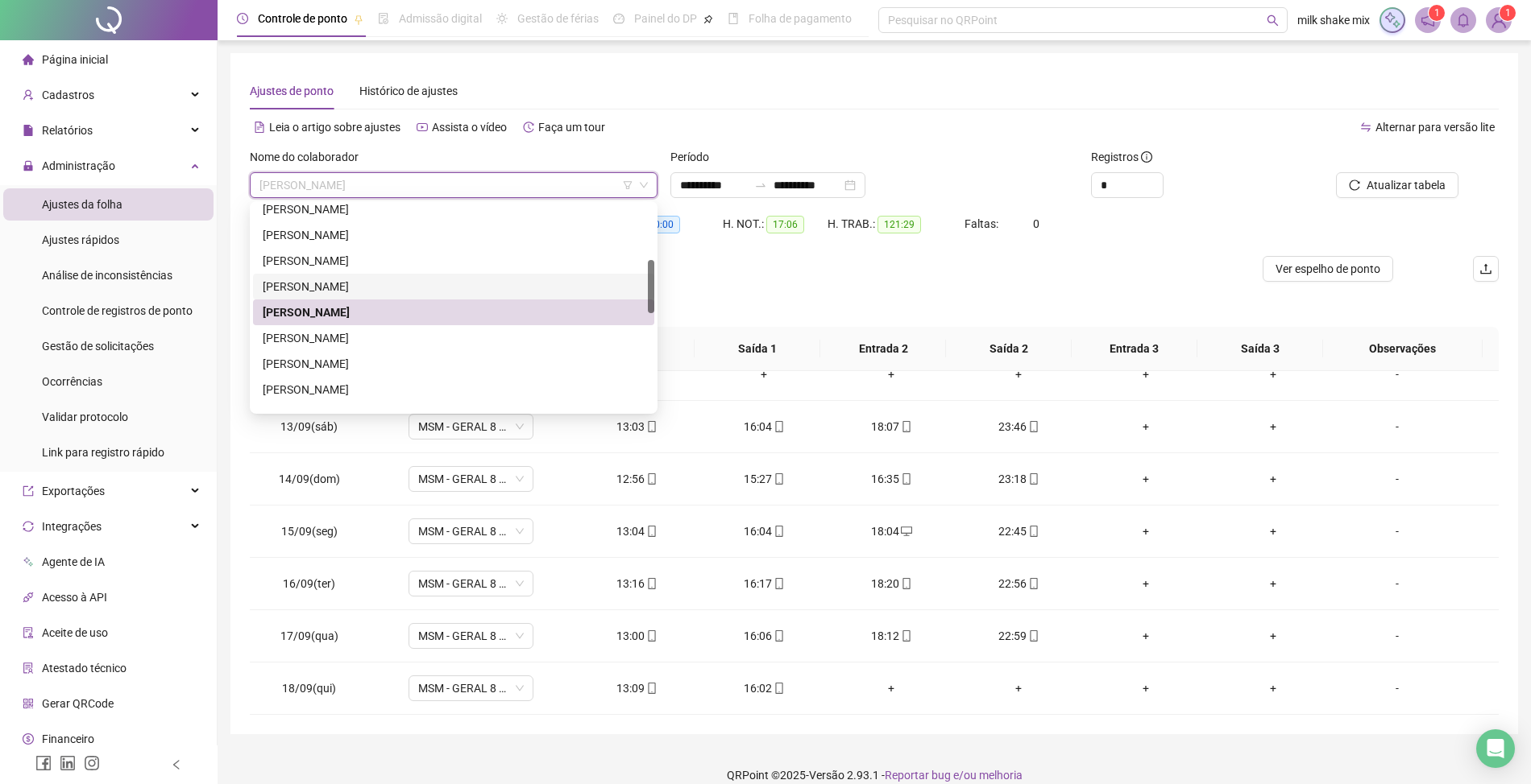
click at [394, 280] on div "[PERSON_NAME]" at bounding box center [453, 286] width 382 height 17
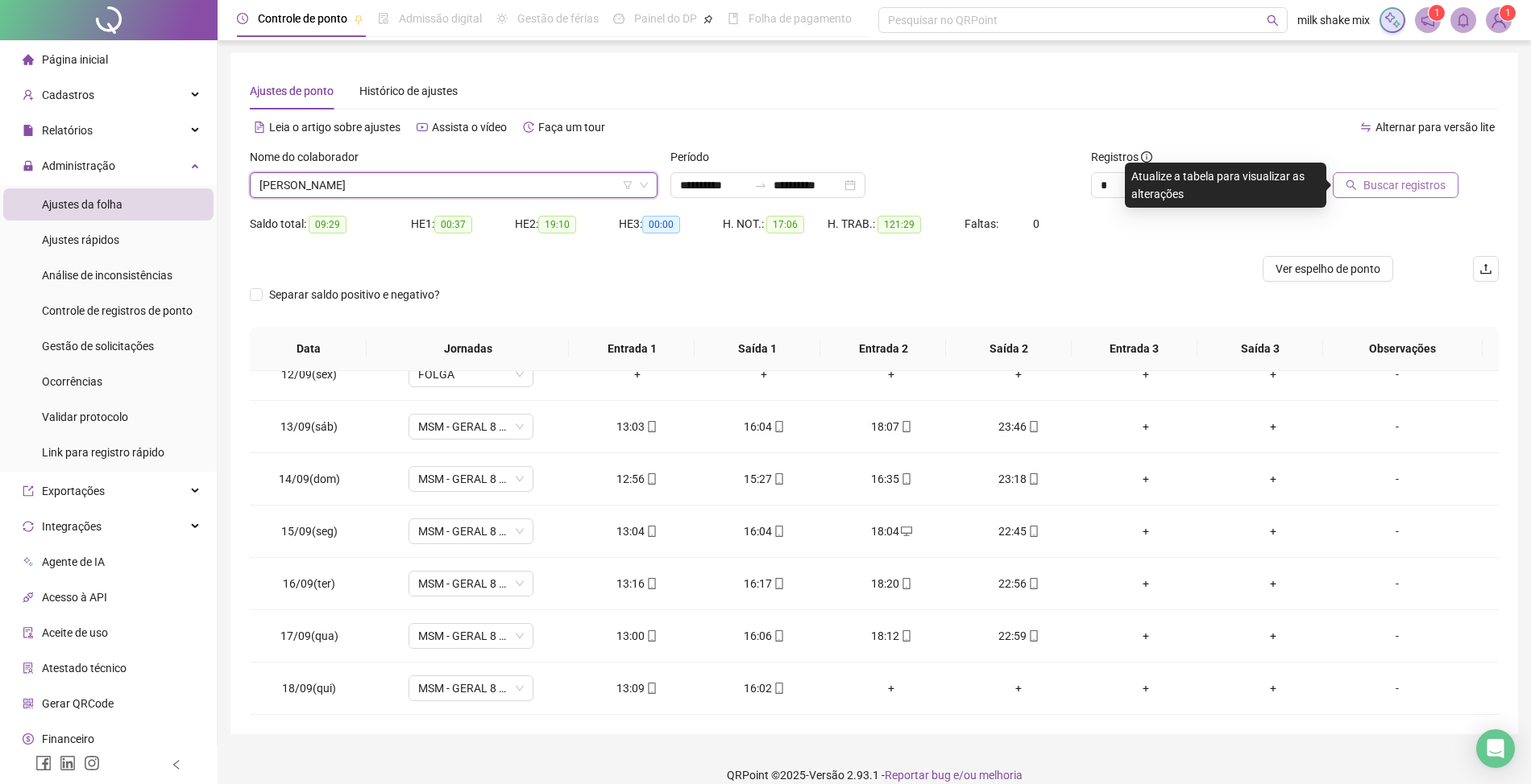
click at [1409, 188] on span "Buscar registros" at bounding box center [1405, 185] width 82 height 17
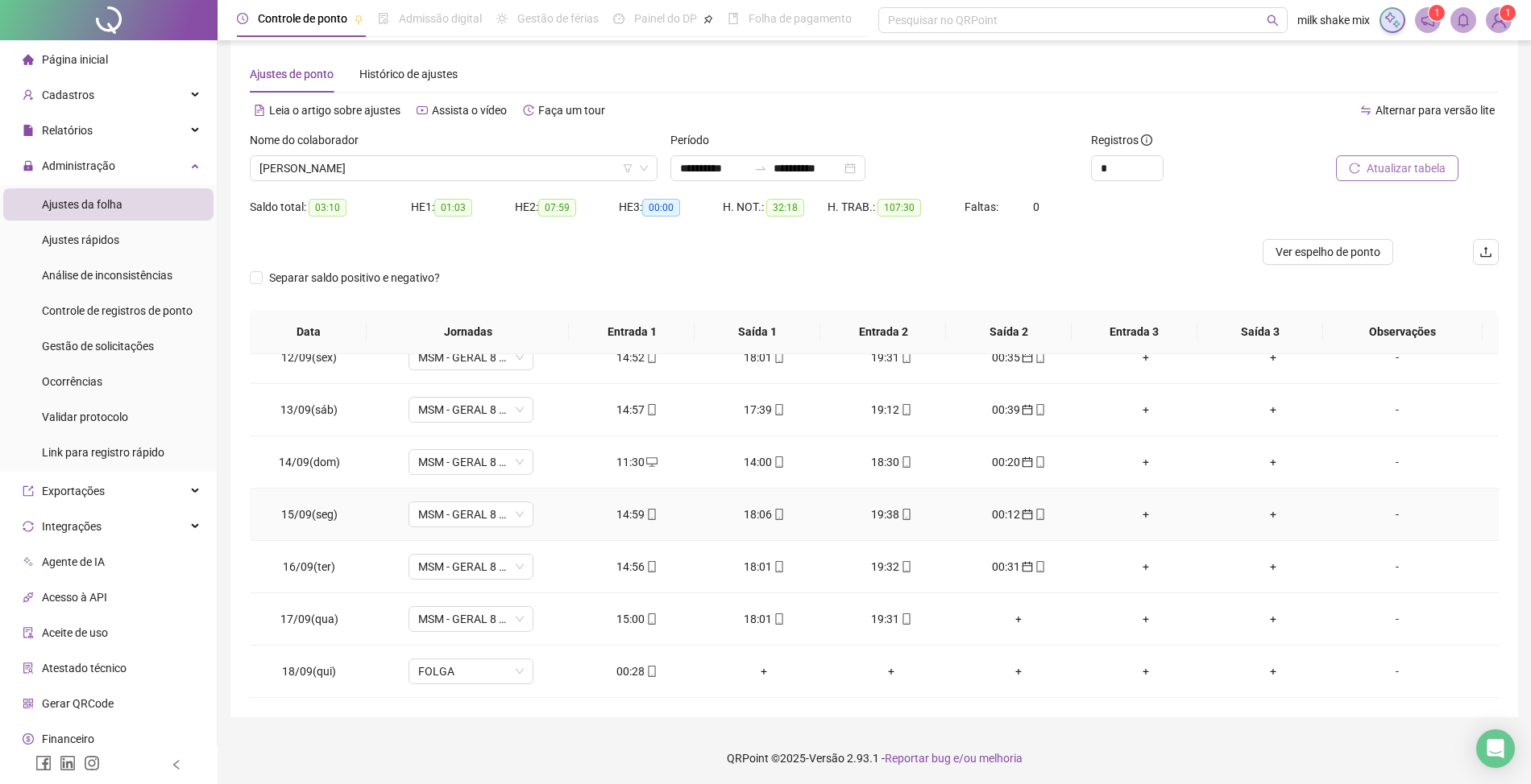
scroll to position [19, 0]
click at [614, 668] on div "00:28" at bounding box center [637, 669] width 102 height 17
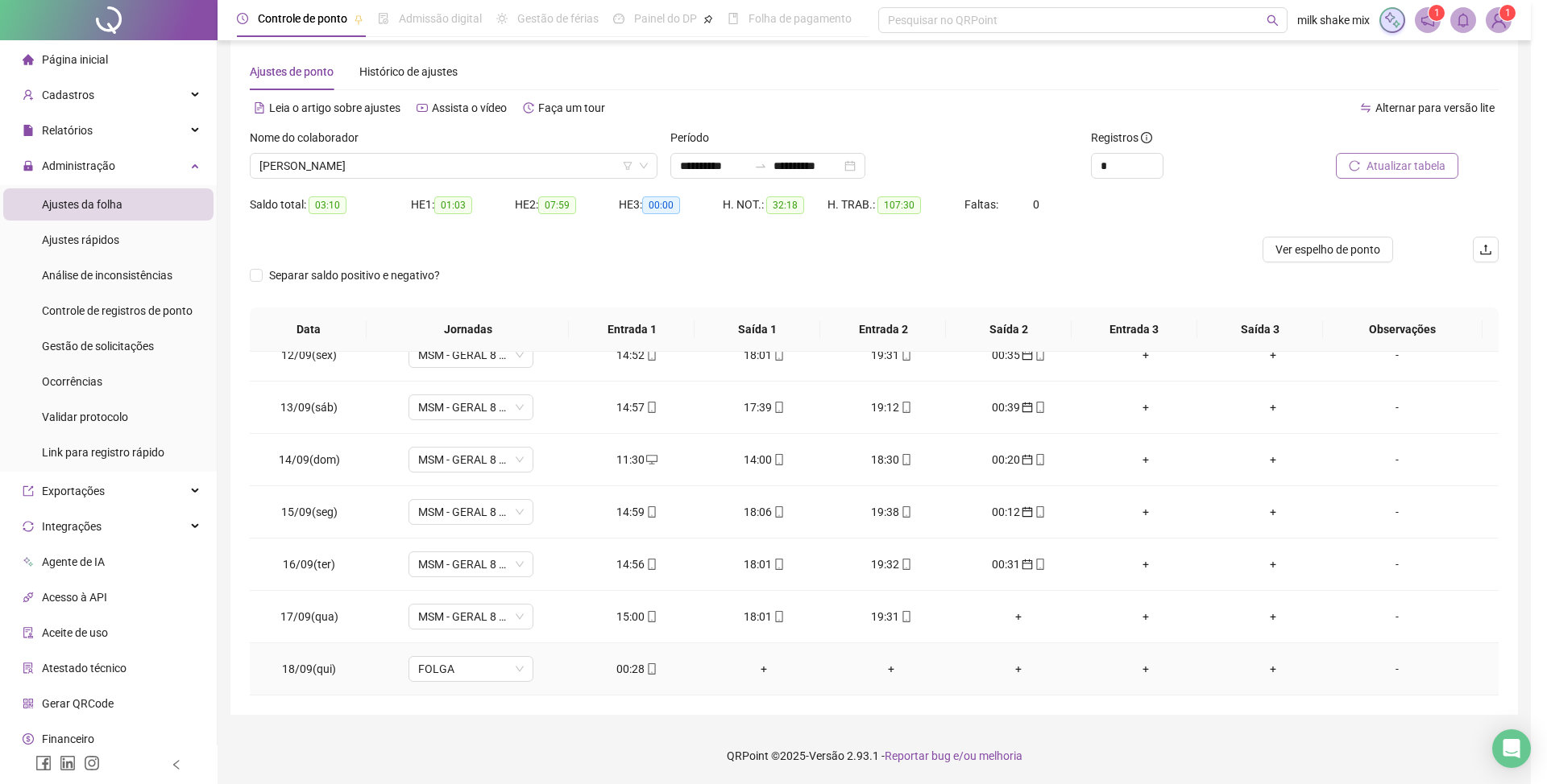
type input "**********"
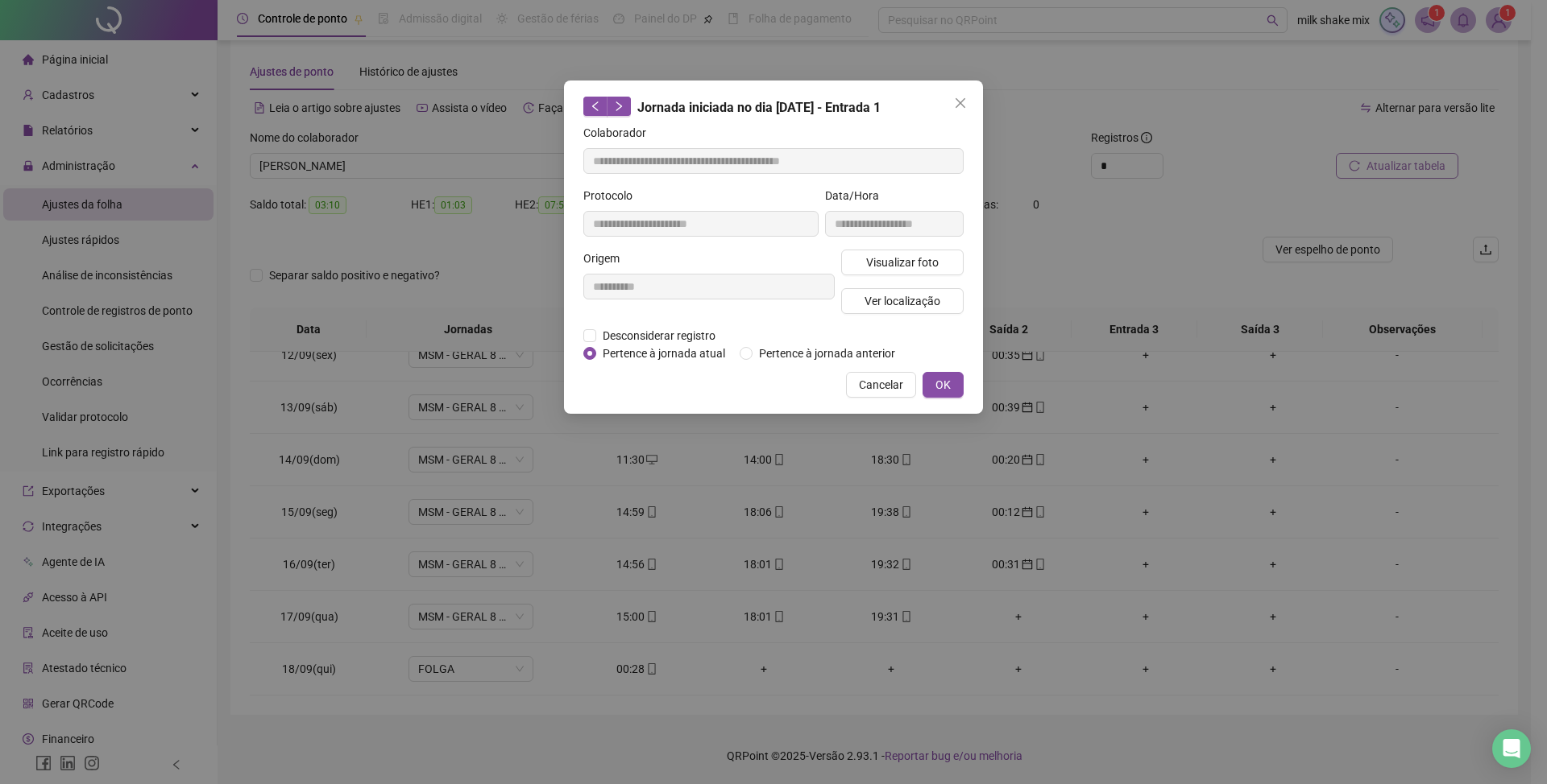
click at [817, 342] on div "Desconsiderar registro Pertence ao lanche" at bounding box center [774, 335] width 381 height 17
click at [823, 348] on span "Pertence à jornada anterior" at bounding box center [827, 353] width 149 height 17
click at [939, 381] on span "OK" at bounding box center [943, 384] width 16 height 17
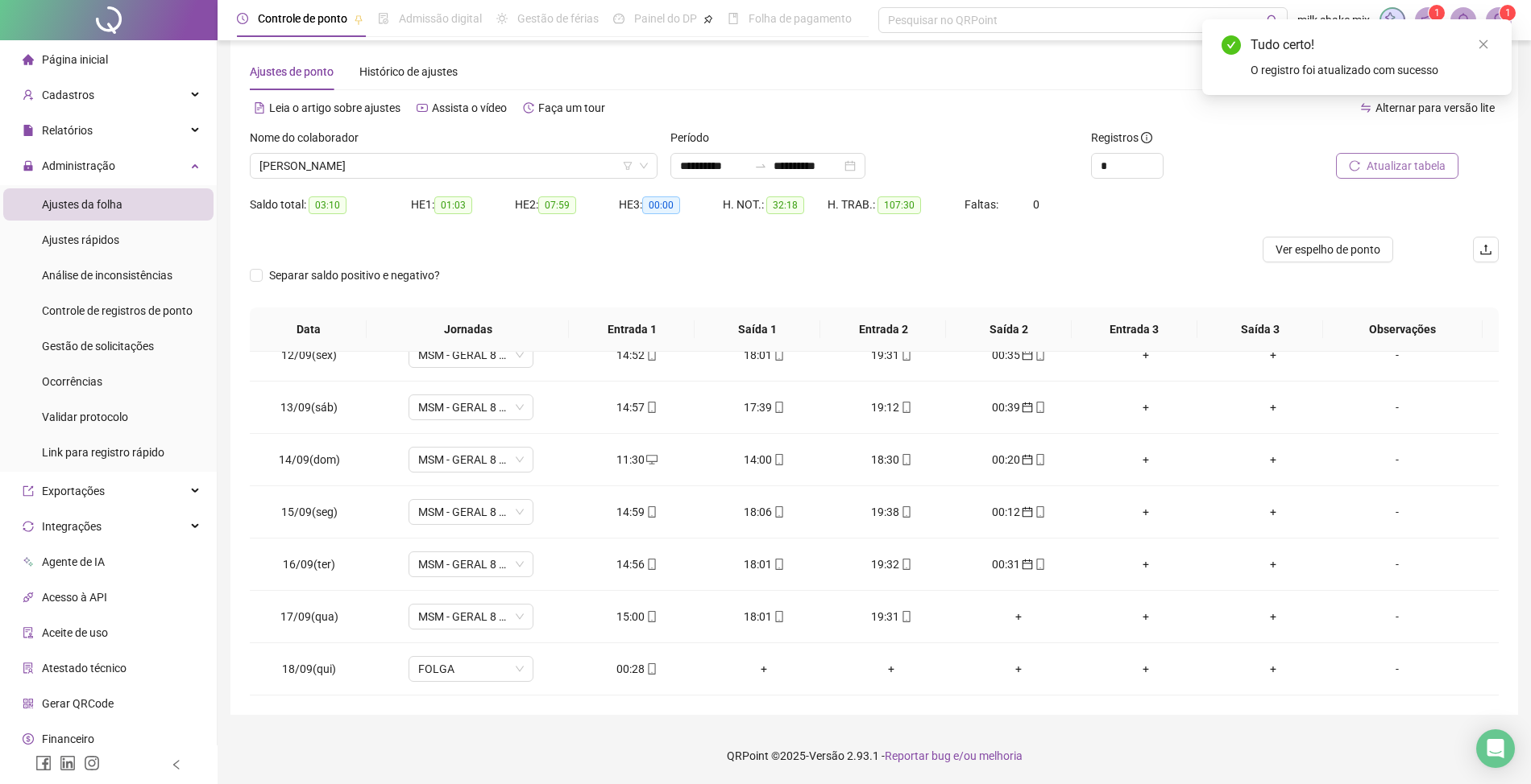
click at [1413, 178] on div "Atualizar tabela" at bounding box center [1400, 160] width 210 height 63
click at [1412, 167] on span "Atualizar tabela" at bounding box center [1406, 166] width 79 height 17
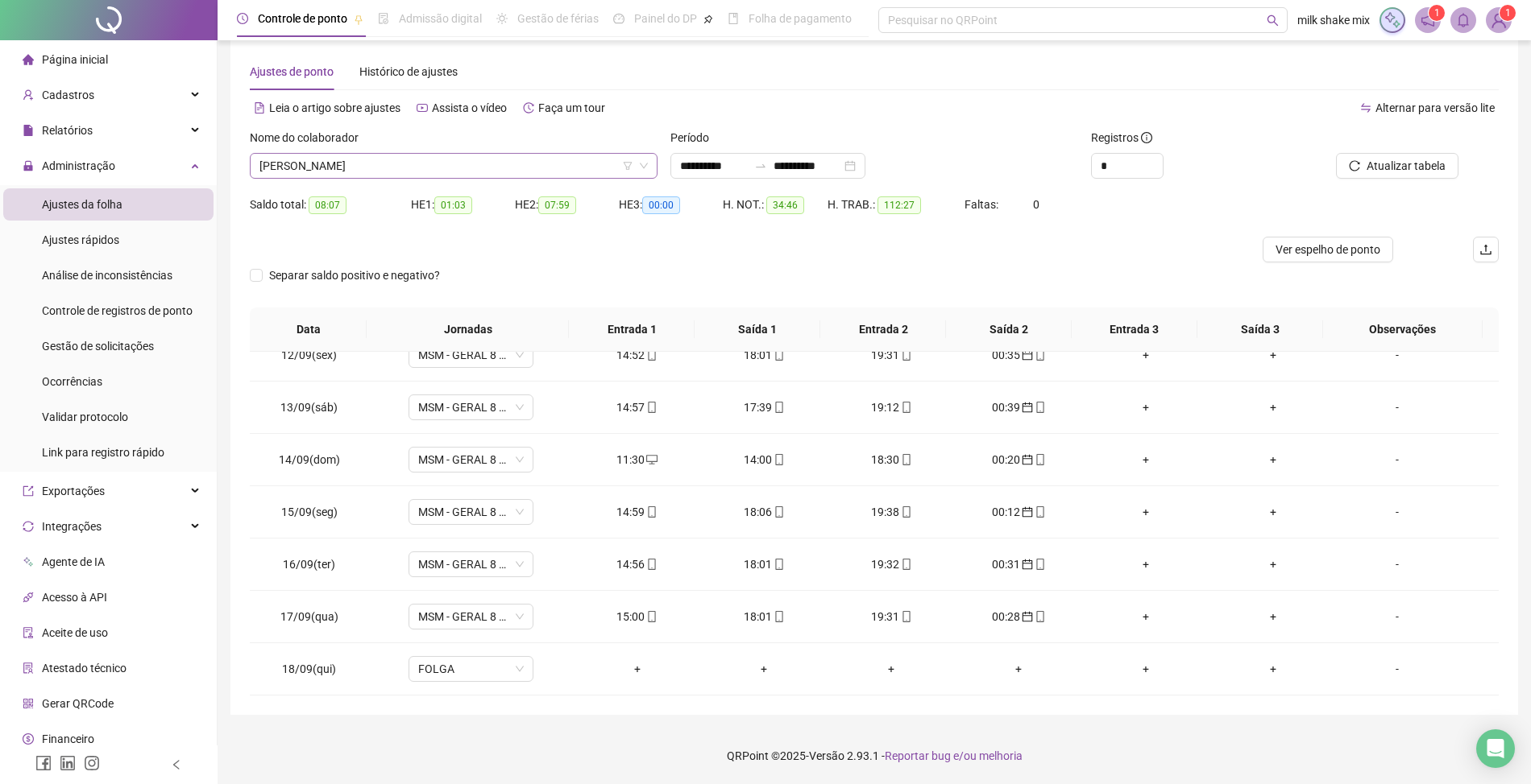
click at [587, 156] on span "[PERSON_NAME]" at bounding box center [453, 166] width 388 height 24
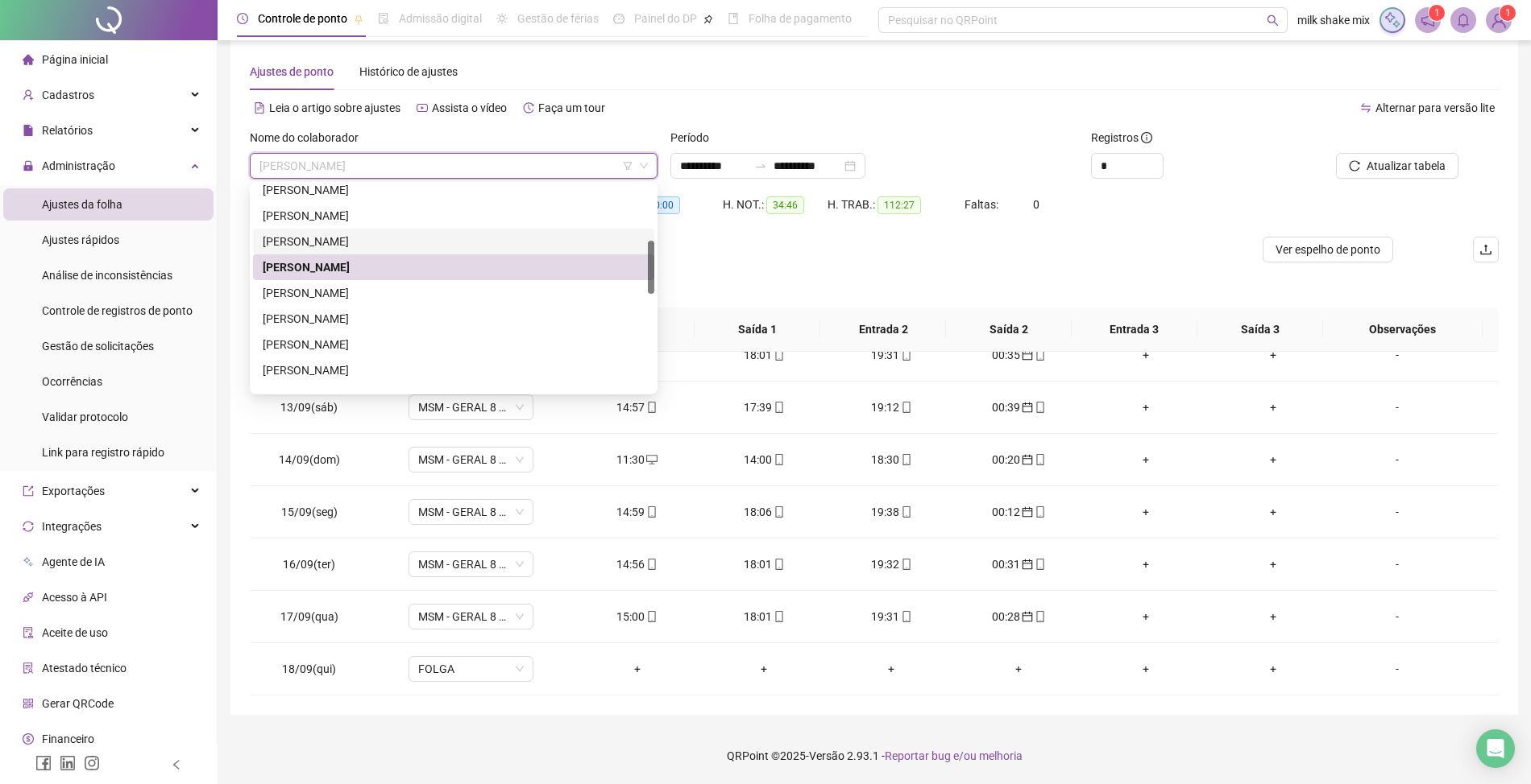
click at [303, 242] on div "[PERSON_NAME]" at bounding box center [453, 241] width 382 height 17
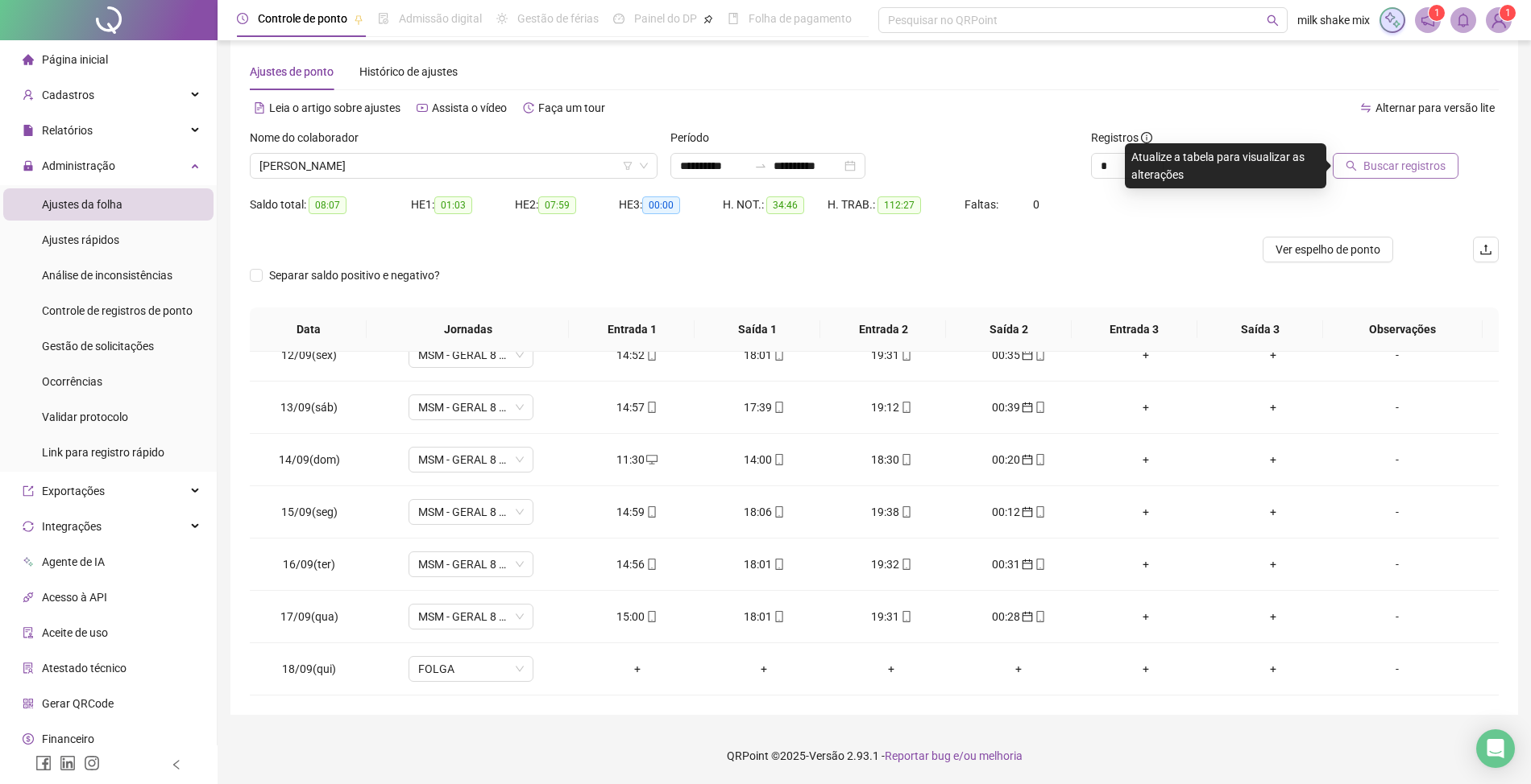
click at [1423, 172] on span "Buscar registros" at bounding box center [1405, 166] width 82 height 17
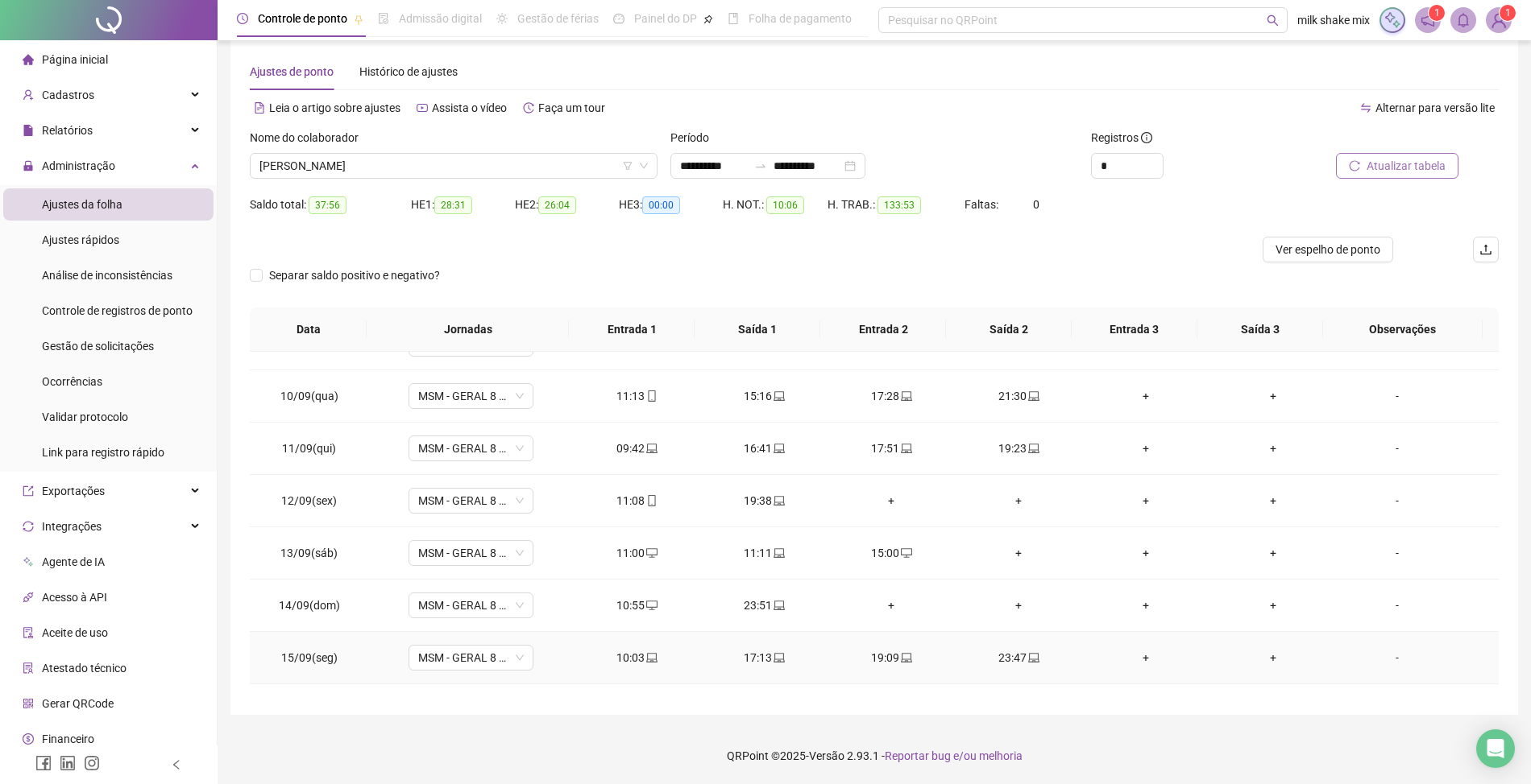
scroll to position [603, 0]
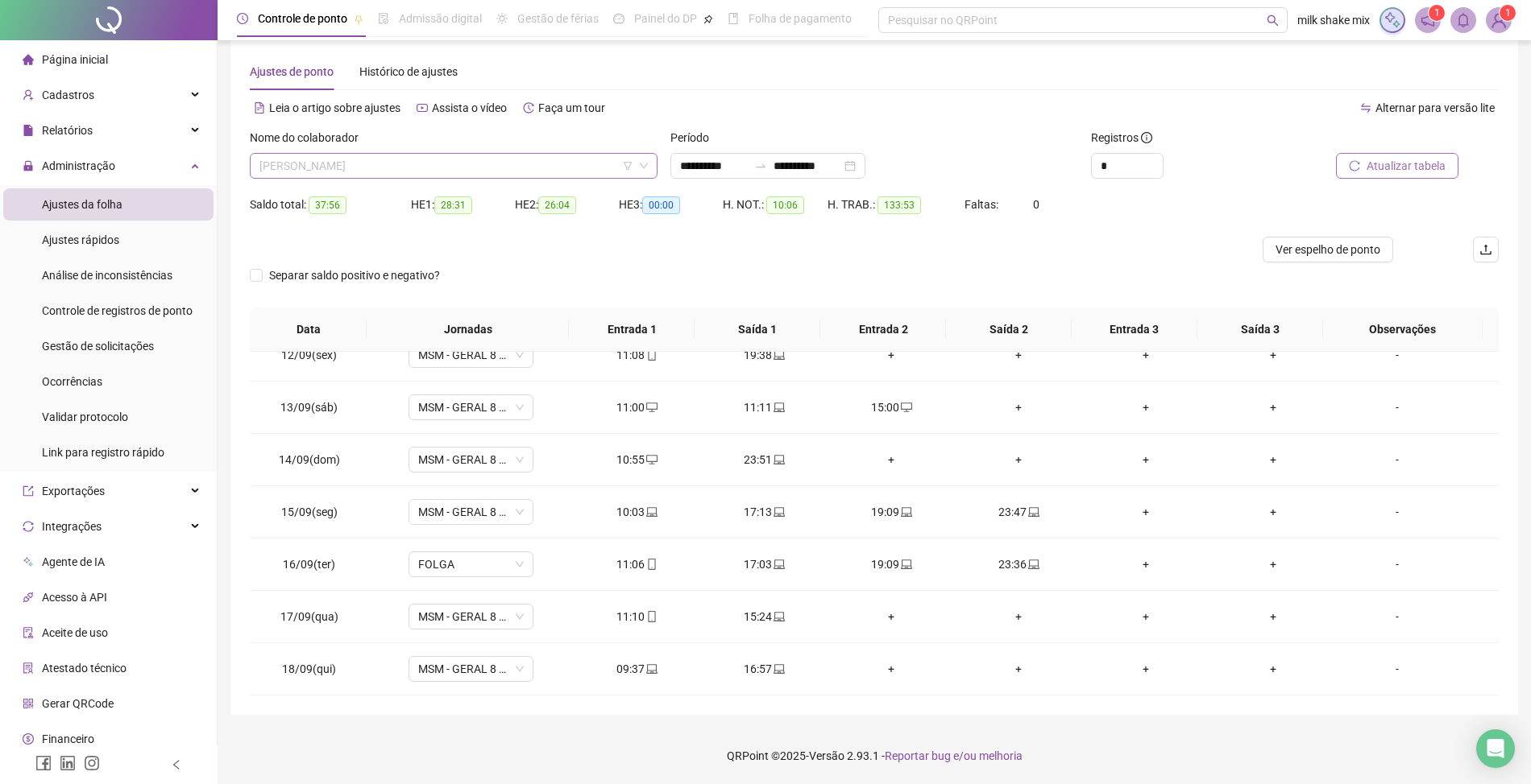
click at [575, 162] on span "[PERSON_NAME]" at bounding box center [453, 166] width 388 height 24
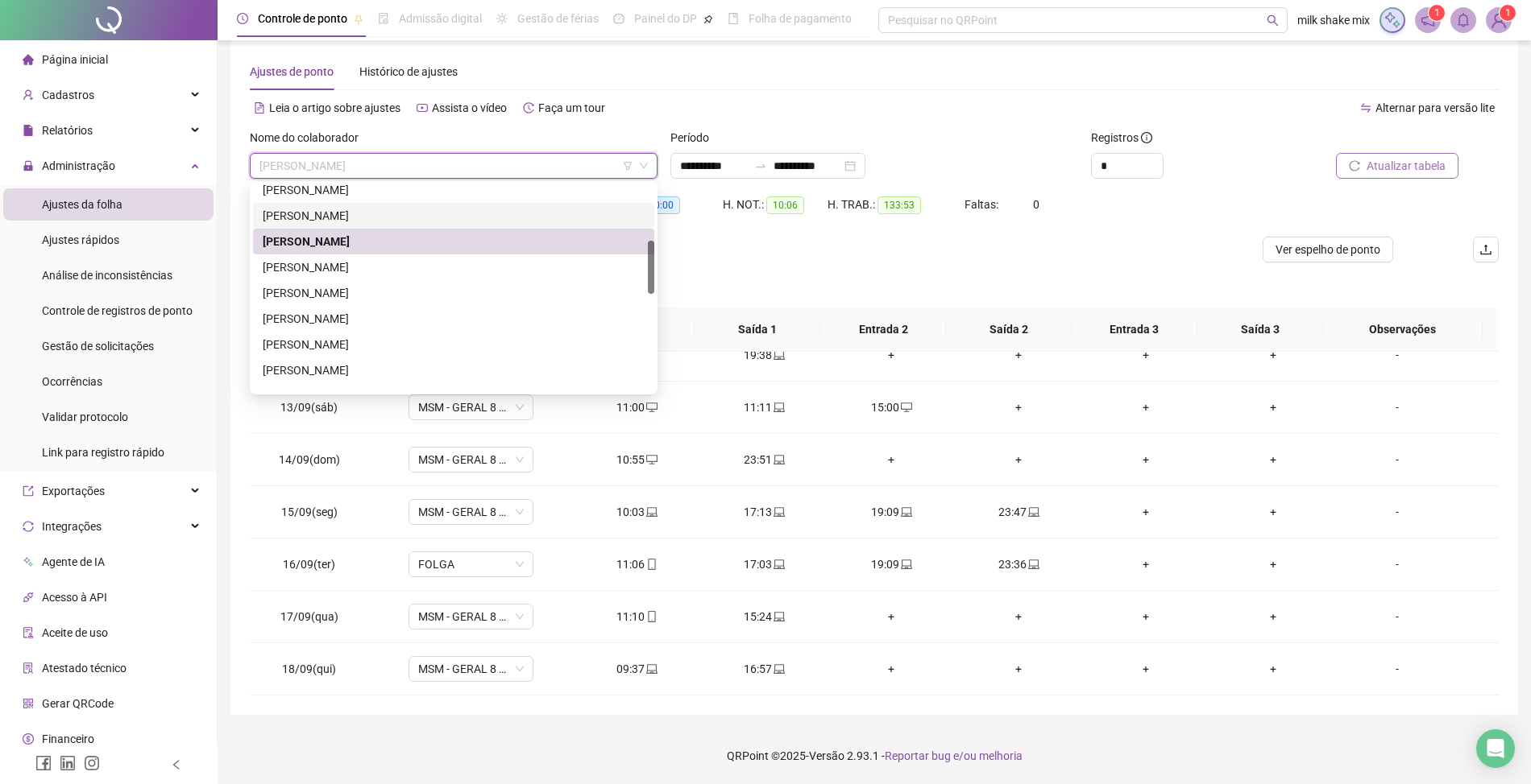
click at [365, 220] on div "[PERSON_NAME]" at bounding box center [453, 215] width 382 height 17
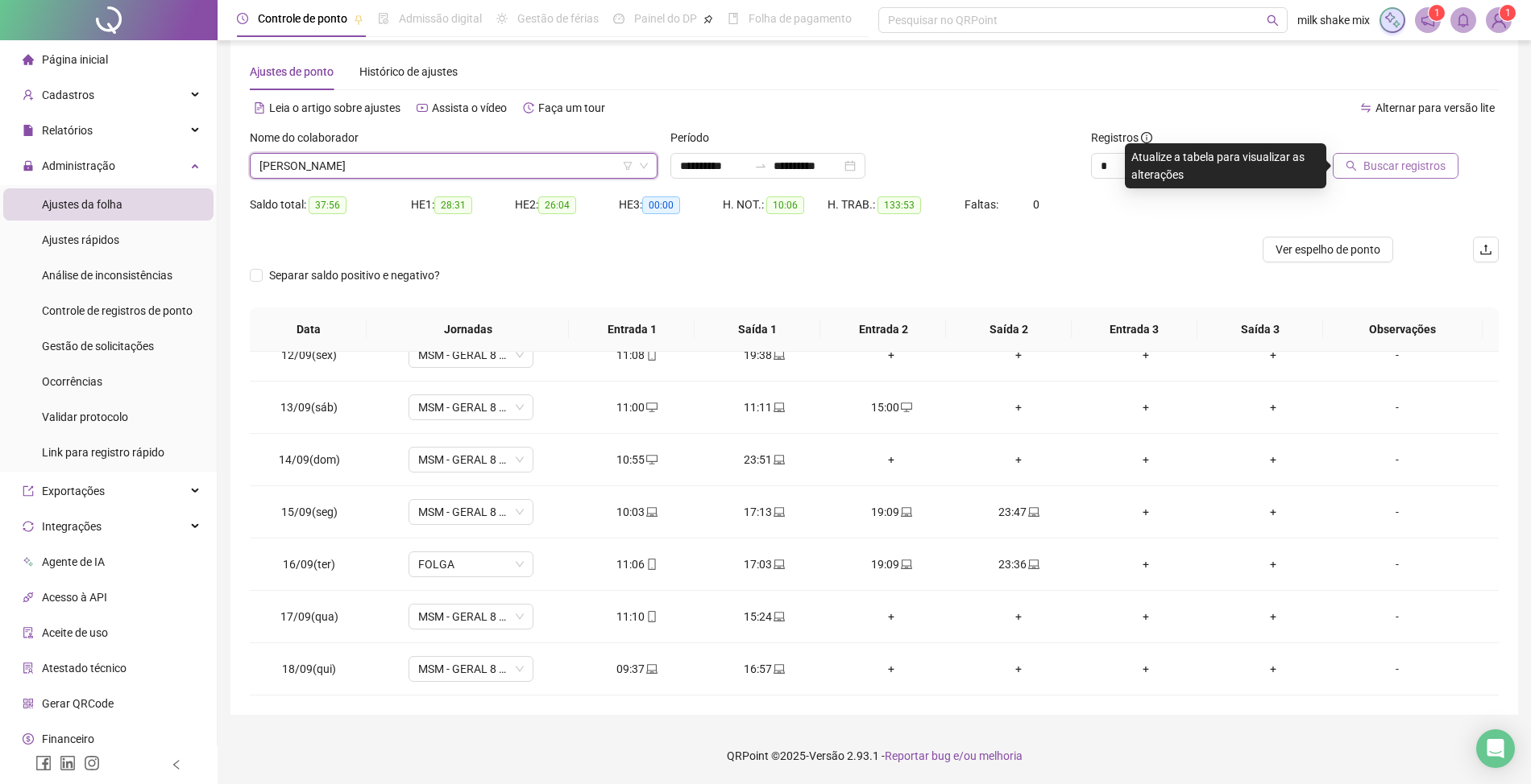
click at [494, 185] on div "Nome do colaborador [PERSON_NAME]" at bounding box center [454, 160] width 421 height 63
